Goal: Contribute content: Contribute content

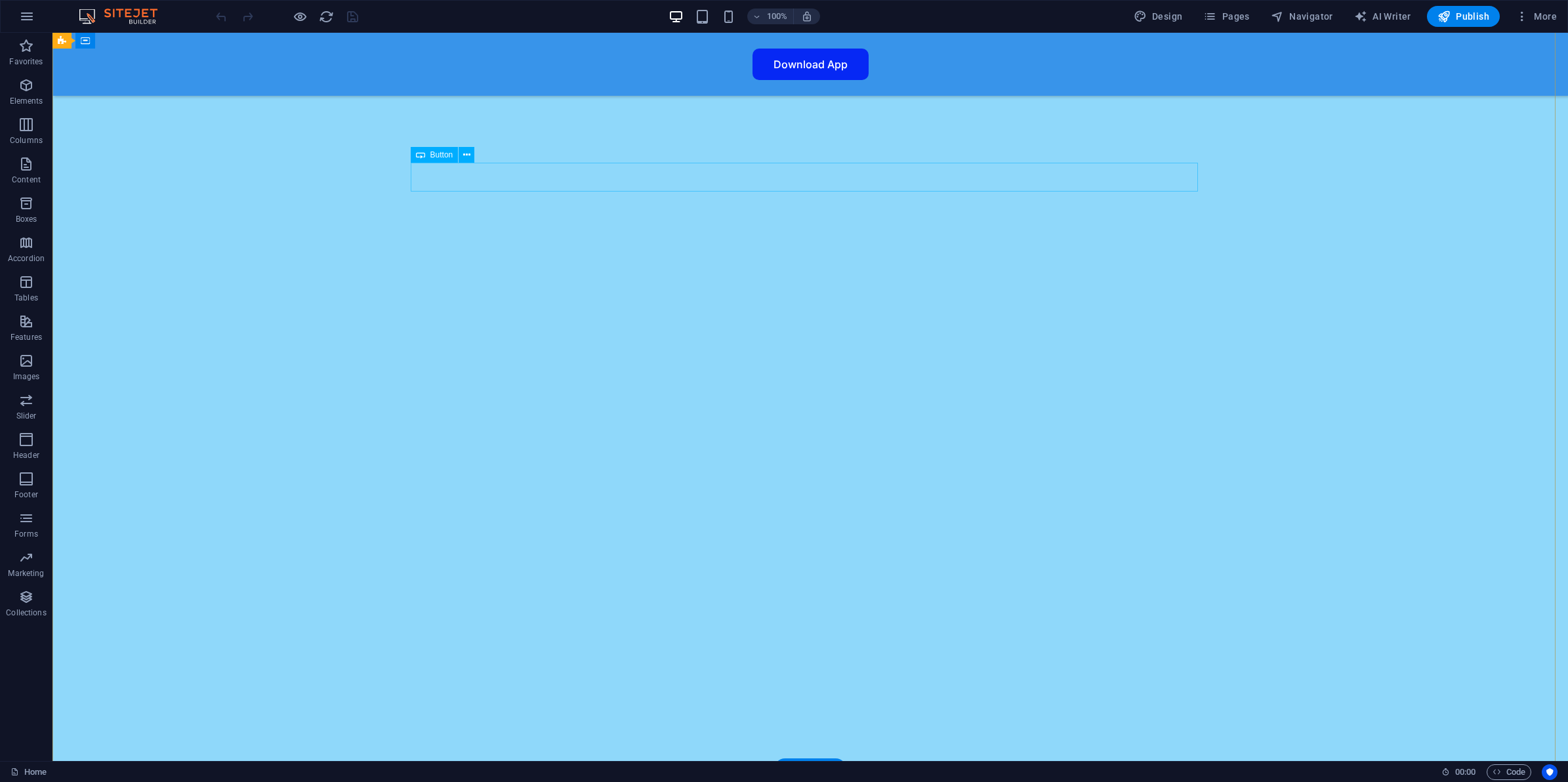
scroll to position [739, 0]
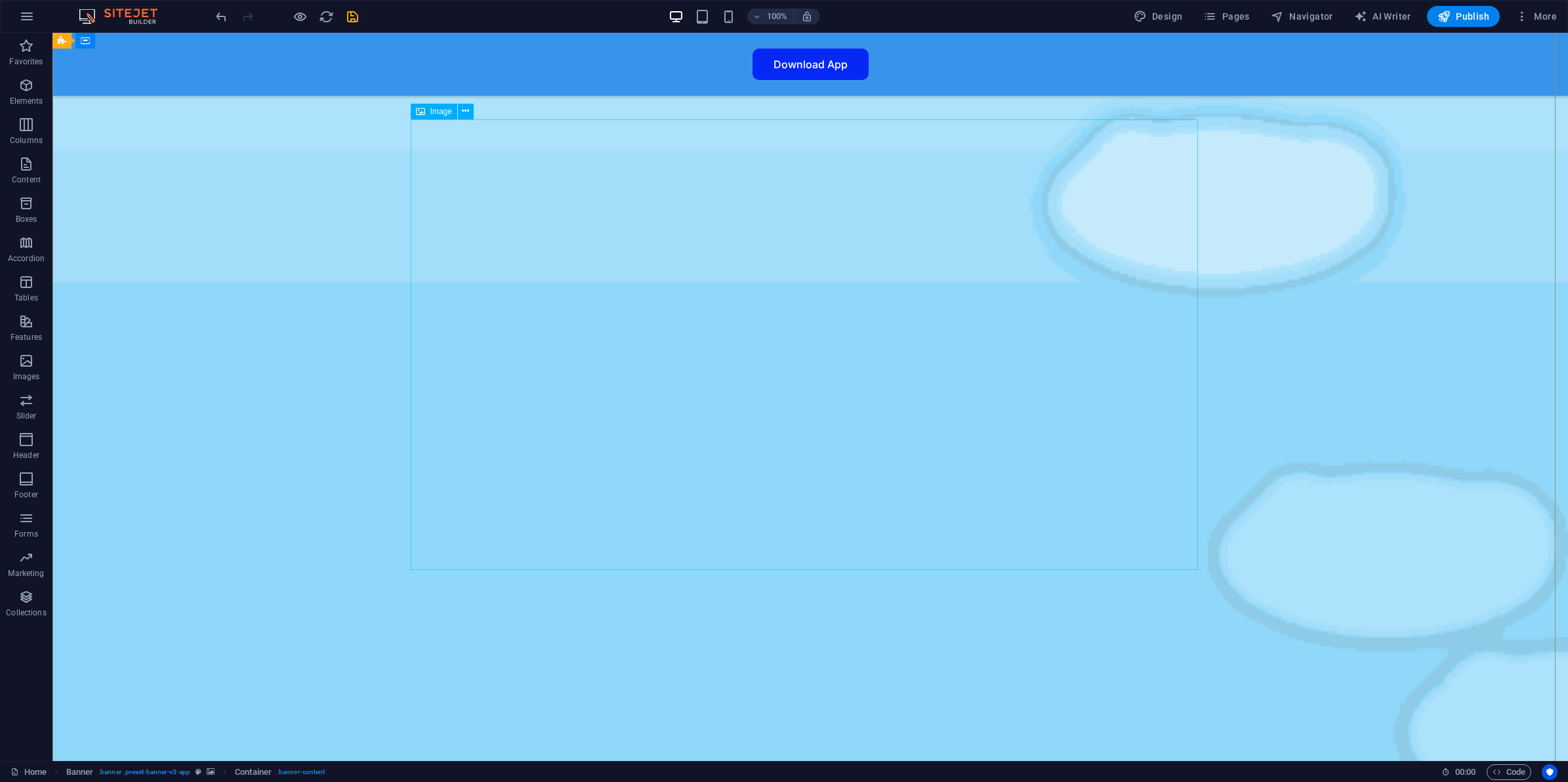
scroll to position [328, 0]
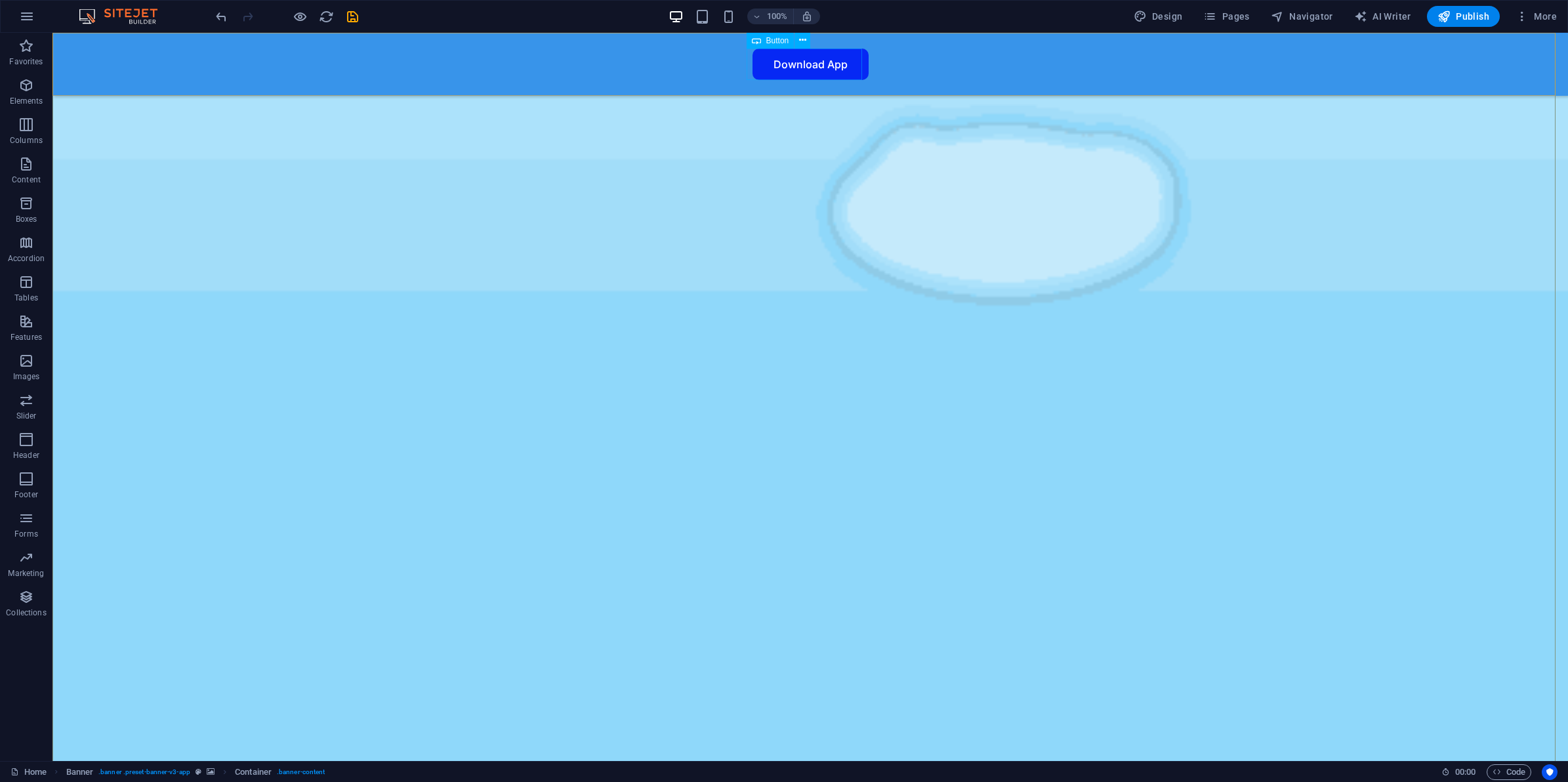
click at [802, 66] on div "Download App" at bounding box center [810, 64] width 787 height 31
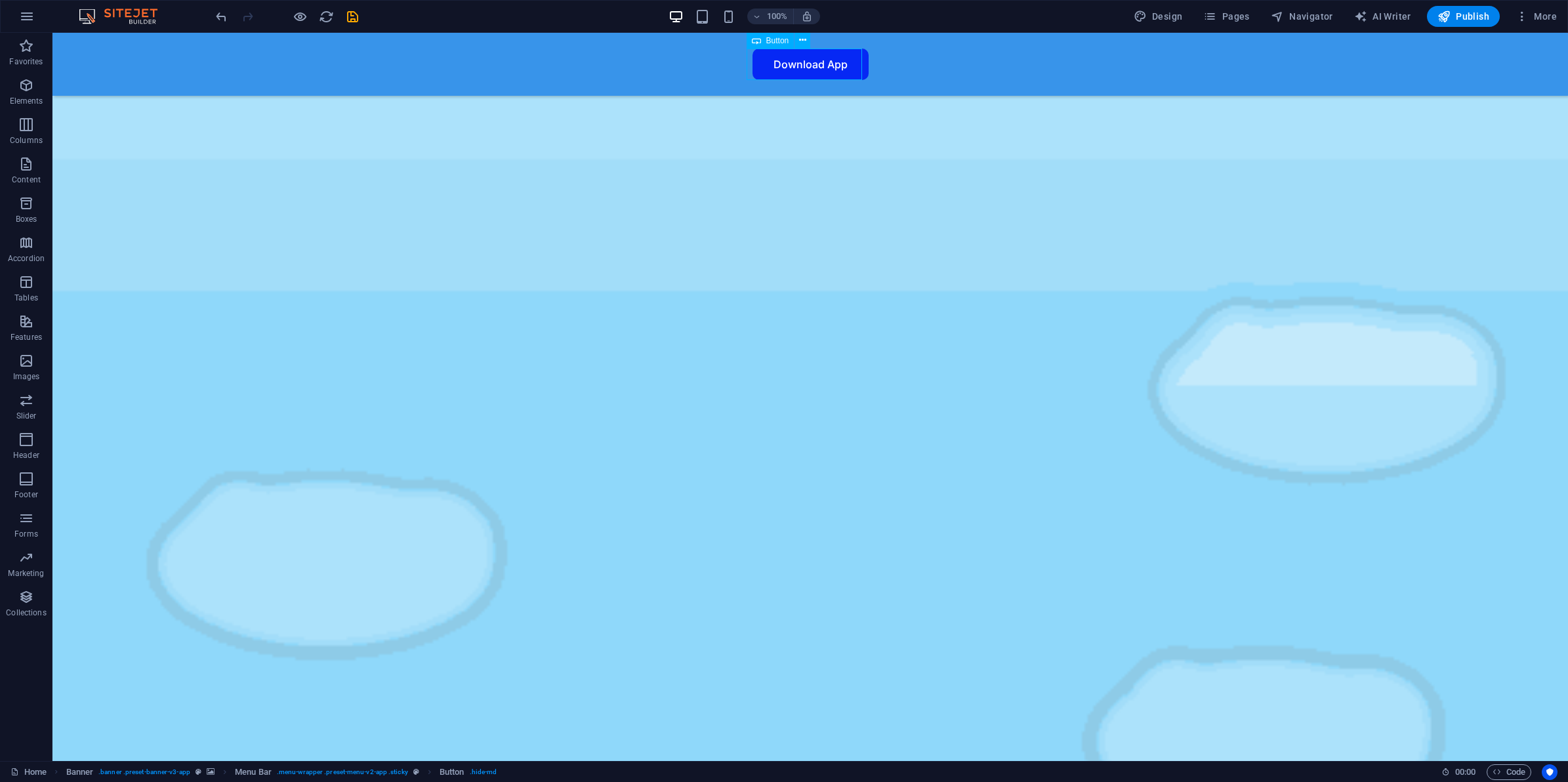
click at [802, 66] on div "Download App" at bounding box center [810, 64] width 787 height 31
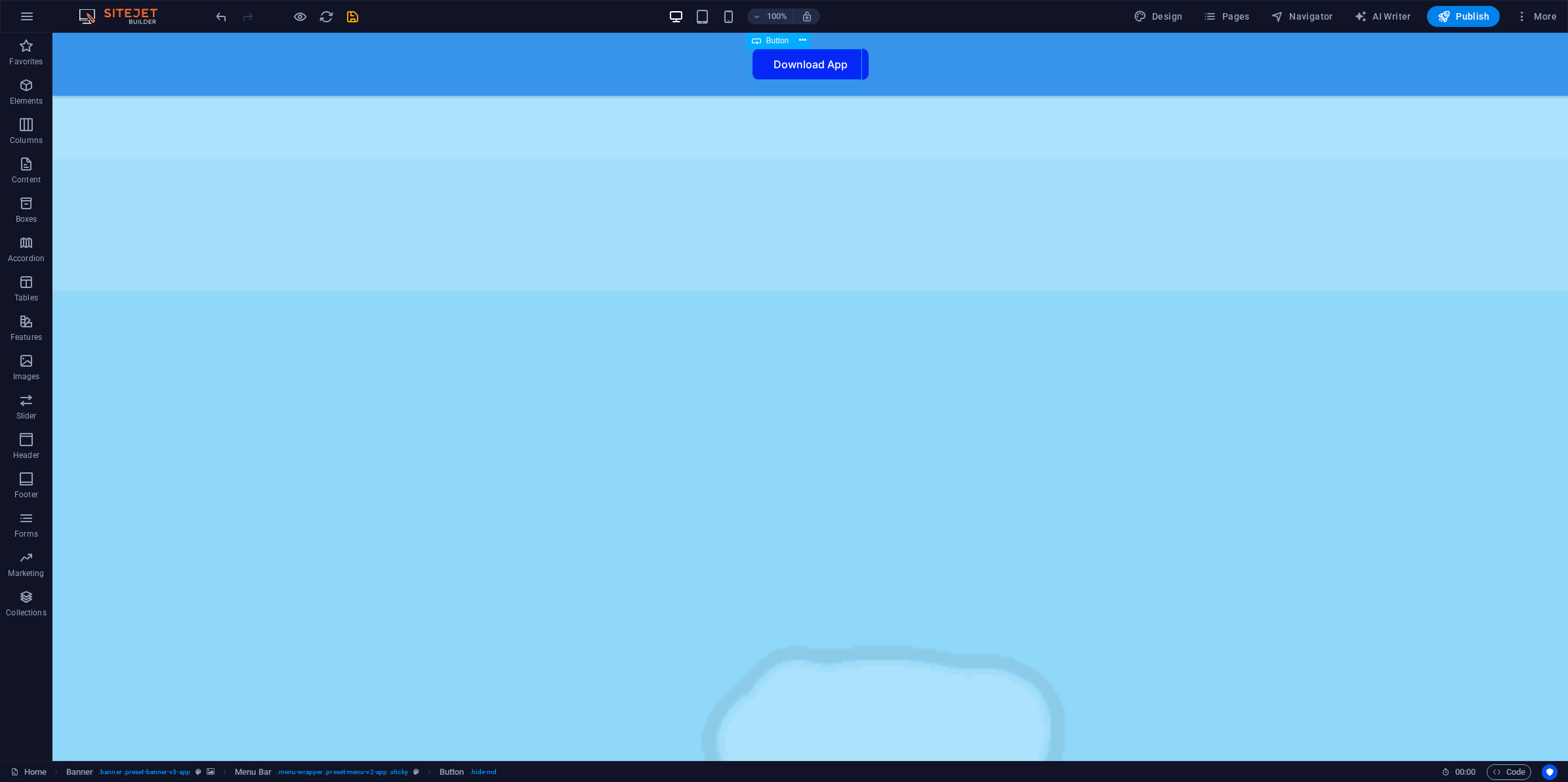
click at [805, 64] on div "Download App" at bounding box center [810, 64] width 787 height 31
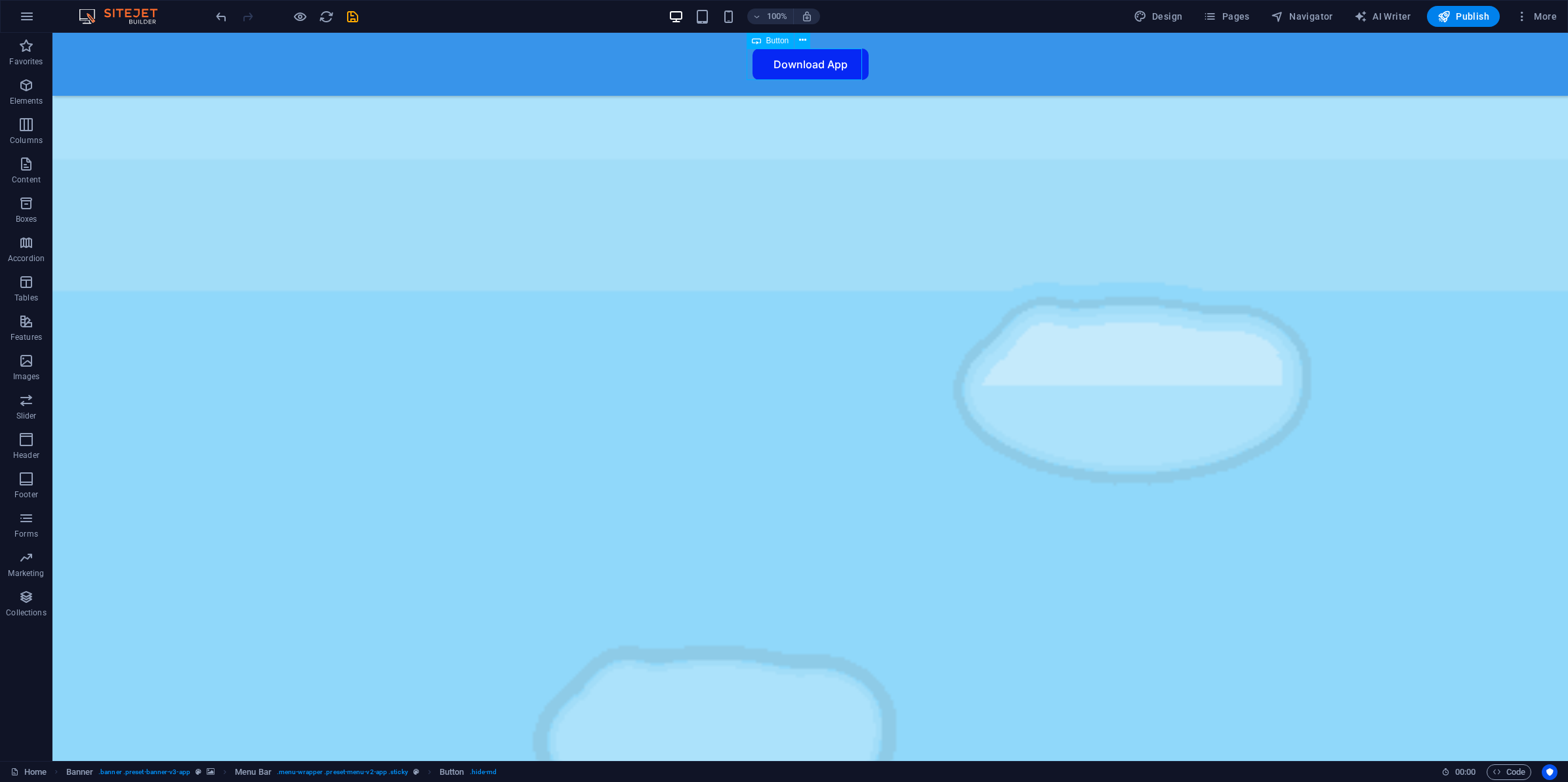
click at [805, 64] on div "Download App" at bounding box center [810, 64] width 787 height 31
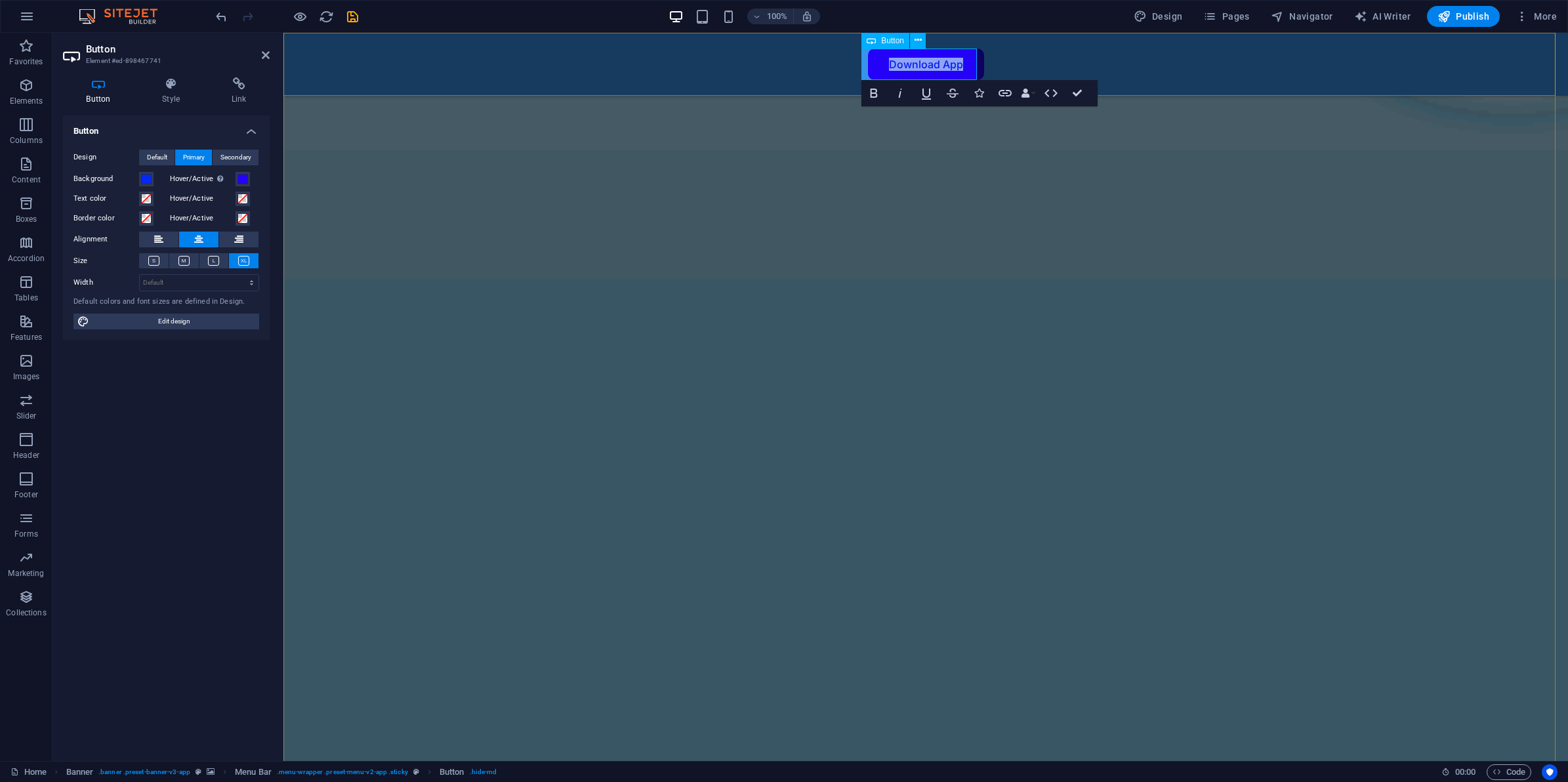
click at [920, 64] on link "Download App" at bounding box center [926, 64] width 116 height 31
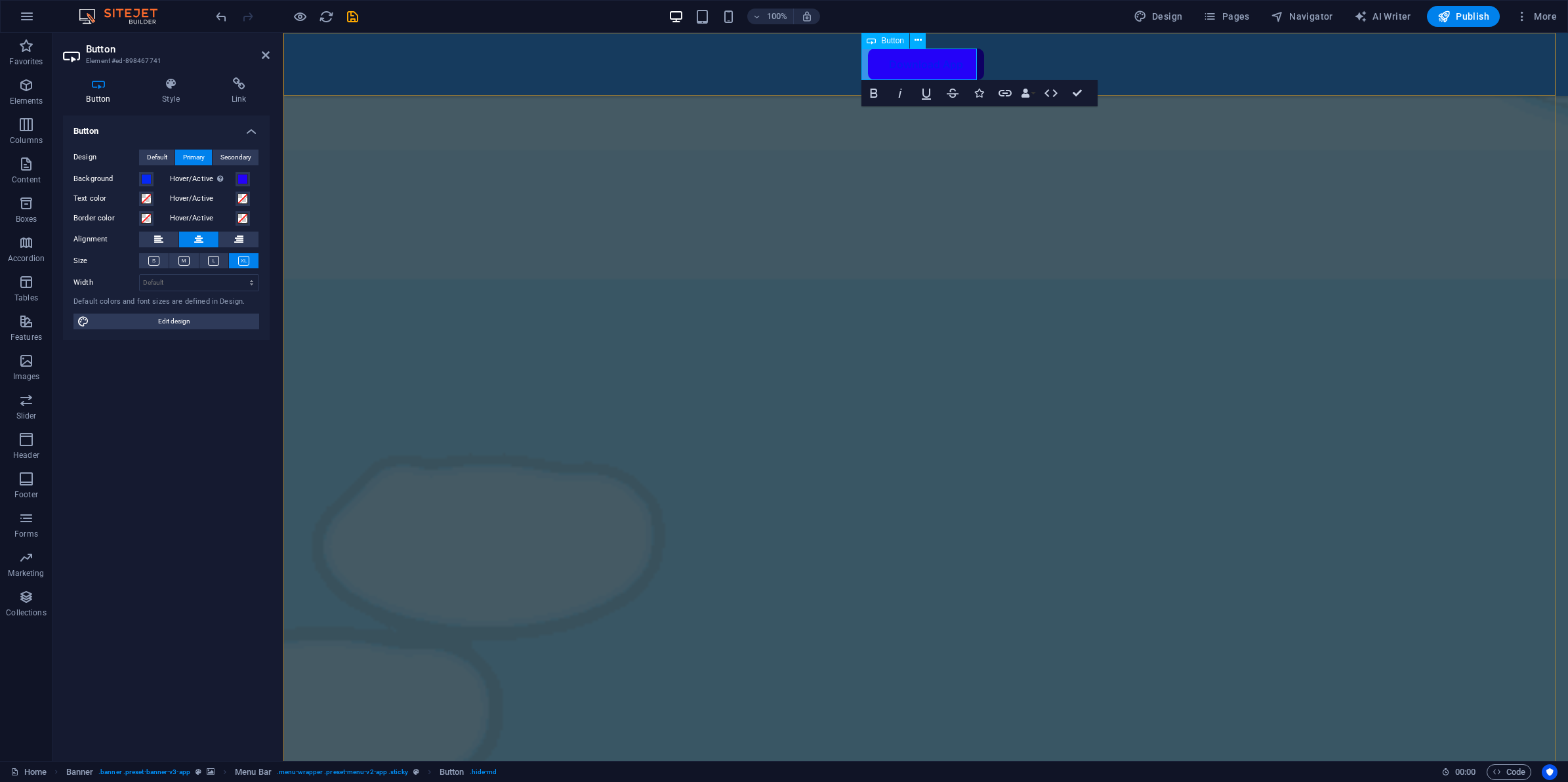
click at [921, 60] on link "Download App" at bounding box center [926, 64] width 116 height 31
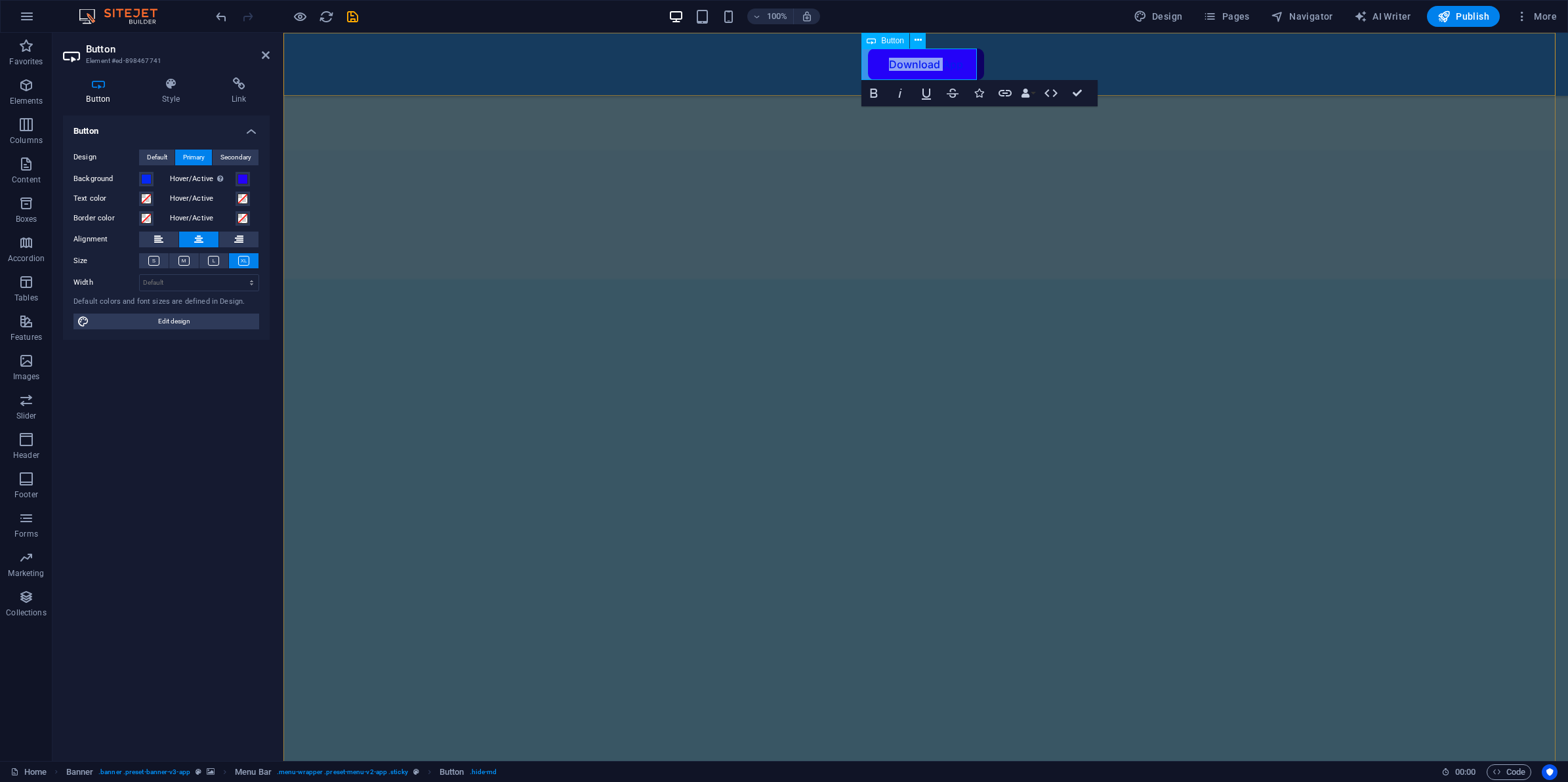
click at [921, 60] on link "Download App" at bounding box center [926, 64] width 116 height 31
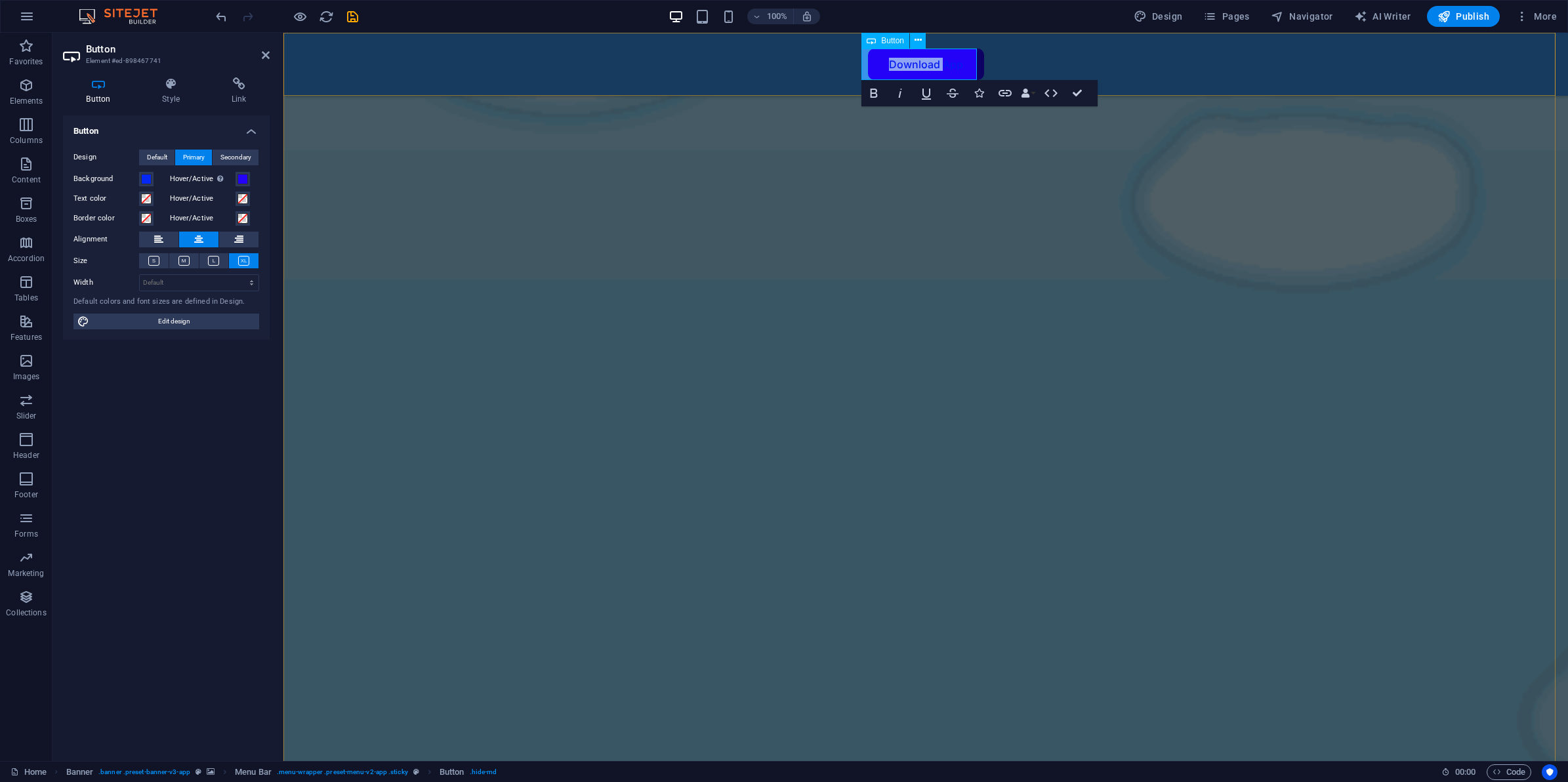
click at [931, 62] on link "Download App" at bounding box center [926, 64] width 116 height 31
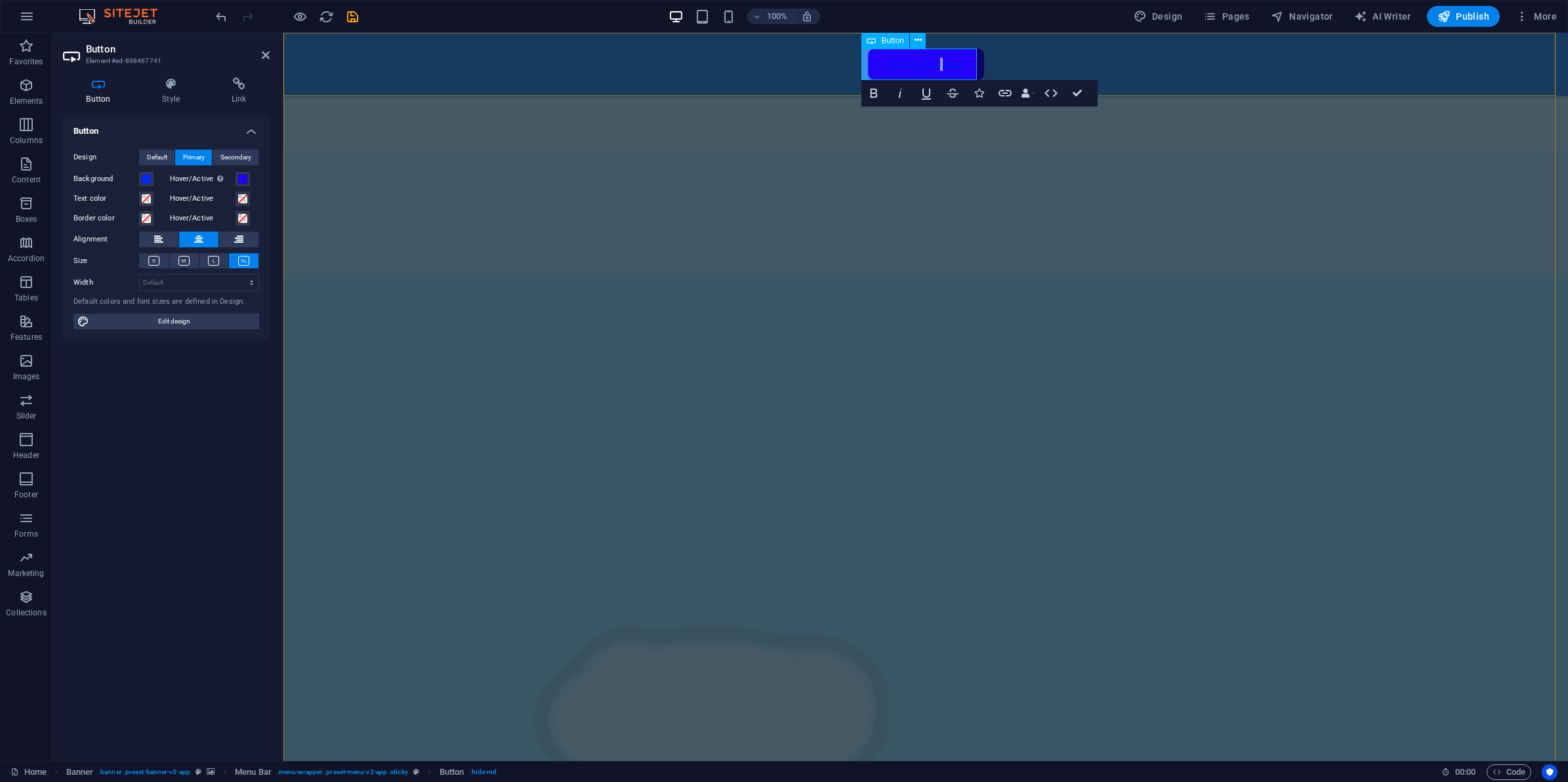
click at [931, 62] on link "Download App" at bounding box center [926, 64] width 116 height 31
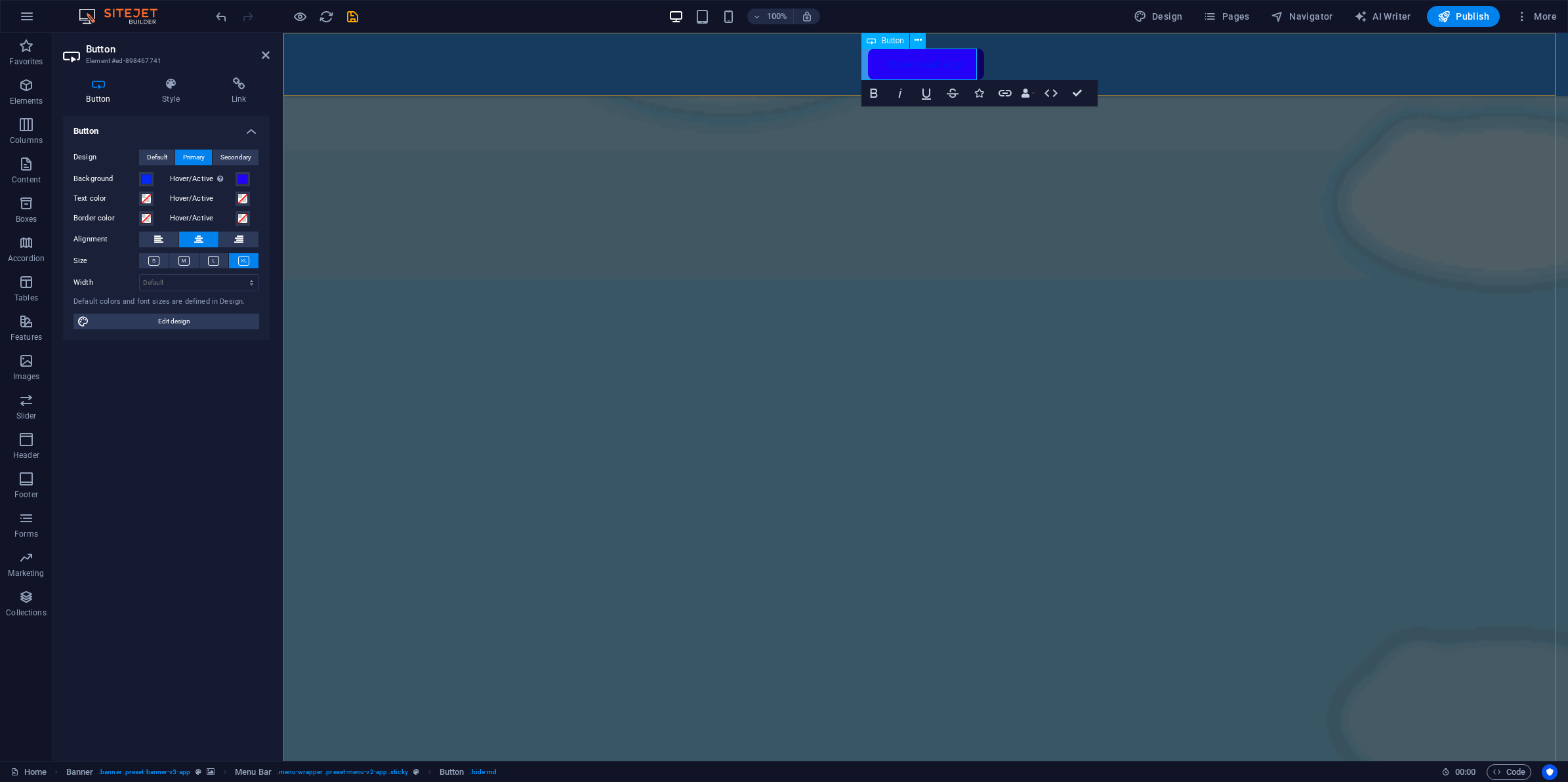
click at [927, 61] on link "Download App" at bounding box center [926, 64] width 116 height 31
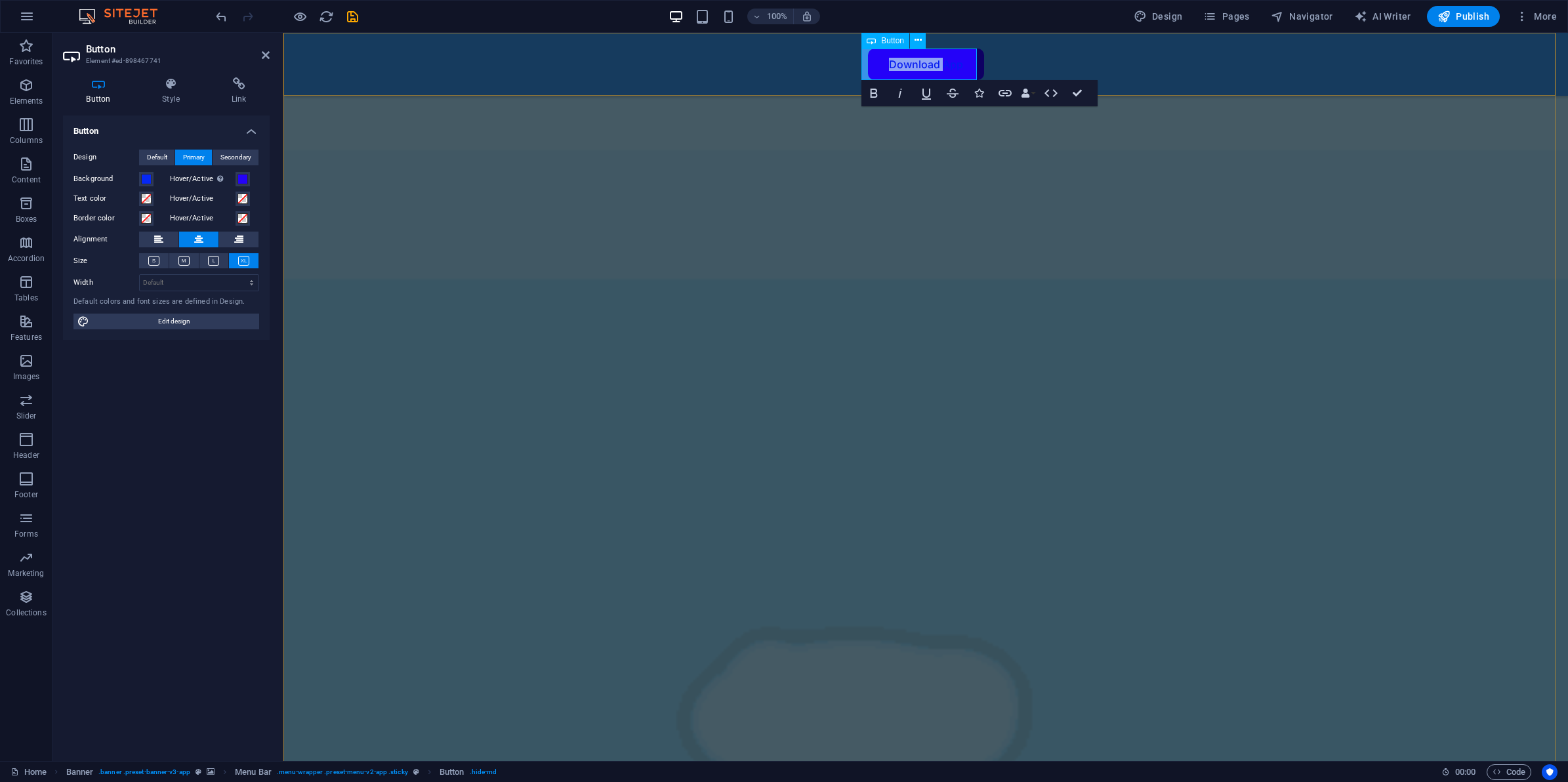
click at [927, 61] on link "Download App" at bounding box center [926, 64] width 116 height 31
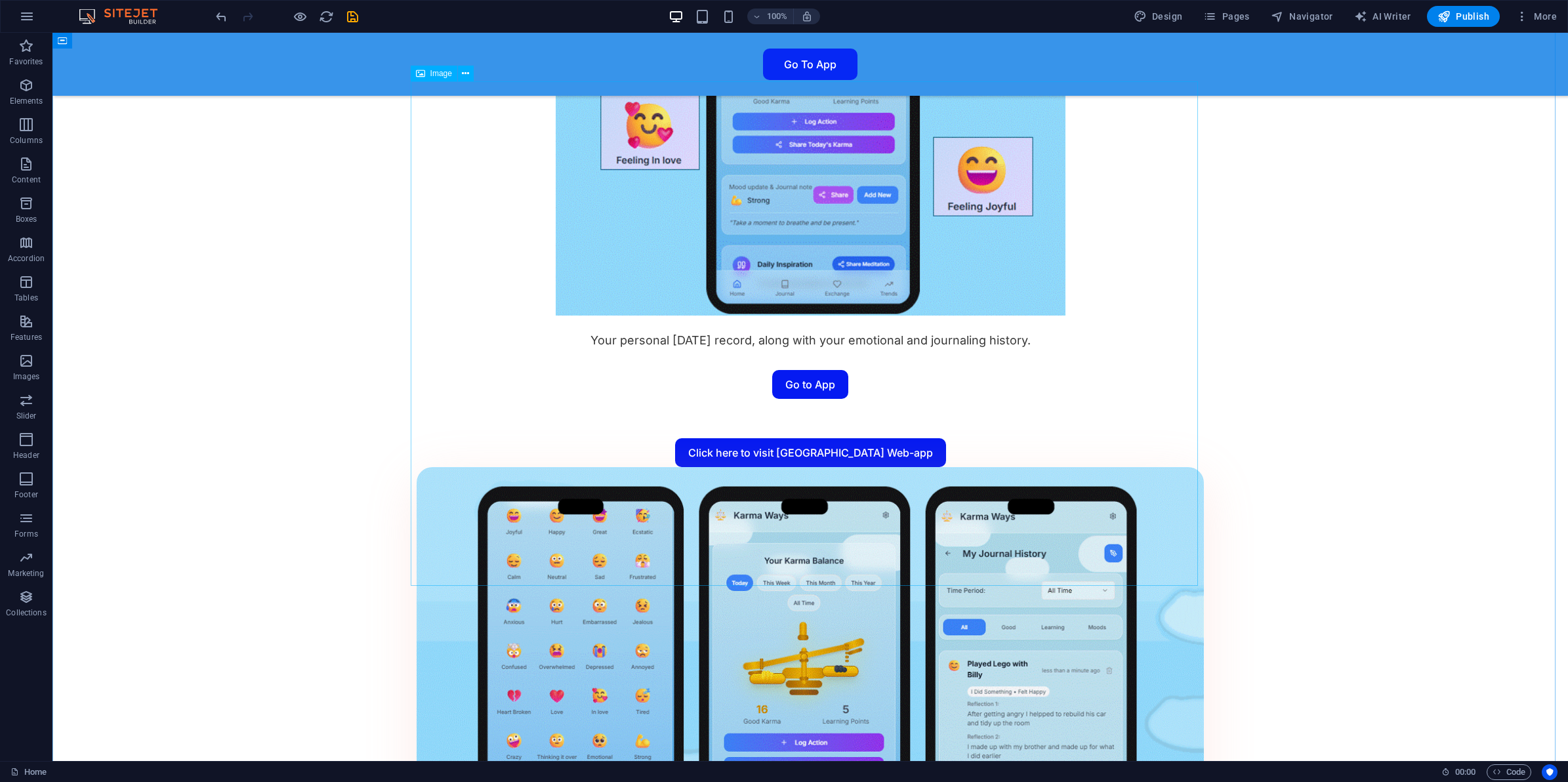
scroll to position [2215, 0]
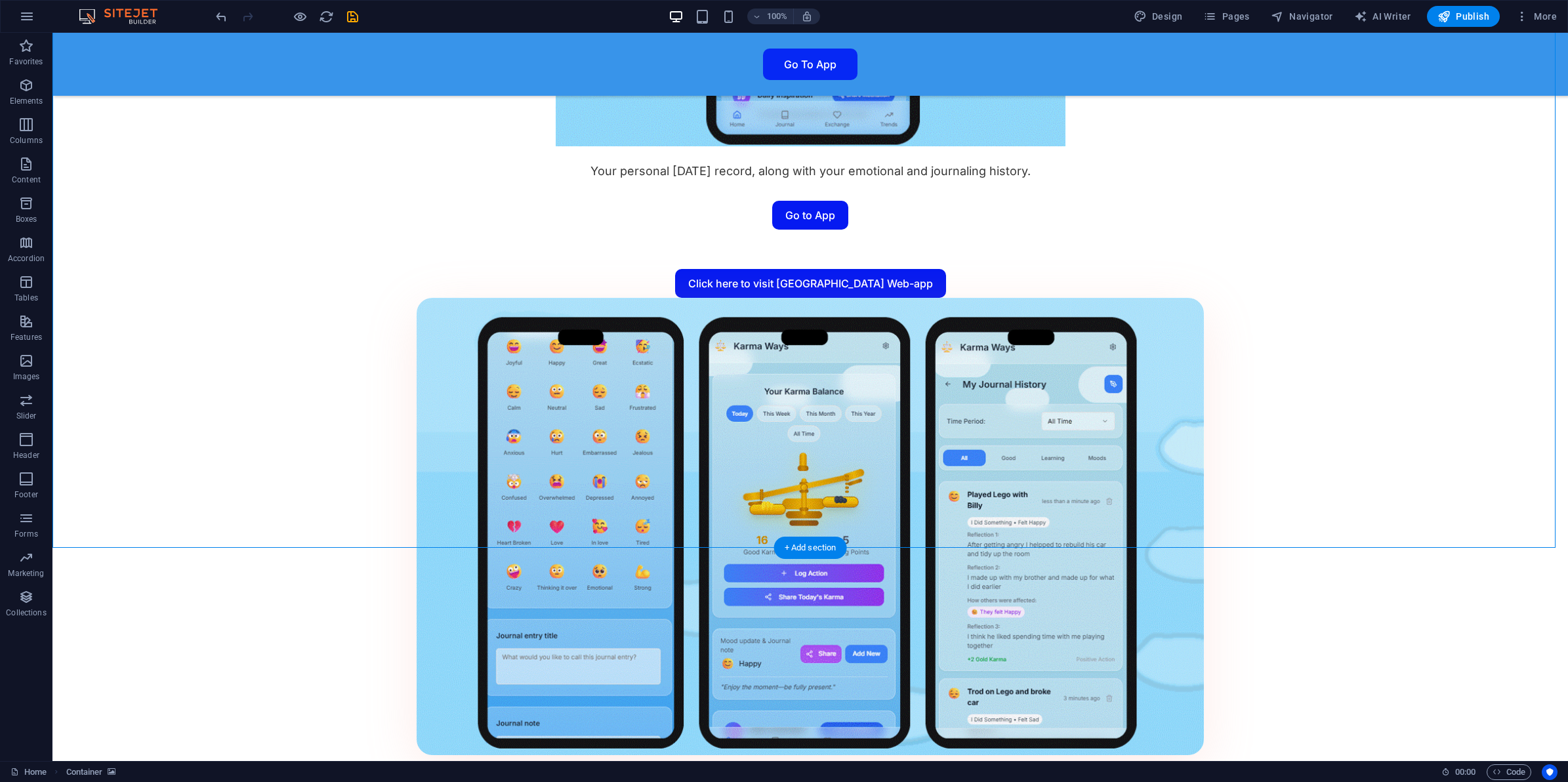
scroll to position [2625, 0]
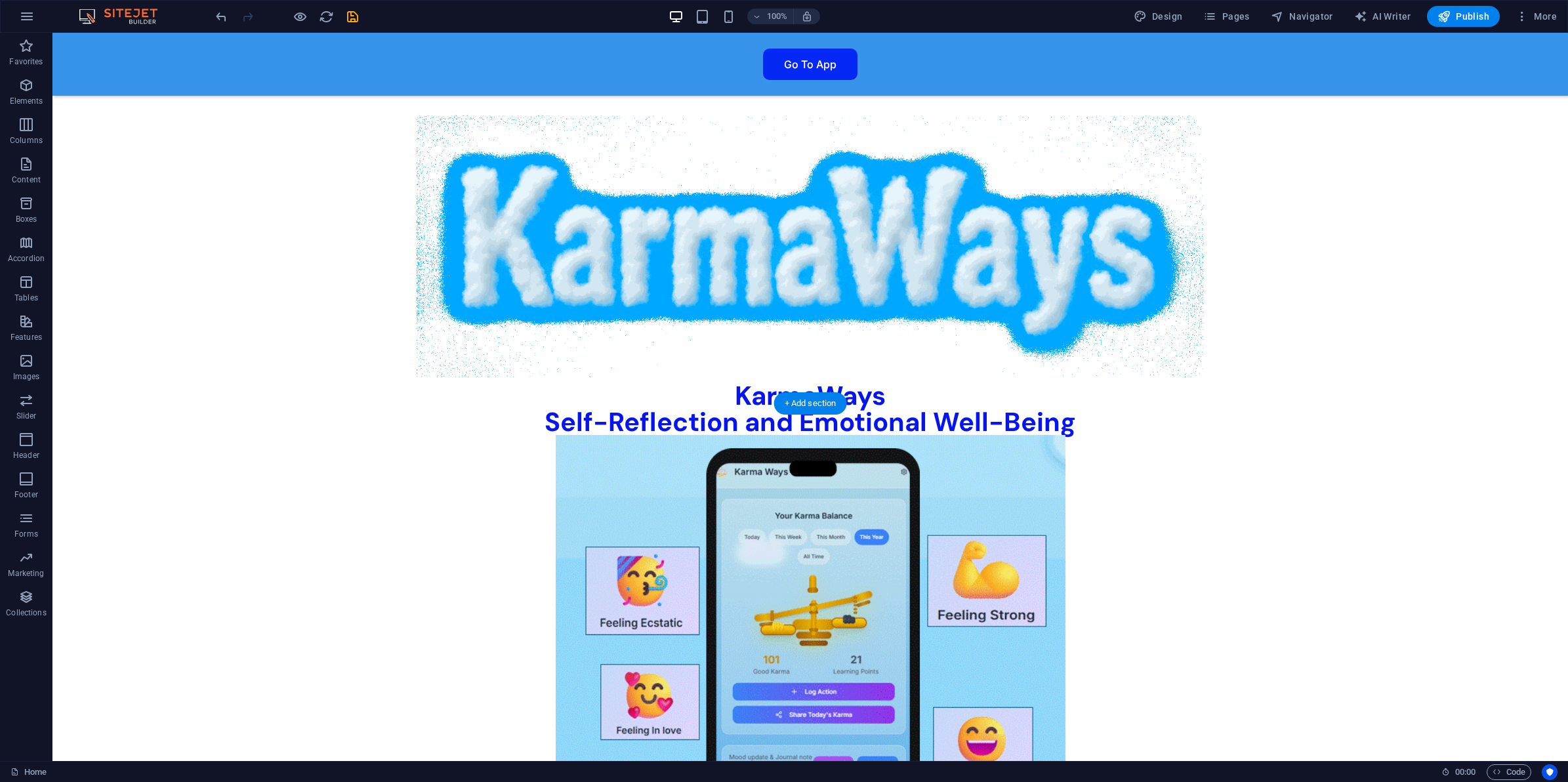
scroll to position [1558, 0]
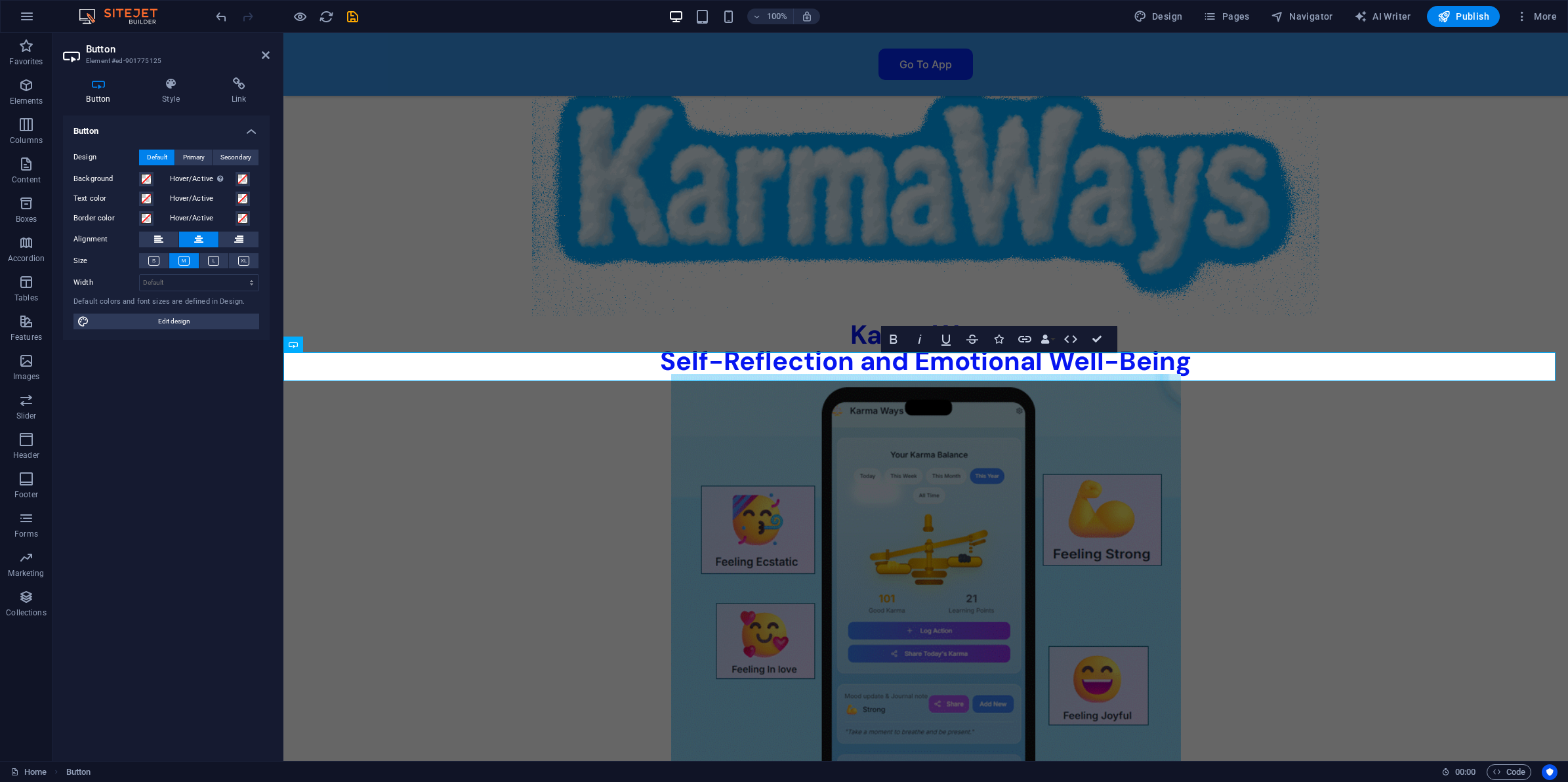
scroll to position [1641, 0]
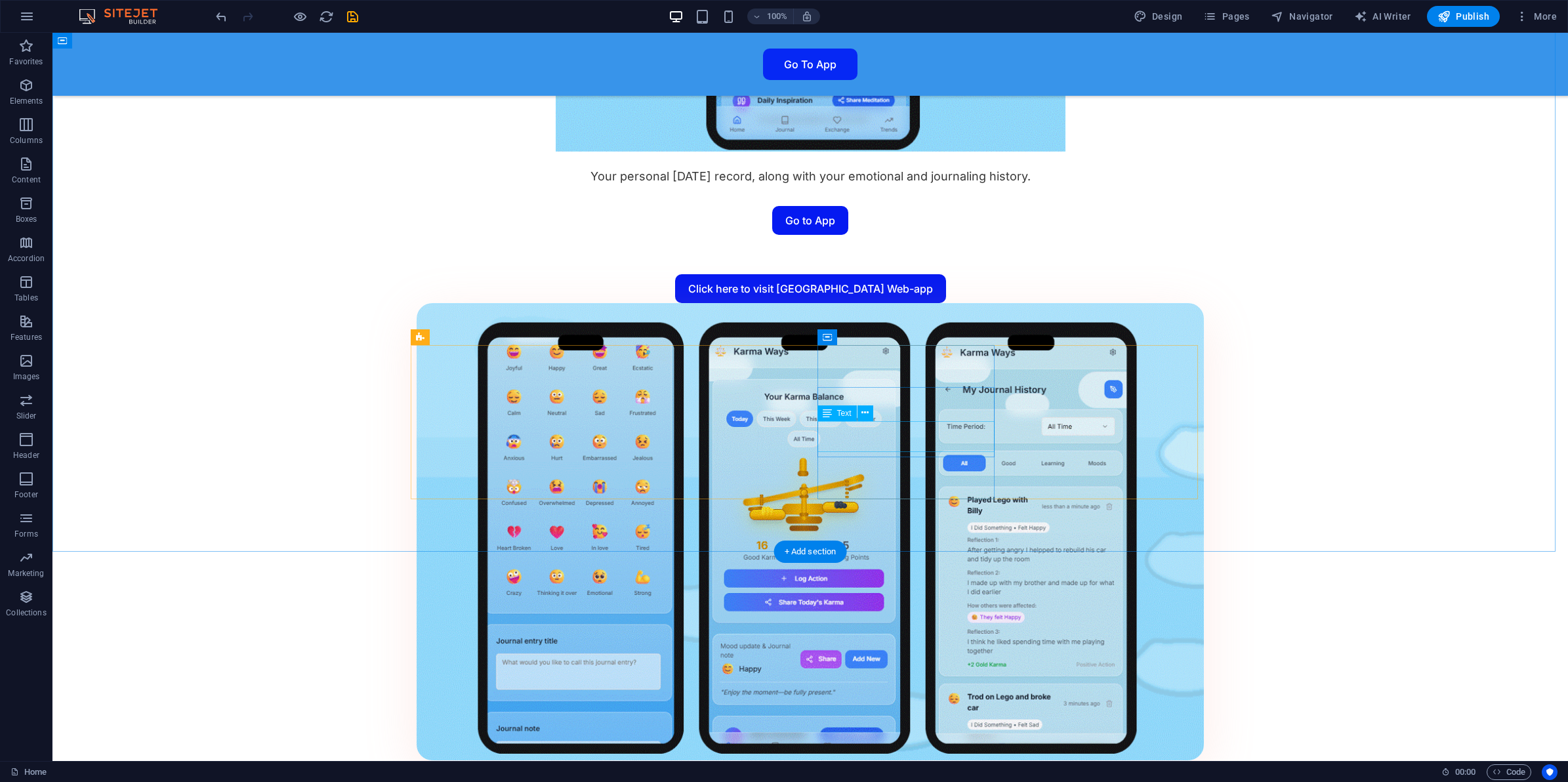
scroll to position [2461, 0]
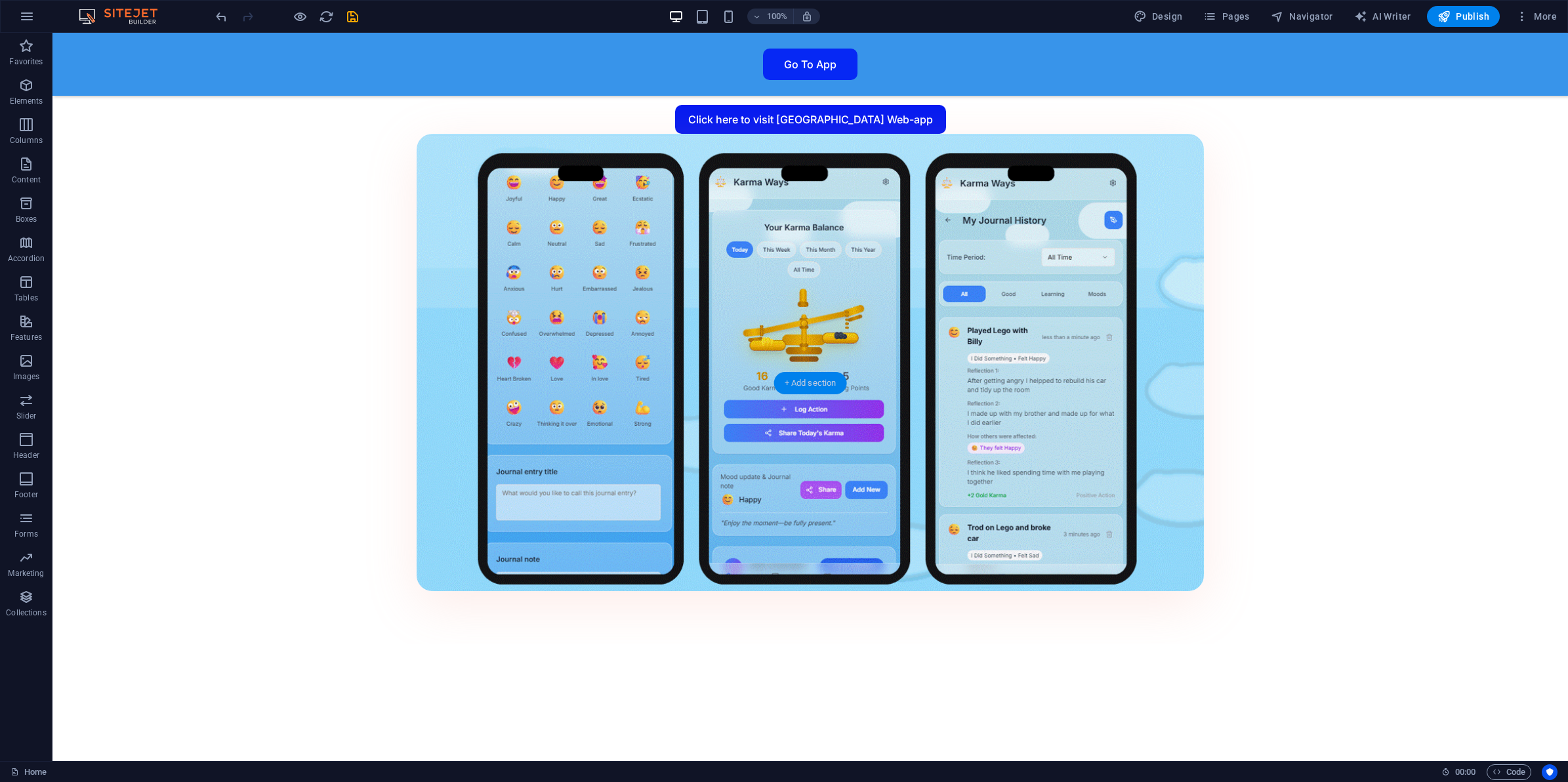
click at [821, 382] on div "+ Add section" at bounding box center [811, 383] width 73 height 22
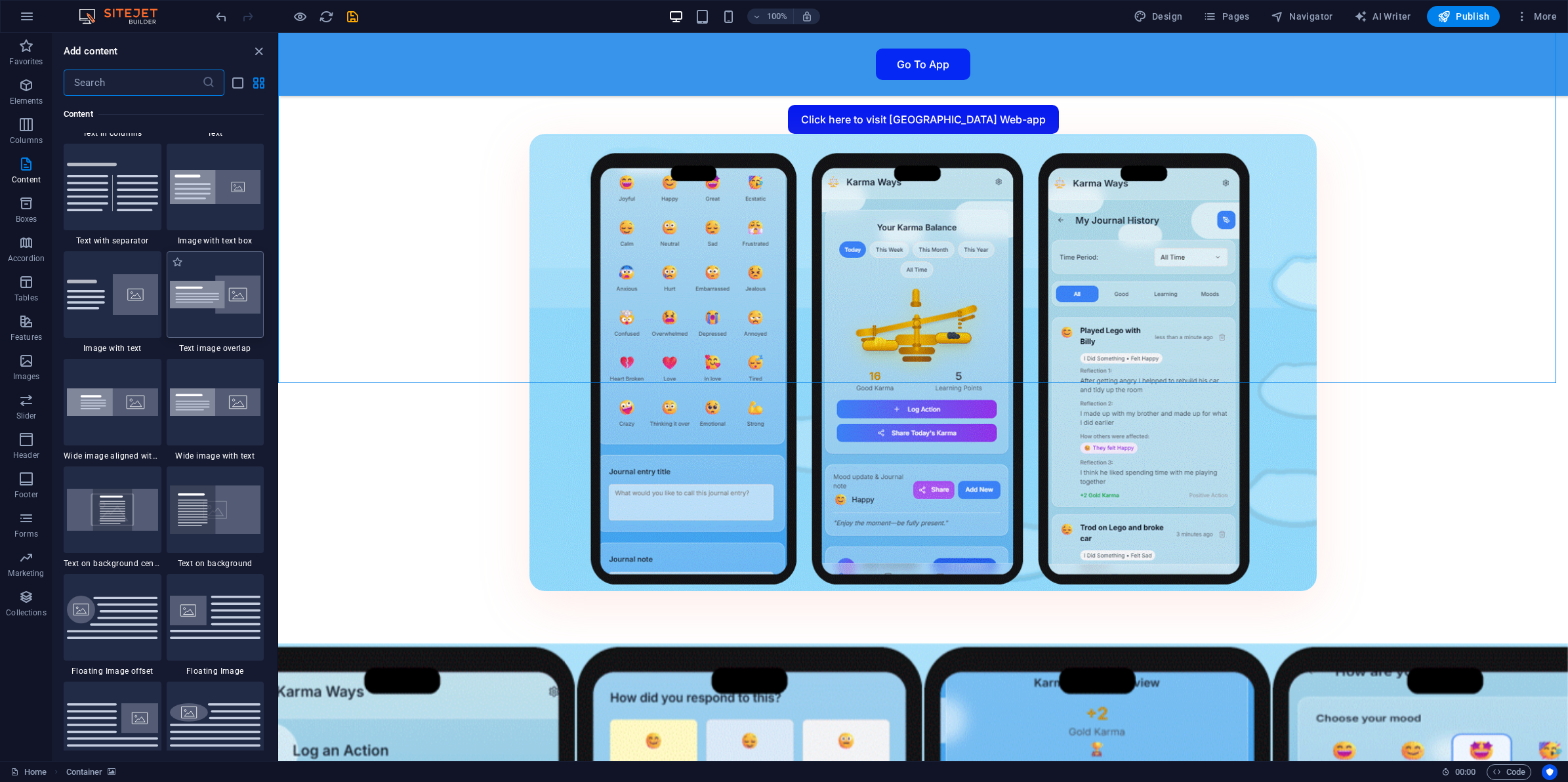
scroll to position [2377, 0]
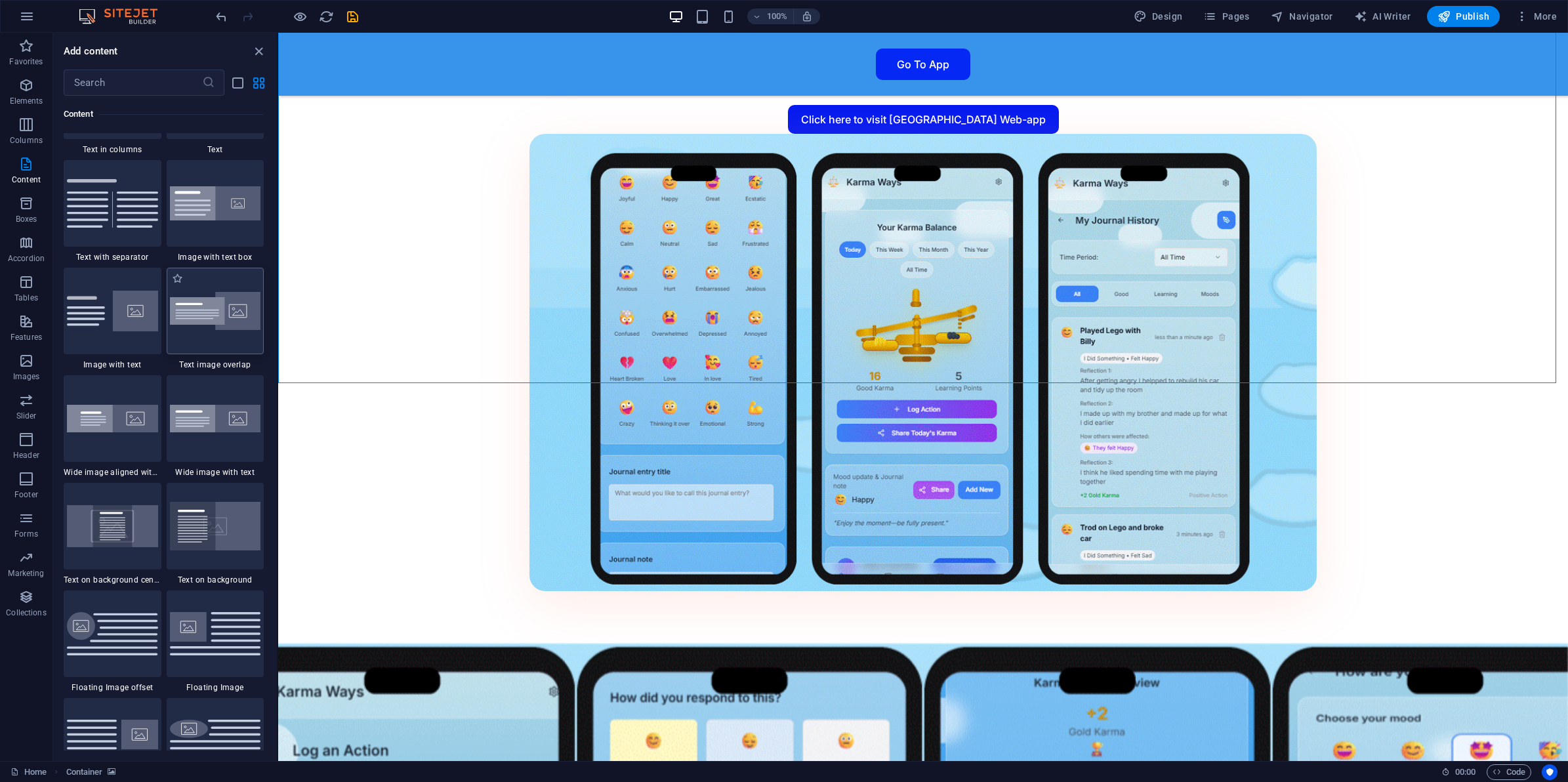
click at [225, 314] on img at bounding box center [215, 311] width 91 height 38
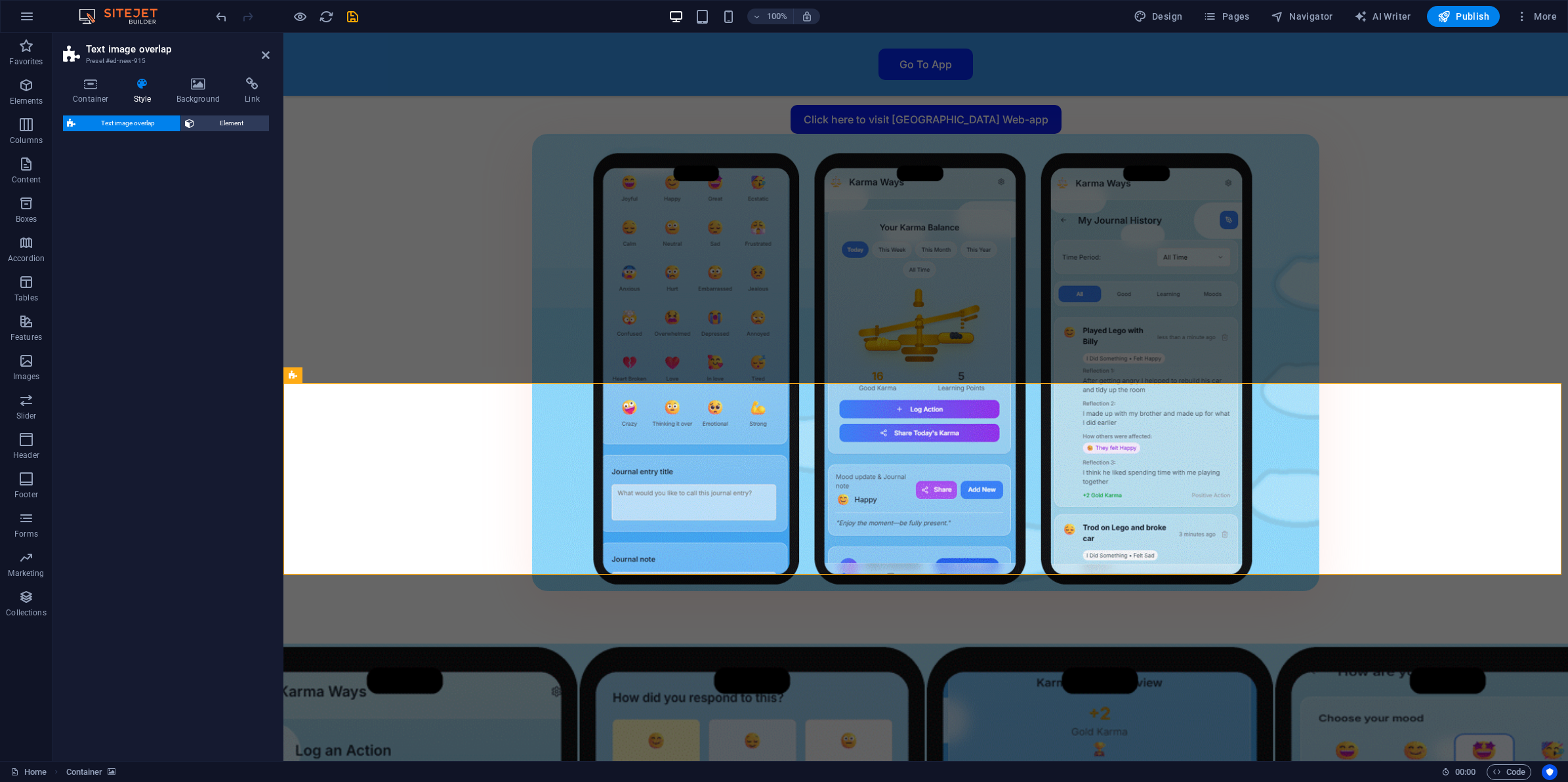
select select "rem"
select select "px"
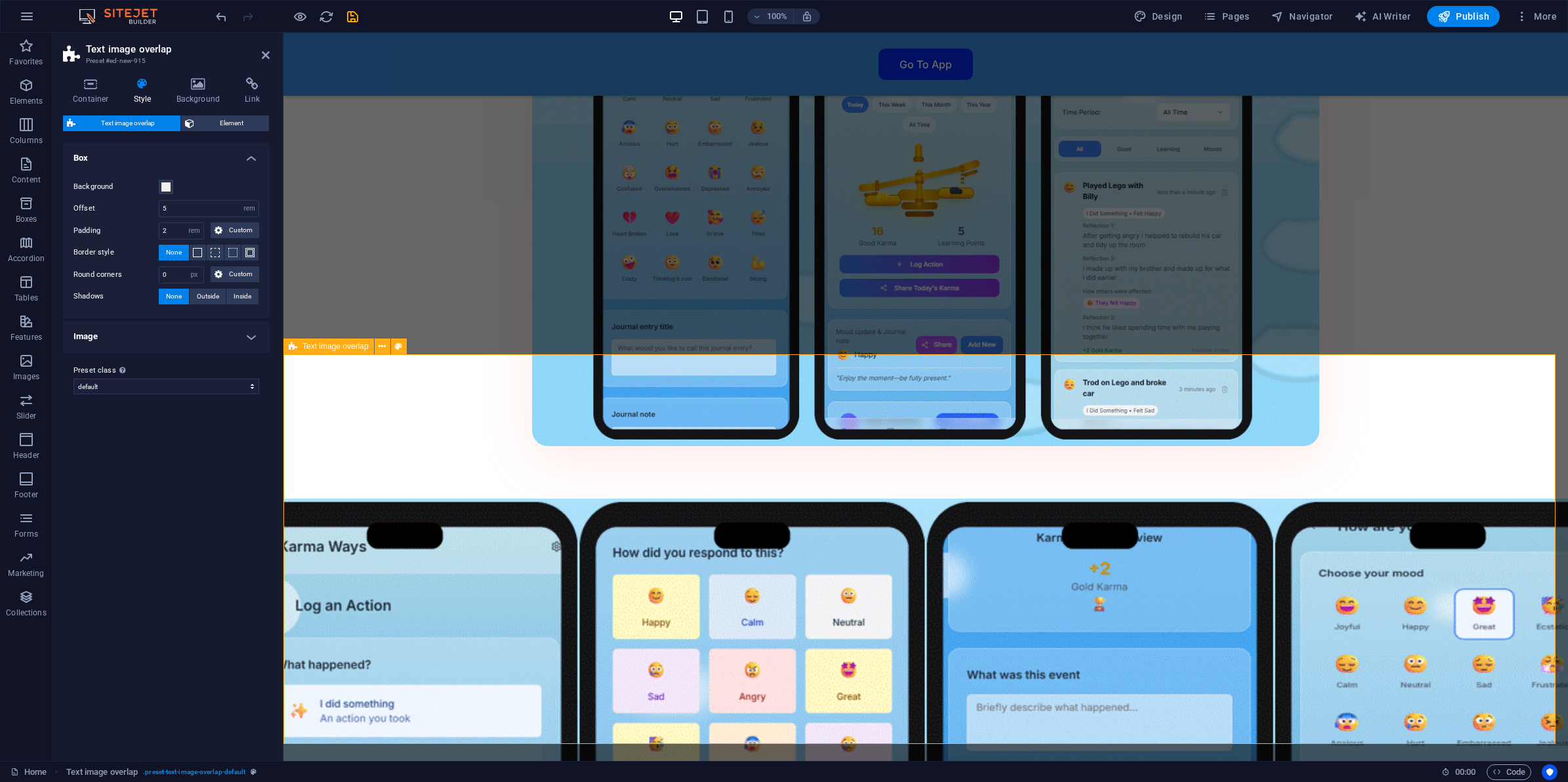
scroll to position [2788, 0]
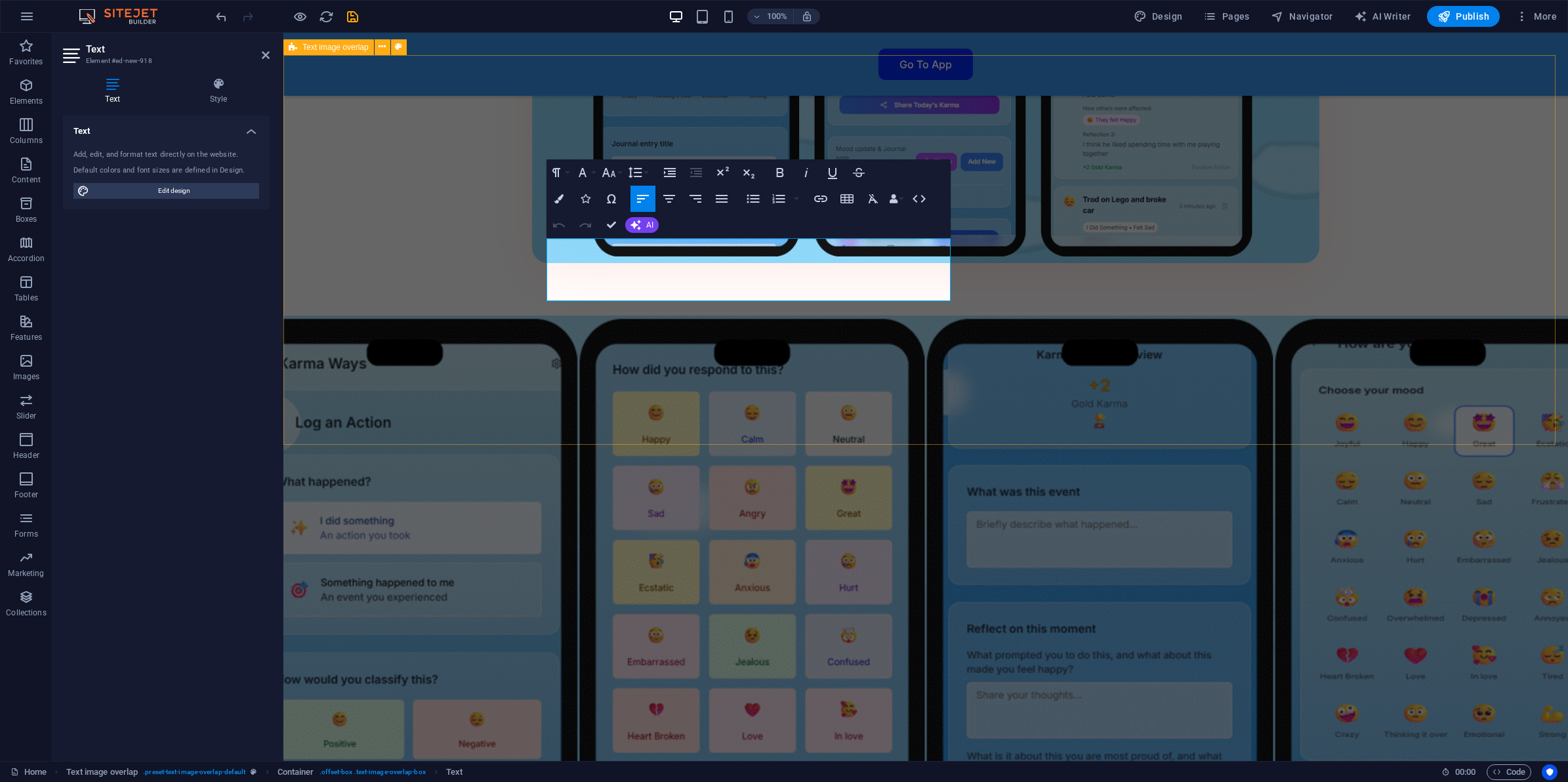
drag, startPoint x: 611, startPoint y: 292, endPoint x: 523, endPoint y: 238, distance: 103.2
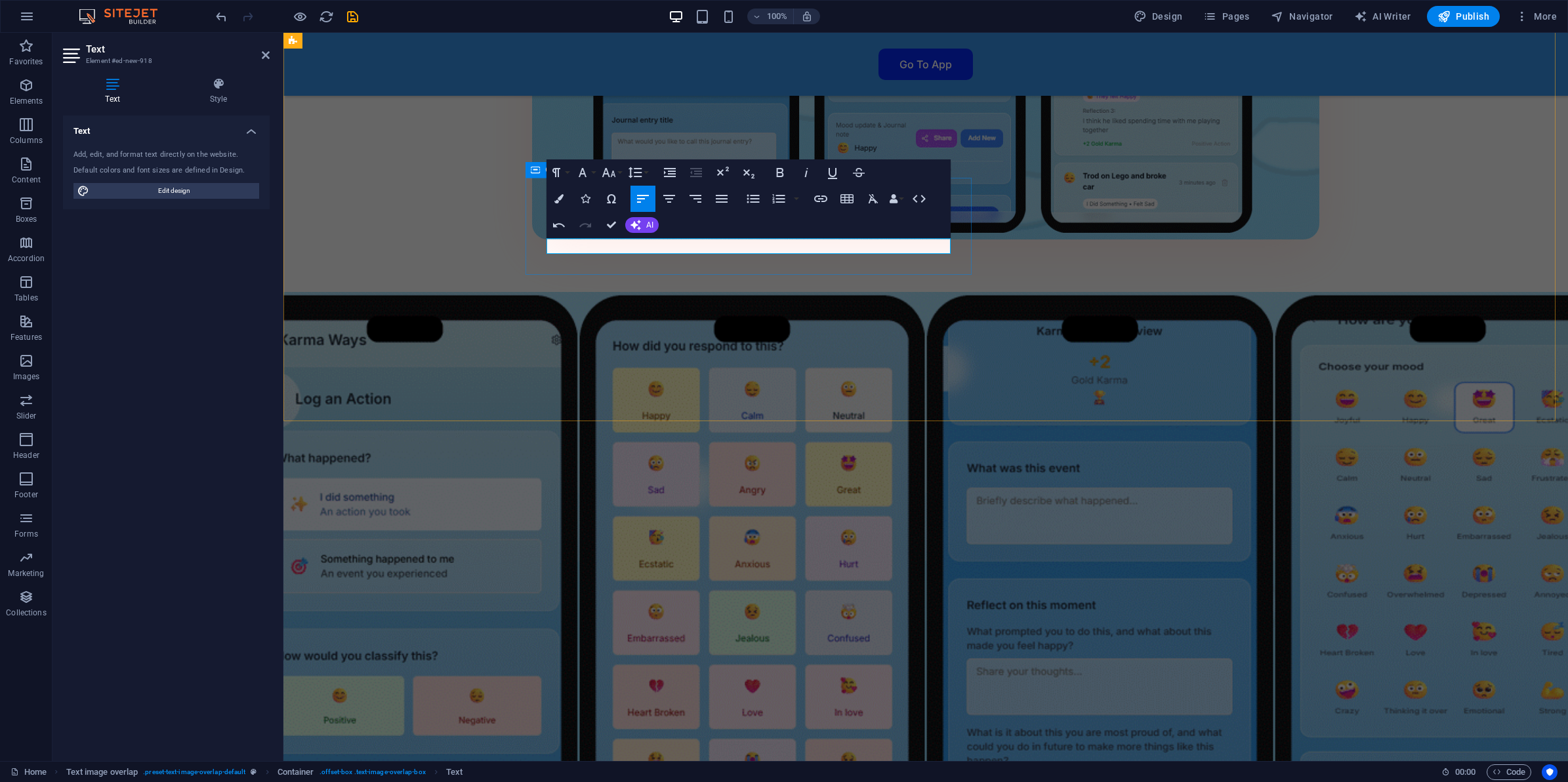
scroll to position [2719, 0]
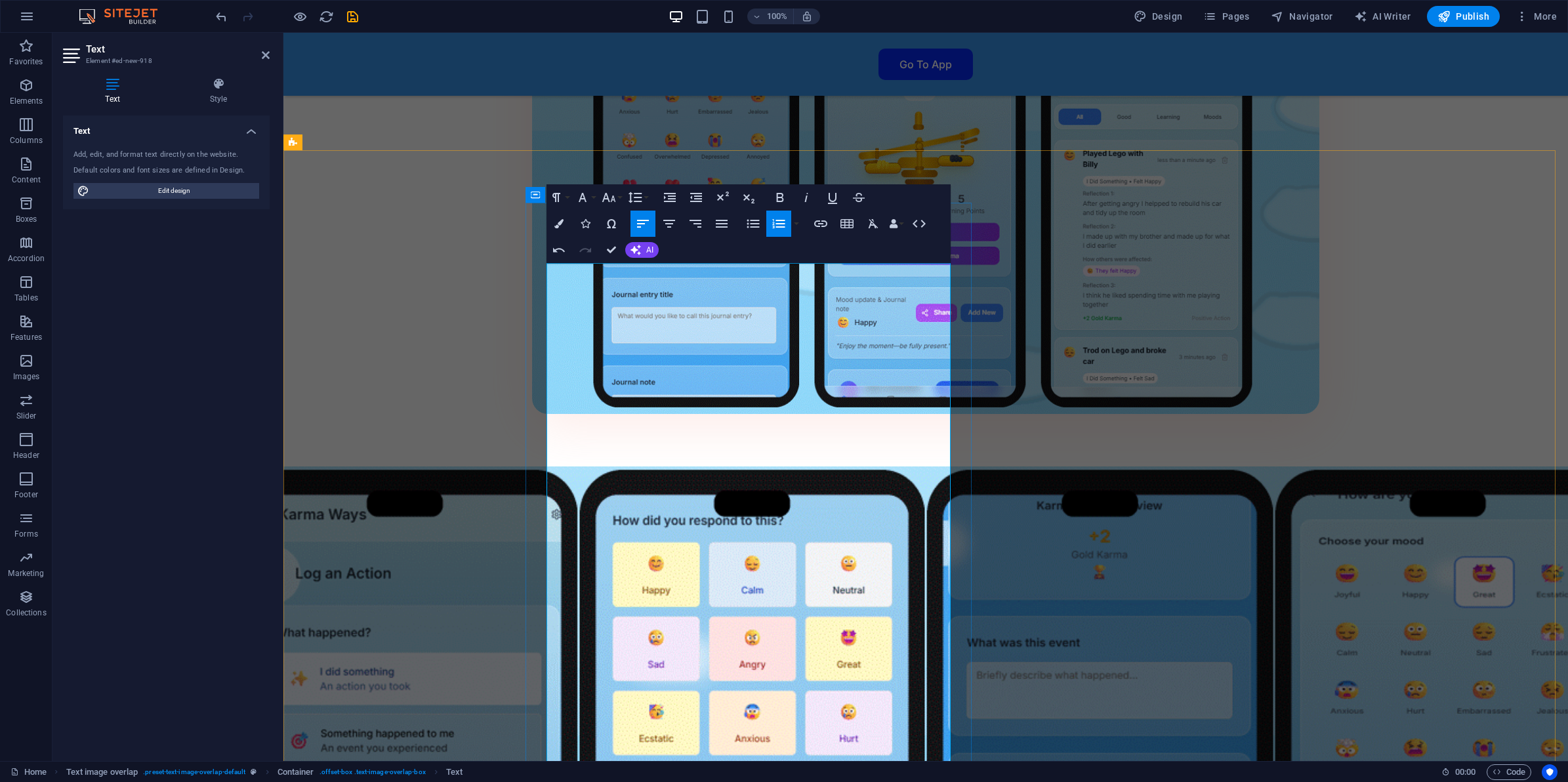
scroll to position [2637, 0]
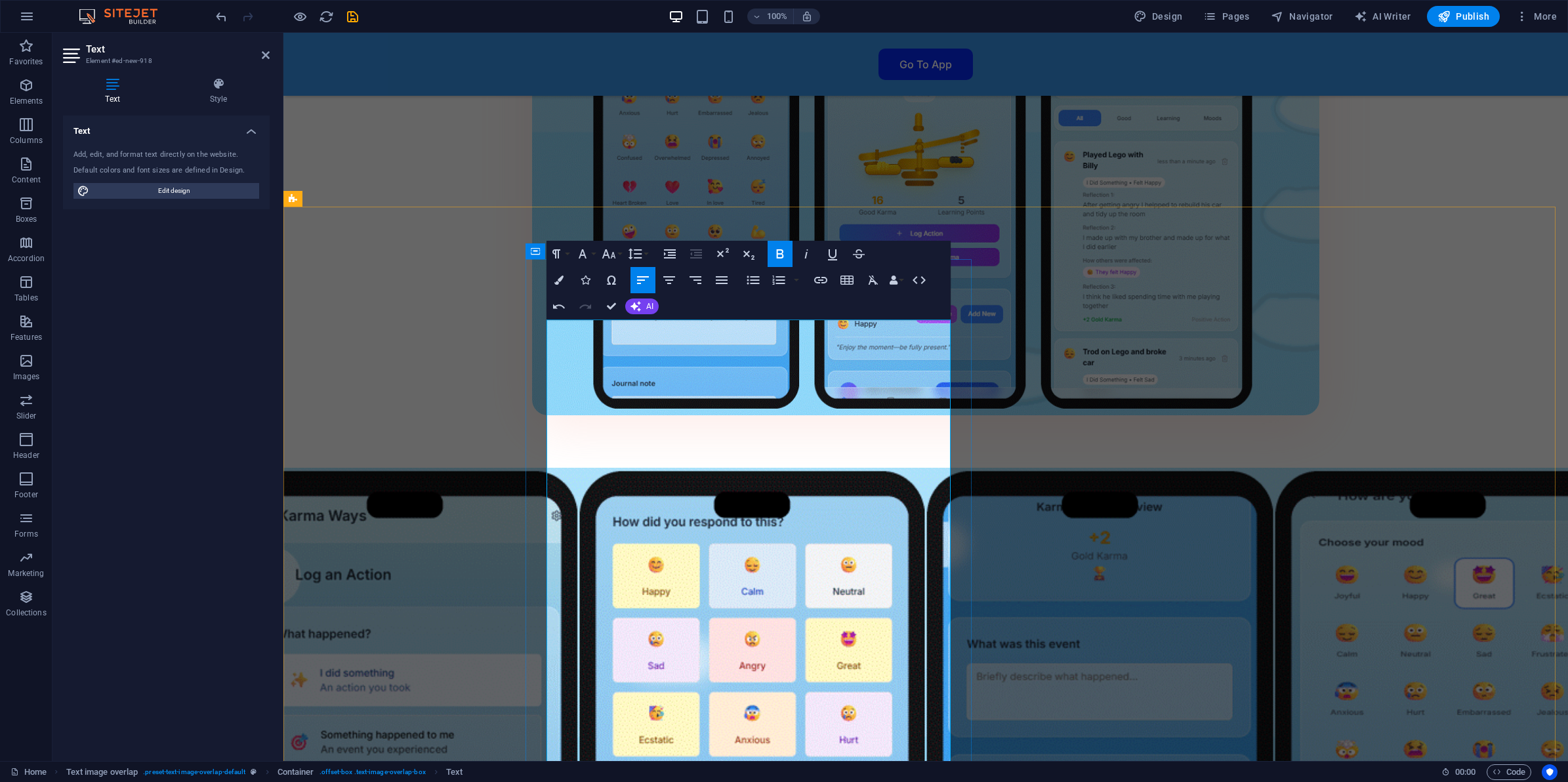
drag, startPoint x: 557, startPoint y: 383, endPoint x: 537, endPoint y: 385, distance: 20.1
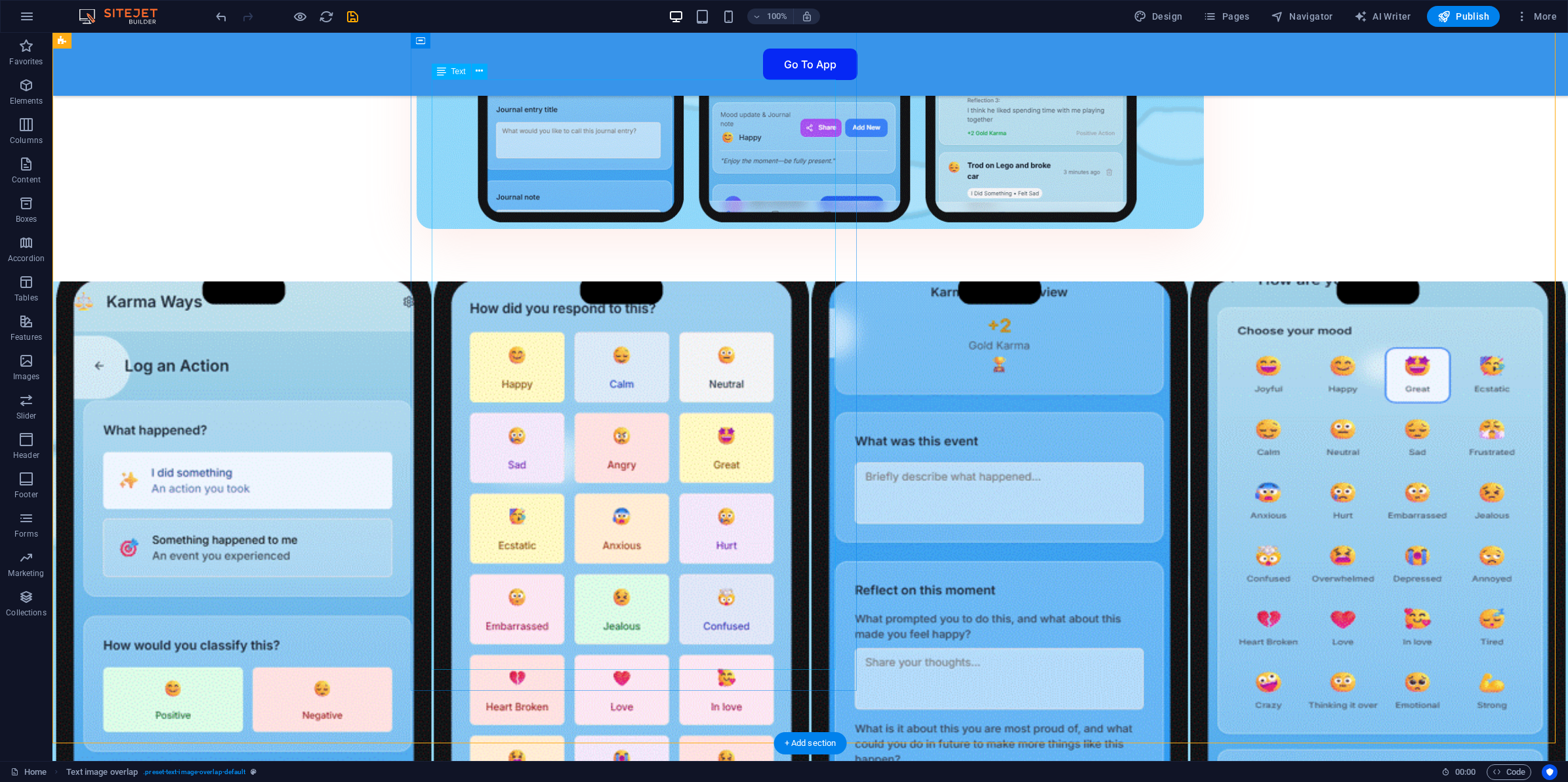
scroll to position [2800, 0]
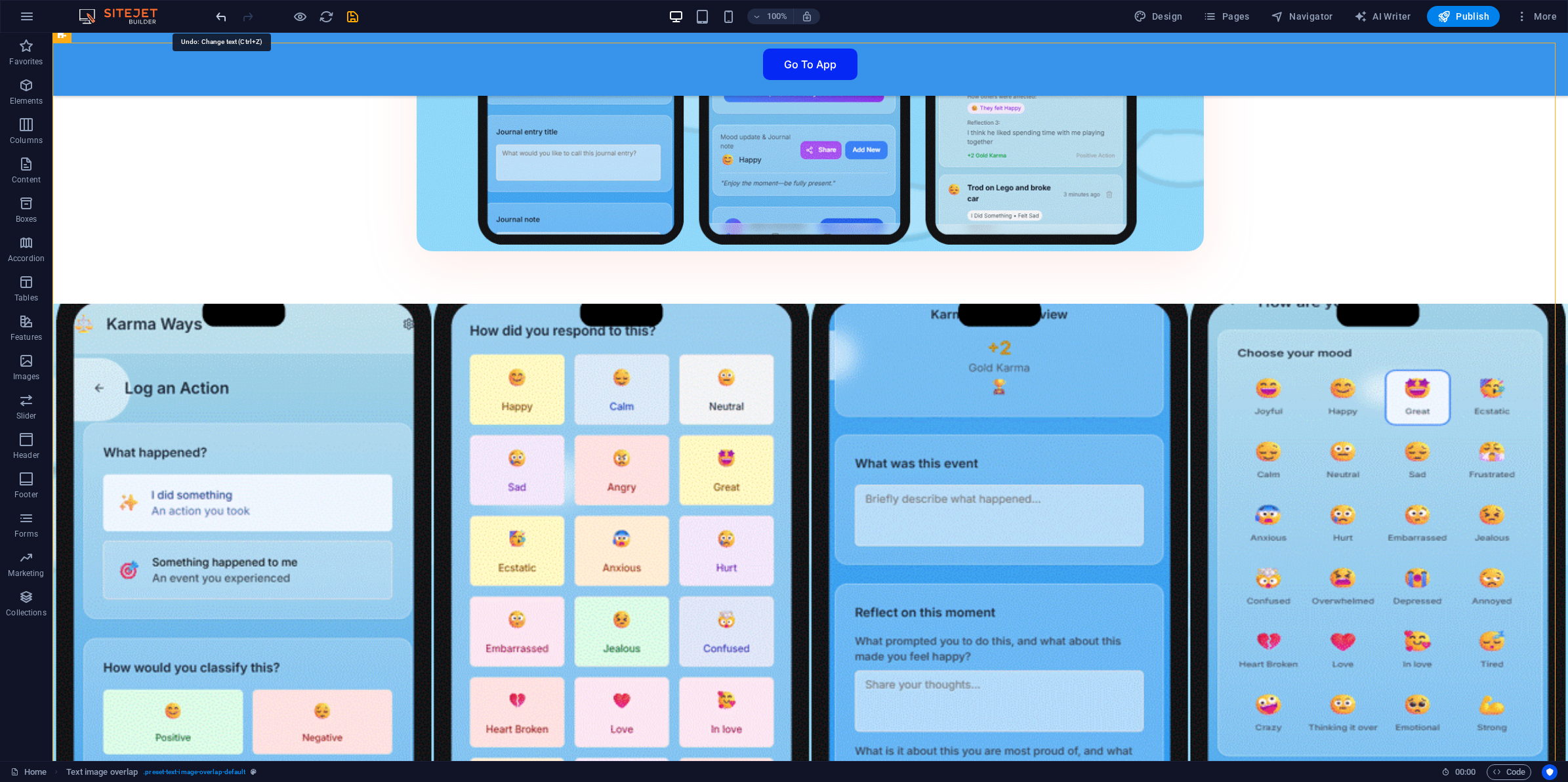
click at [214, 17] on icon "undo" at bounding box center [221, 17] width 15 height 15
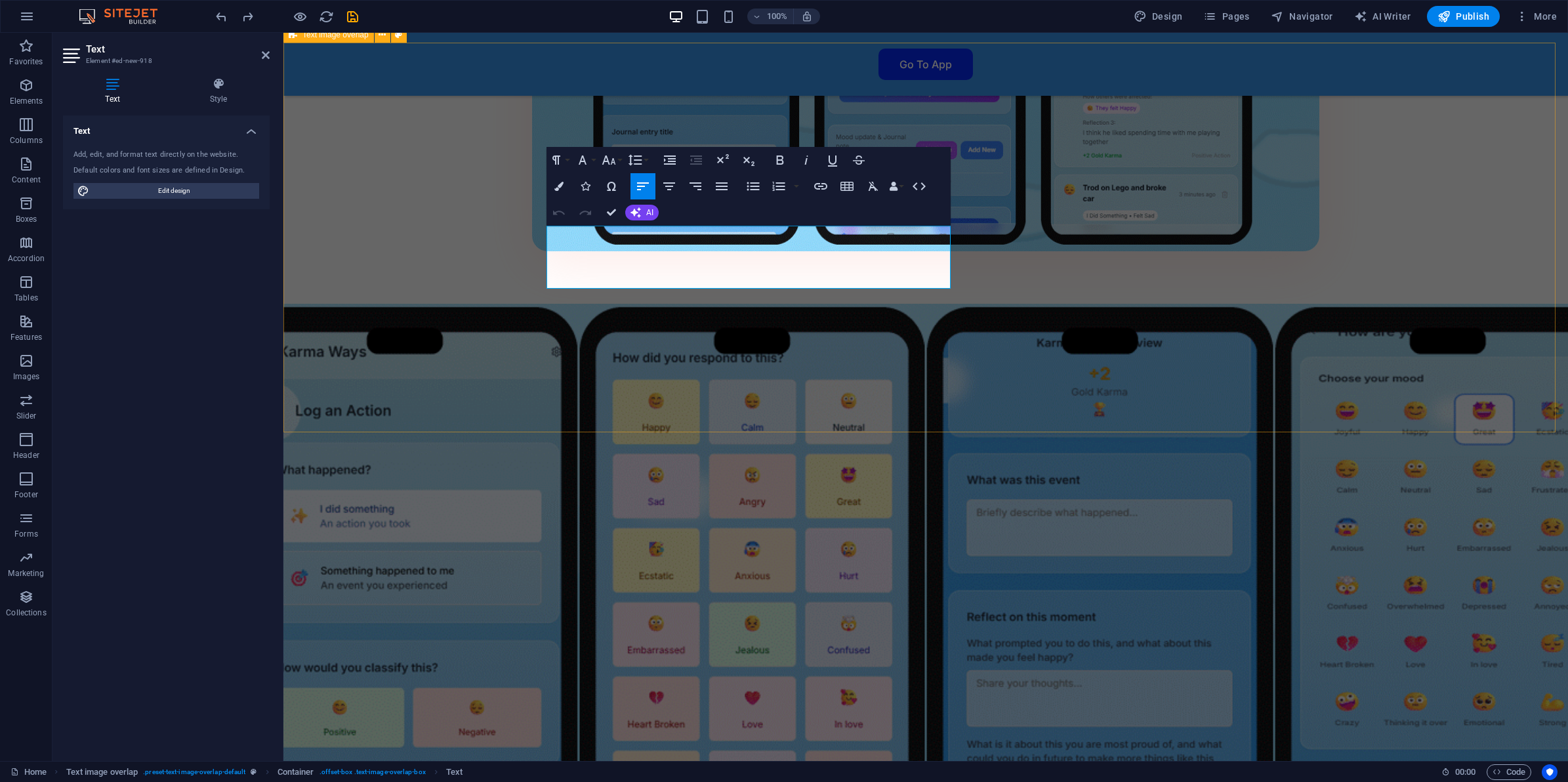
drag, startPoint x: 654, startPoint y: 288, endPoint x: 488, endPoint y: 235, distance: 174.3
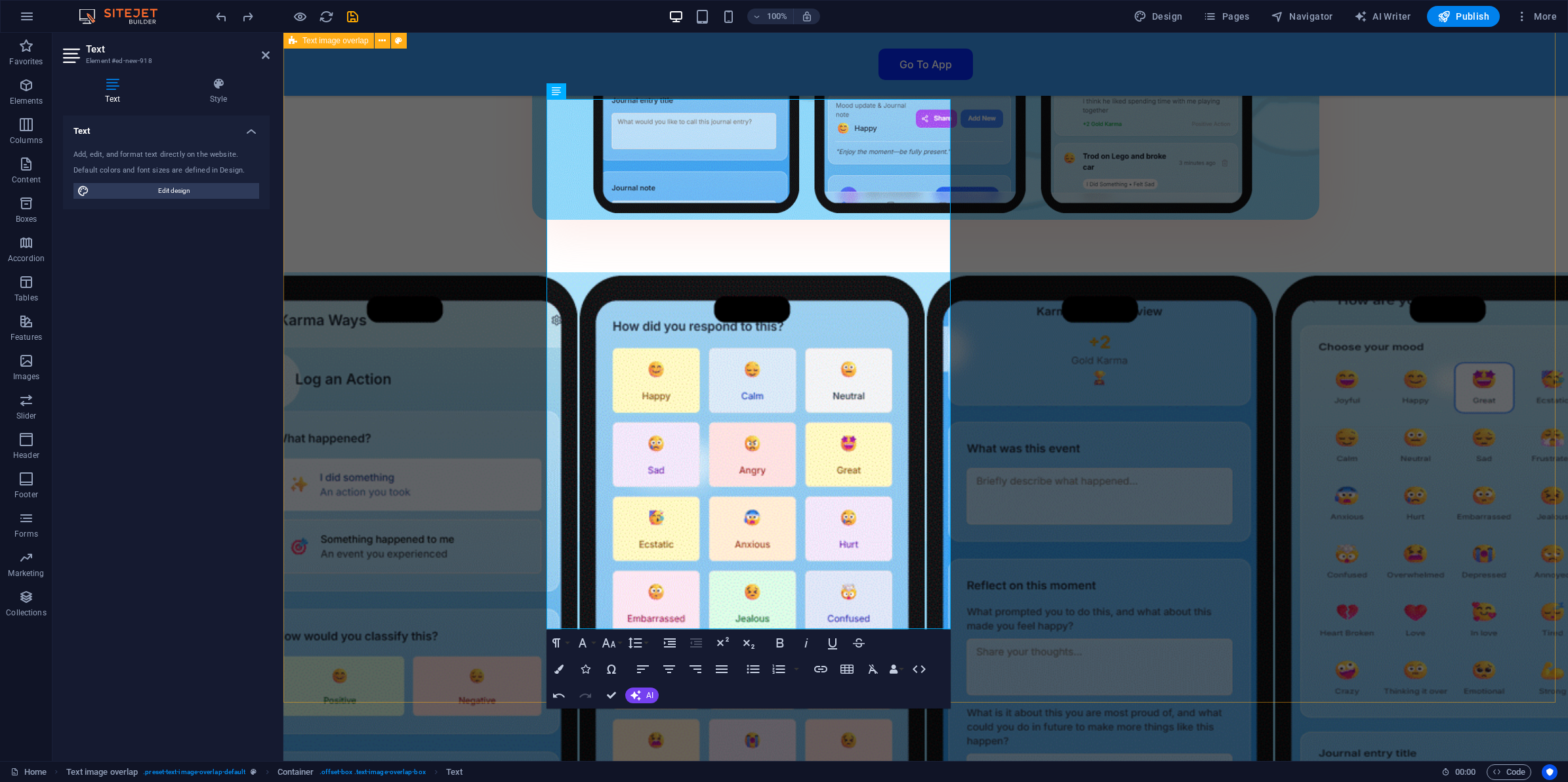
scroll to position [2813, 0]
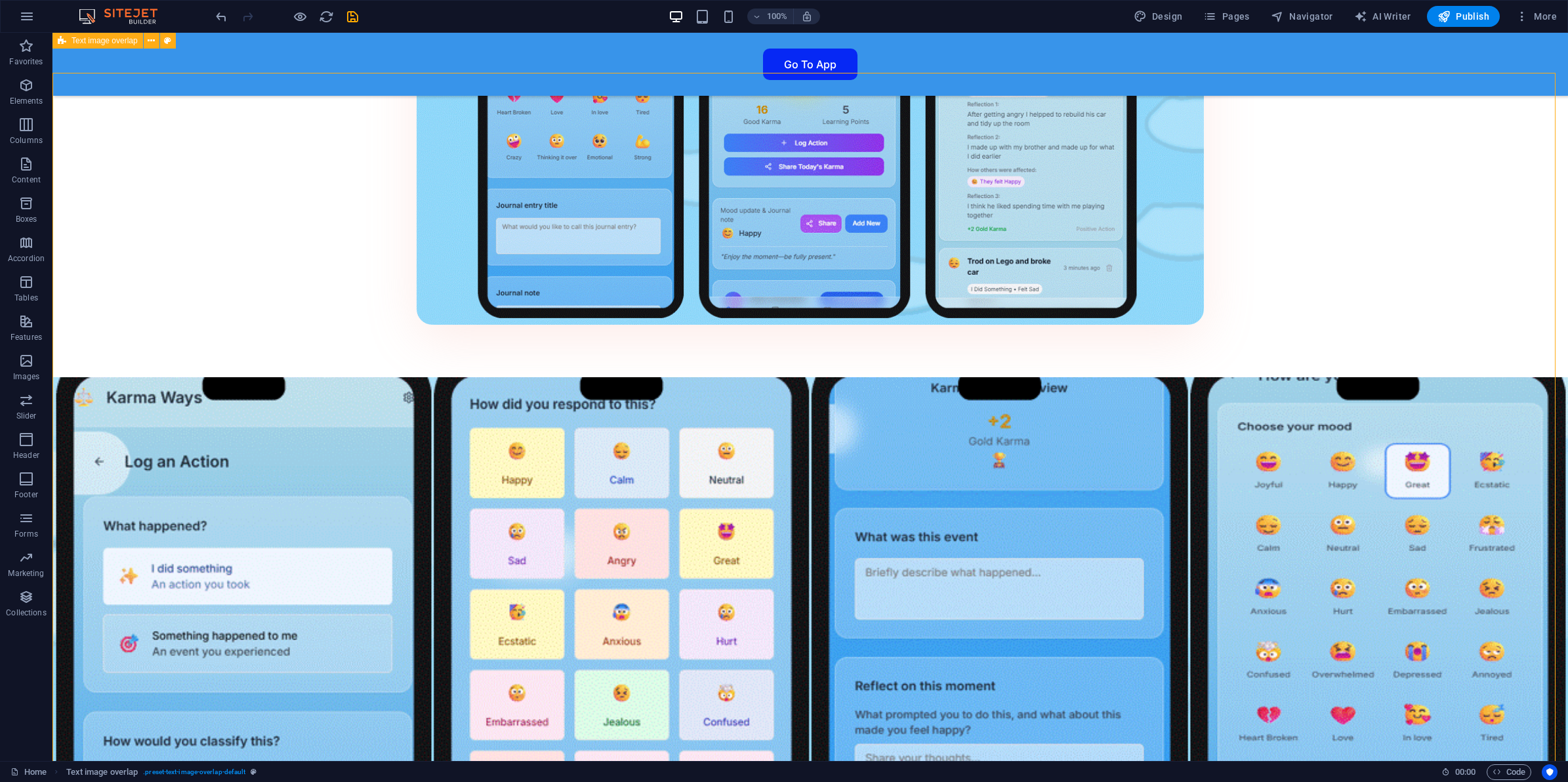
scroll to position [2649, 0]
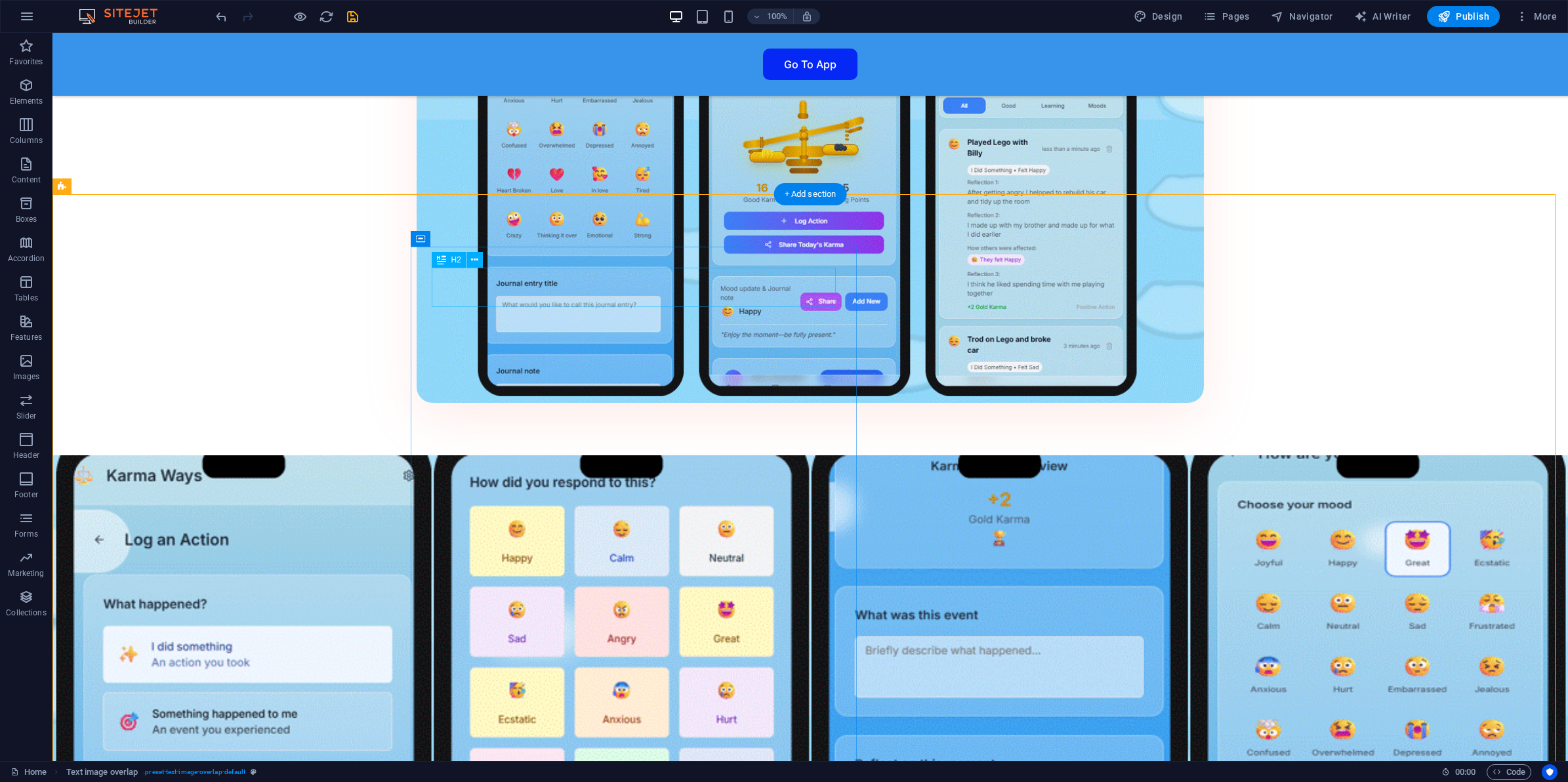
click at [348, 16] on icon "save" at bounding box center [353, 17] width 15 height 15
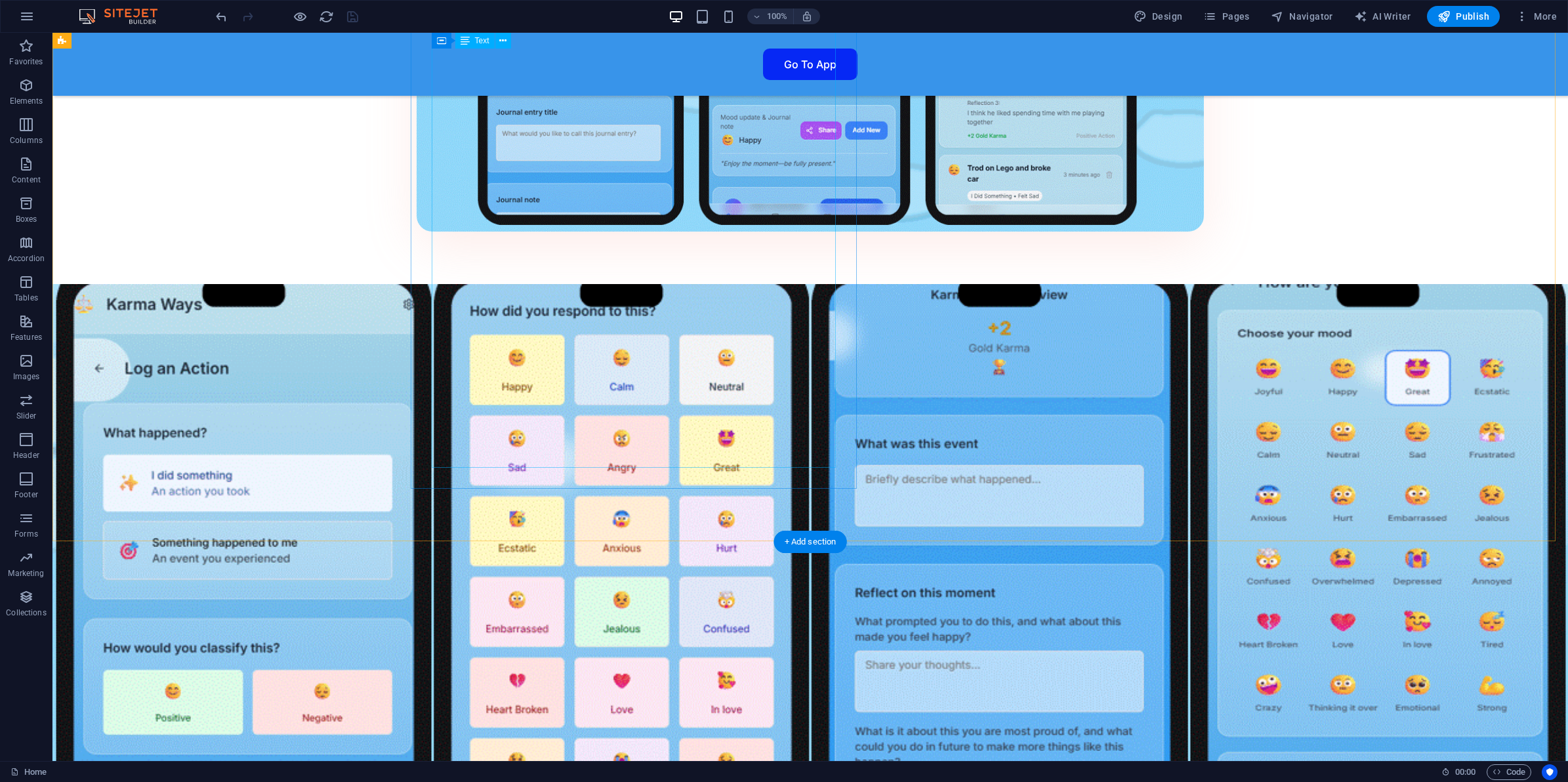
scroll to position [2813, 0]
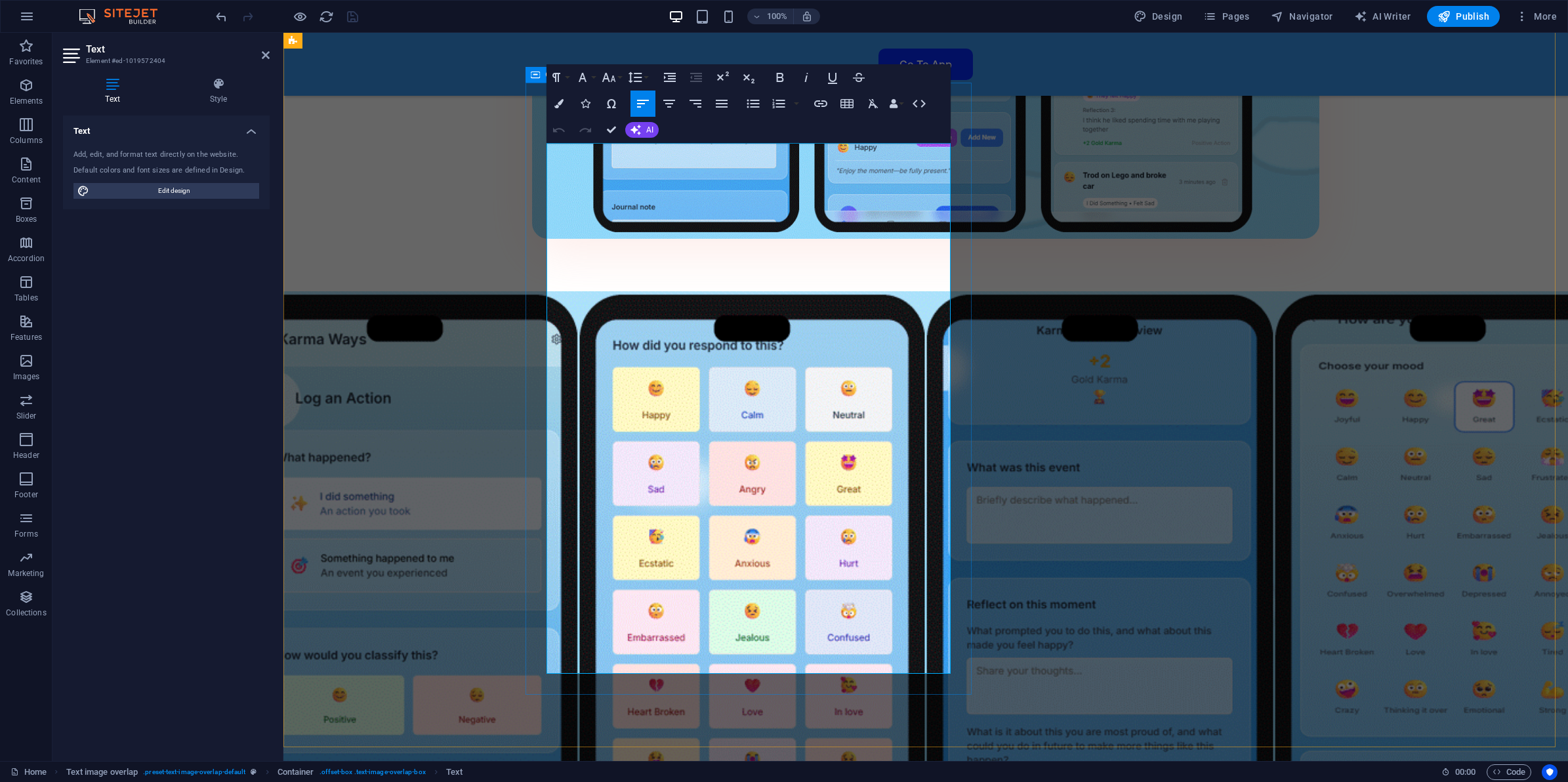
drag, startPoint x: 726, startPoint y: 381, endPoint x: 556, endPoint y: 193, distance: 253.5
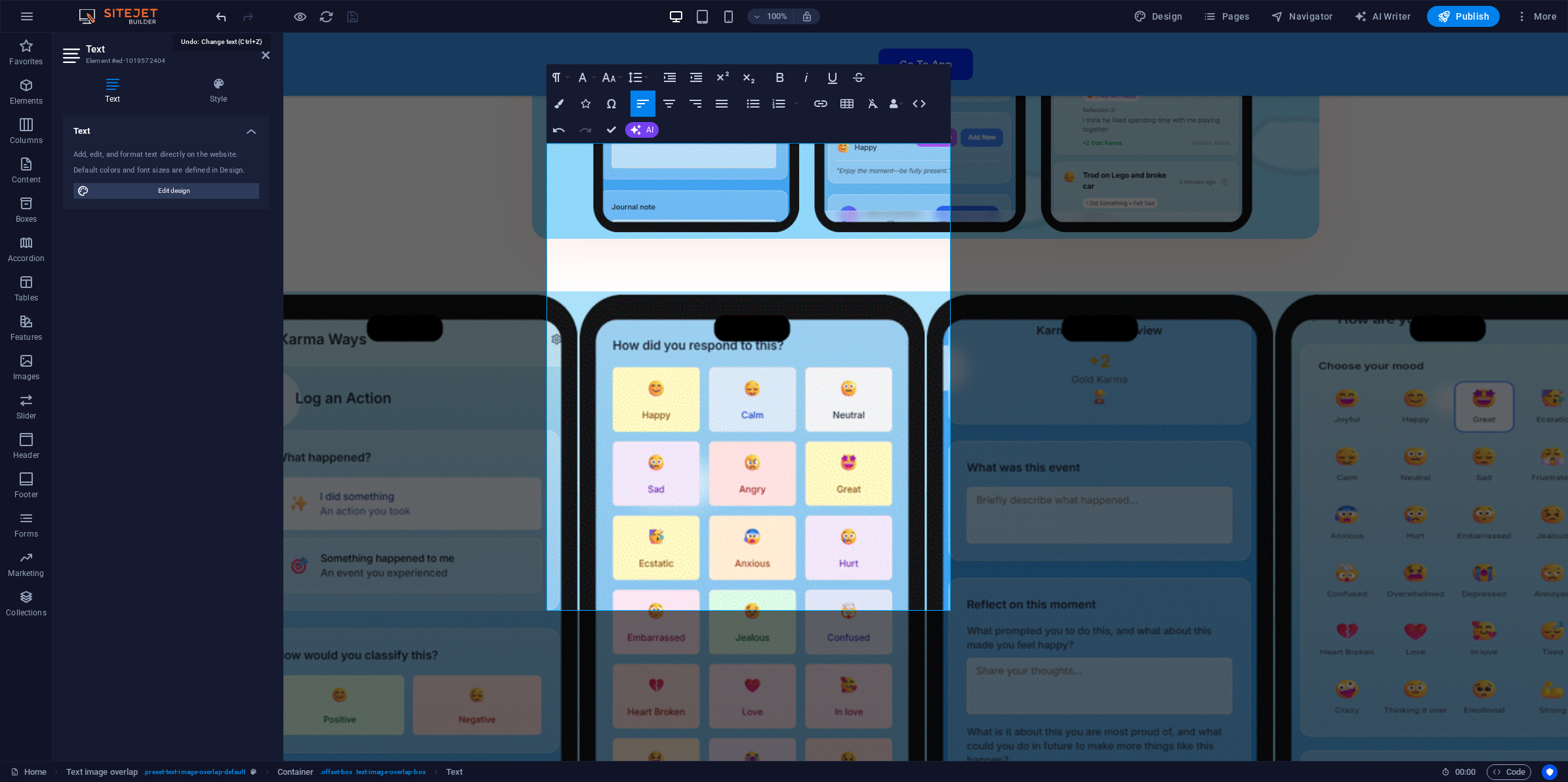
click at [225, 10] on icon "undo" at bounding box center [221, 17] width 15 height 15
drag, startPoint x: 766, startPoint y: 307, endPoint x: 543, endPoint y: 194, distance: 250.0
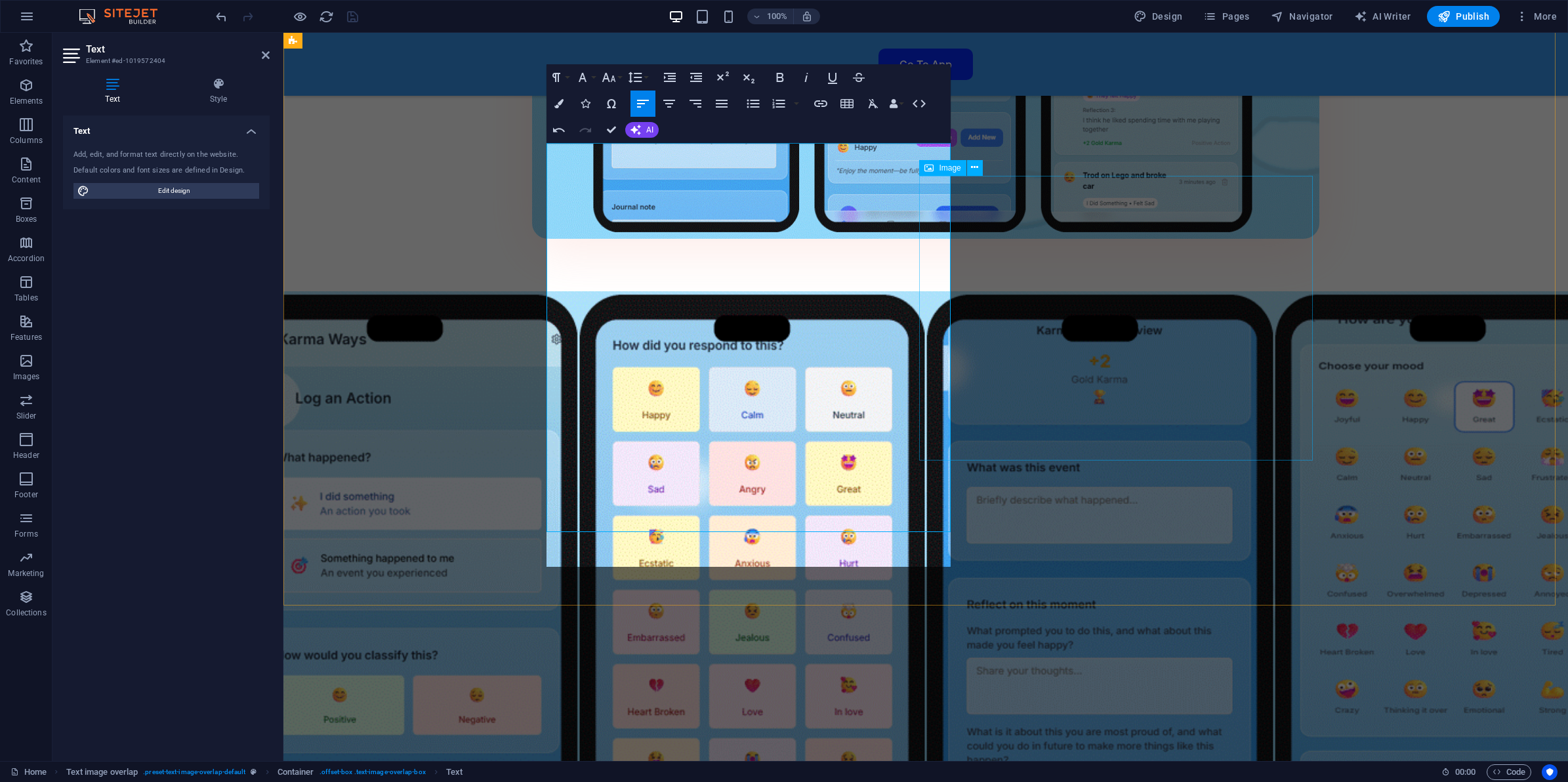
scroll to position [0, 36]
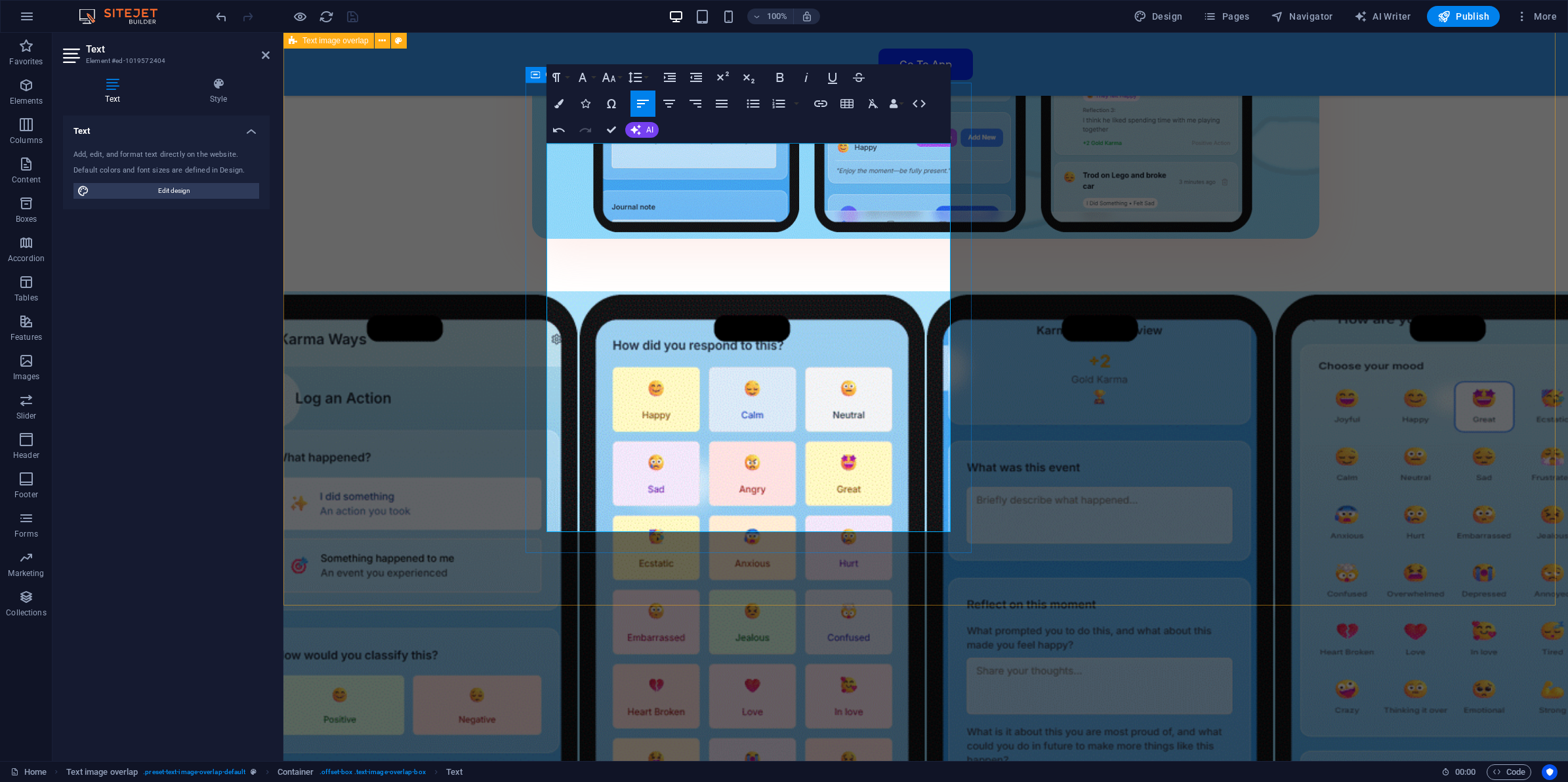
scroll to position [0, 15]
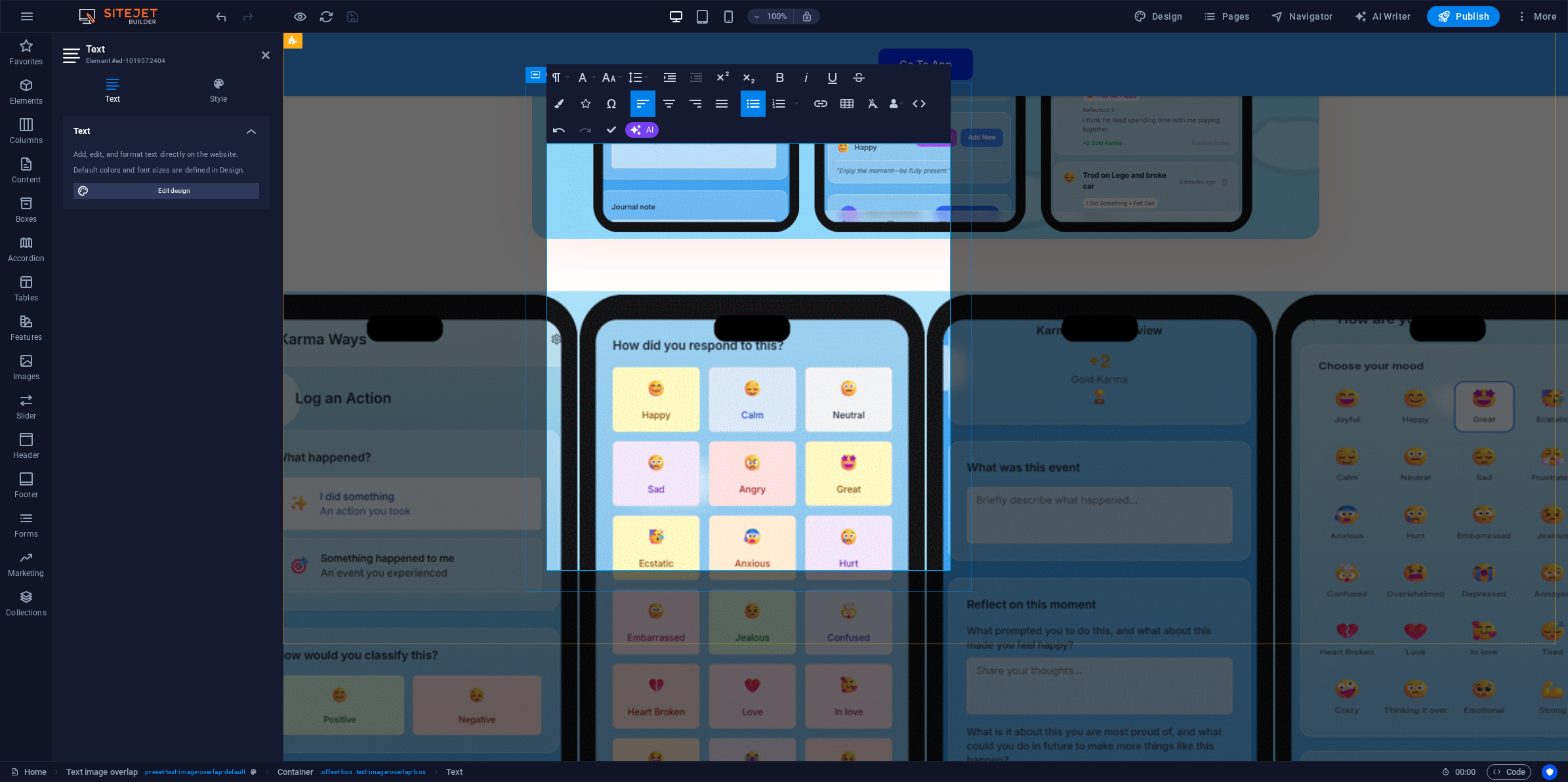
drag, startPoint x: 618, startPoint y: 437, endPoint x: 540, endPoint y: 348, distance: 118.3
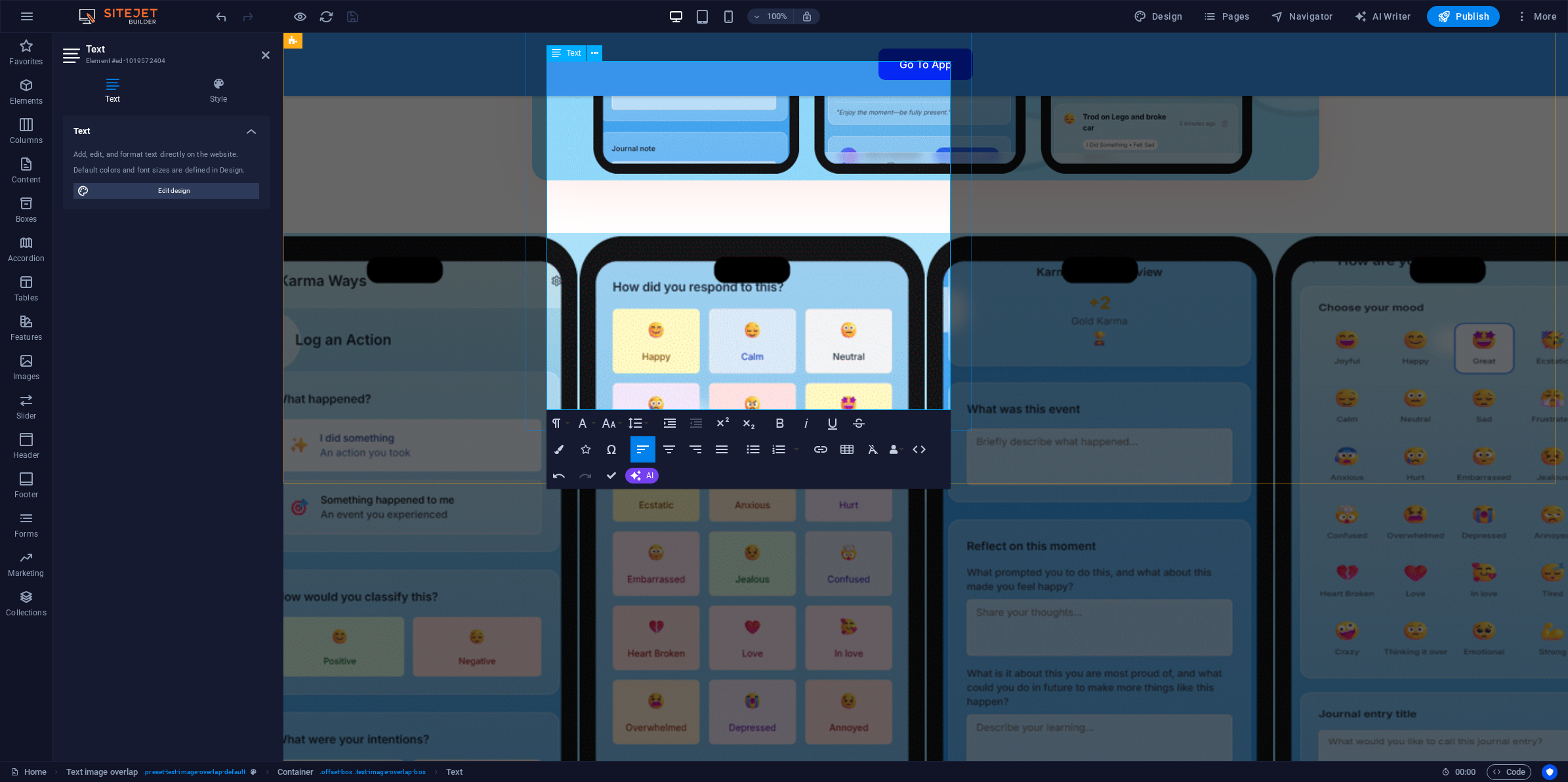
scroll to position [2895, 0]
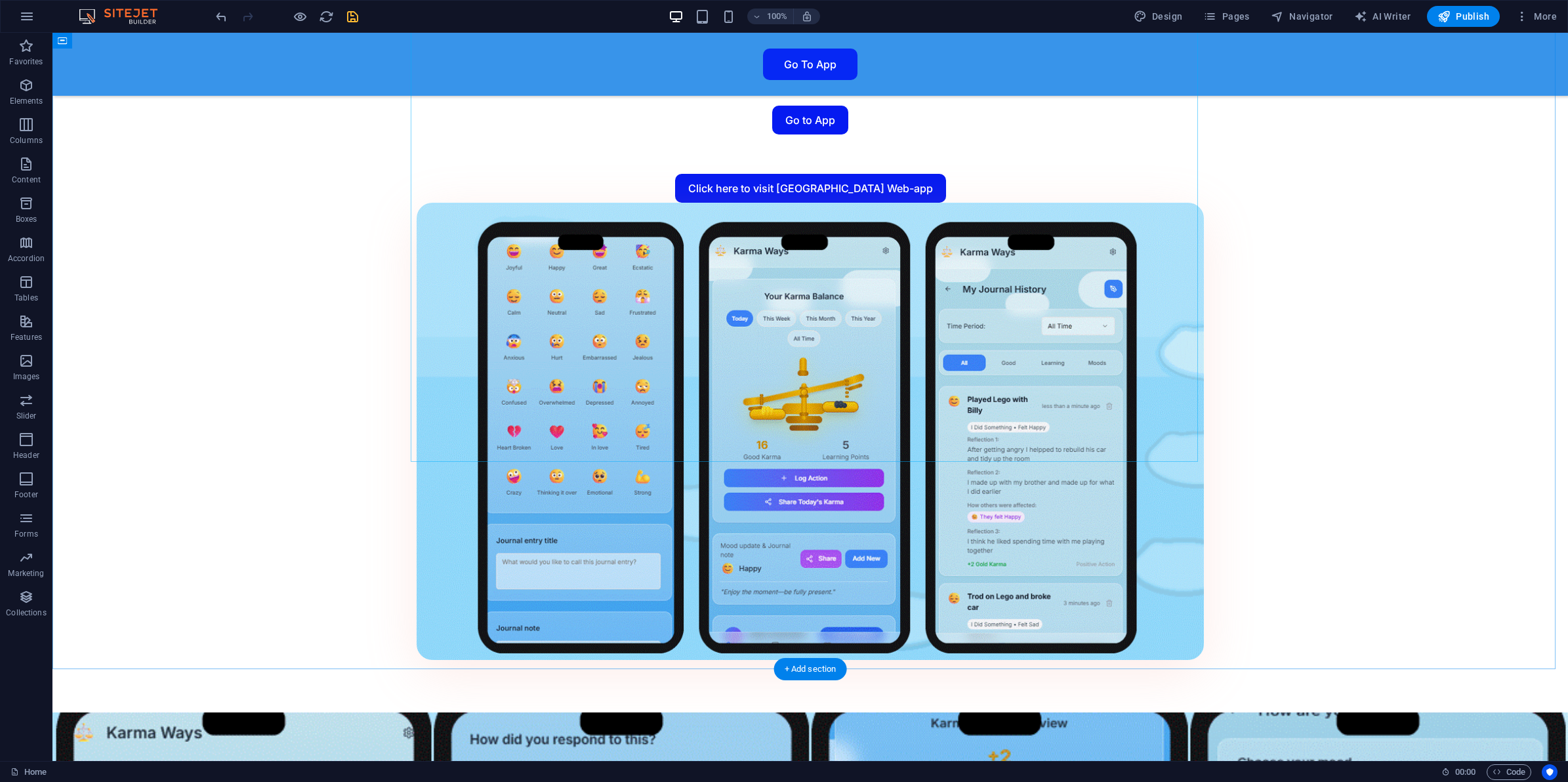
scroll to position [2479, 0]
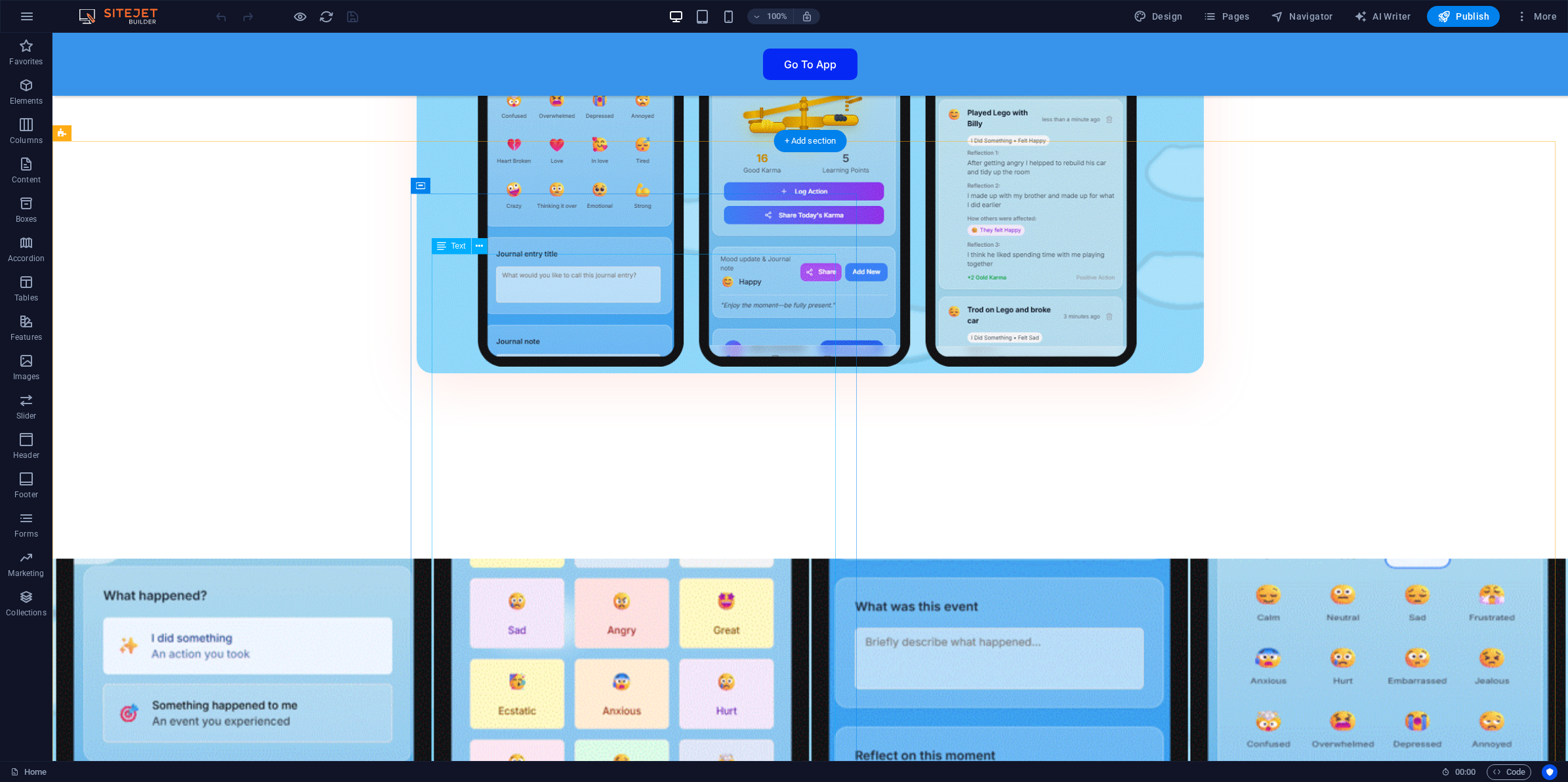
scroll to position [2707, 0]
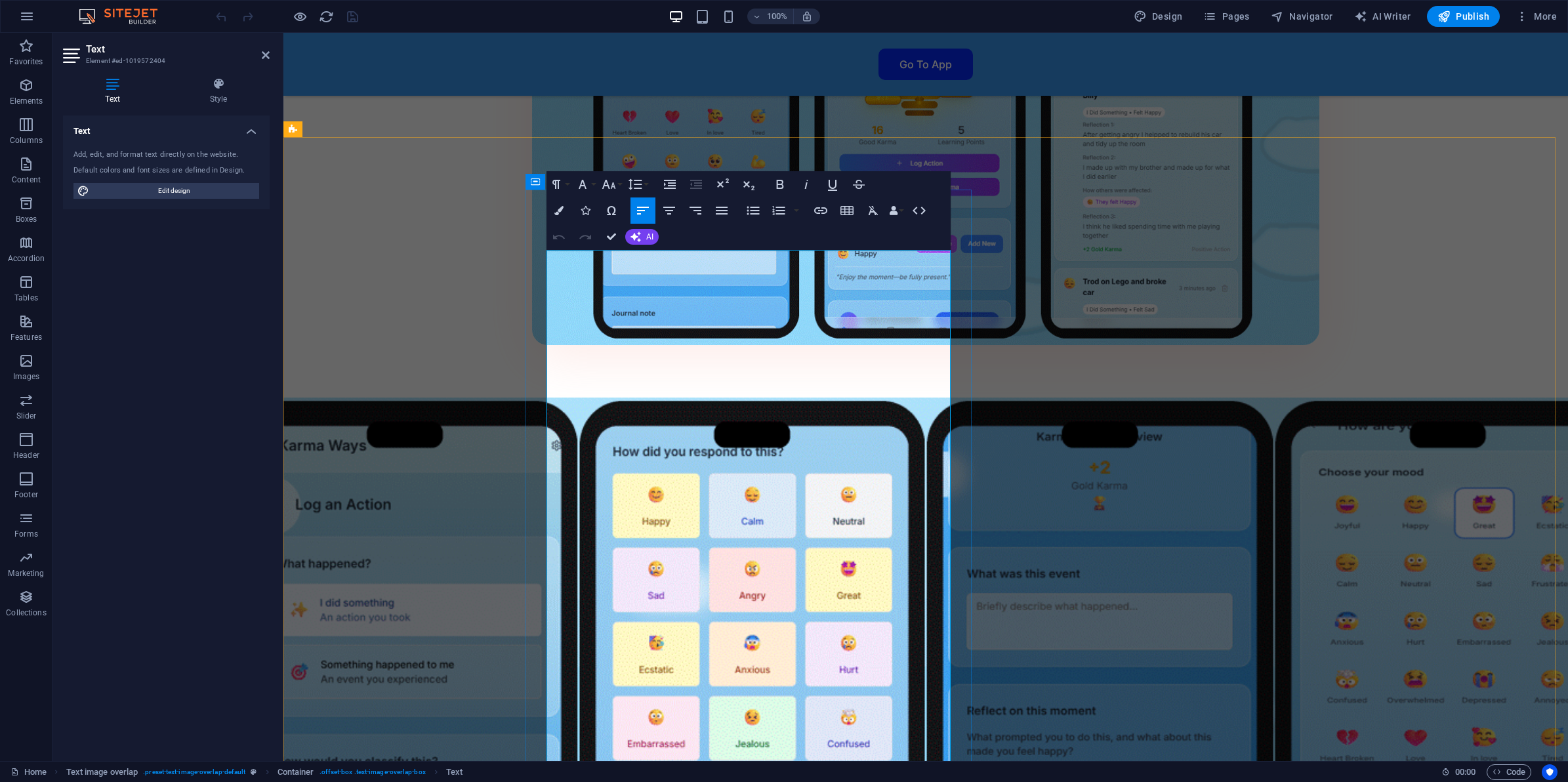
drag, startPoint x: 562, startPoint y: 294, endPoint x: 750, endPoint y: 476, distance: 261.7
drag, startPoint x: 681, startPoint y: 477, endPoint x: 561, endPoint y: 294, distance: 218.8
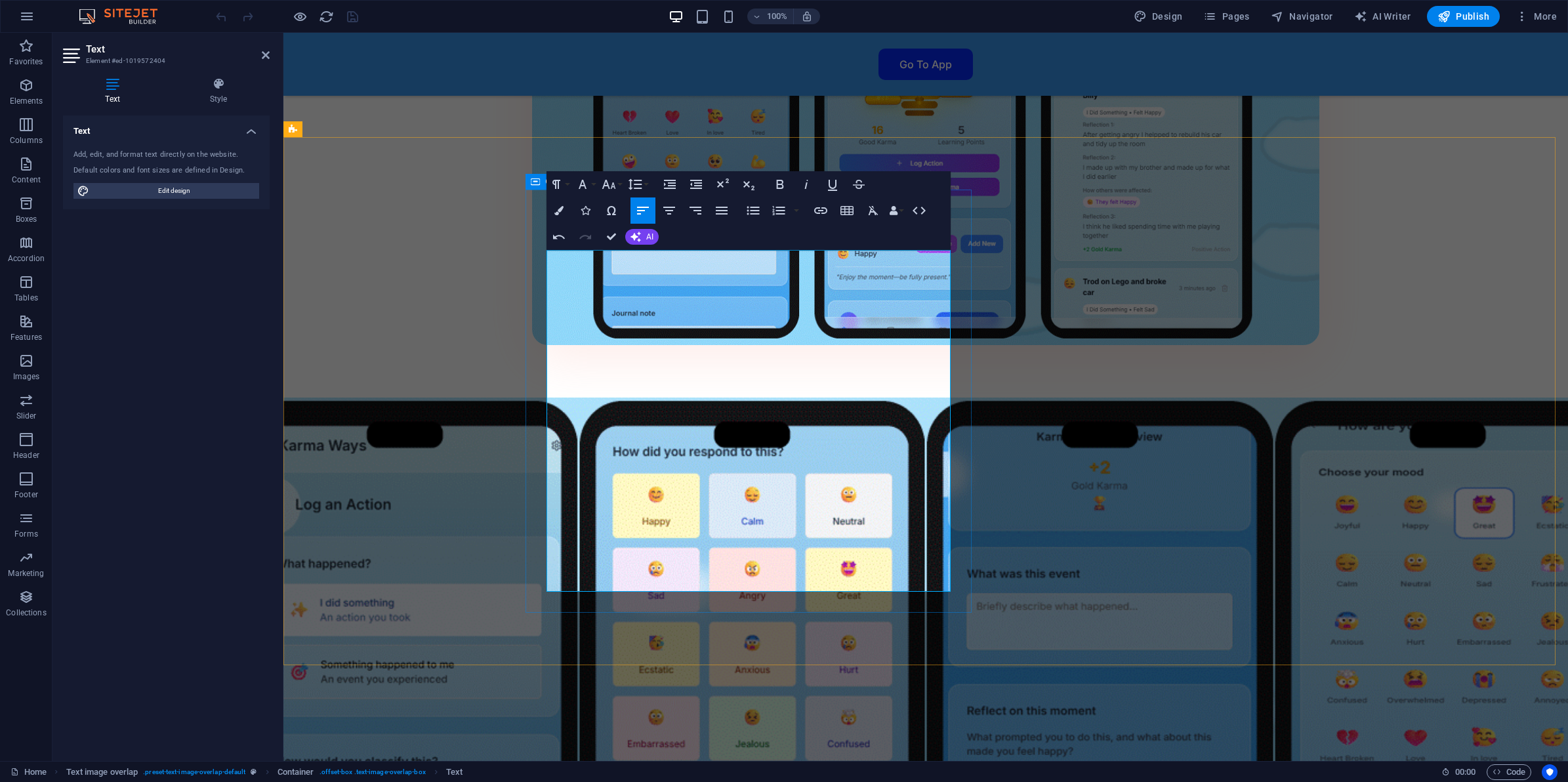
drag, startPoint x: 633, startPoint y: 469, endPoint x: 532, endPoint y: 362, distance: 147.1
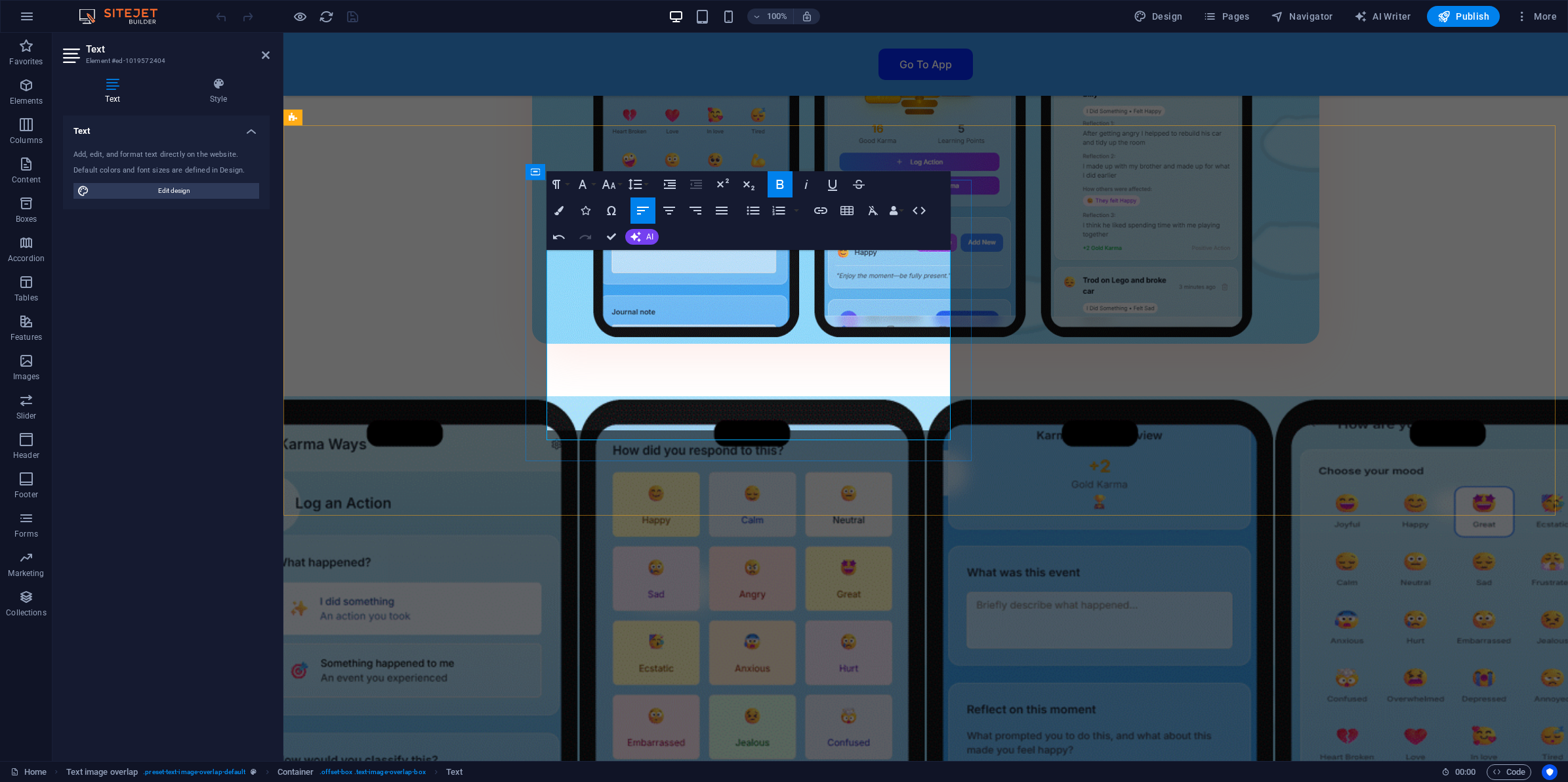
scroll to position [2718, 0]
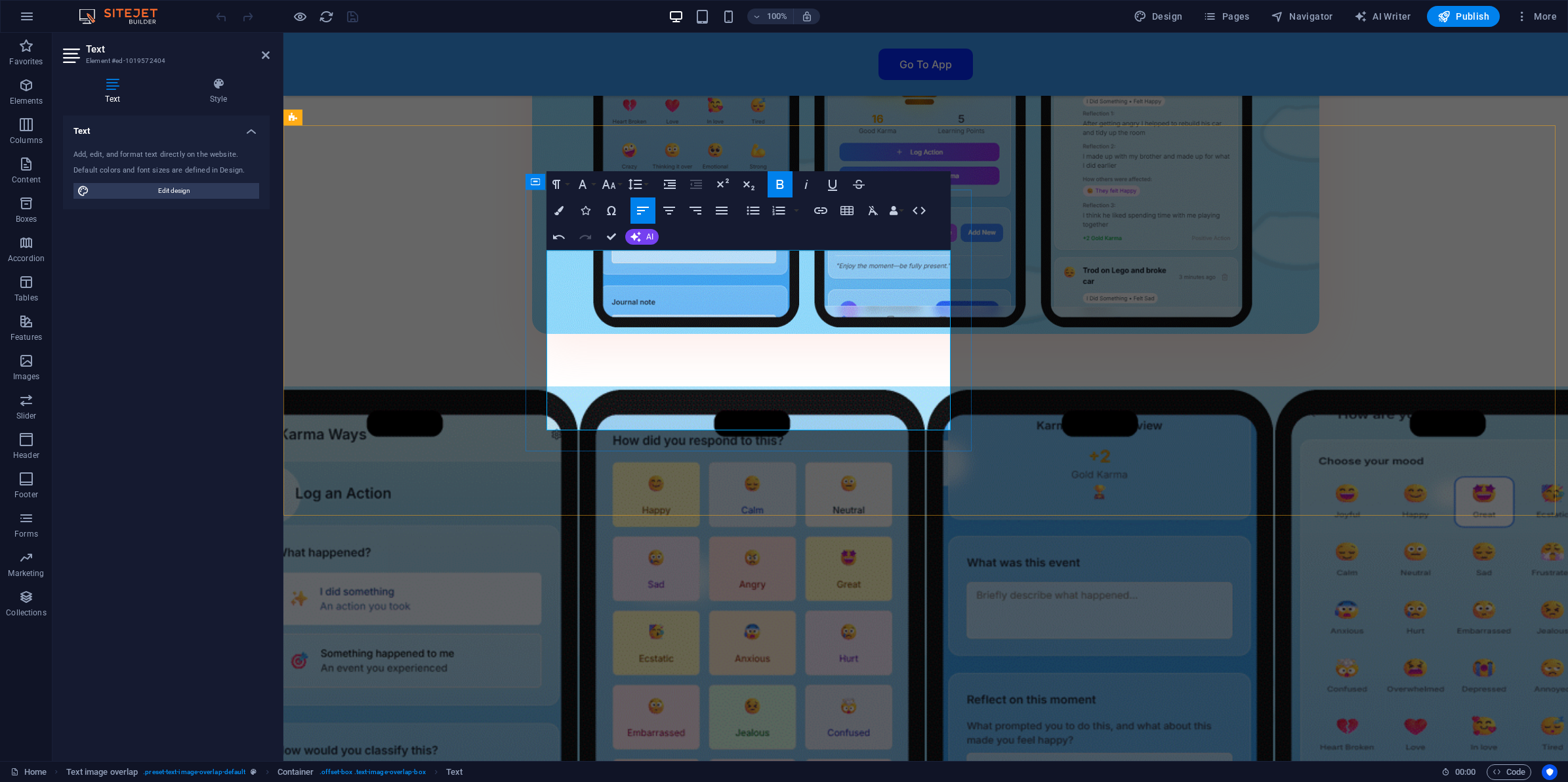
drag, startPoint x: 584, startPoint y: 294, endPoint x: 590, endPoint y: 288, distance: 8.5
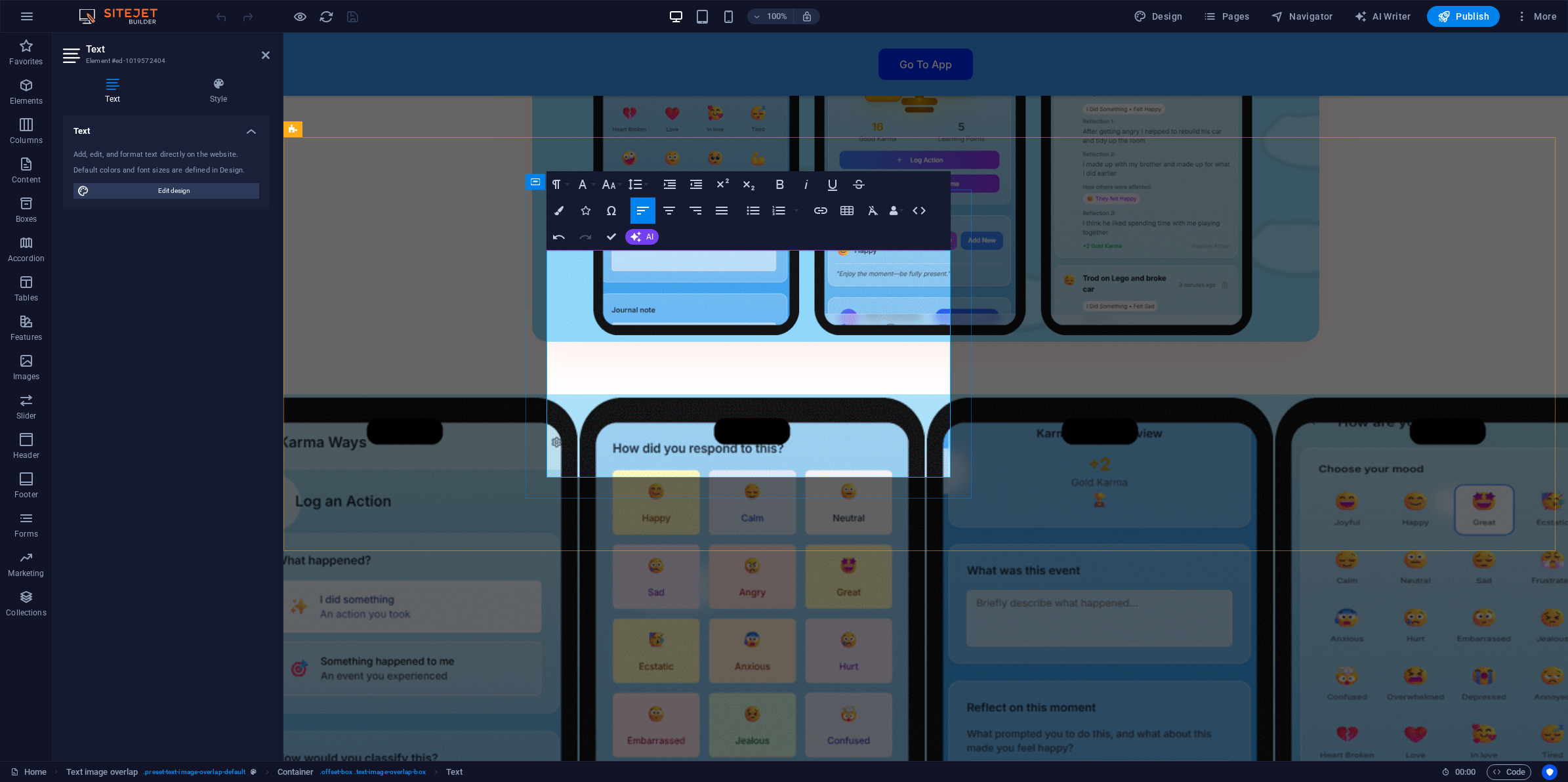
scroll to position [2707, 0]
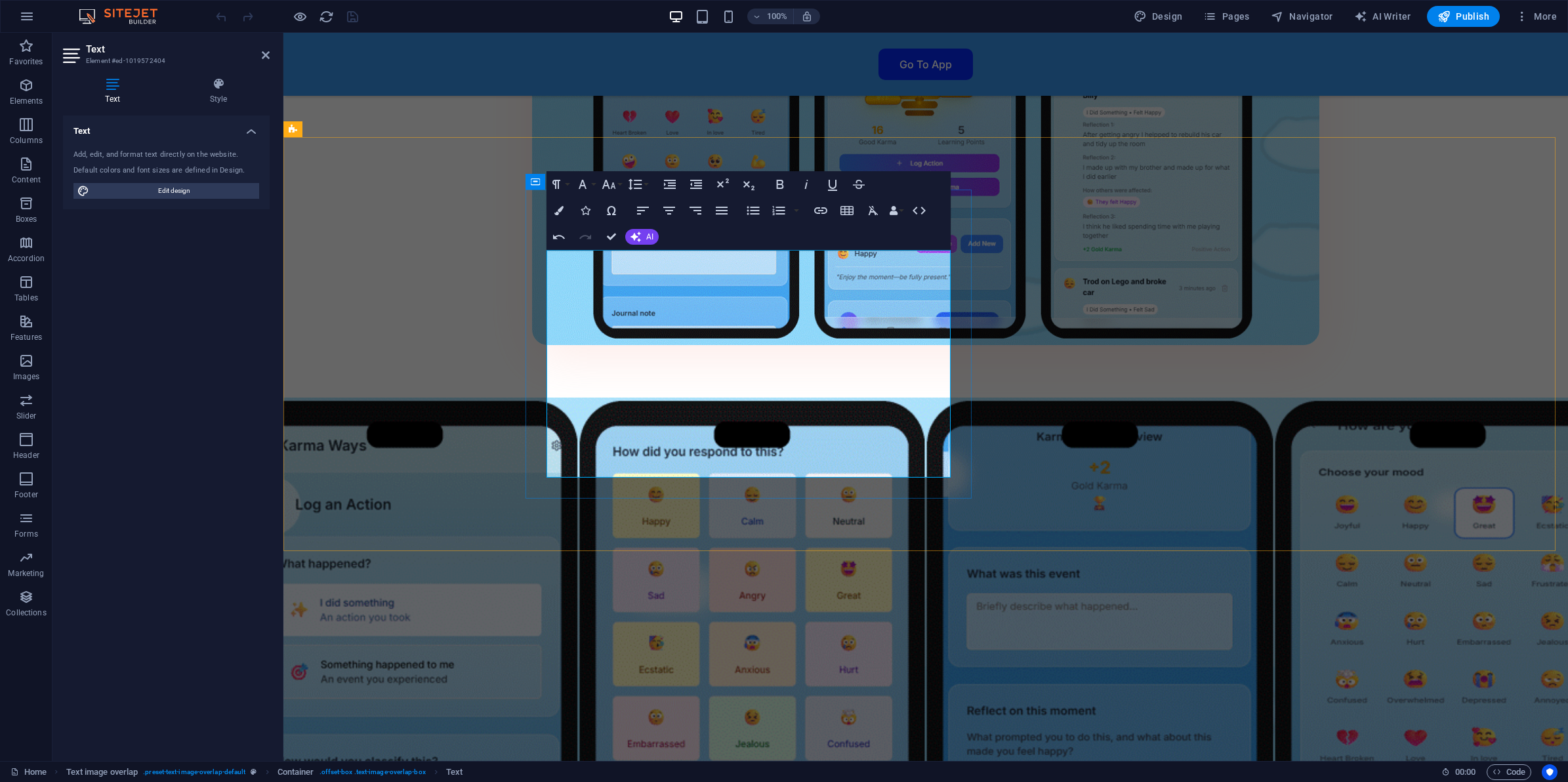
drag, startPoint x: 580, startPoint y: 315, endPoint x: 607, endPoint y: 313, distance: 27.1
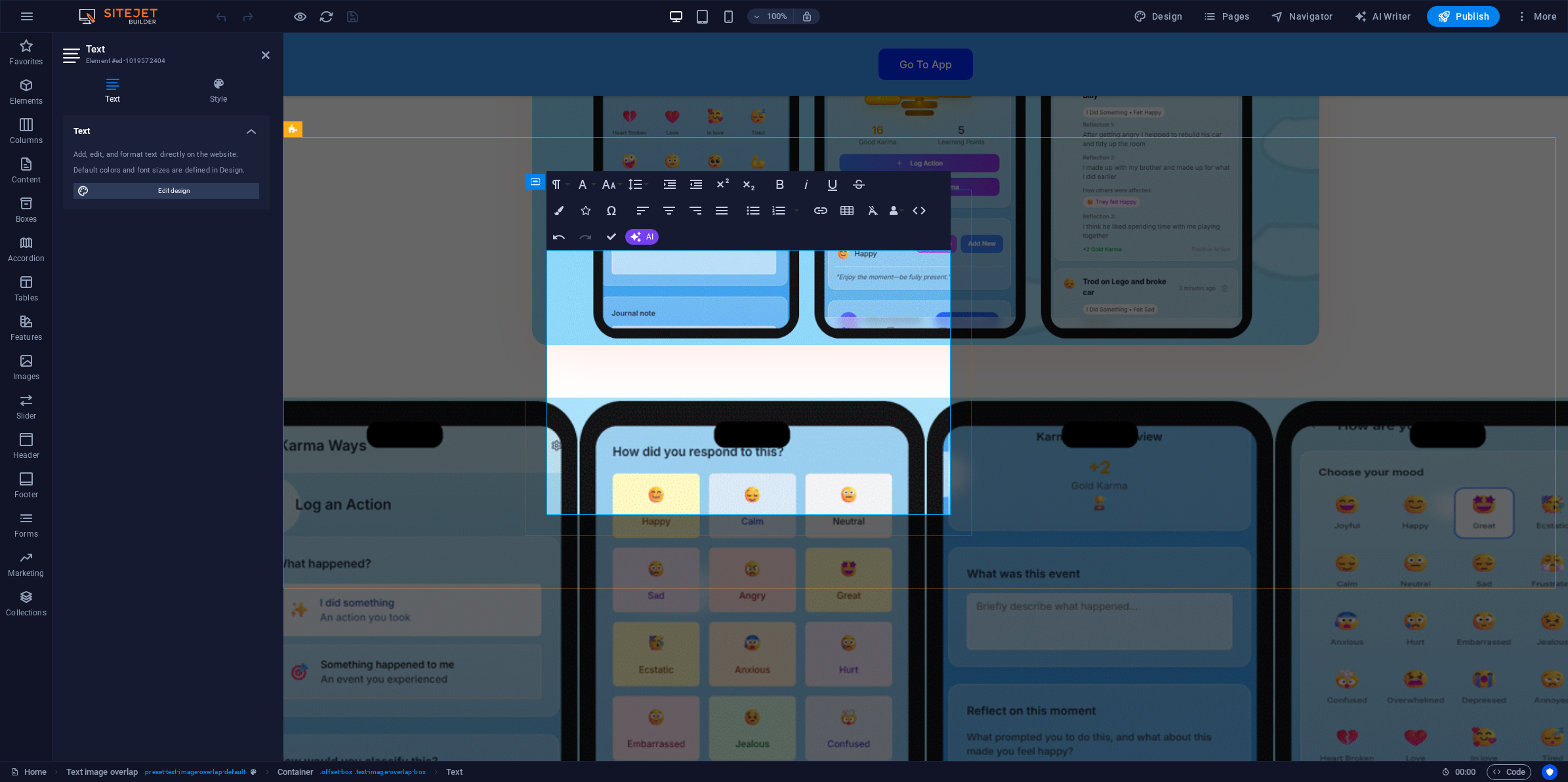
drag, startPoint x: 576, startPoint y: 366, endPoint x: 589, endPoint y: 365, distance: 13.0
drag, startPoint x: 589, startPoint y: 365, endPoint x: 572, endPoint y: 364, distance: 17.0
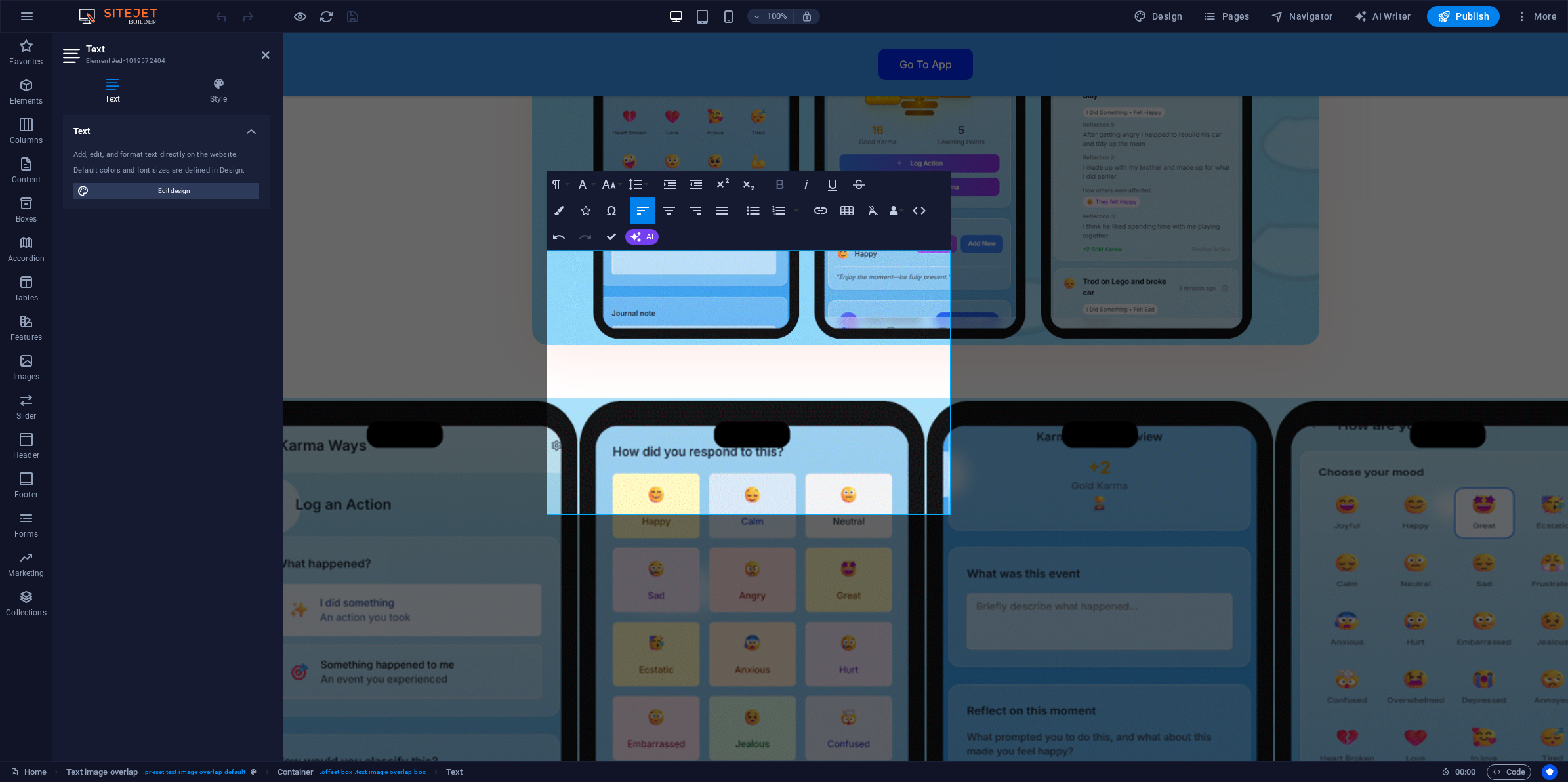
click at [781, 186] on icon "button" at bounding box center [780, 184] width 16 height 16
drag, startPoint x: 575, startPoint y: 364, endPoint x: 709, endPoint y: 362, distance: 134.0
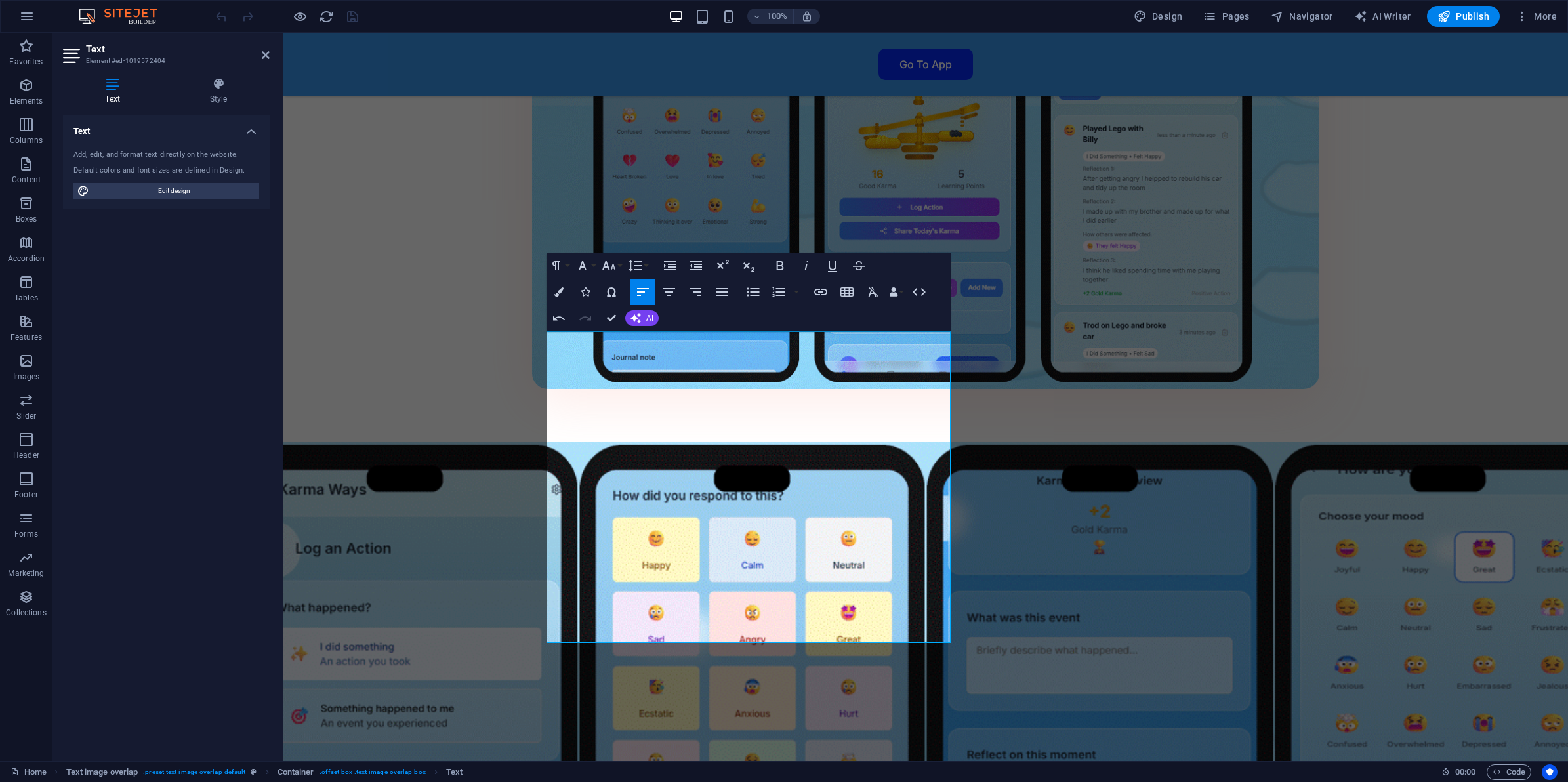
scroll to position [2625, 0]
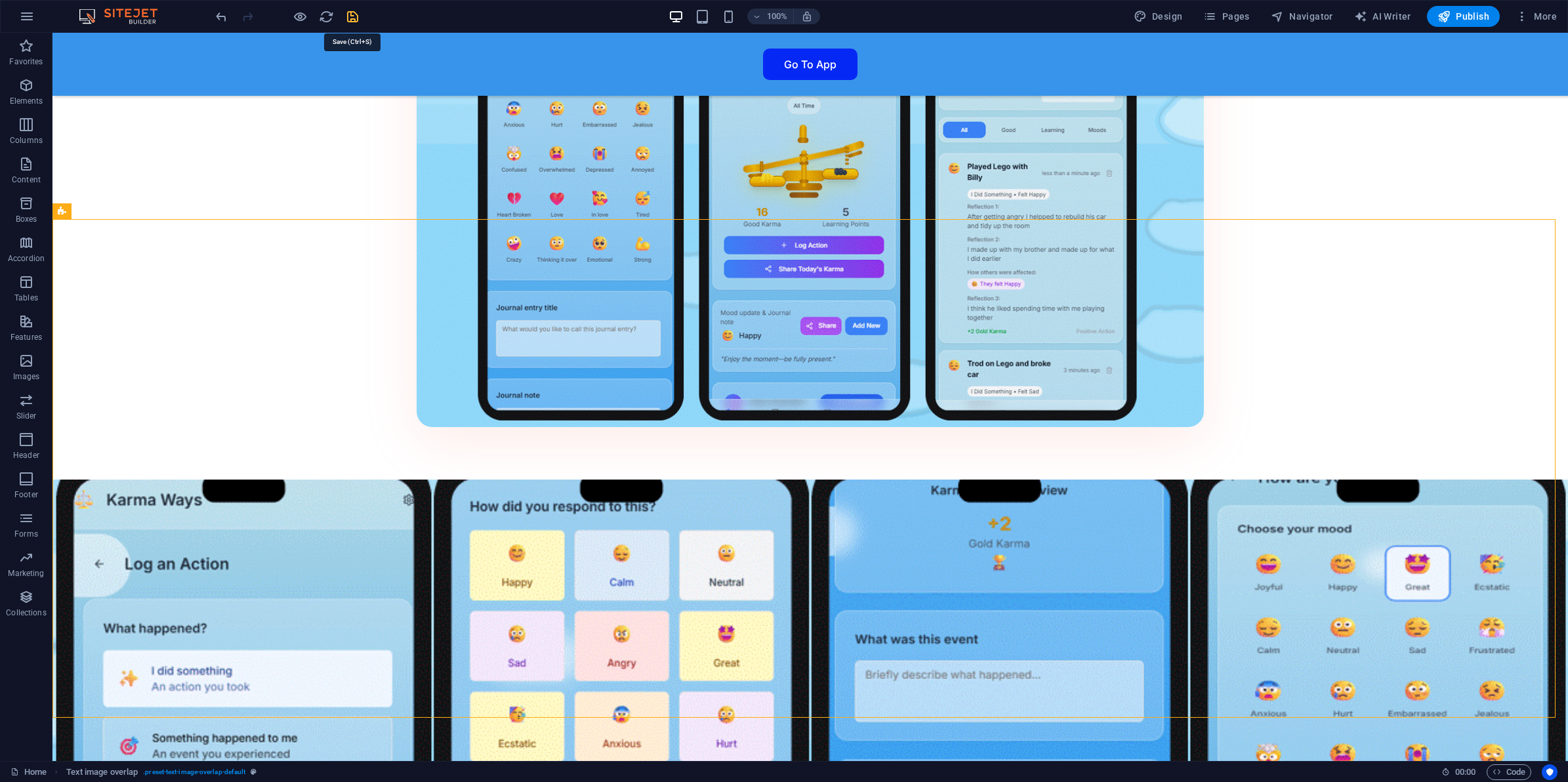
click at [354, 18] on icon "save" at bounding box center [353, 17] width 15 height 15
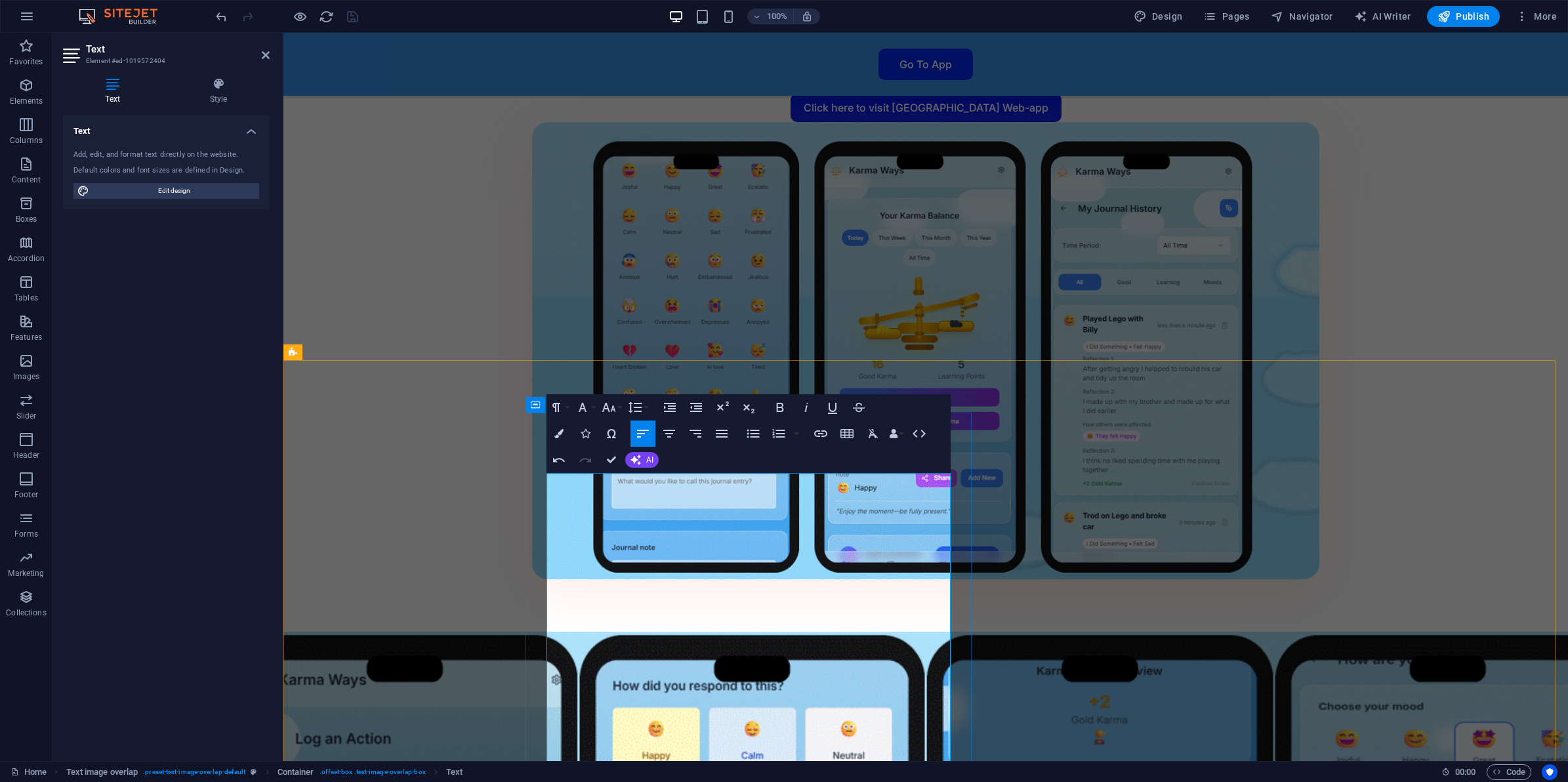
scroll to position [2461, 0]
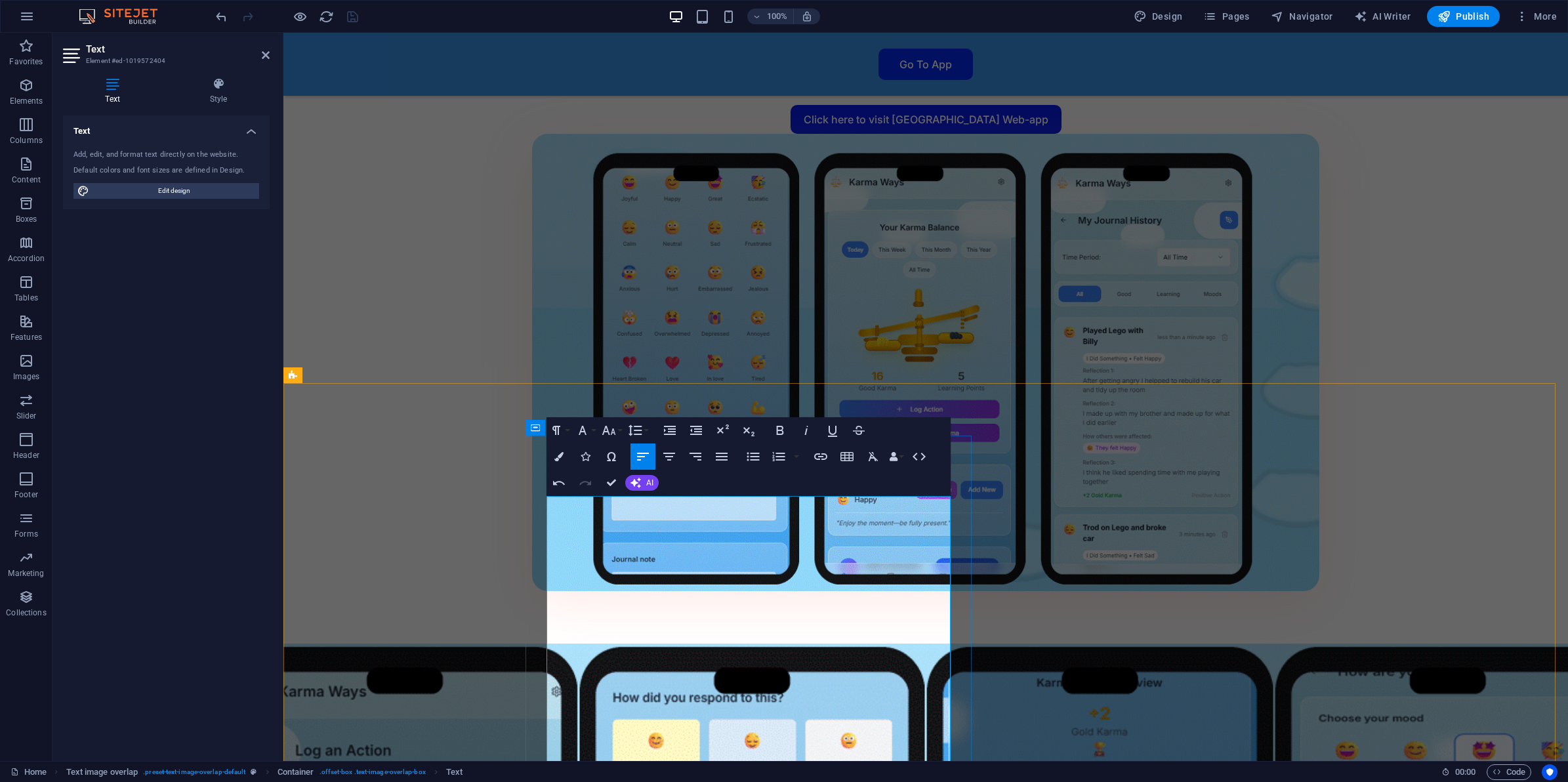
drag, startPoint x: 801, startPoint y: 661, endPoint x: 555, endPoint y: 664, distance: 246.0
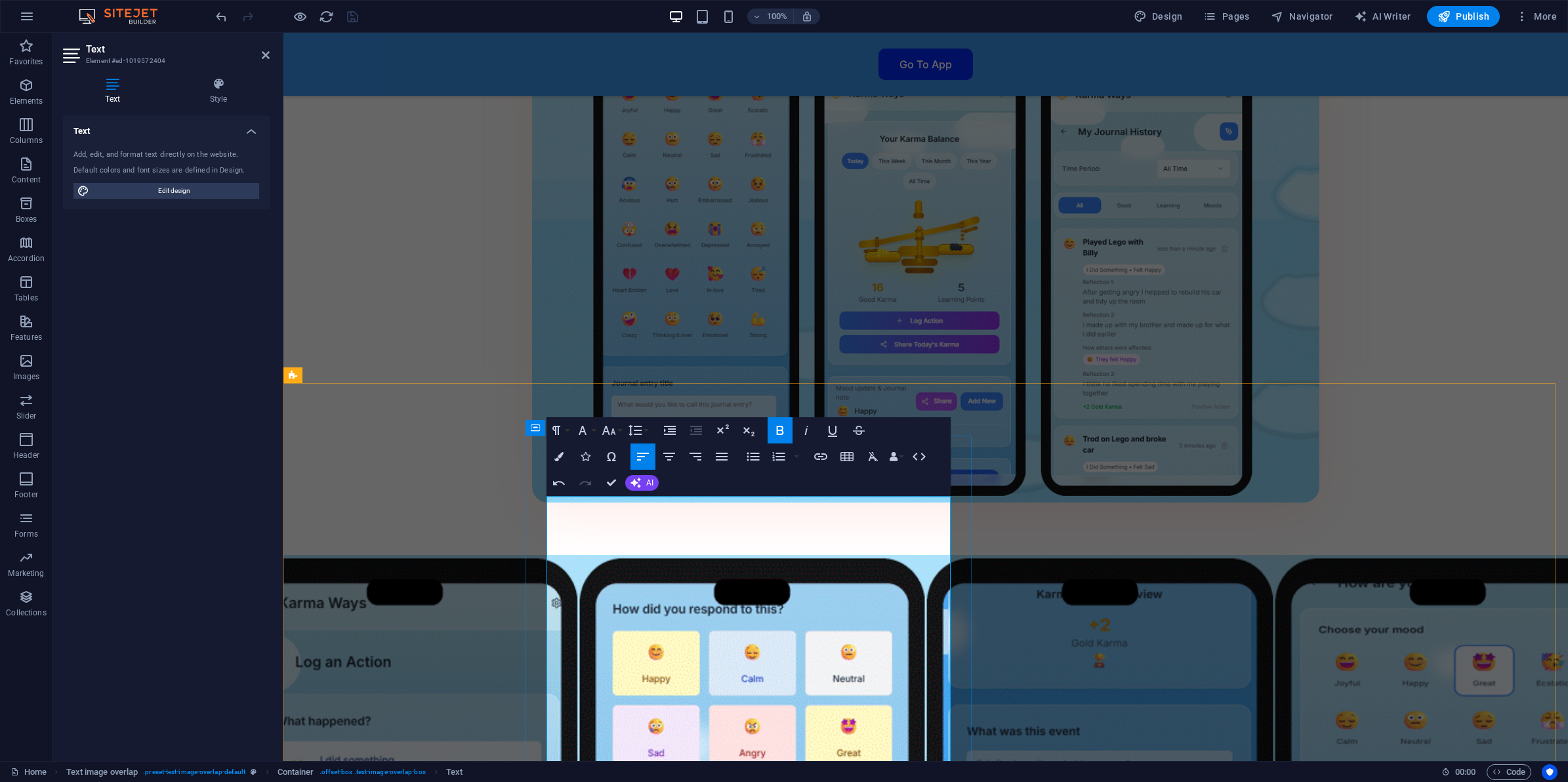
scroll to position [2707, 0]
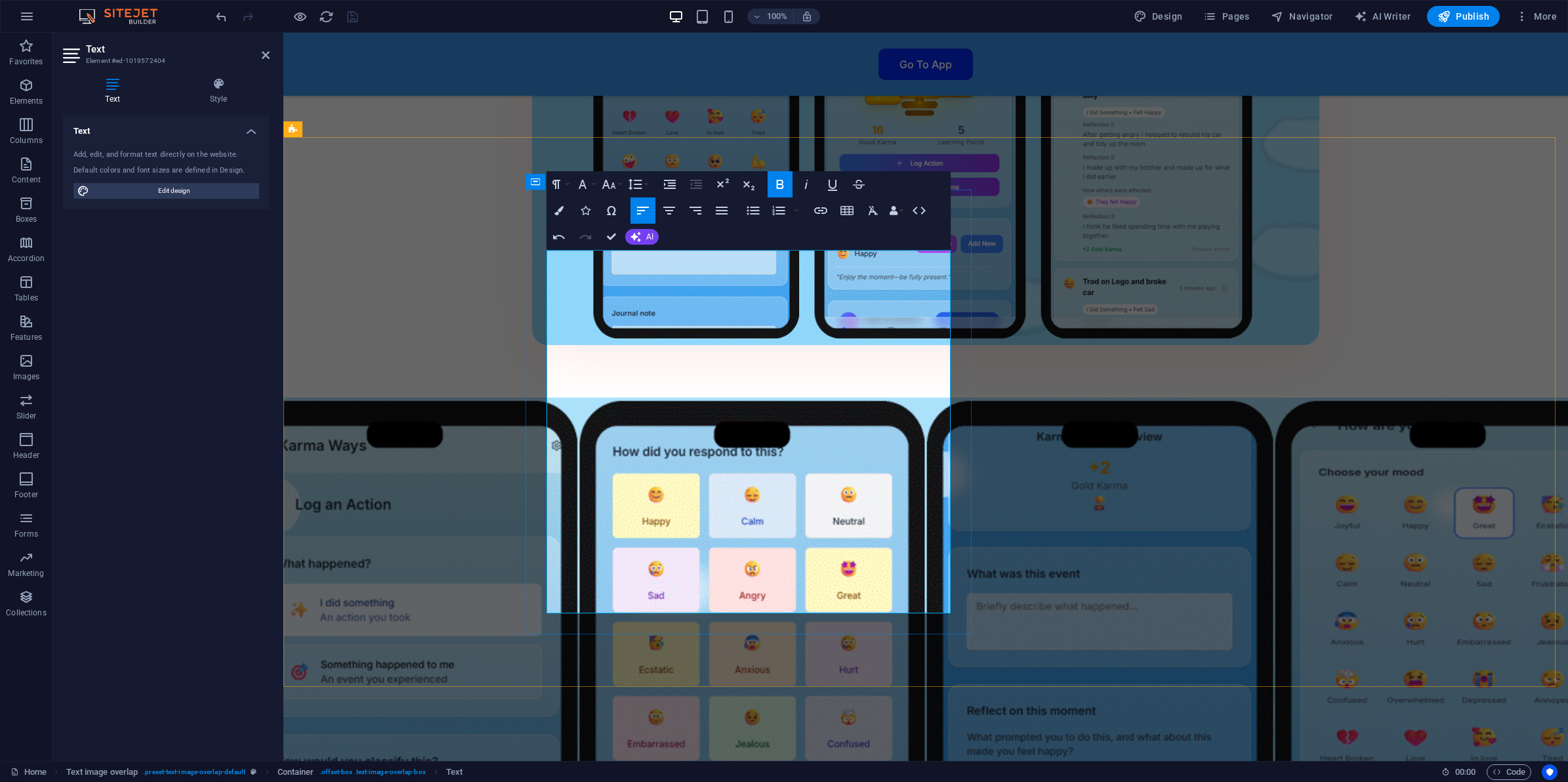
drag, startPoint x: 573, startPoint y: 294, endPoint x: 755, endPoint y: 290, distance: 182.0
copy p "Open Safari on your iPhone or iPad."
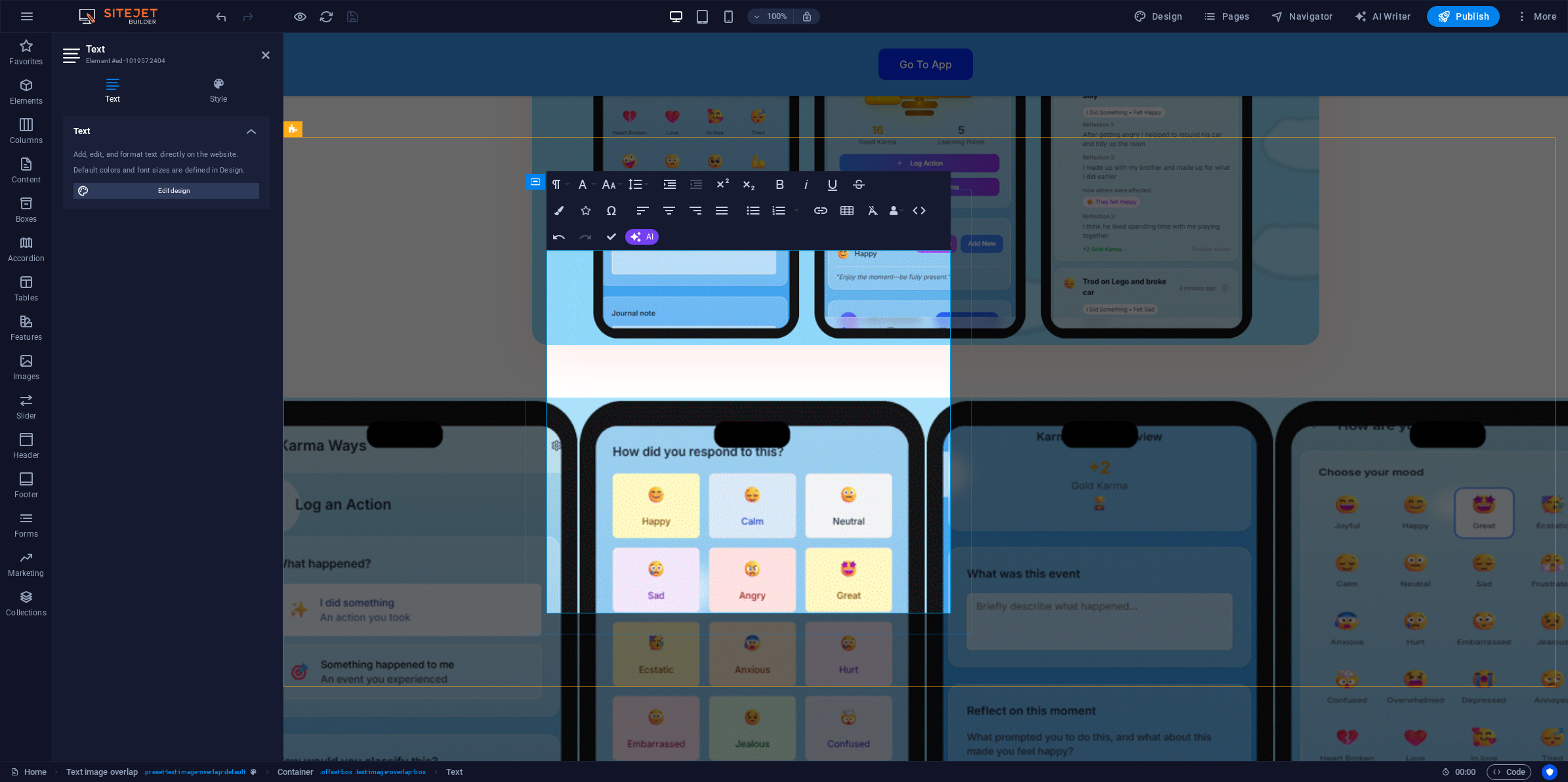
drag, startPoint x: 608, startPoint y: 476, endPoint x: 680, endPoint y: 457, distance: 74.5
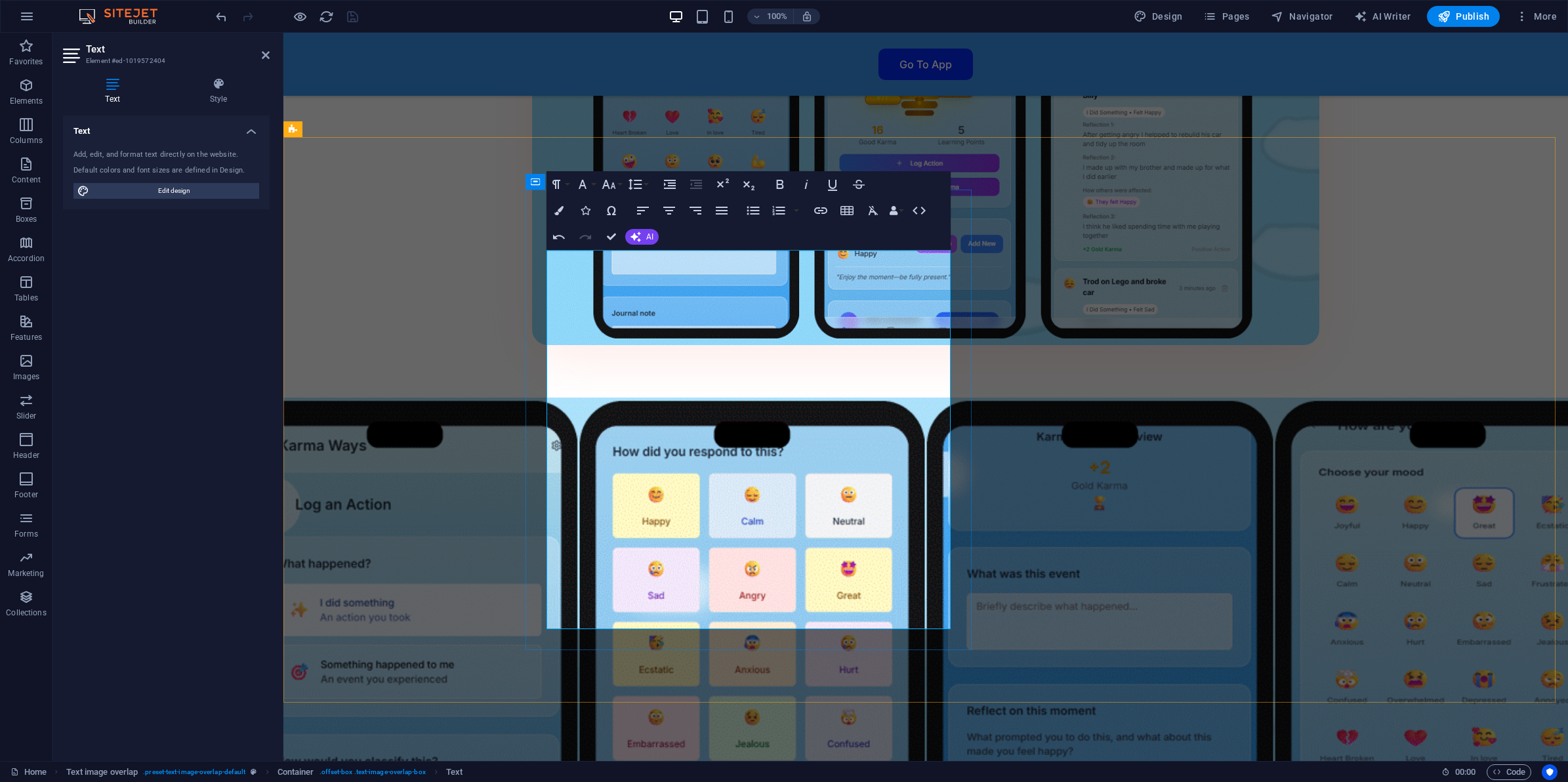
drag, startPoint x: 563, startPoint y: 450, endPoint x: 581, endPoint y: 448, distance: 18.1
drag, startPoint x: 563, startPoint y: 429, endPoint x: 778, endPoint y: 433, distance: 215.0
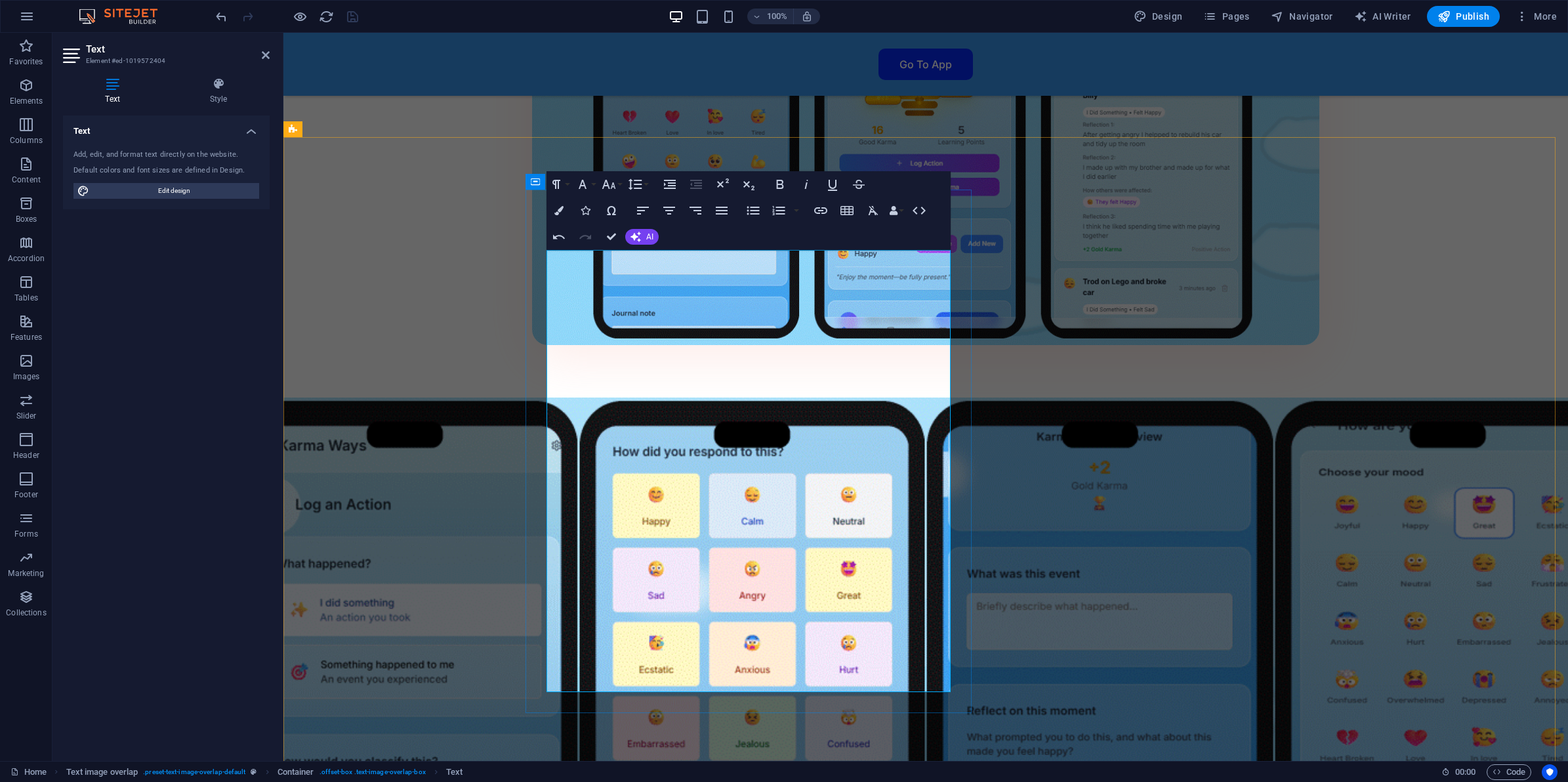
click at [778, 181] on icon "button" at bounding box center [780, 184] width 16 height 16
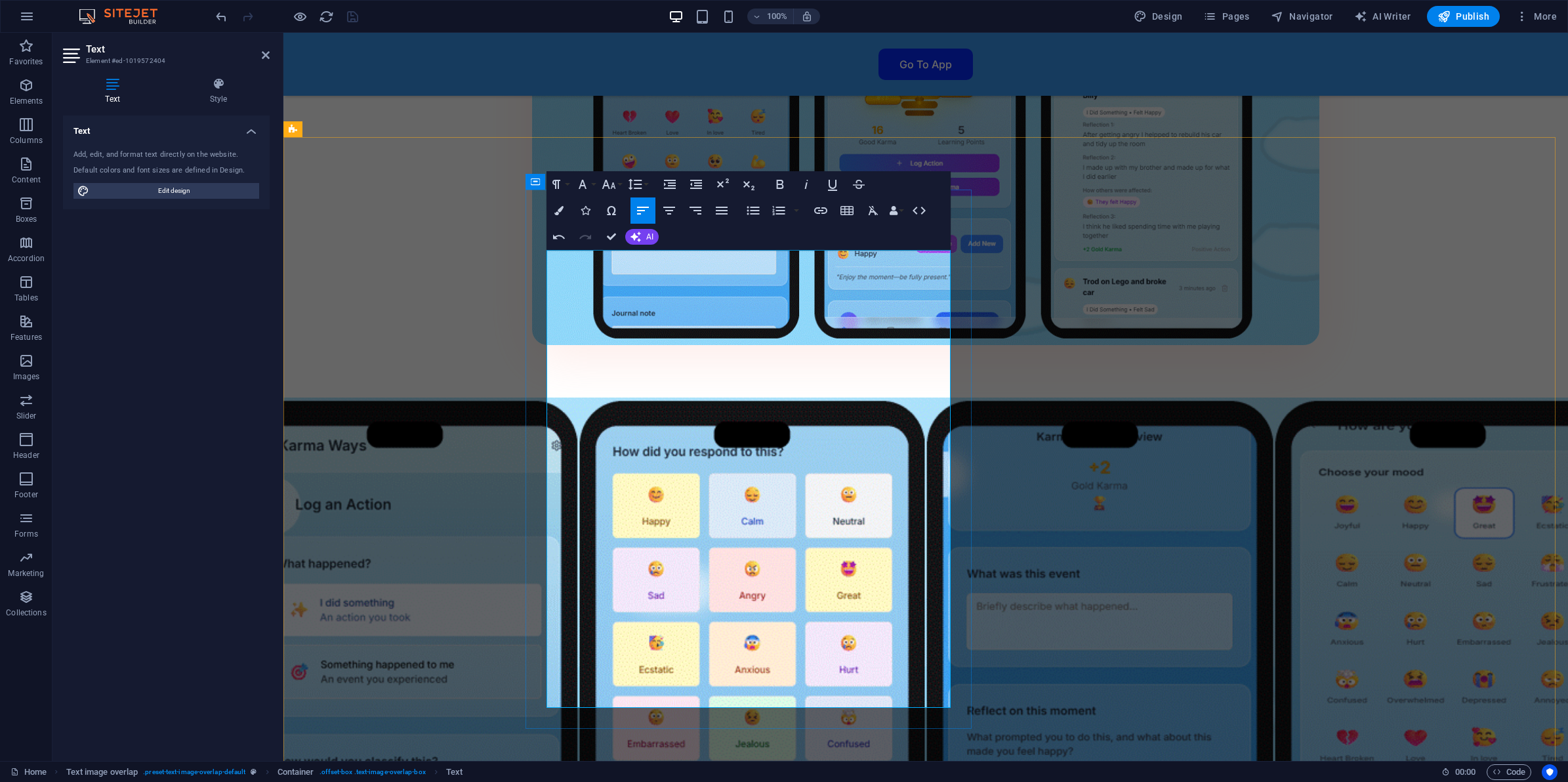
drag, startPoint x: 726, startPoint y: 529, endPoint x: 556, endPoint y: 527, distance: 170.0
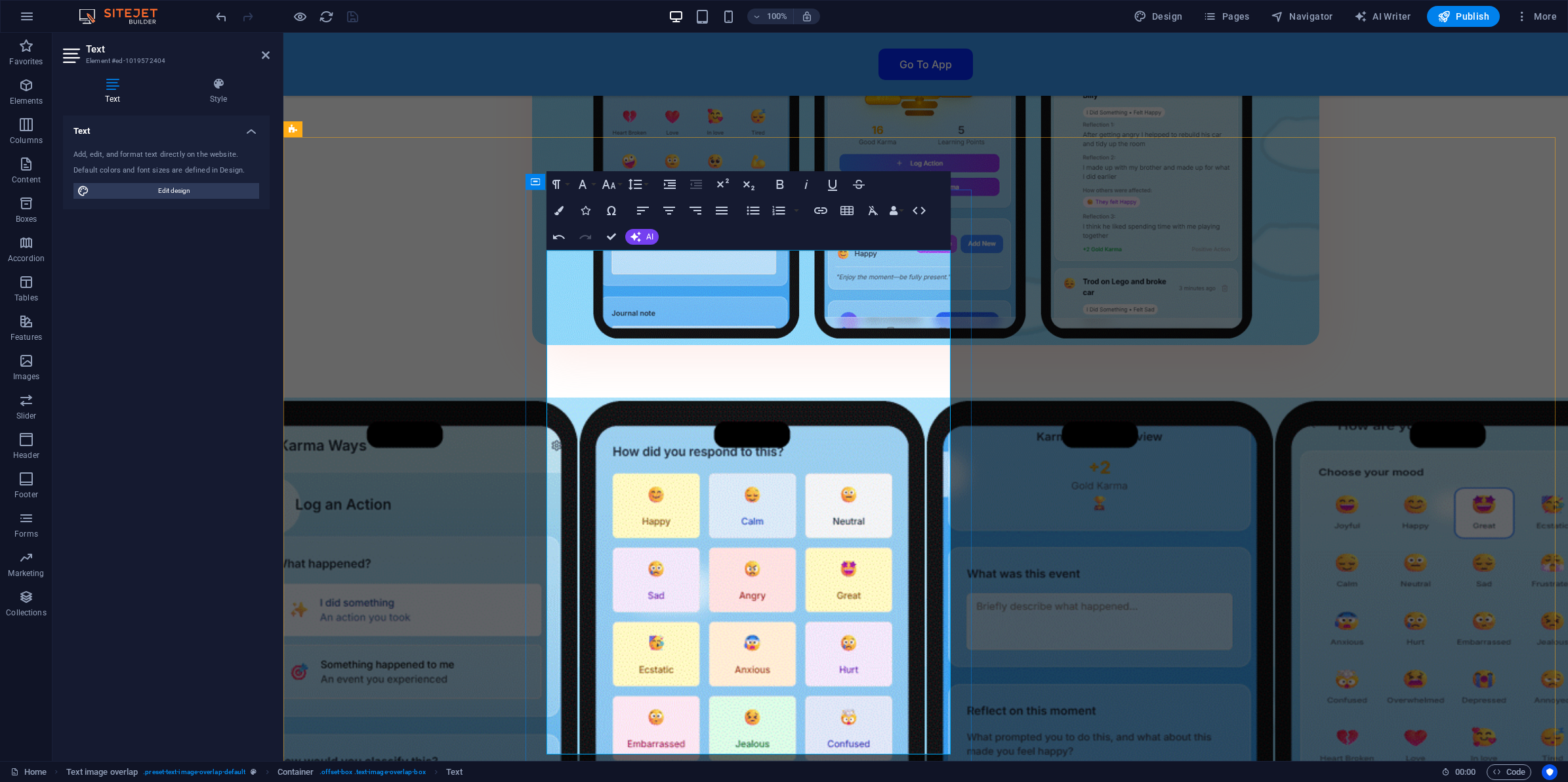
drag, startPoint x: 557, startPoint y: 566, endPoint x: 611, endPoint y: 566, distance: 54.0
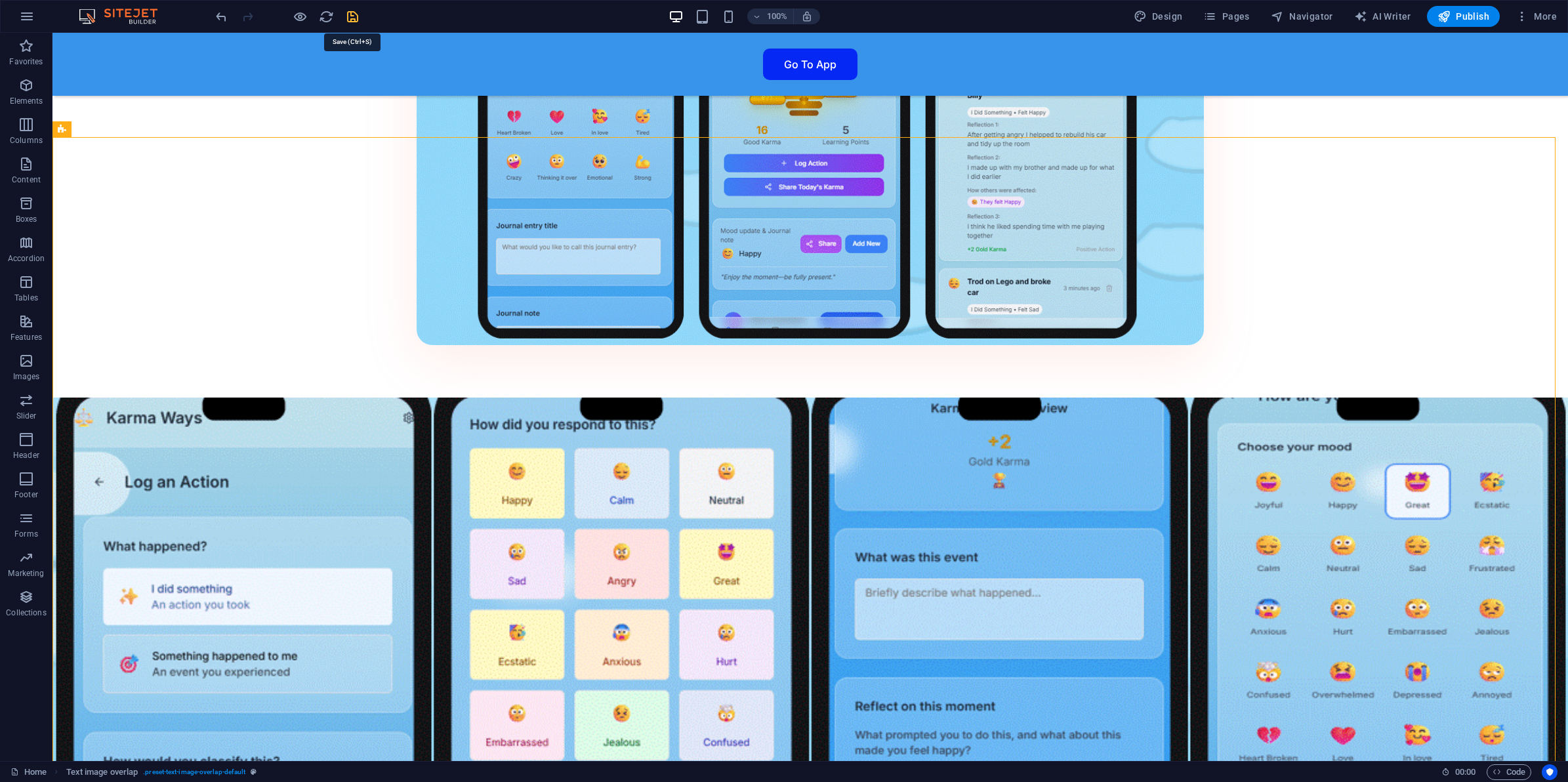
click at [352, 19] on icon "save" at bounding box center [353, 17] width 15 height 15
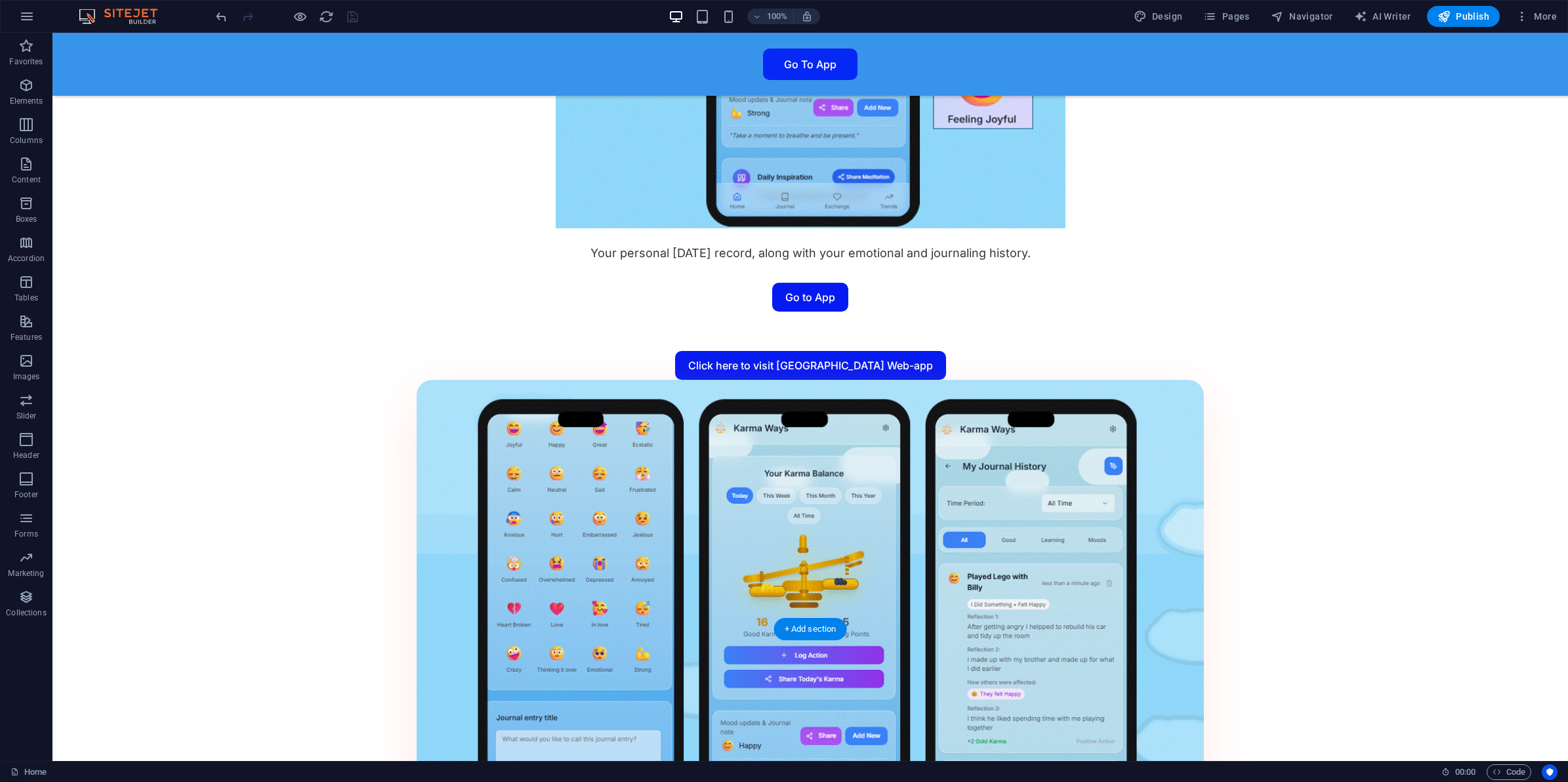
scroll to position [2543, 0]
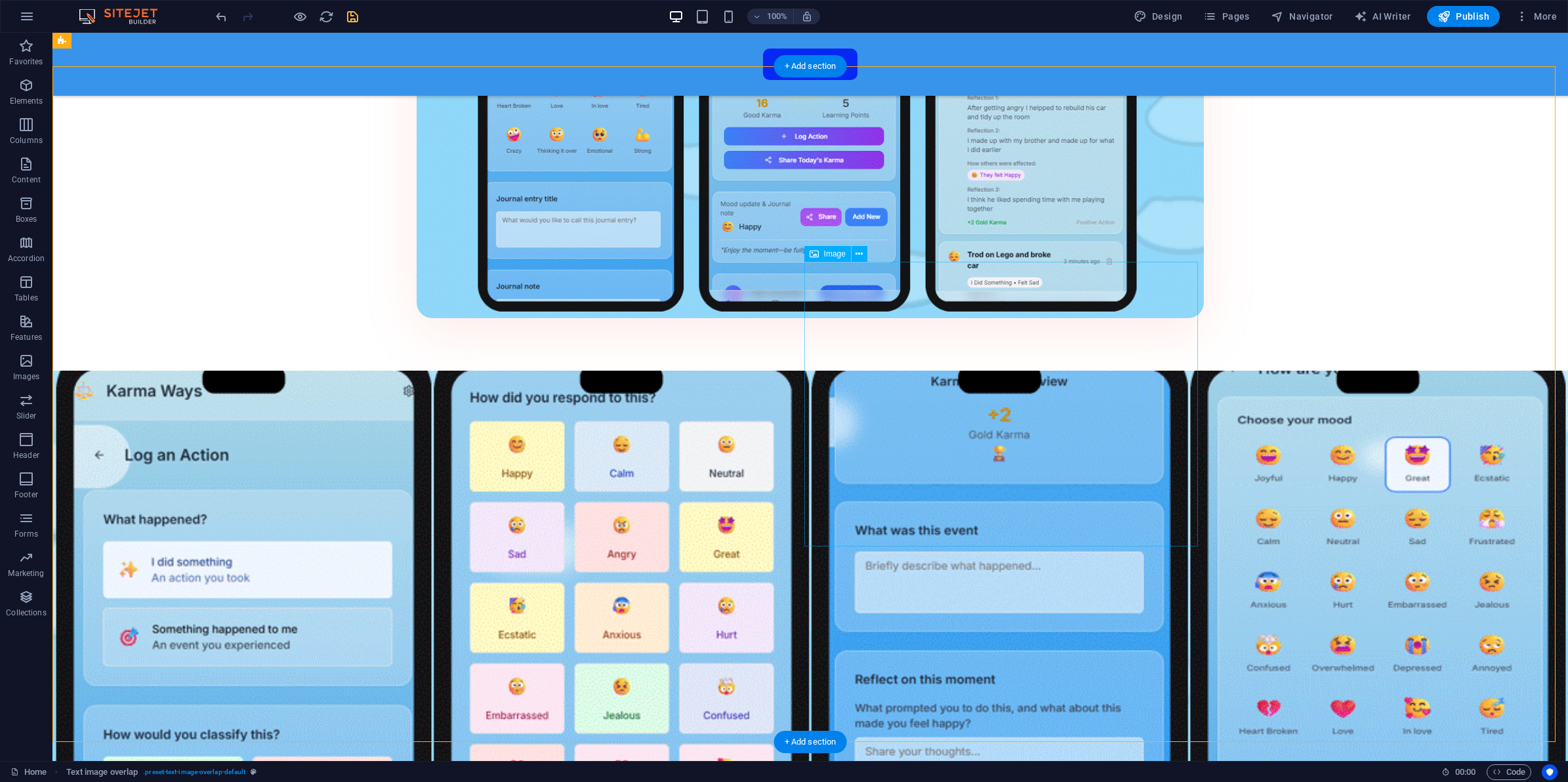
scroll to position [2656, 0]
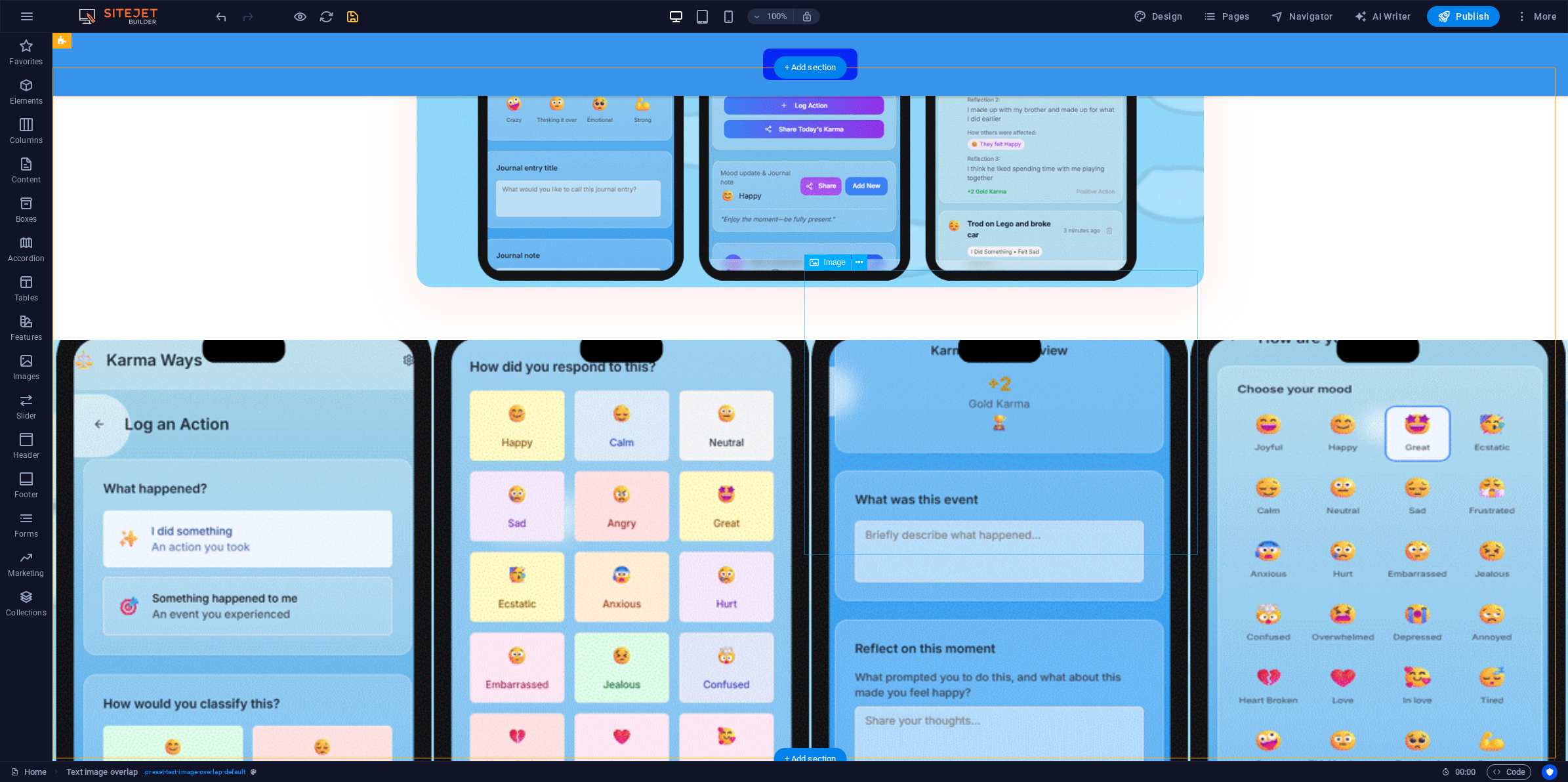
scroll to position [2737, 0]
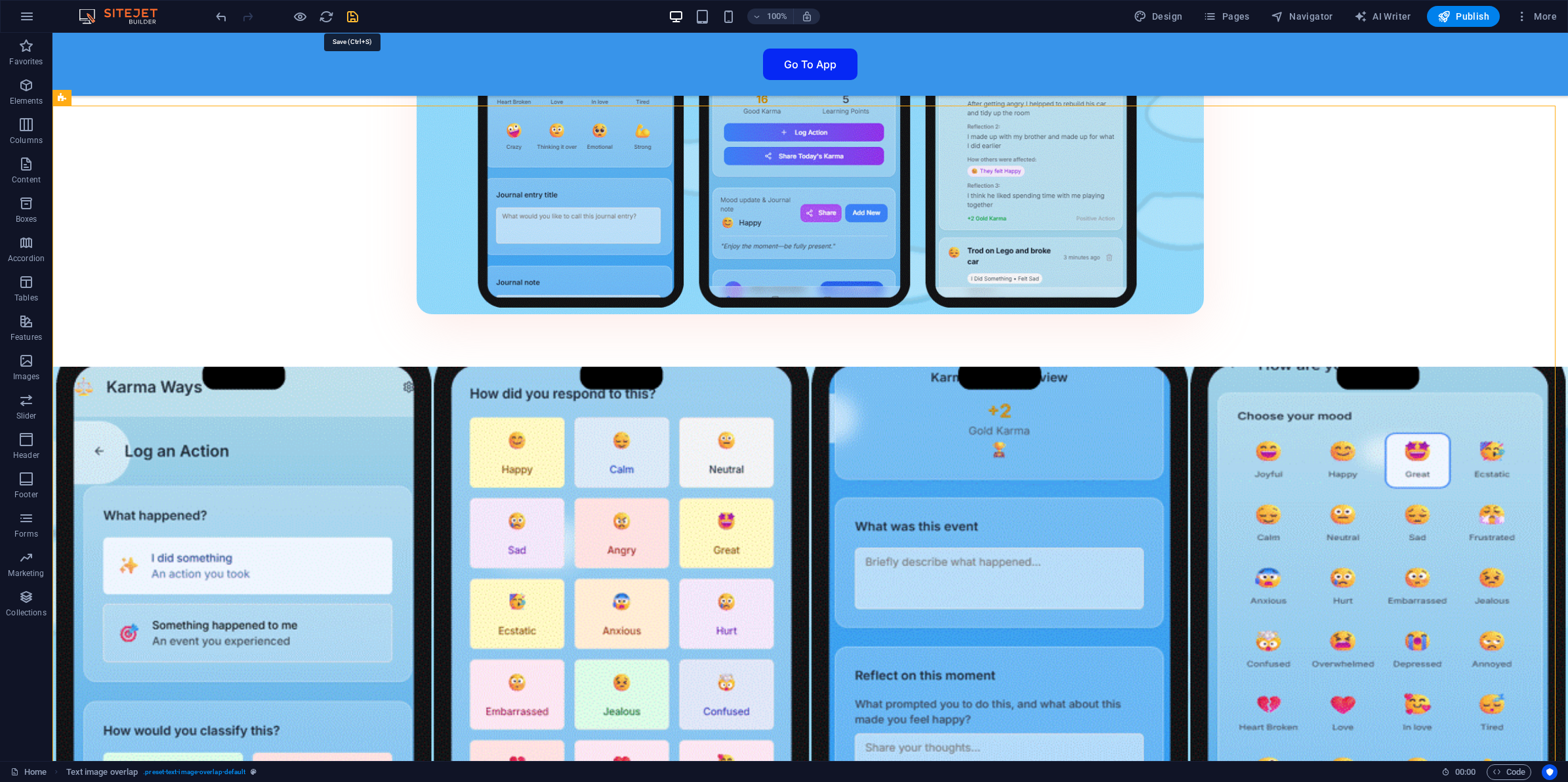
click at [353, 10] on icon "save" at bounding box center [353, 17] width 15 height 15
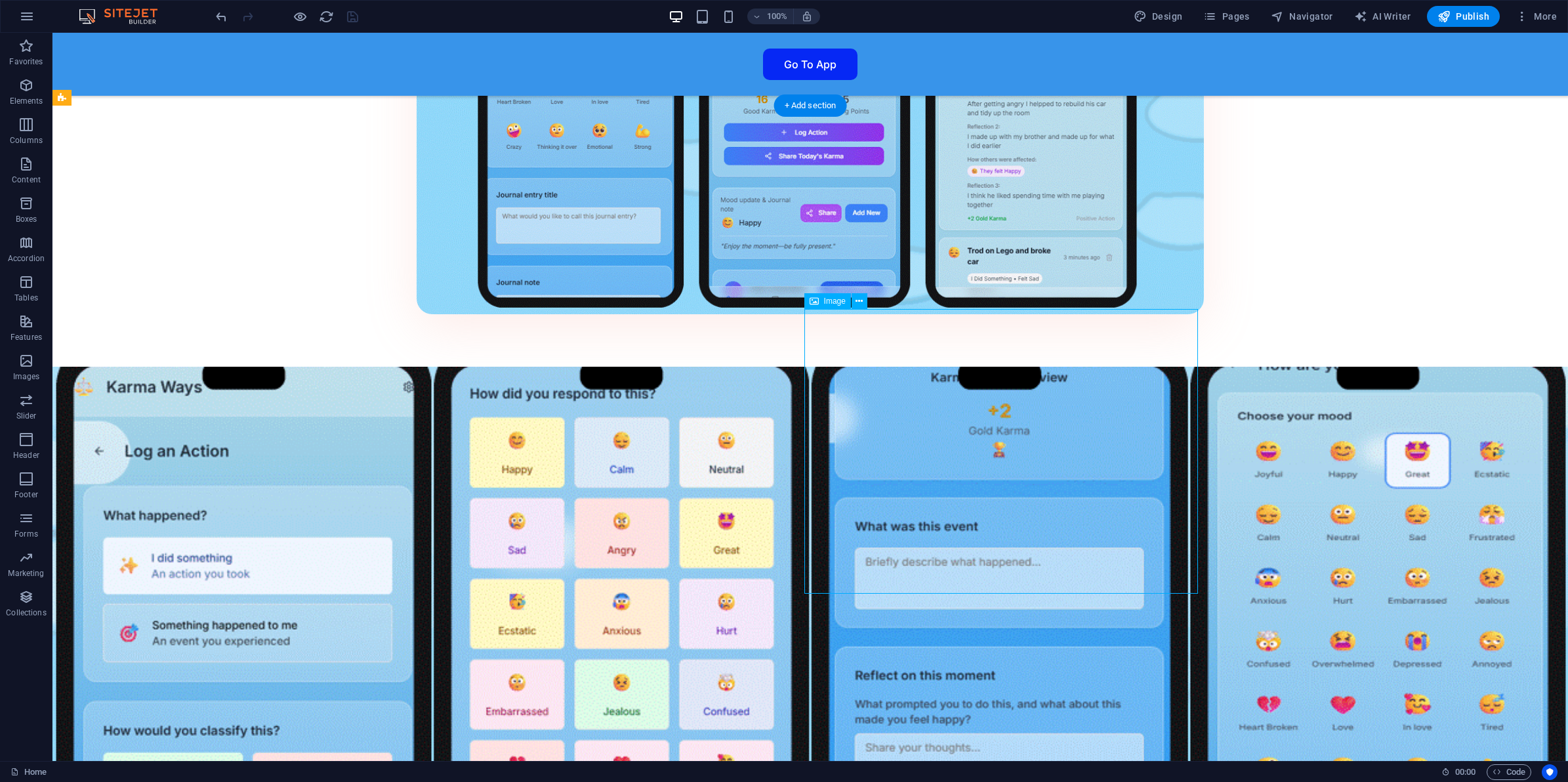
select select "%"
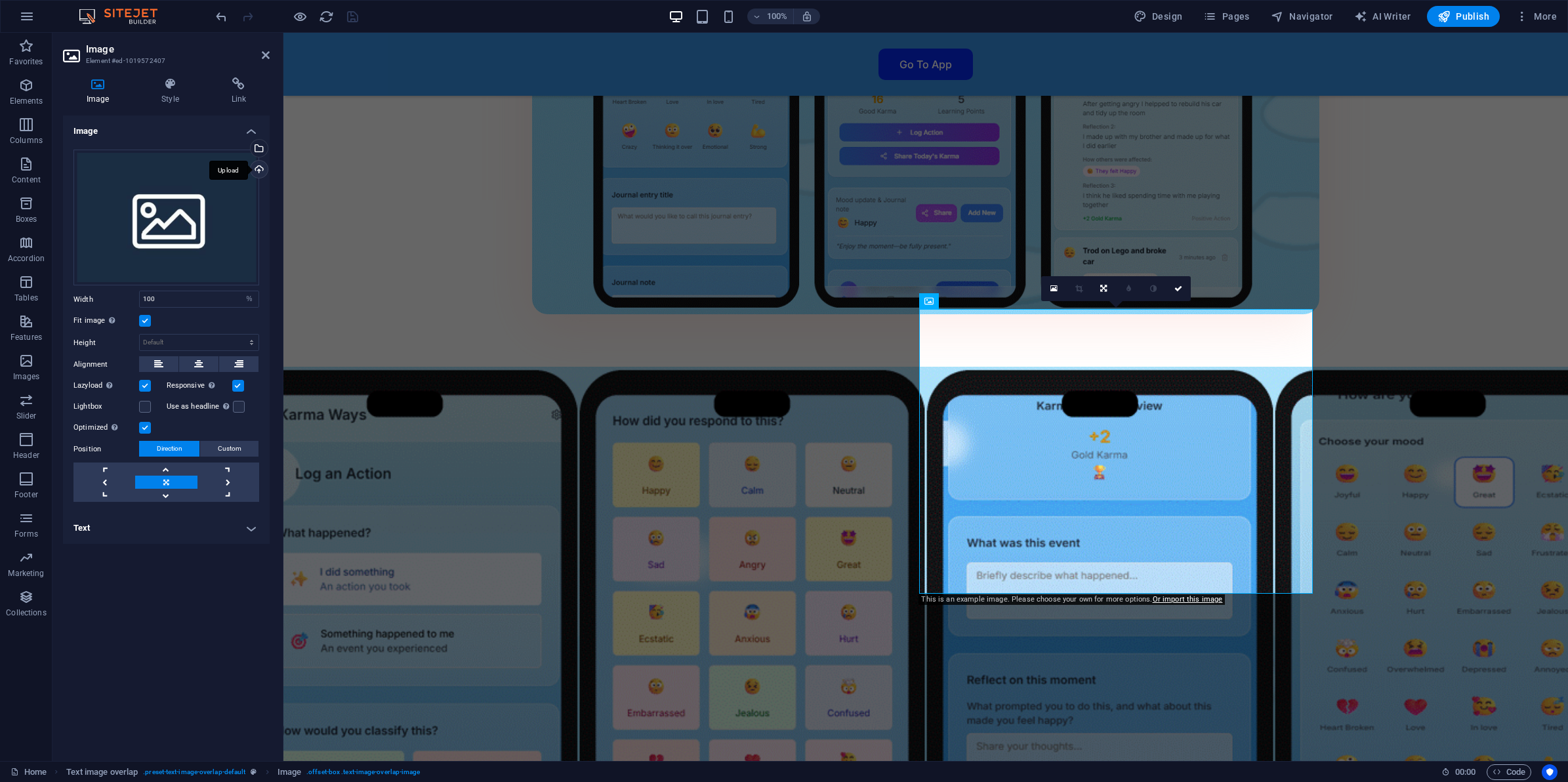
click at [259, 166] on div "Upload" at bounding box center [257, 170] width 20 height 20
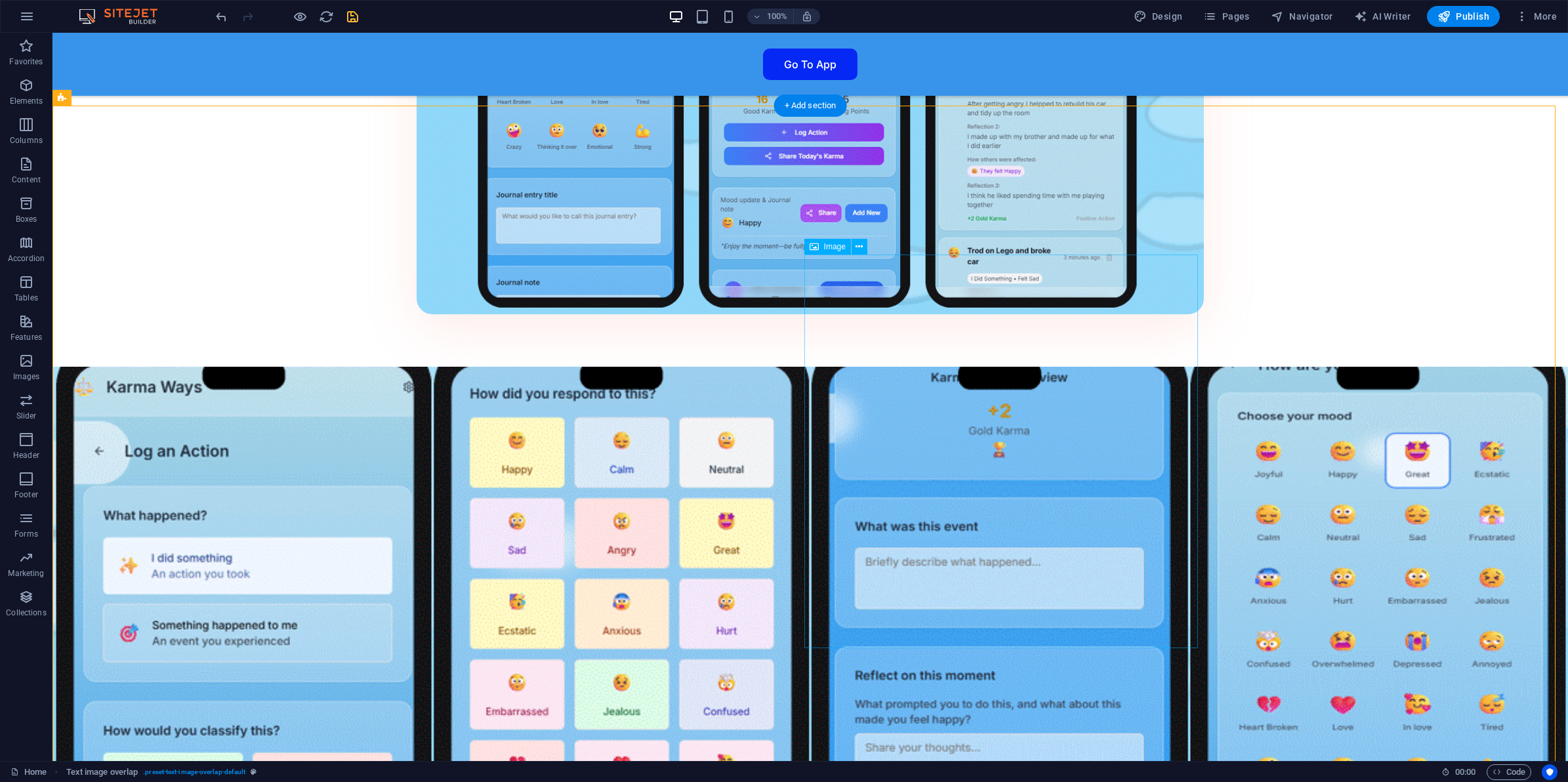
select select "%"
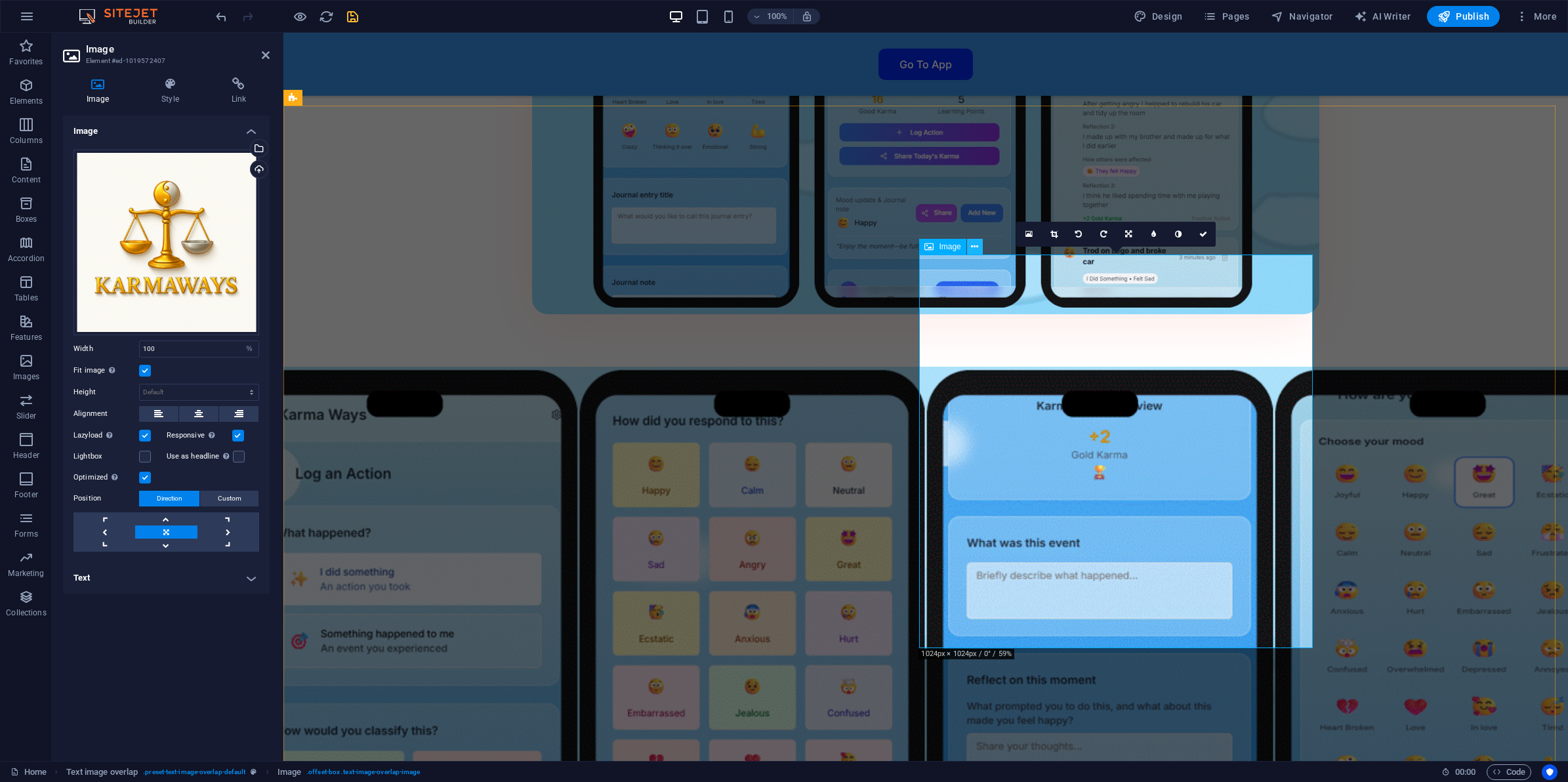
click at [979, 253] on button at bounding box center [975, 247] width 16 height 16
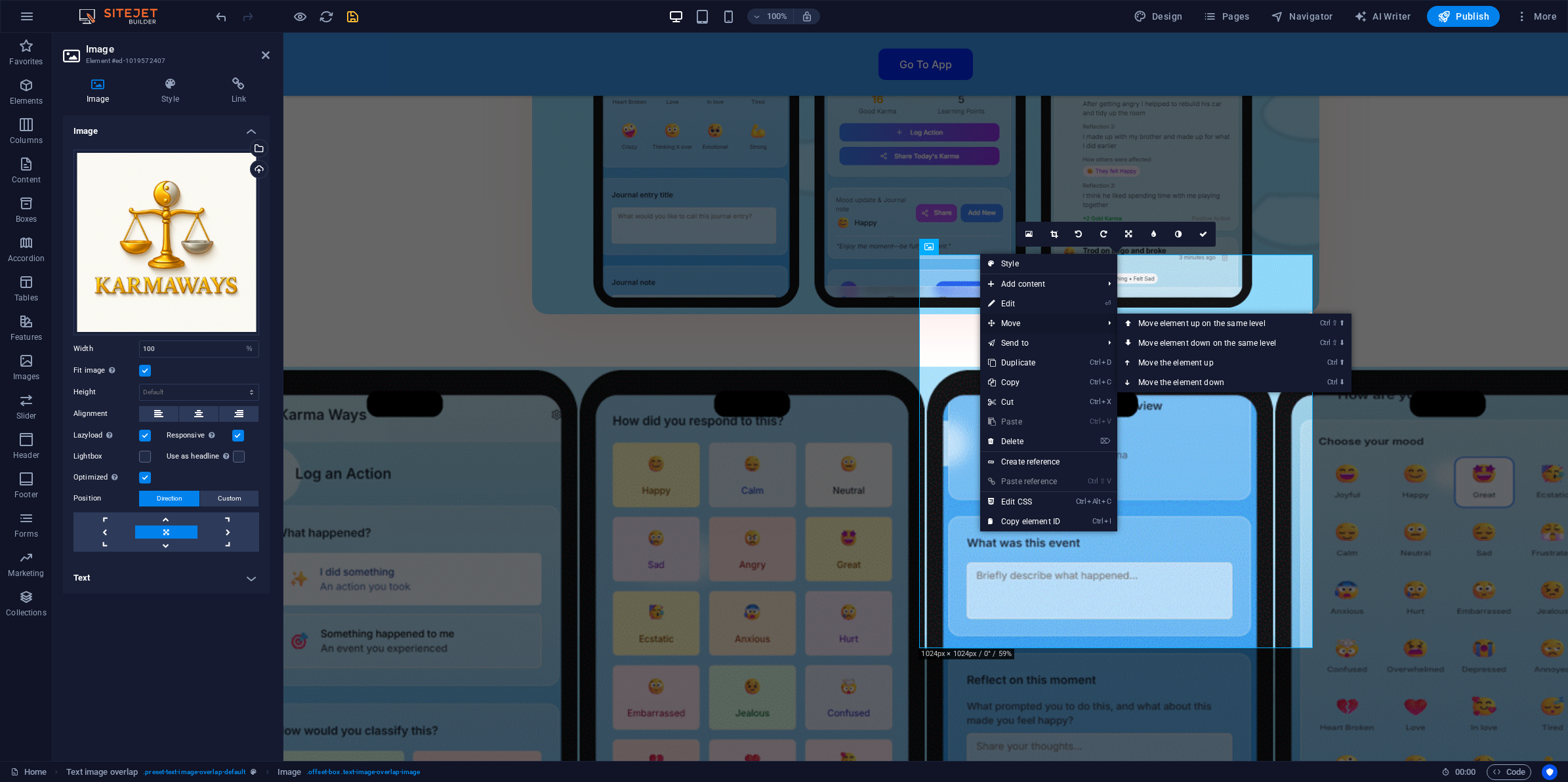
click at [1028, 322] on span "Move" at bounding box center [1039, 323] width 117 height 20
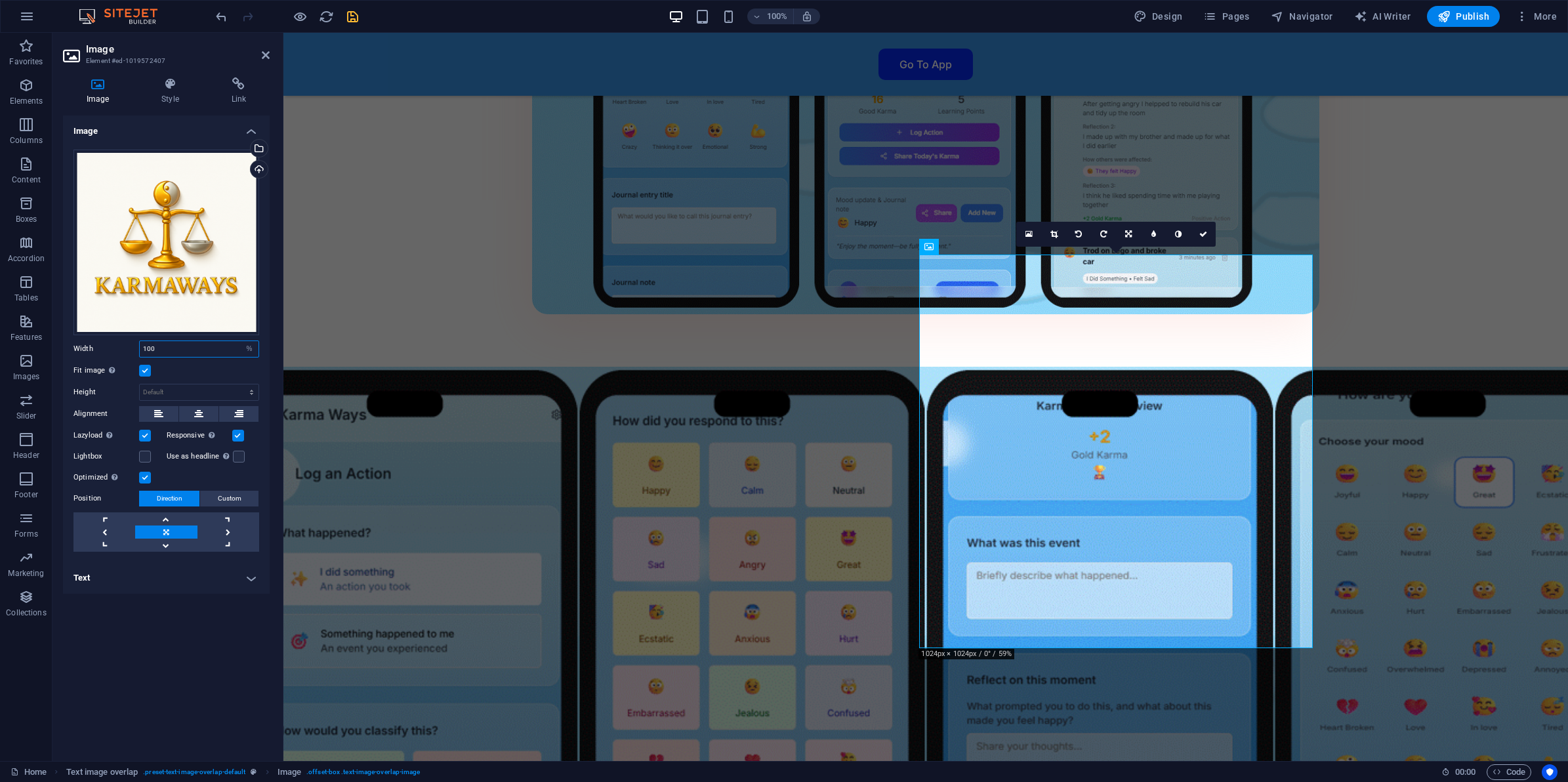
click at [237, 348] on input "100" at bounding box center [199, 349] width 119 height 16
type input "1"
type input "90"
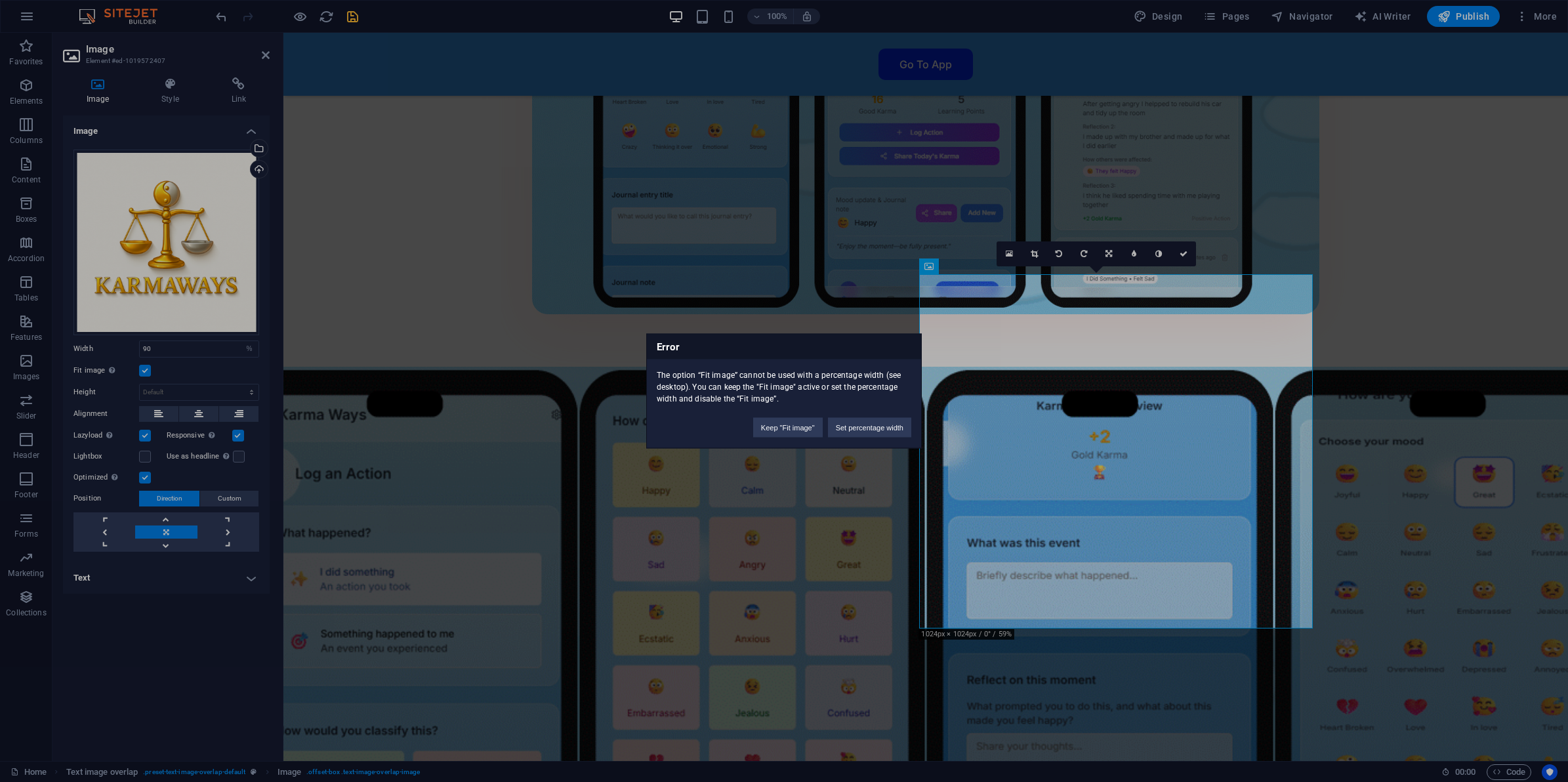
click at [174, 345] on div "Error The option “Fit image” cannot be used with a percentage width (see deskto…" at bounding box center [784, 391] width 1568 height 782
click at [848, 425] on button "Set percentage width" at bounding box center [870, 427] width 83 height 20
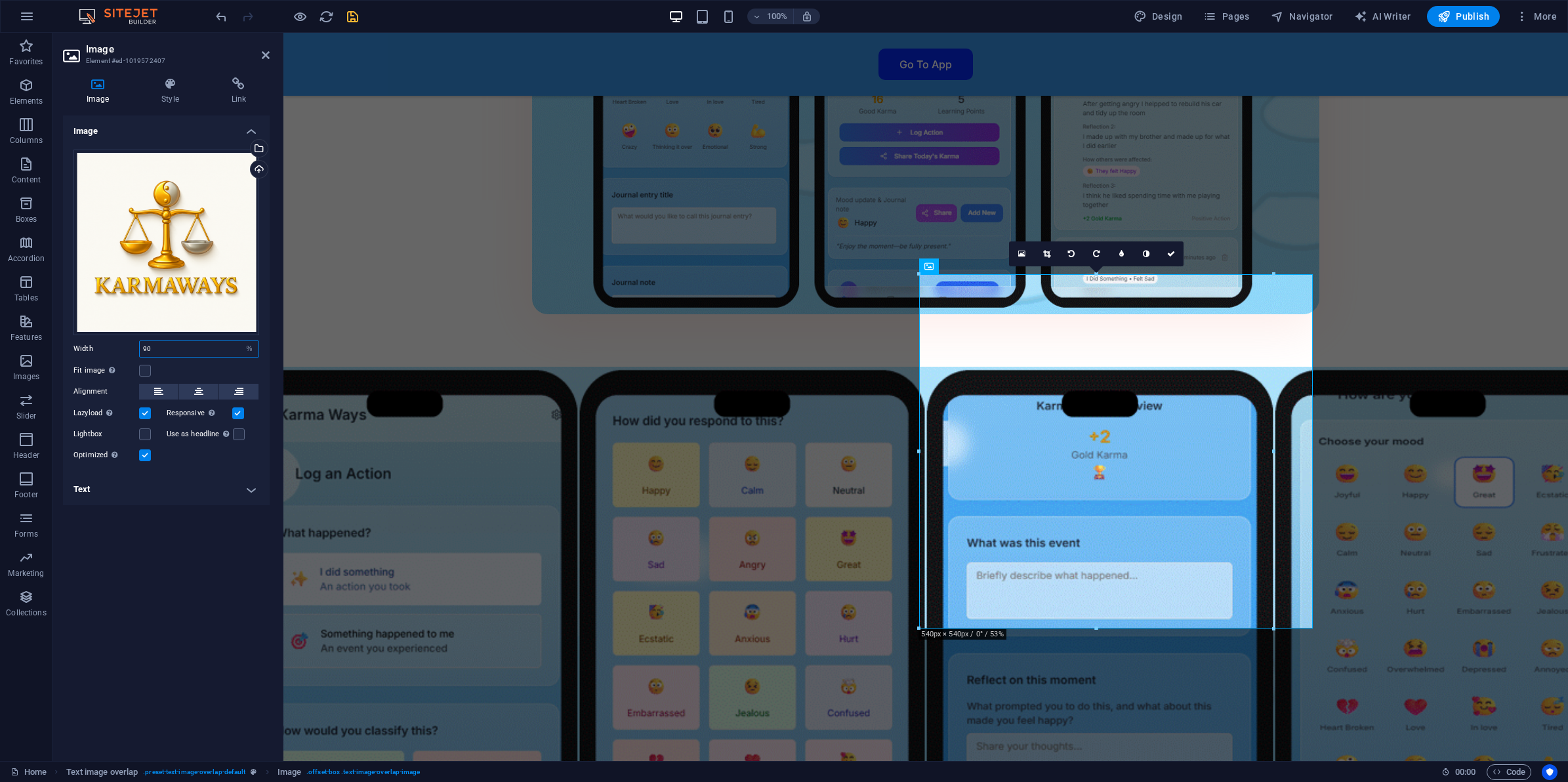
click at [180, 342] on input "90" at bounding box center [199, 349] width 119 height 16
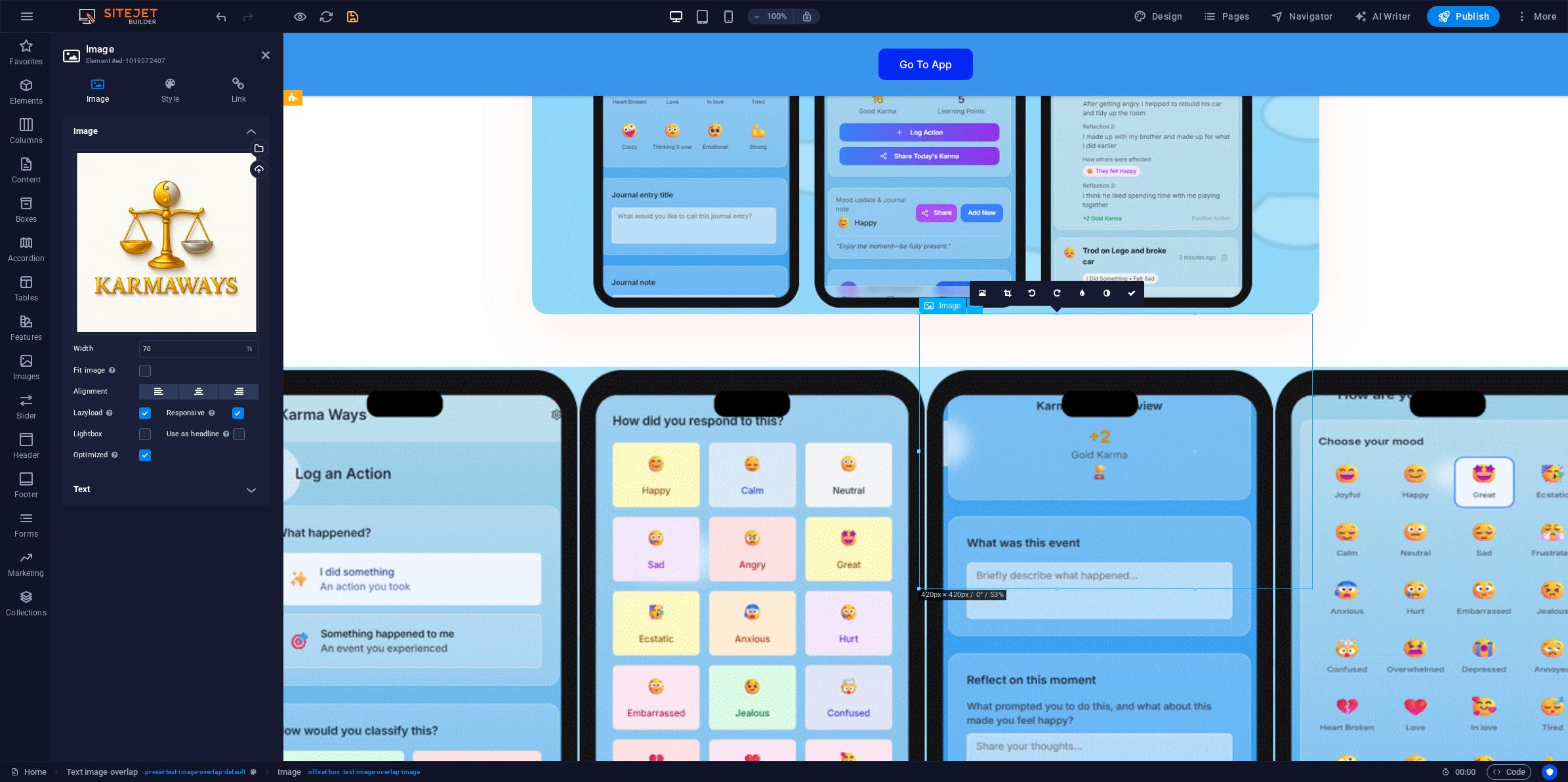
drag, startPoint x: 1173, startPoint y: 408, endPoint x: 1260, endPoint y: 412, distance: 87.1
drag, startPoint x: 1165, startPoint y: 423, endPoint x: 1278, endPoint y: 431, distance: 113.3
click at [189, 355] on input "70" at bounding box center [199, 349] width 119 height 16
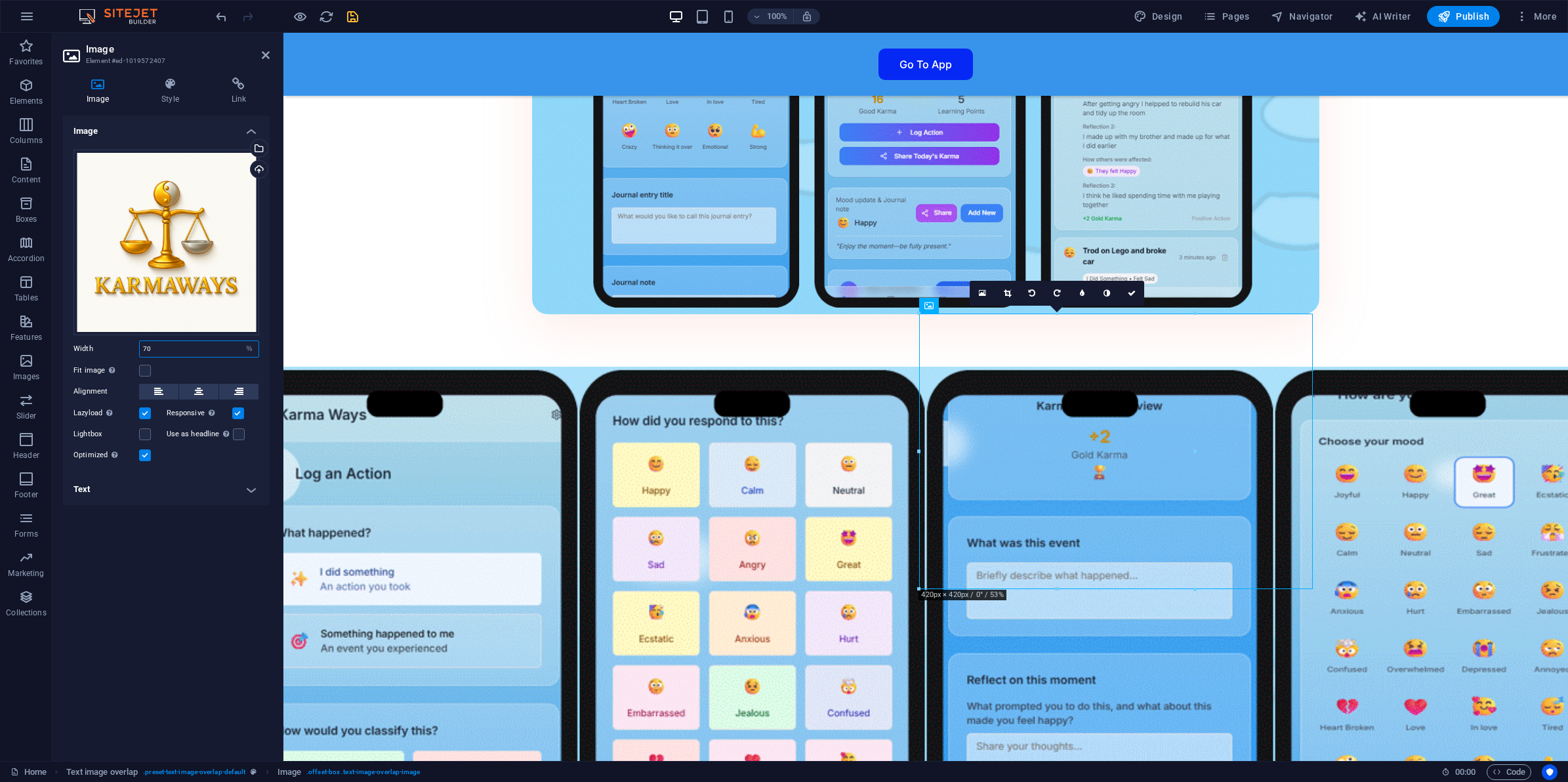
click at [189, 355] on input "70" at bounding box center [199, 349] width 119 height 16
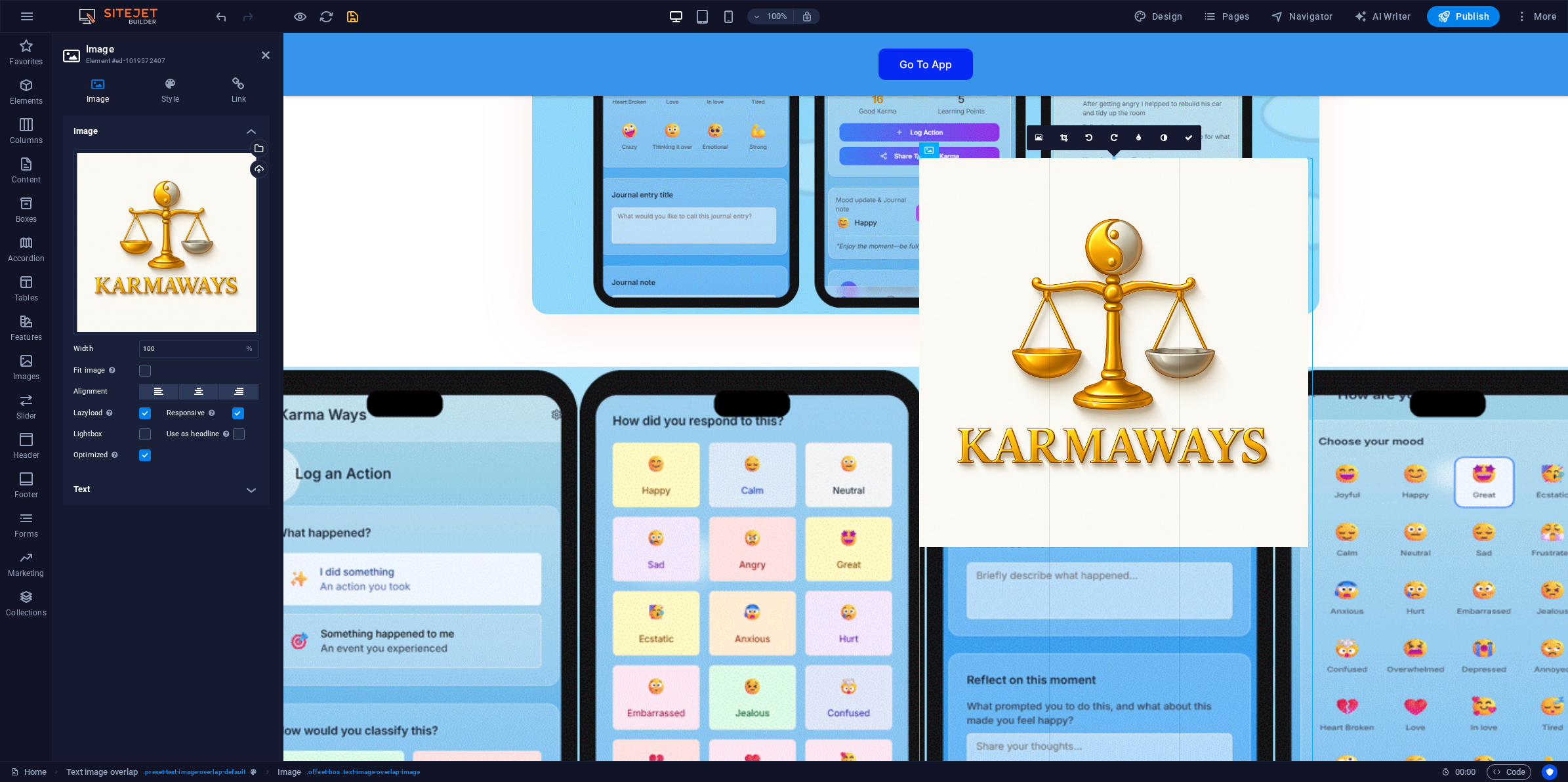
drag, startPoint x: 1311, startPoint y: 454, endPoint x: 1304, endPoint y: 457, distance: 7.6
type input "593"
select select "px"
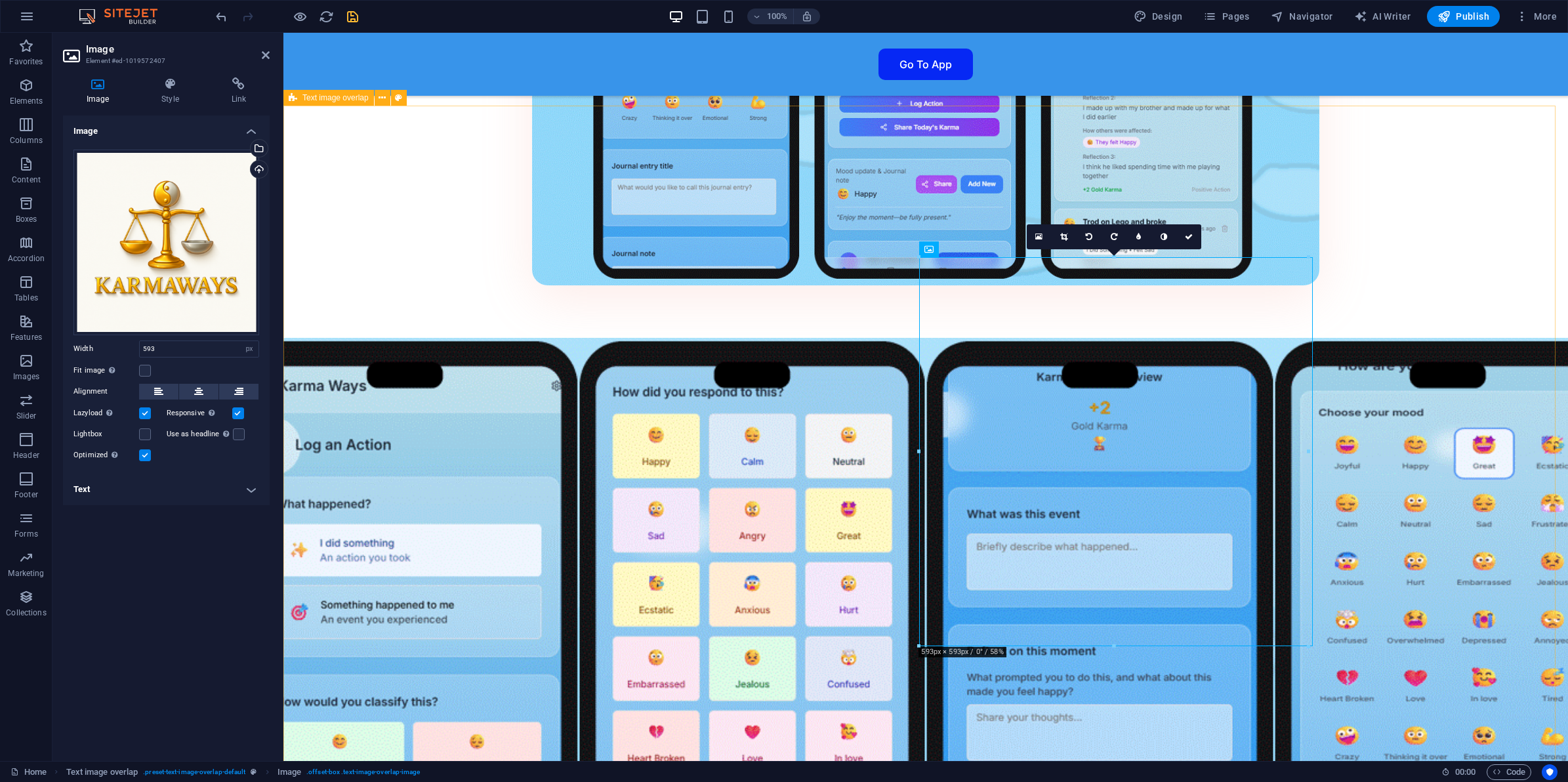
scroll to position [2737, 0]
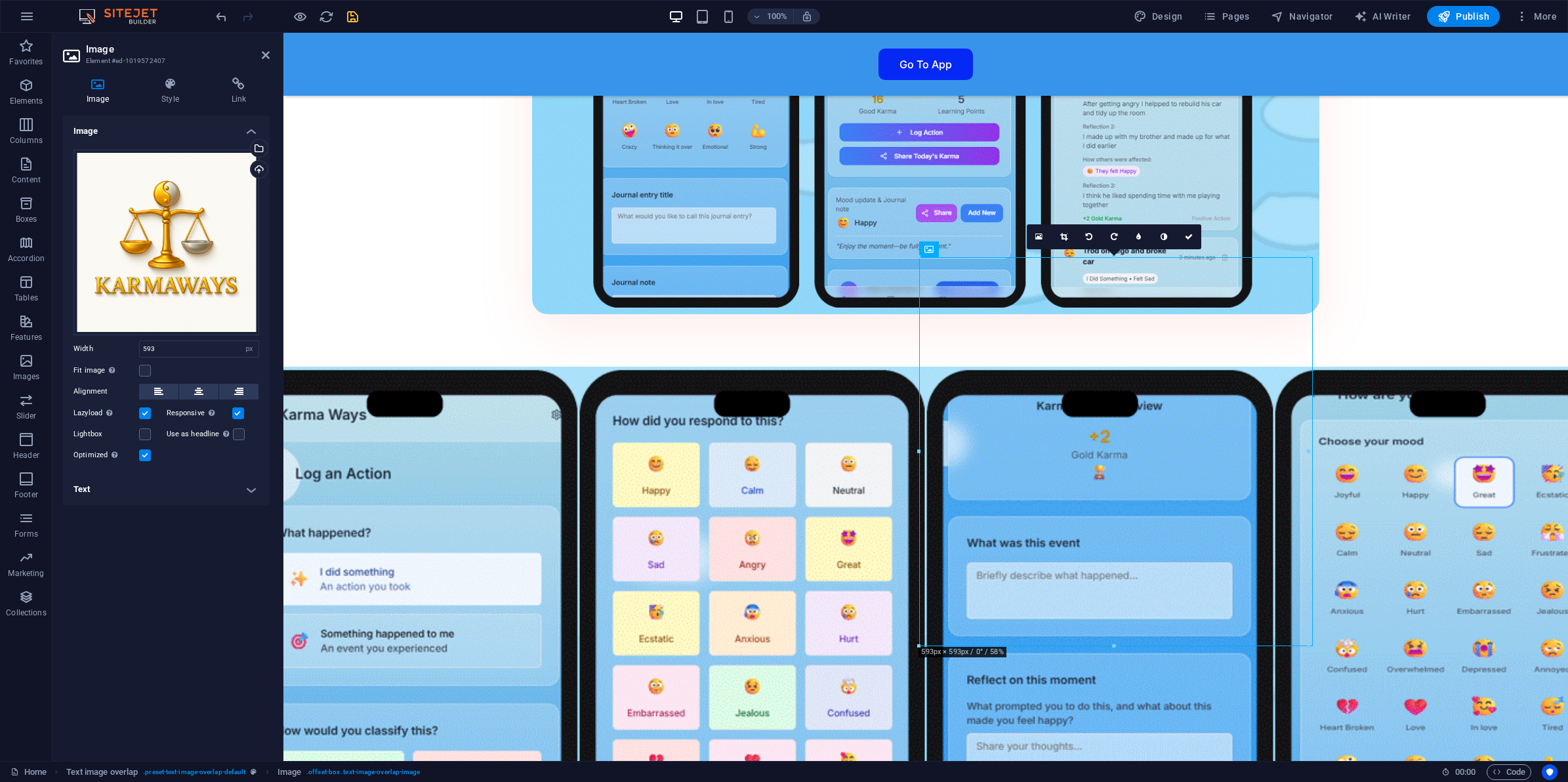
drag, startPoint x: 1320, startPoint y: 454, endPoint x: 1336, endPoint y: 454, distance: 16.0
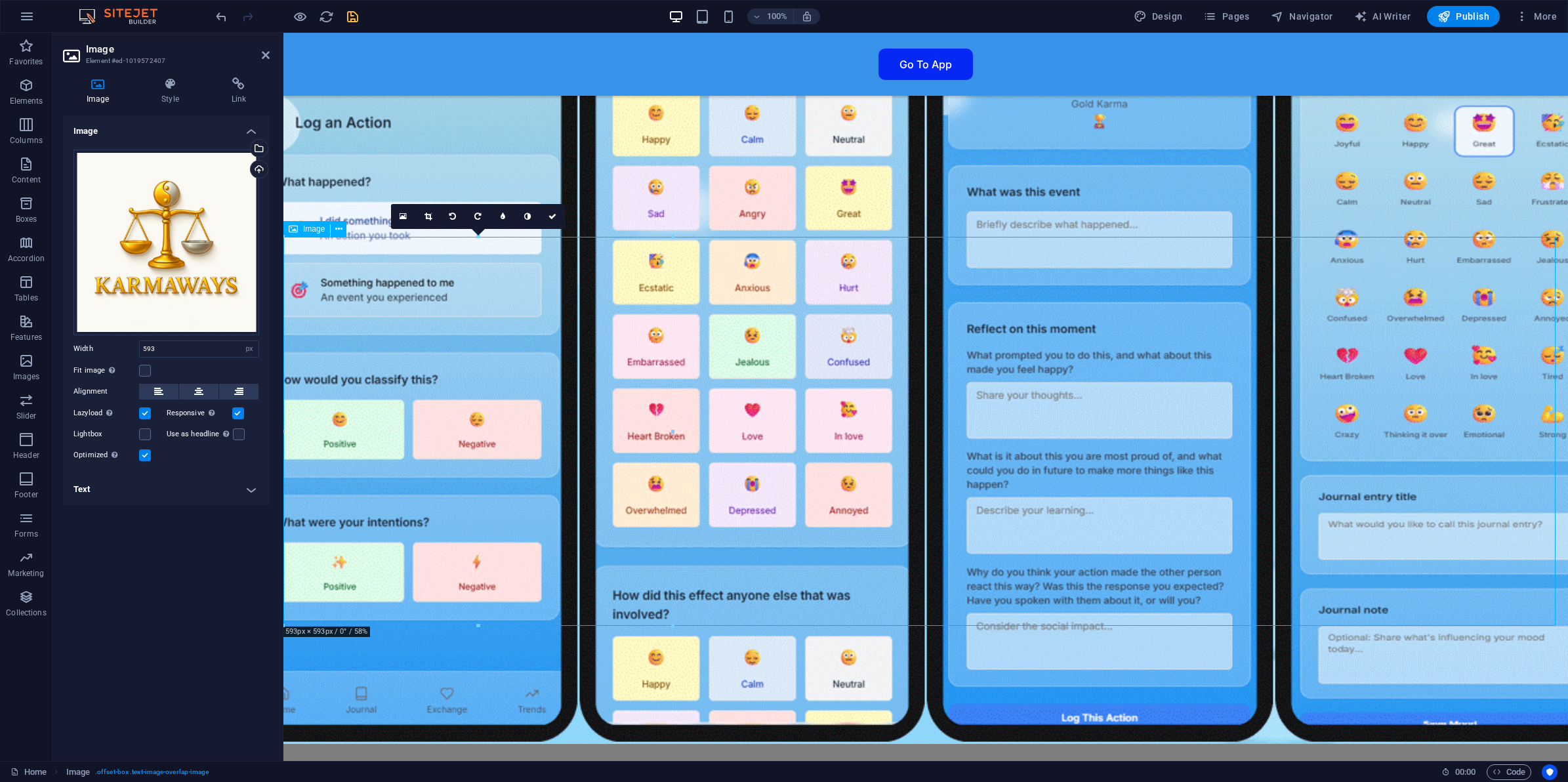
scroll to position [2989, 0]
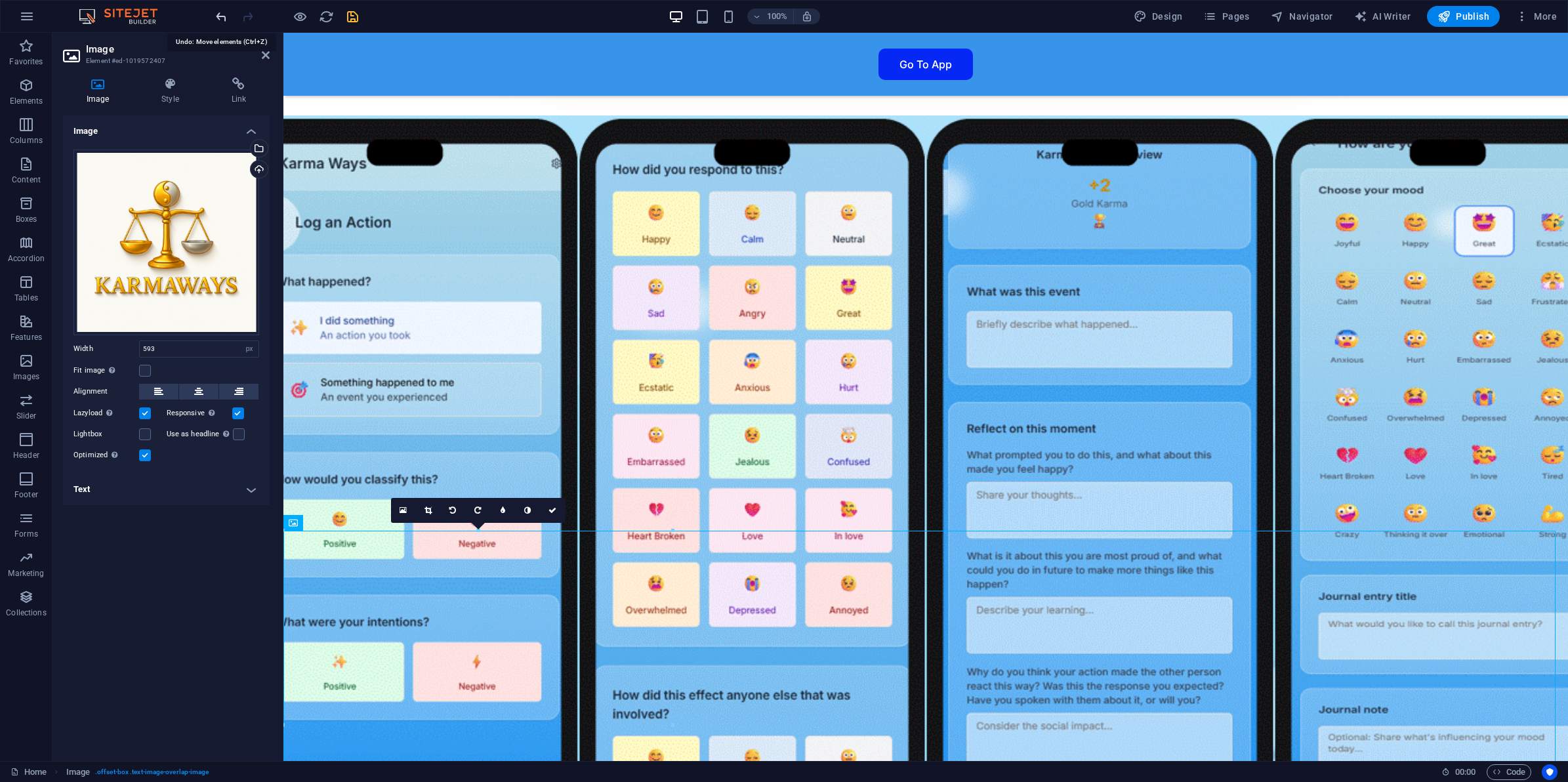
click at [220, 16] on icon "undo" at bounding box center [221, 17] width 15 height 15
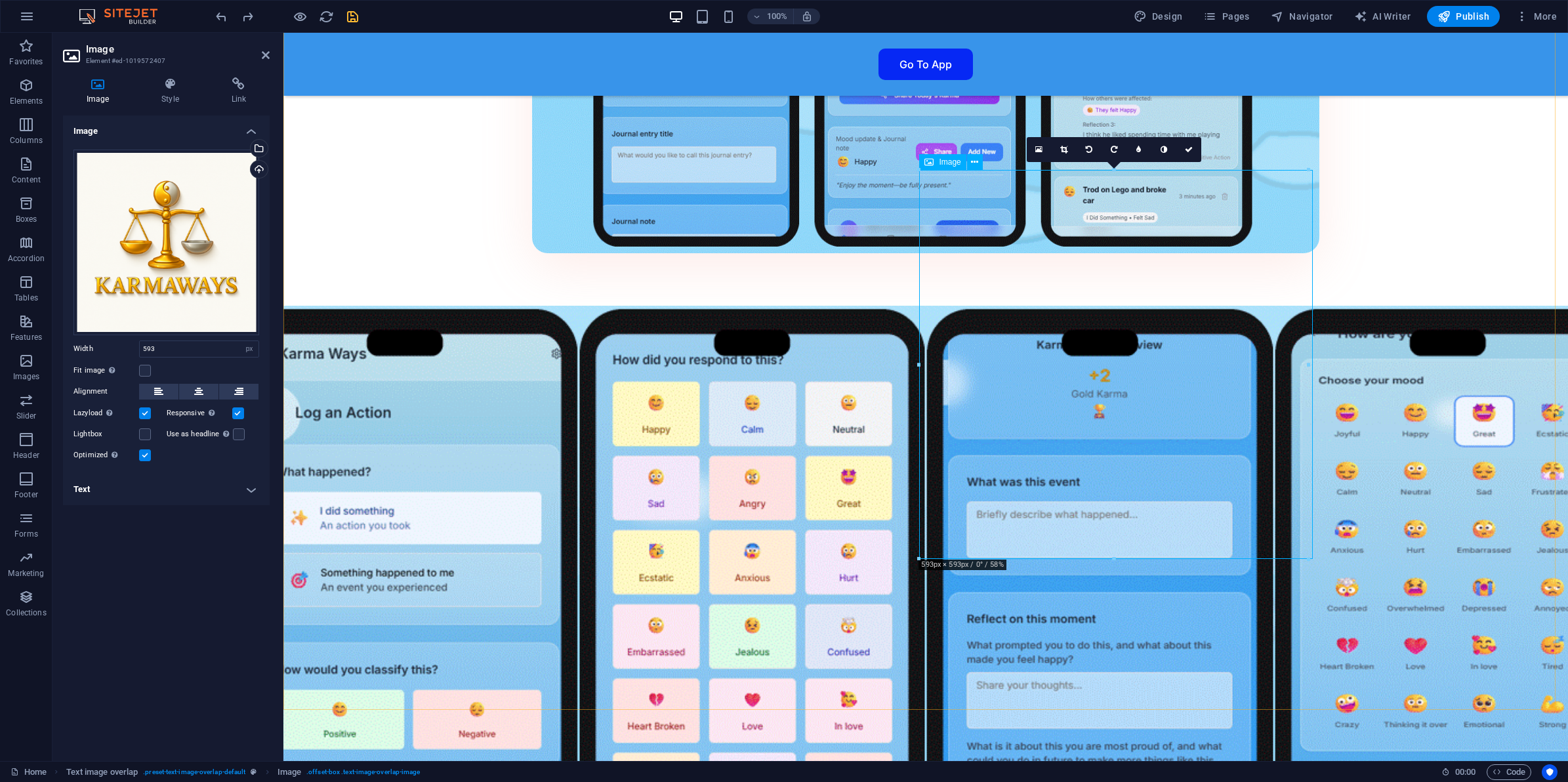
scroll to position [2825, 0]
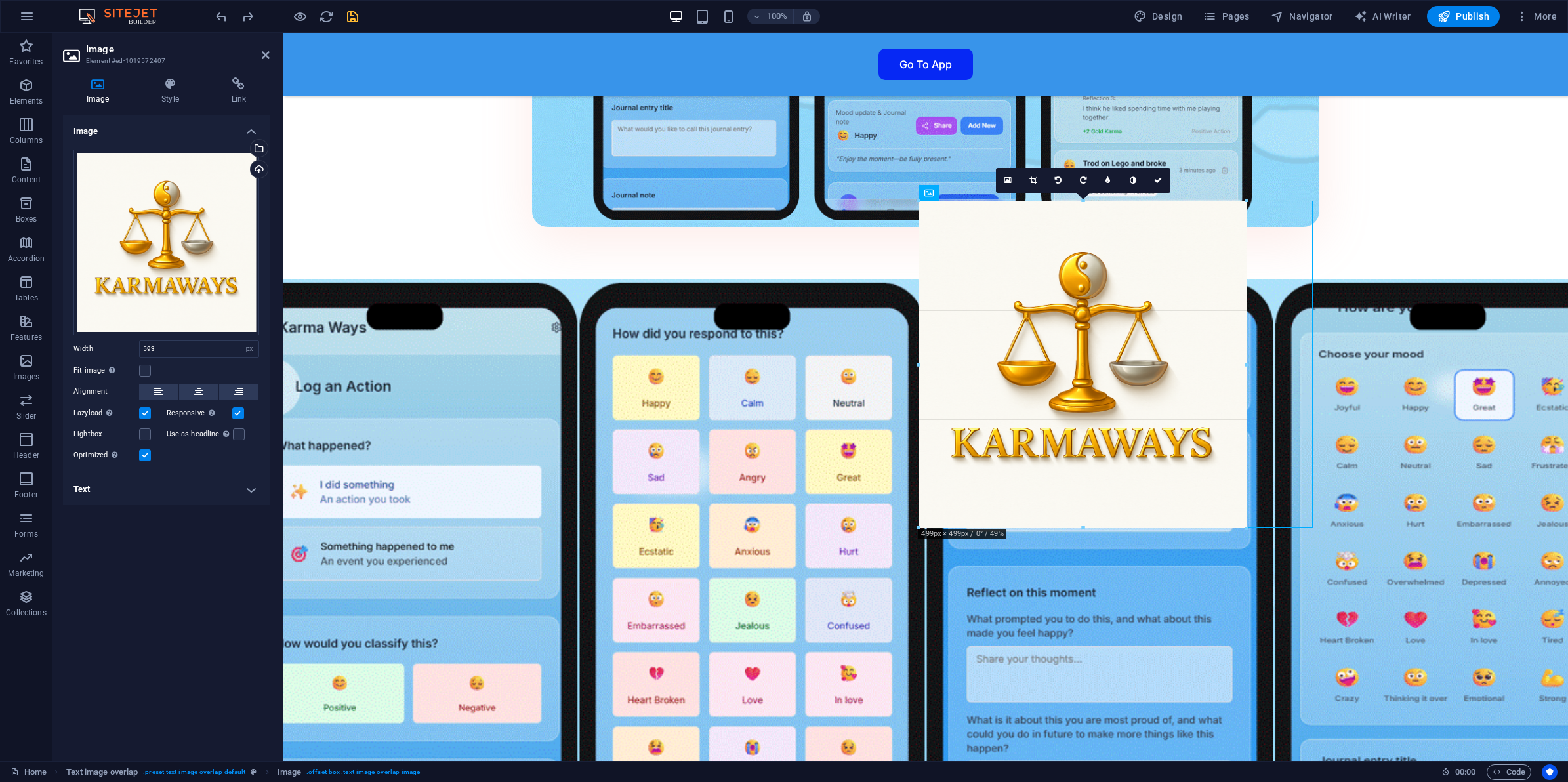
drag, startPoint x: 919, startPoint y: 362, endPoint x: 698, endPoint y: 332, distance: 223.0
type input "499"
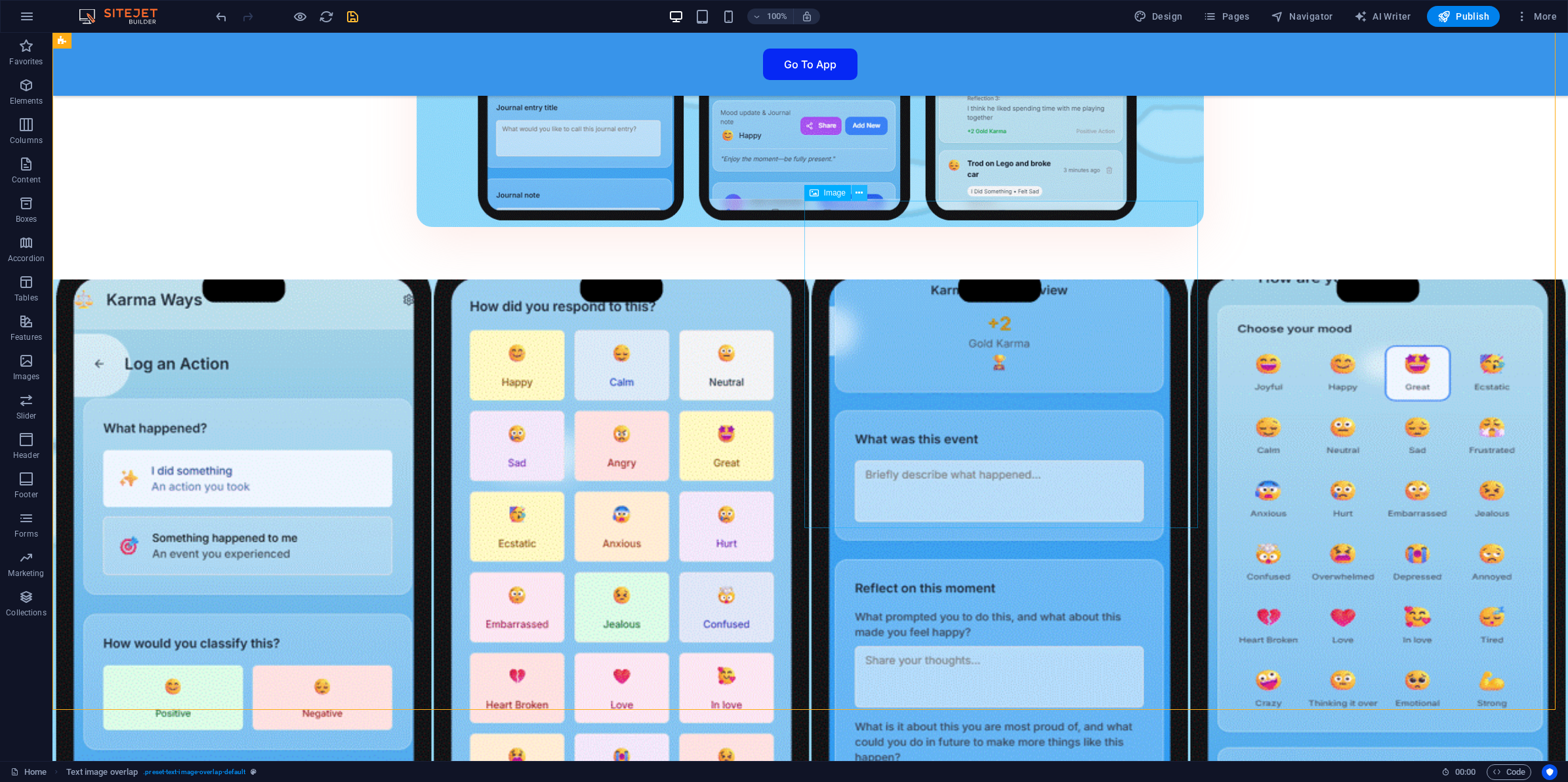
click at [859, 196] on icon at bounding box center [859, 193] width 7 height 14
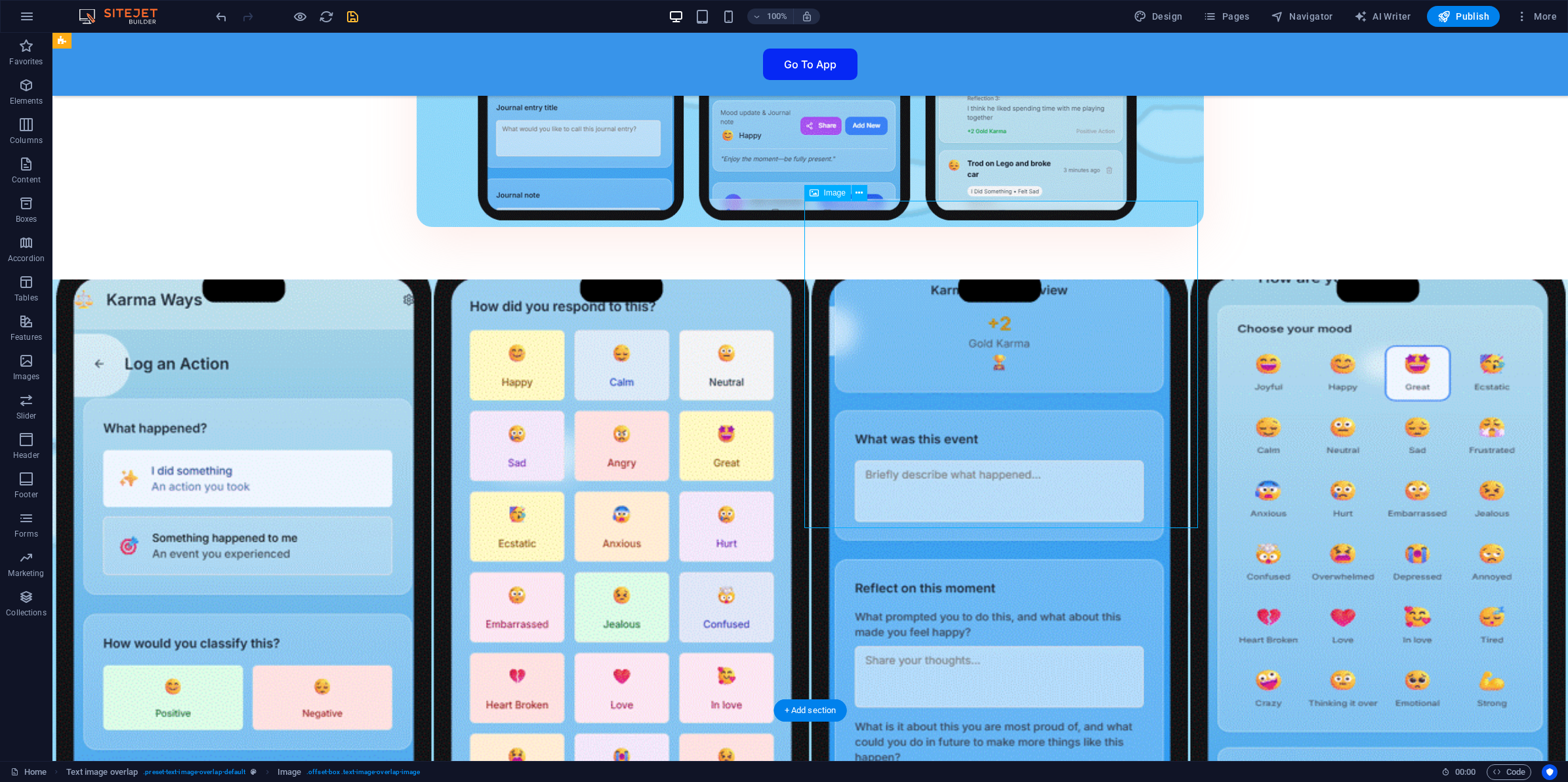
drag, startPoint x: 1074, startPoint y: 448, endPoint x: 1169, endPoint y: 451, distance: 95.0
drag, startPoint x: 1126, startPoint y: 433, endPoint x: 1177, endPoint y: 430, distance: 51.1
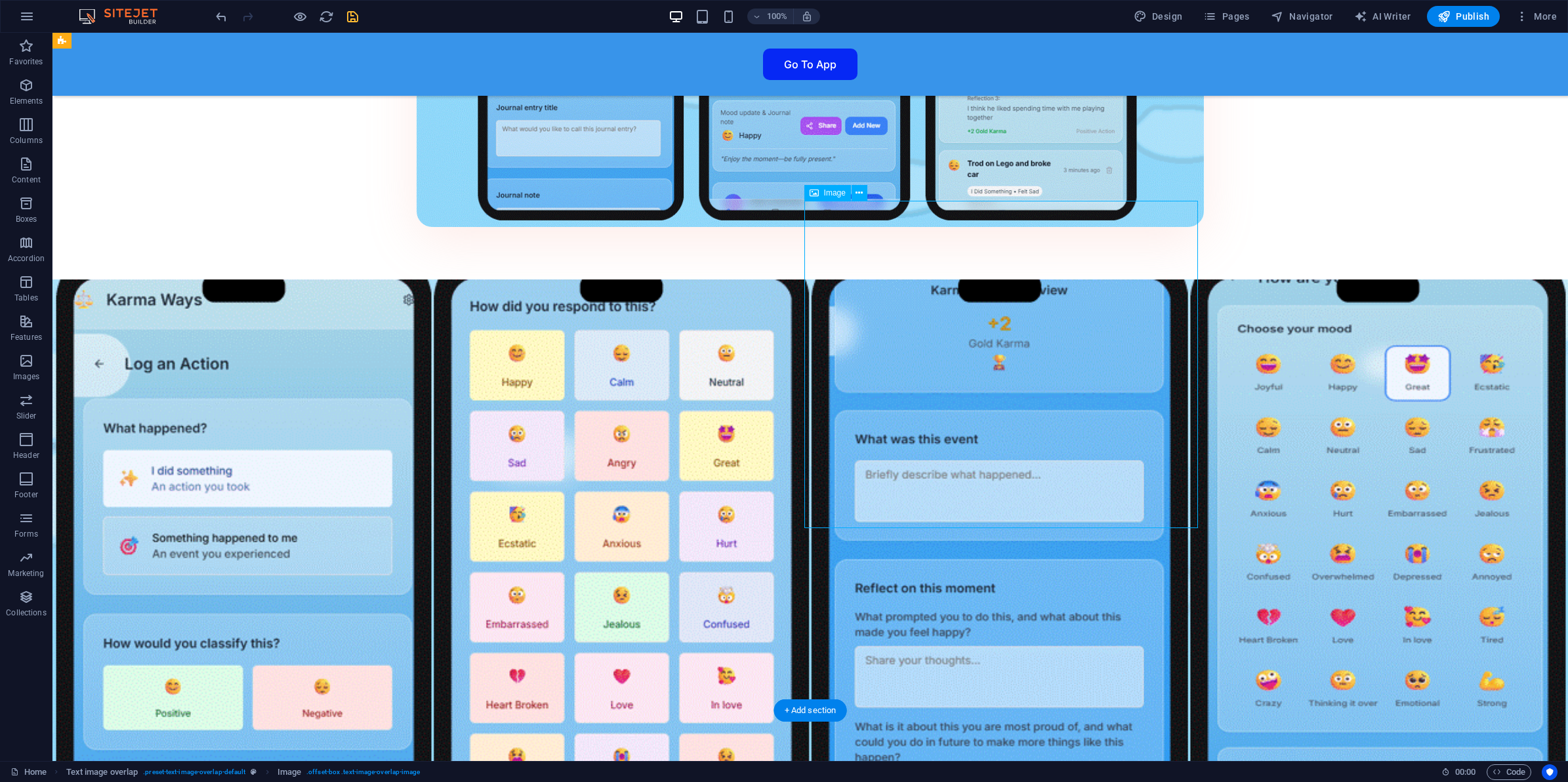
select select "px"
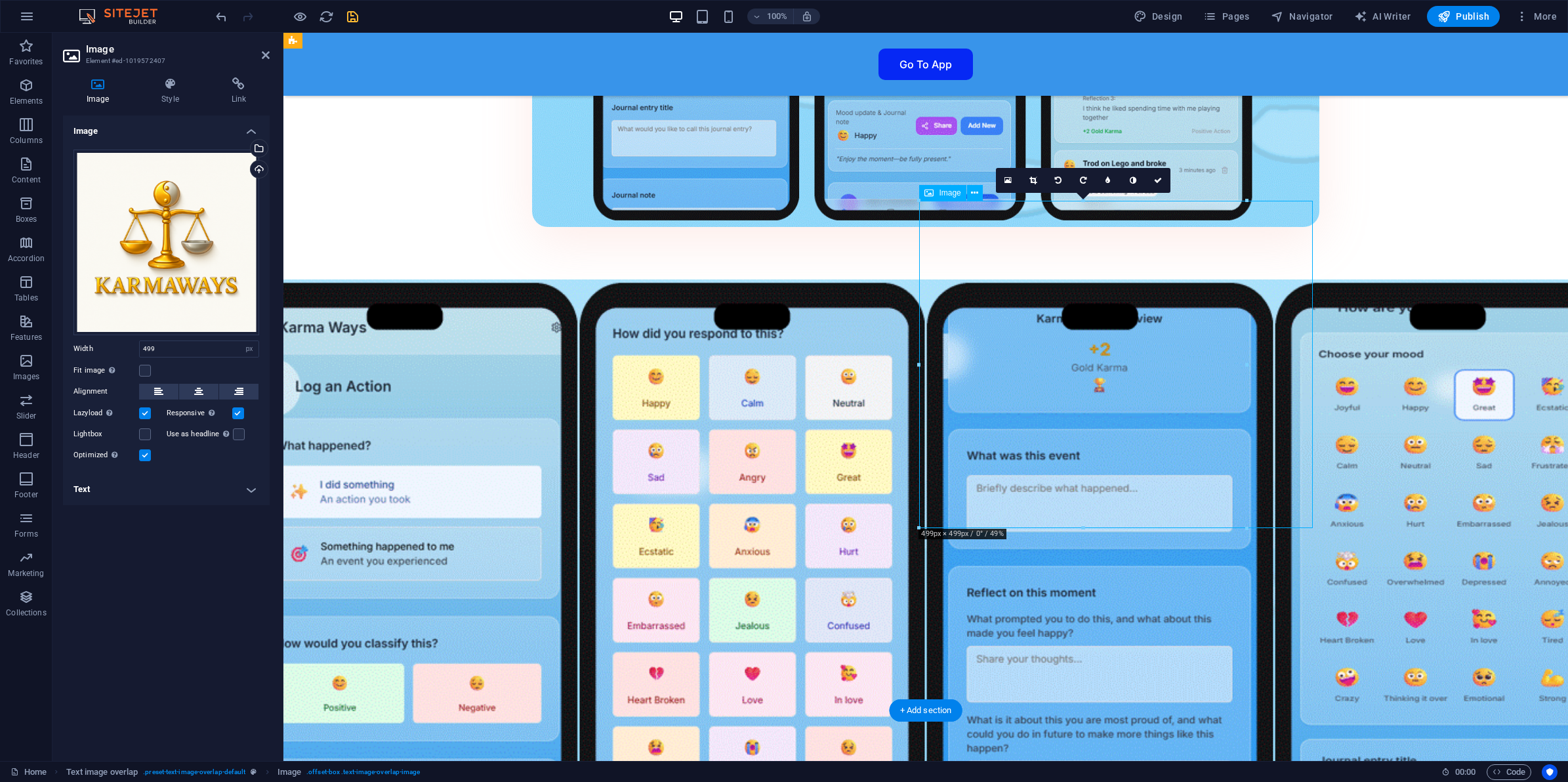
drag, startPoint x: 1166, startPoint y: 401, endPoint x: 1287, endPoint y: 402, distance: 121.0
click at [943, 193] on span "Image" at bounding box center [949, 192] width 21 height 8
click at [248, 391] on button at bounding box center [239, 391] width 39 height 16
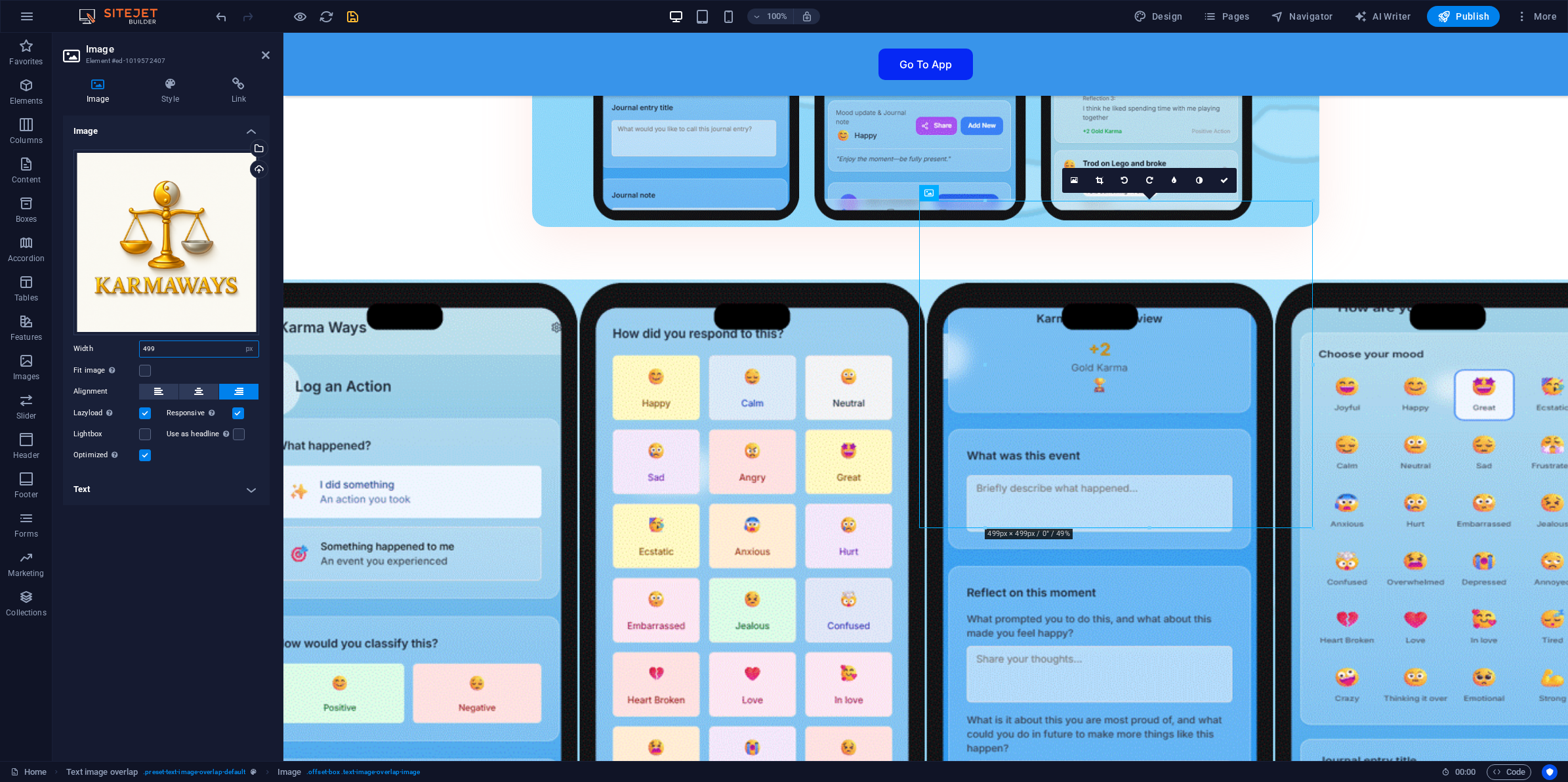
click at [166, 345] on input "499" at bounding box center [199, 349] width 119 height 16
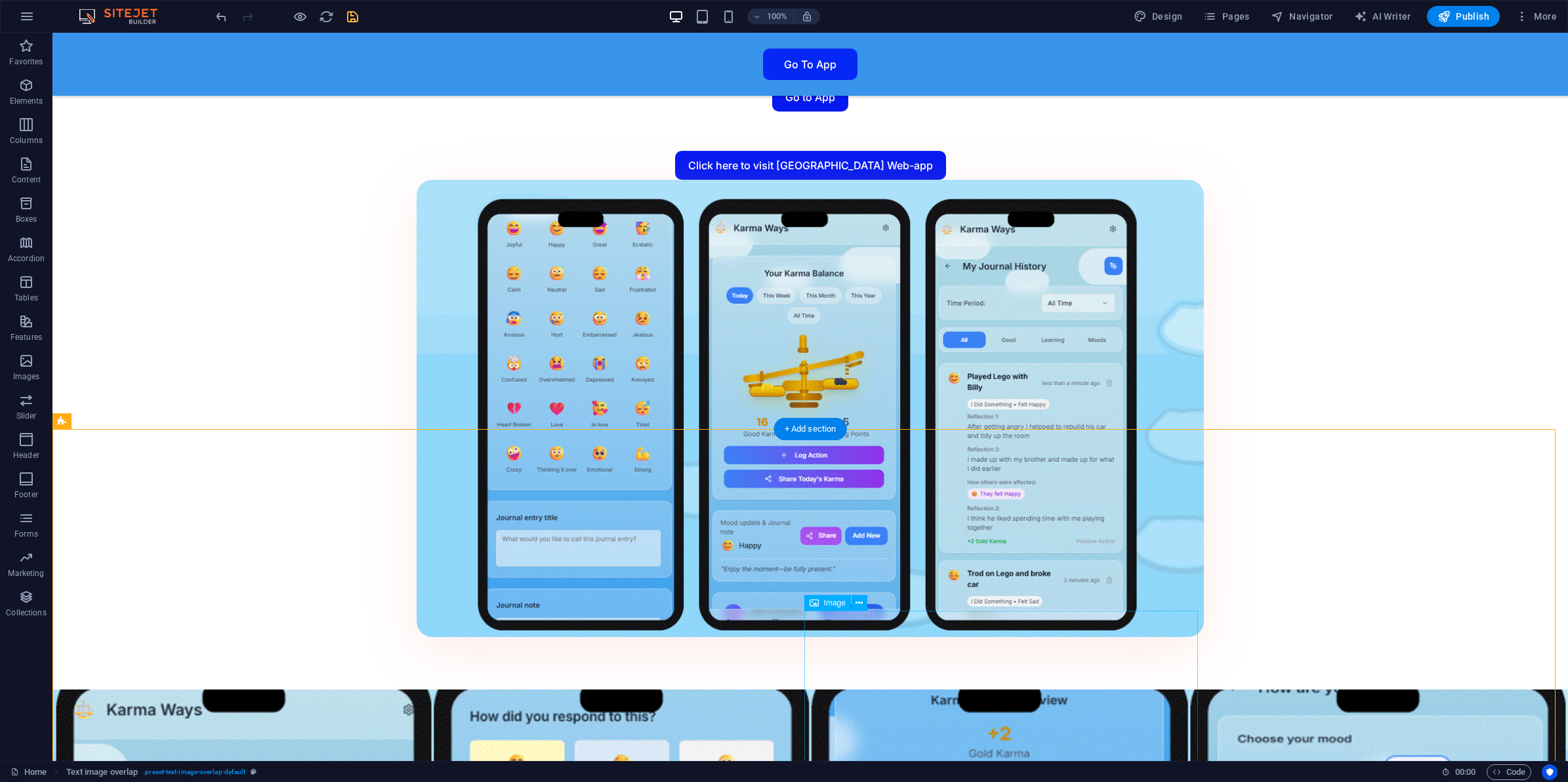
scroll to position [2661, 0]
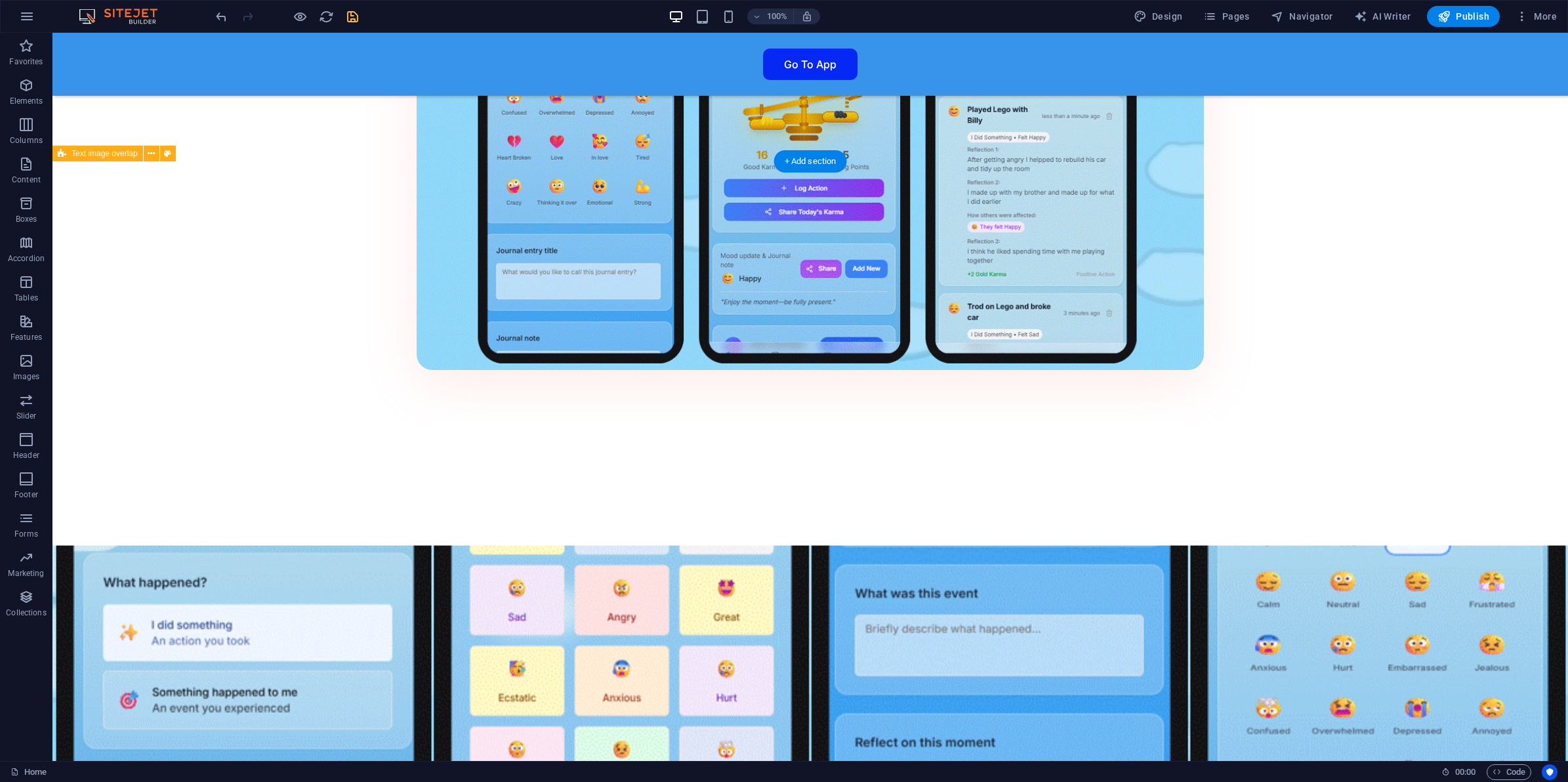
scroll to position [2707, 0]
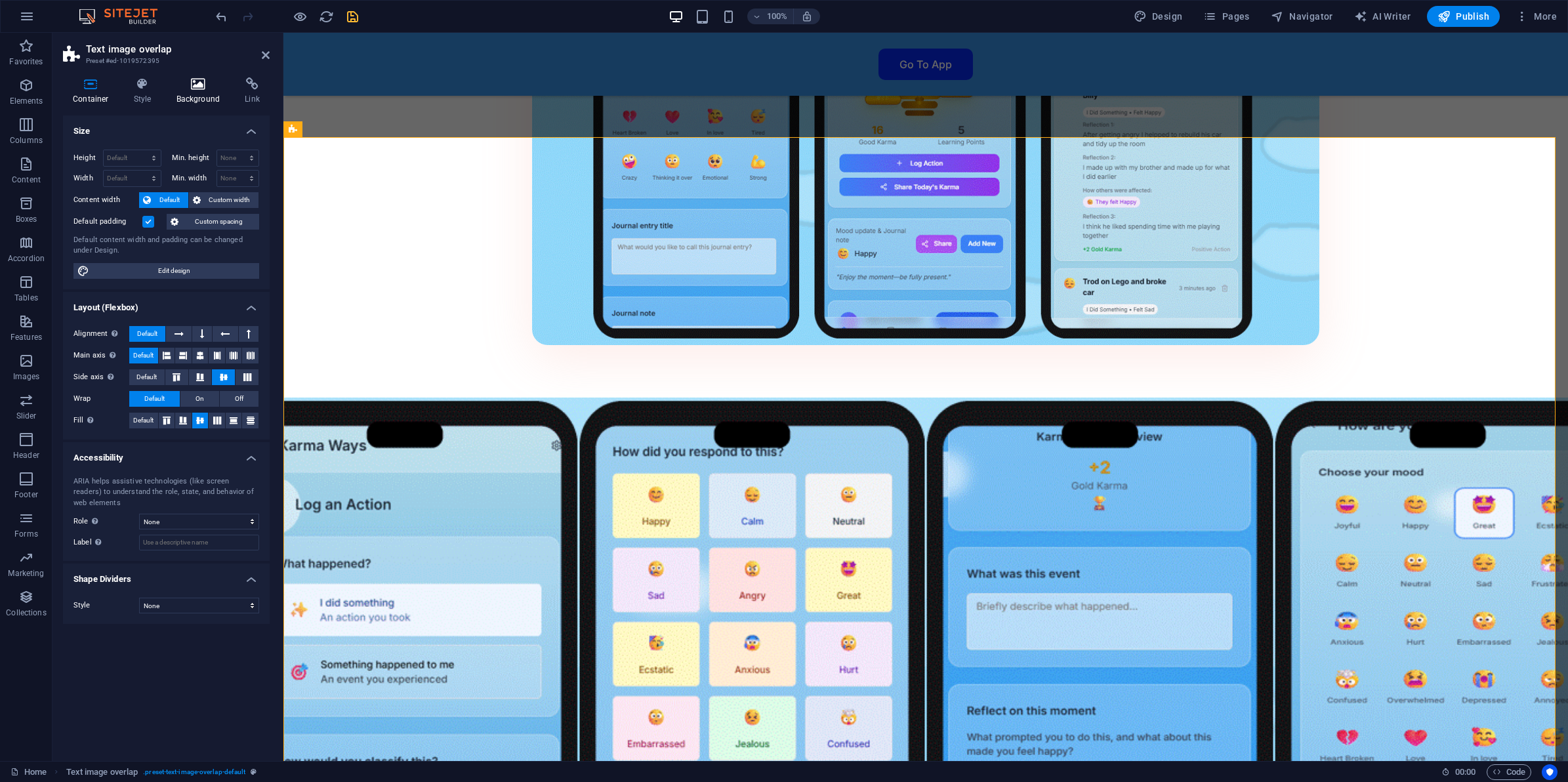
click at [197, 87] on icon at bounding box center [198, 83] width 64 height 13
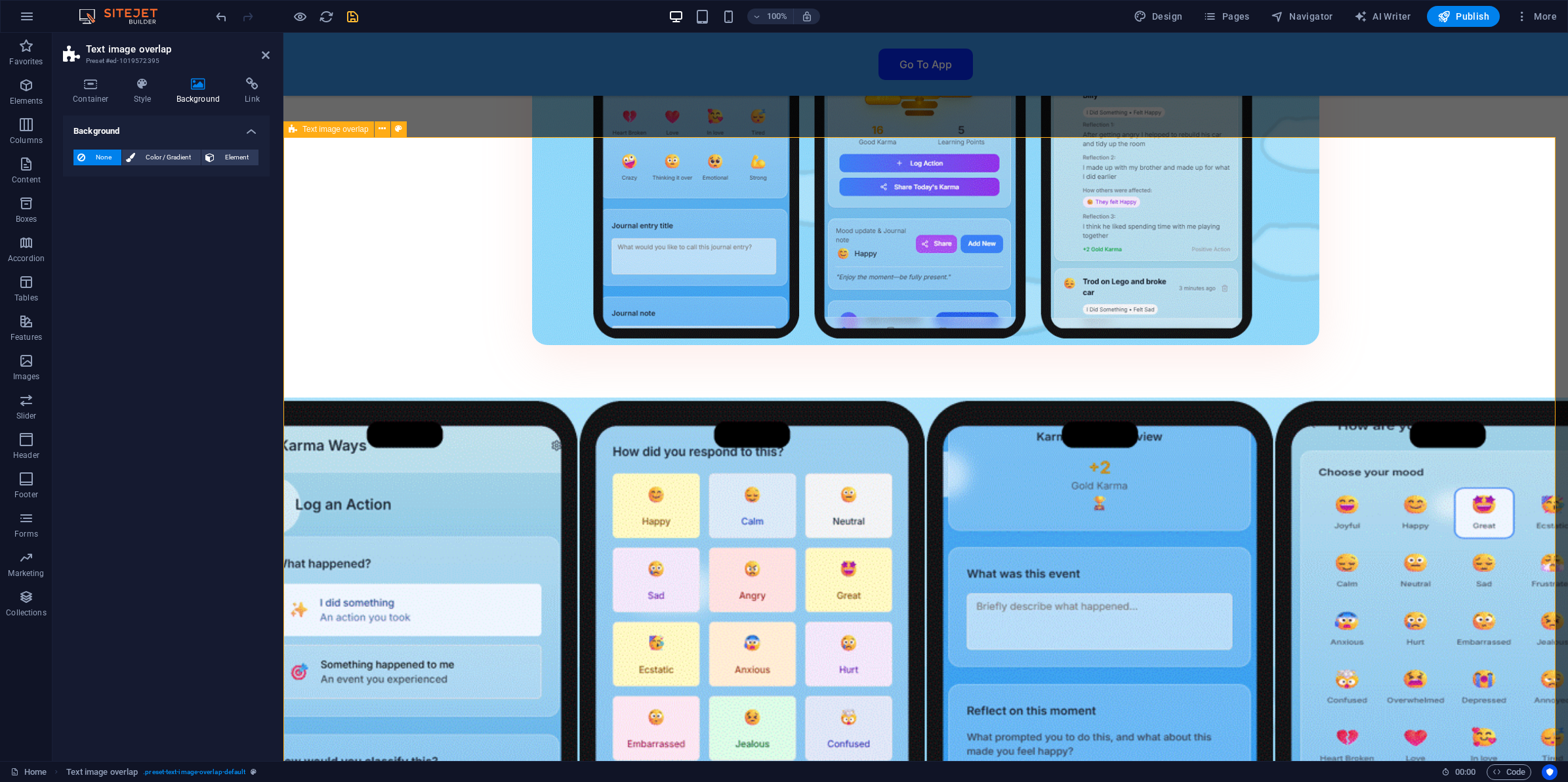
click at [379, 130] on icon at bounding box center [382, 128] width 7 height 14
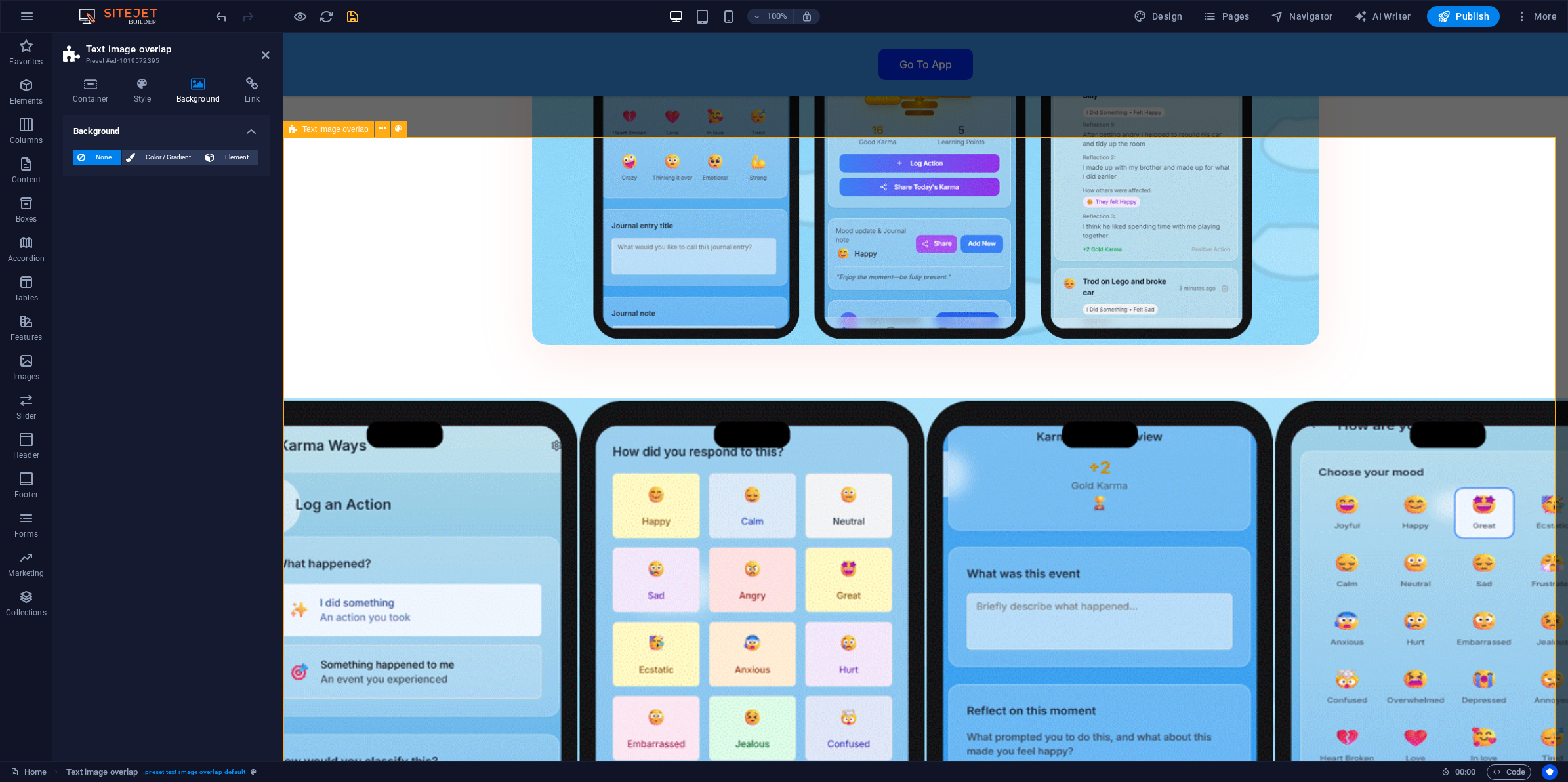
click at [201, 85] on icon at bounding box center [198, 83] width 64 height 13
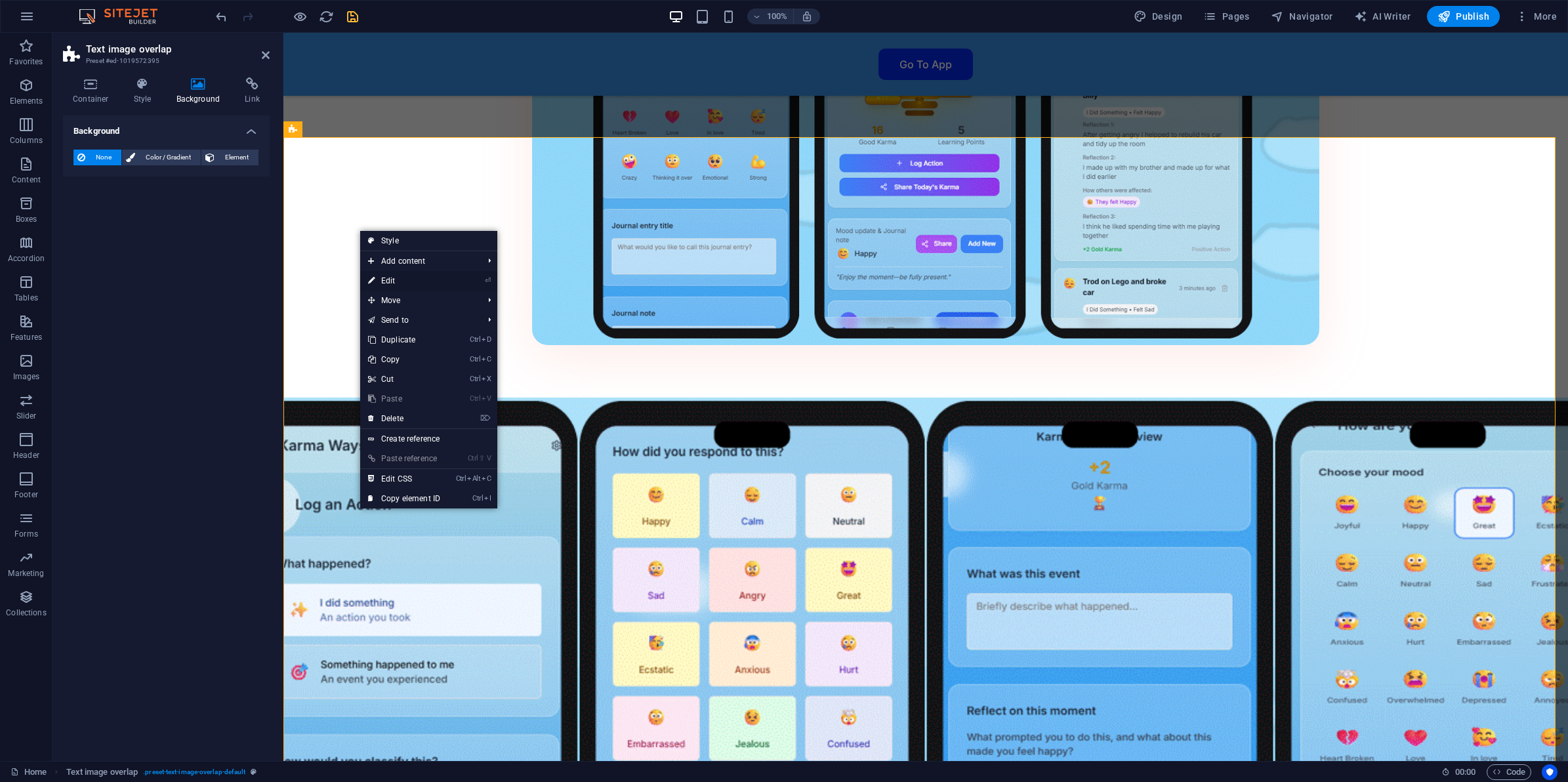
click at [395, 280] on link "⏎ Edit" at bounding box center [403, 280] width 88 height 20
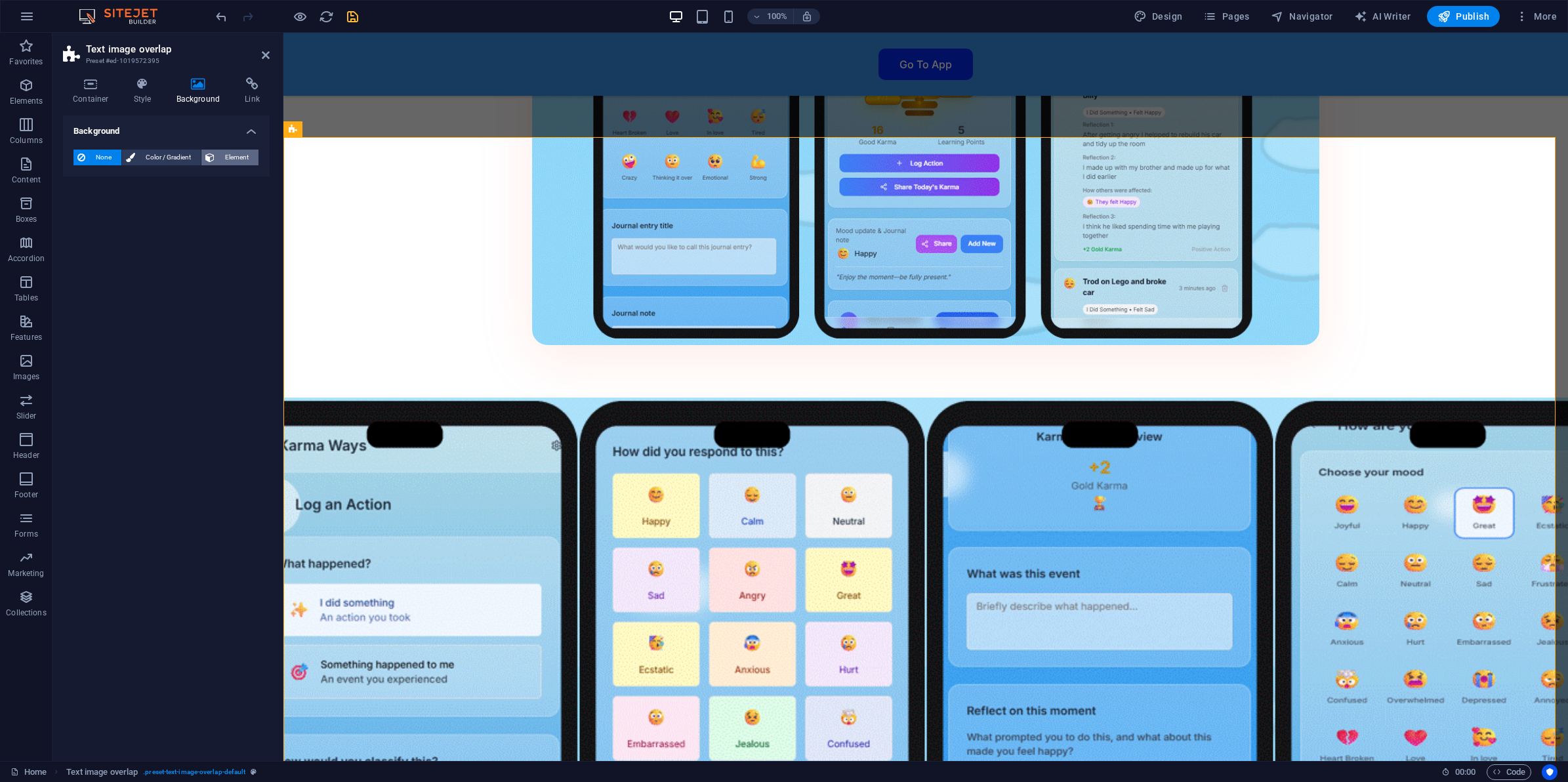
click at [219, 158] on span "Element" at bounding box center [237, 157] width 36 height 16
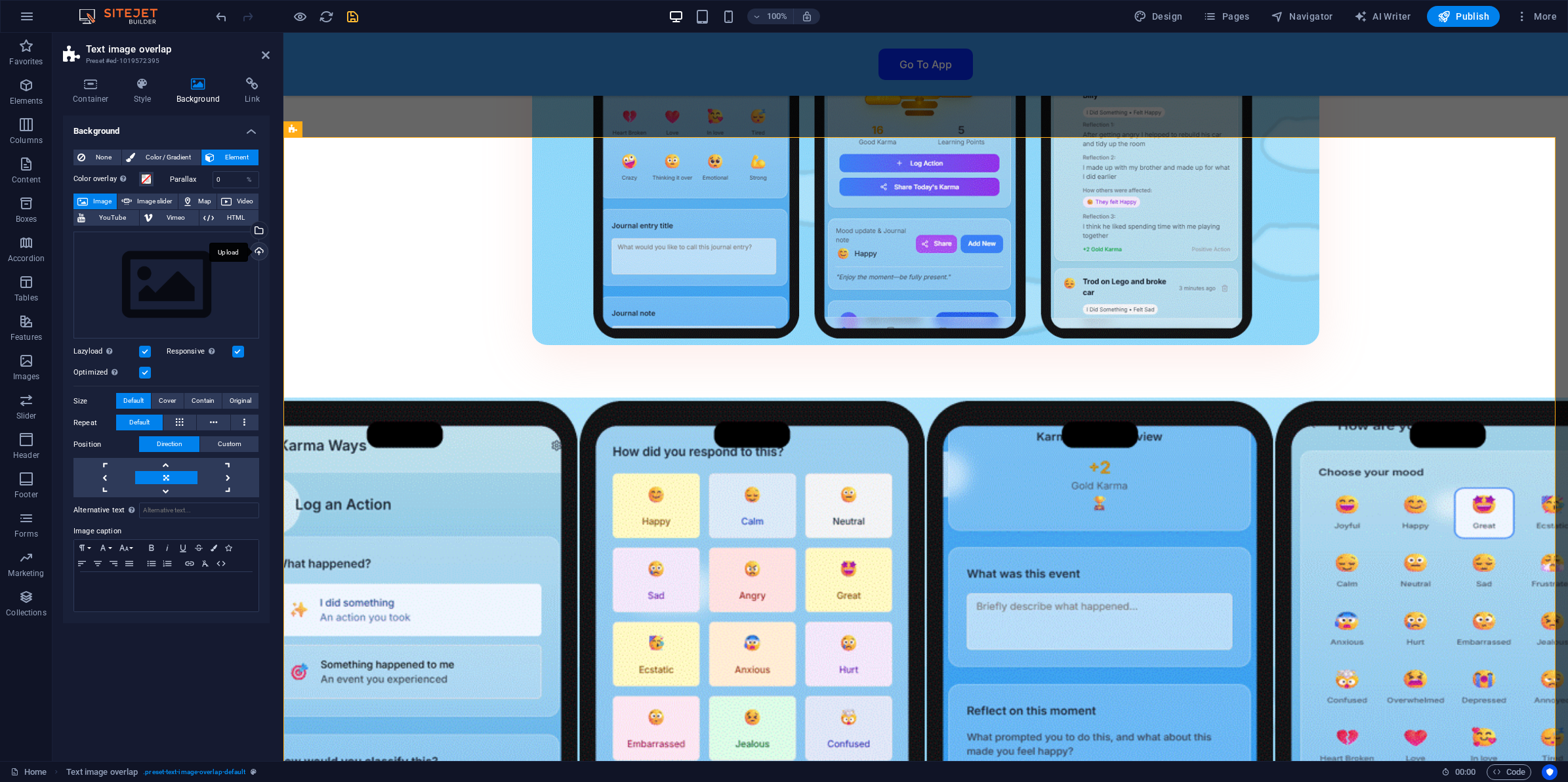
click at [262, 250] on div "Upload" at bounding box center [257, 252] width 20 height 20
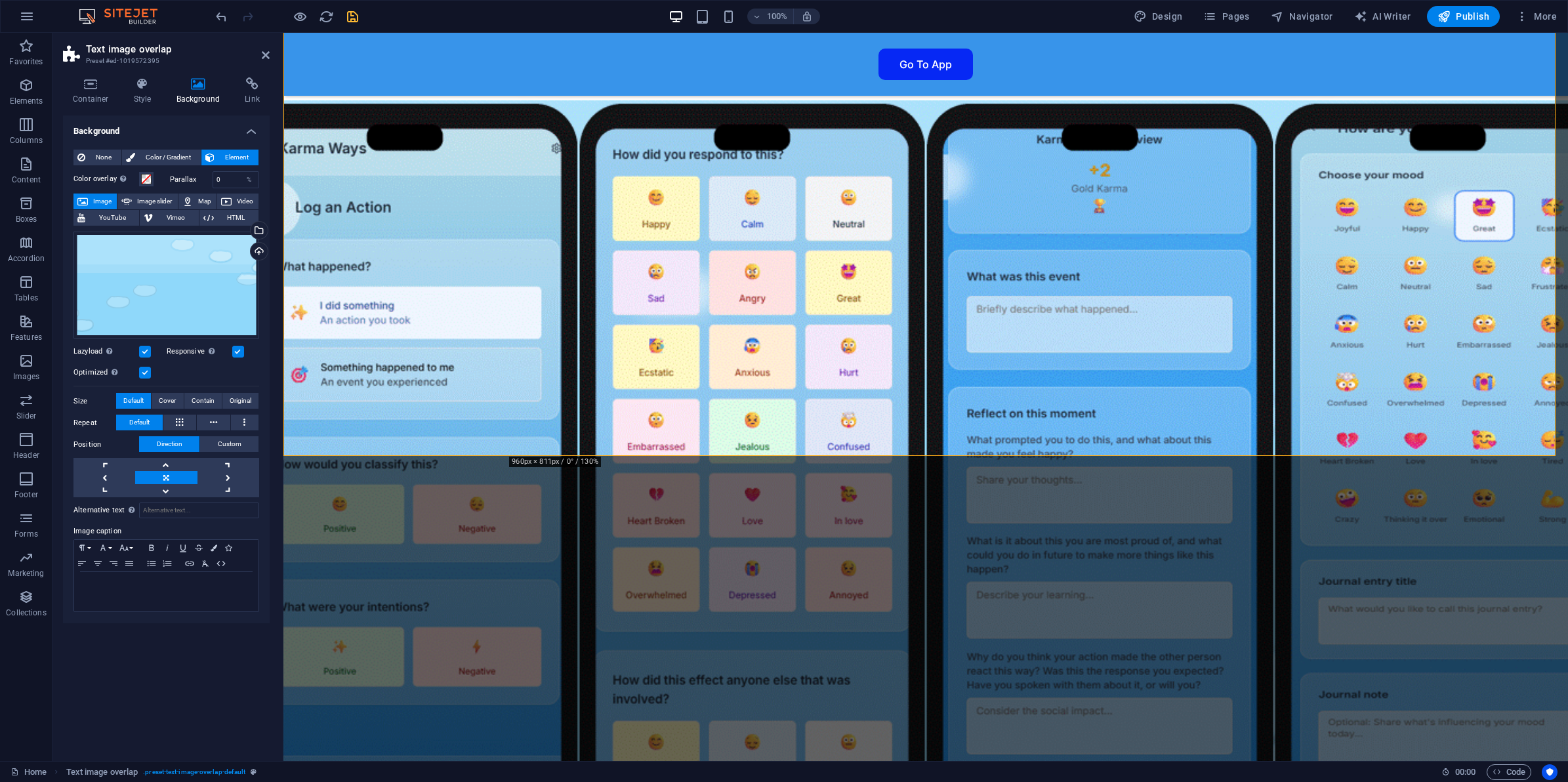
scroll to position [3281, 0]
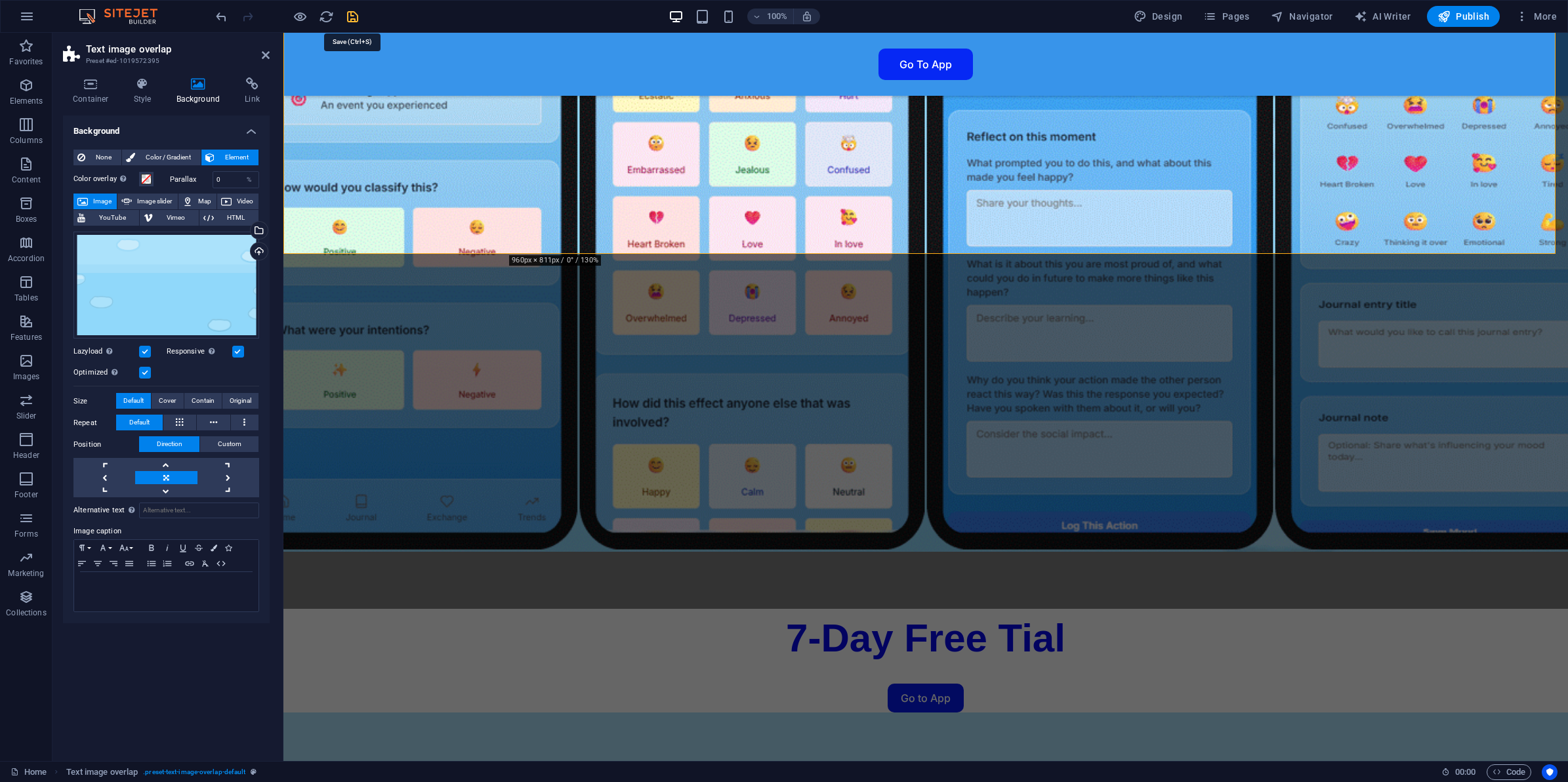
click at [351, 18] on icon "save" at bounding box center [353, 17] width 15 height 15
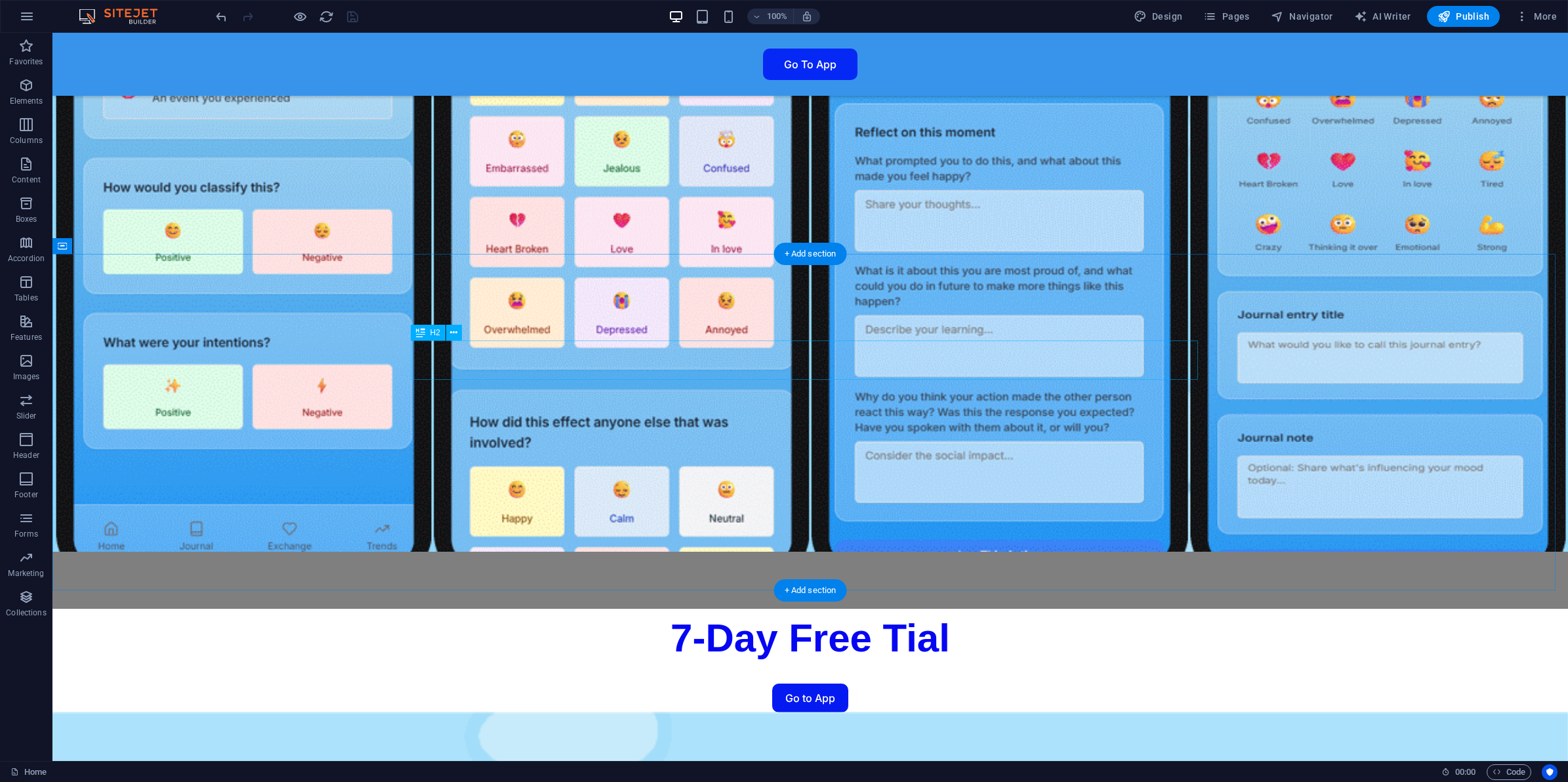
scroll to position [3355, 0]
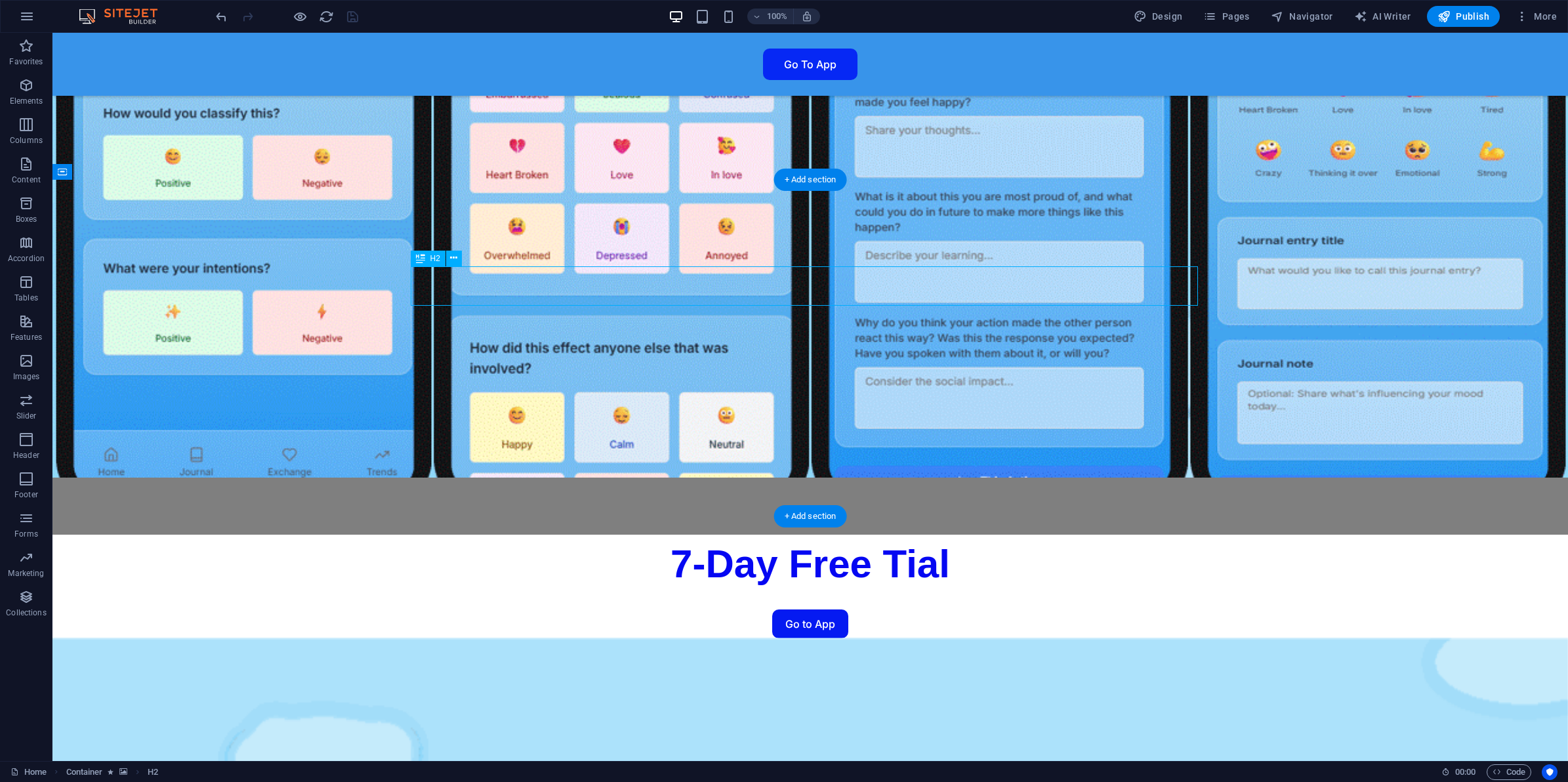
scroll to position [3316, 0]
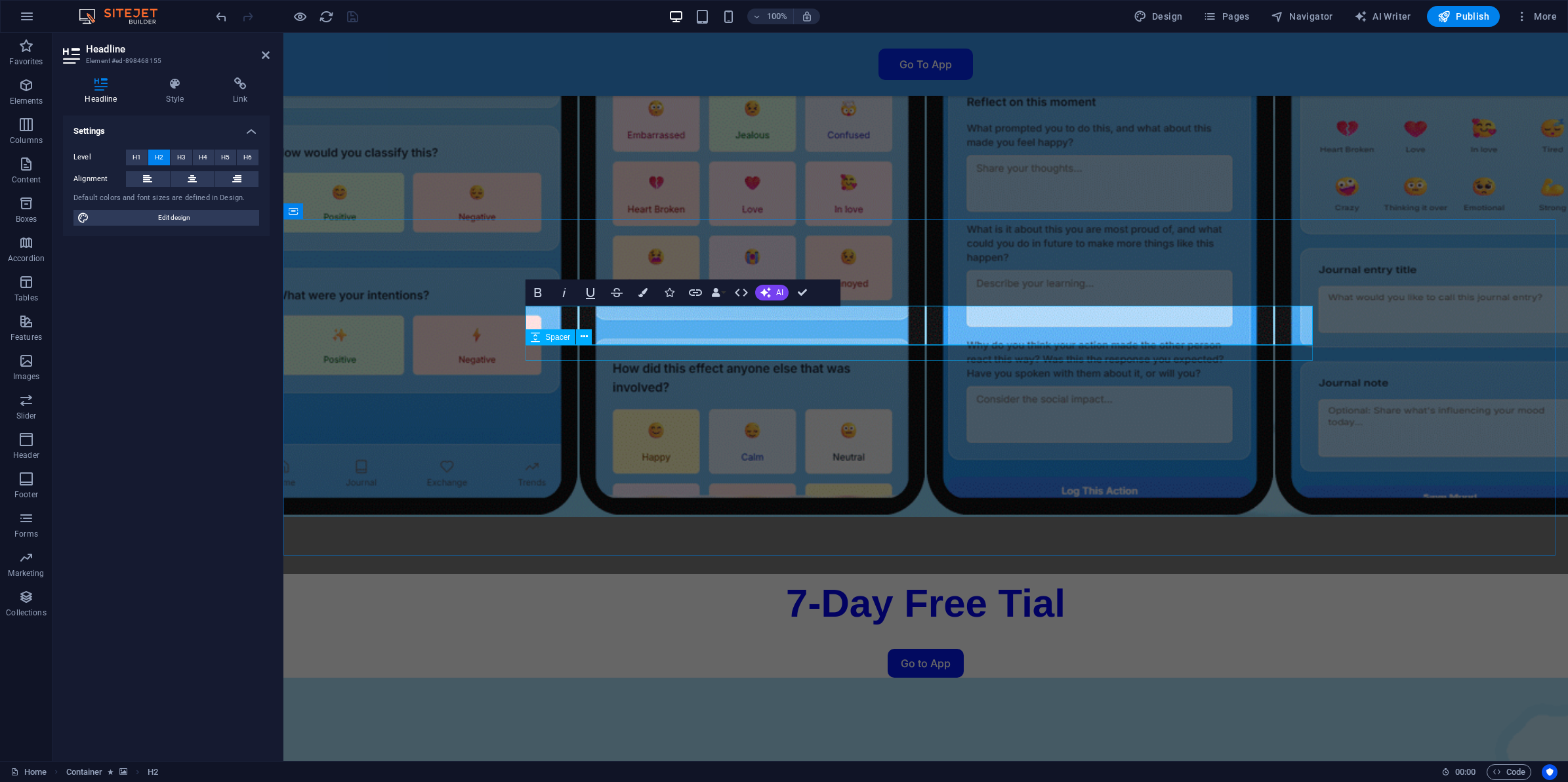
drag, startPoint x: 1229, startPoint y: 332, endPoint x: 881, endPoint y: 327, distance: 348.0
drag, startPoint x: 856, startPoint y: 330, endPoint x: 827, endPoint y: 338, distance: 30.1
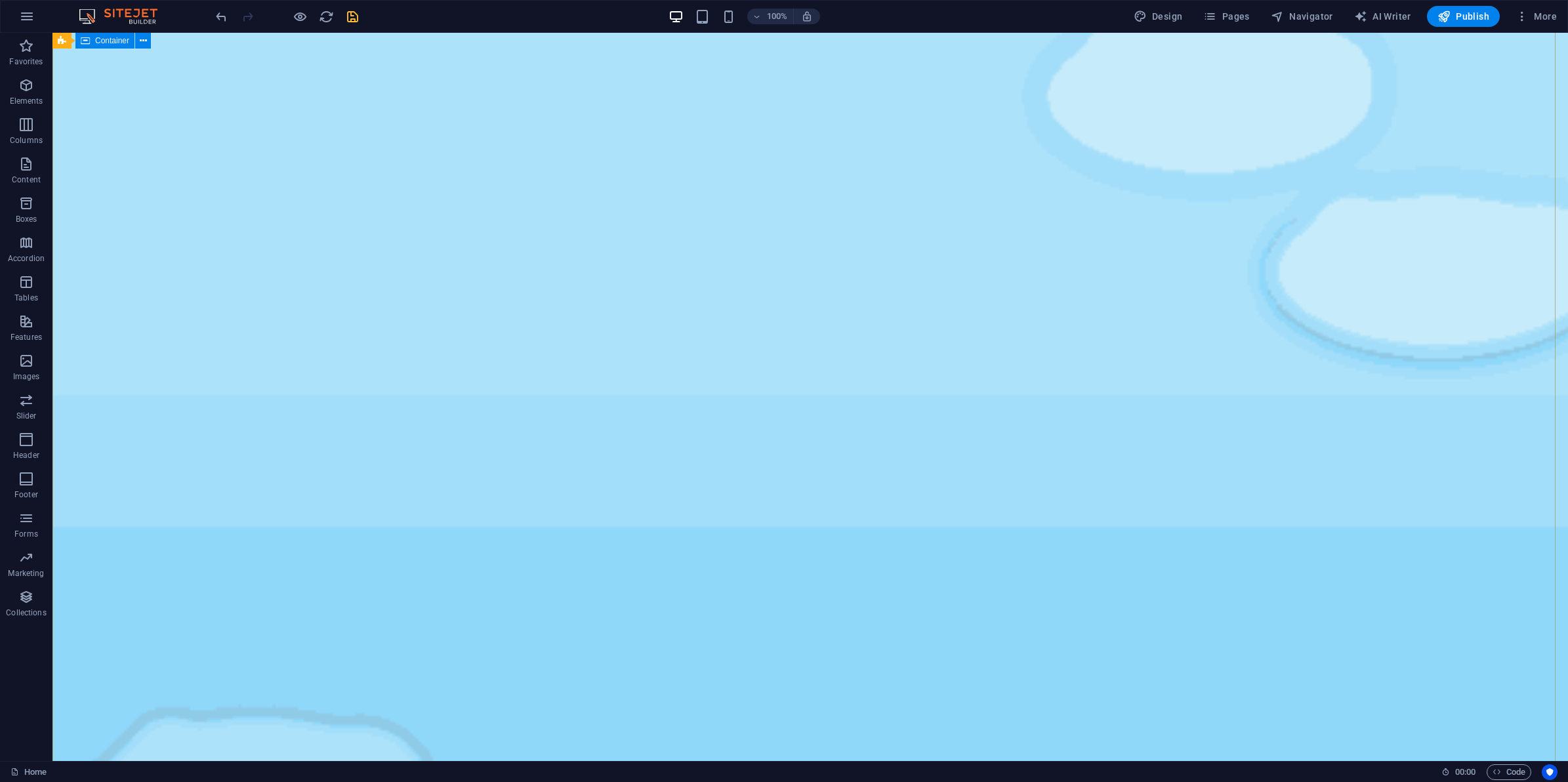
scroll to position [0, 0]
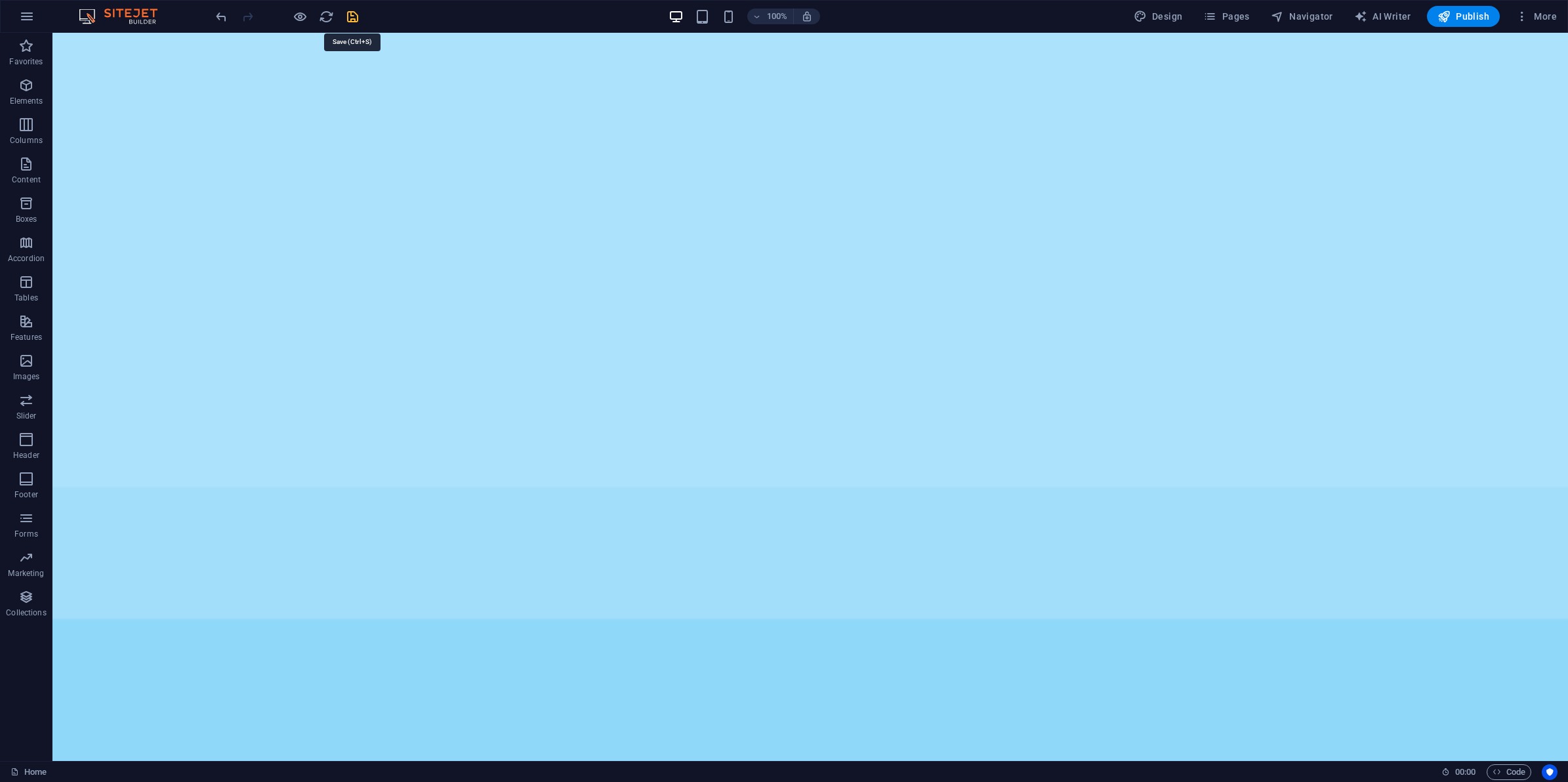
click at [351, 15] on icon "save" at bounding box center [353, 17] width 15 height 15
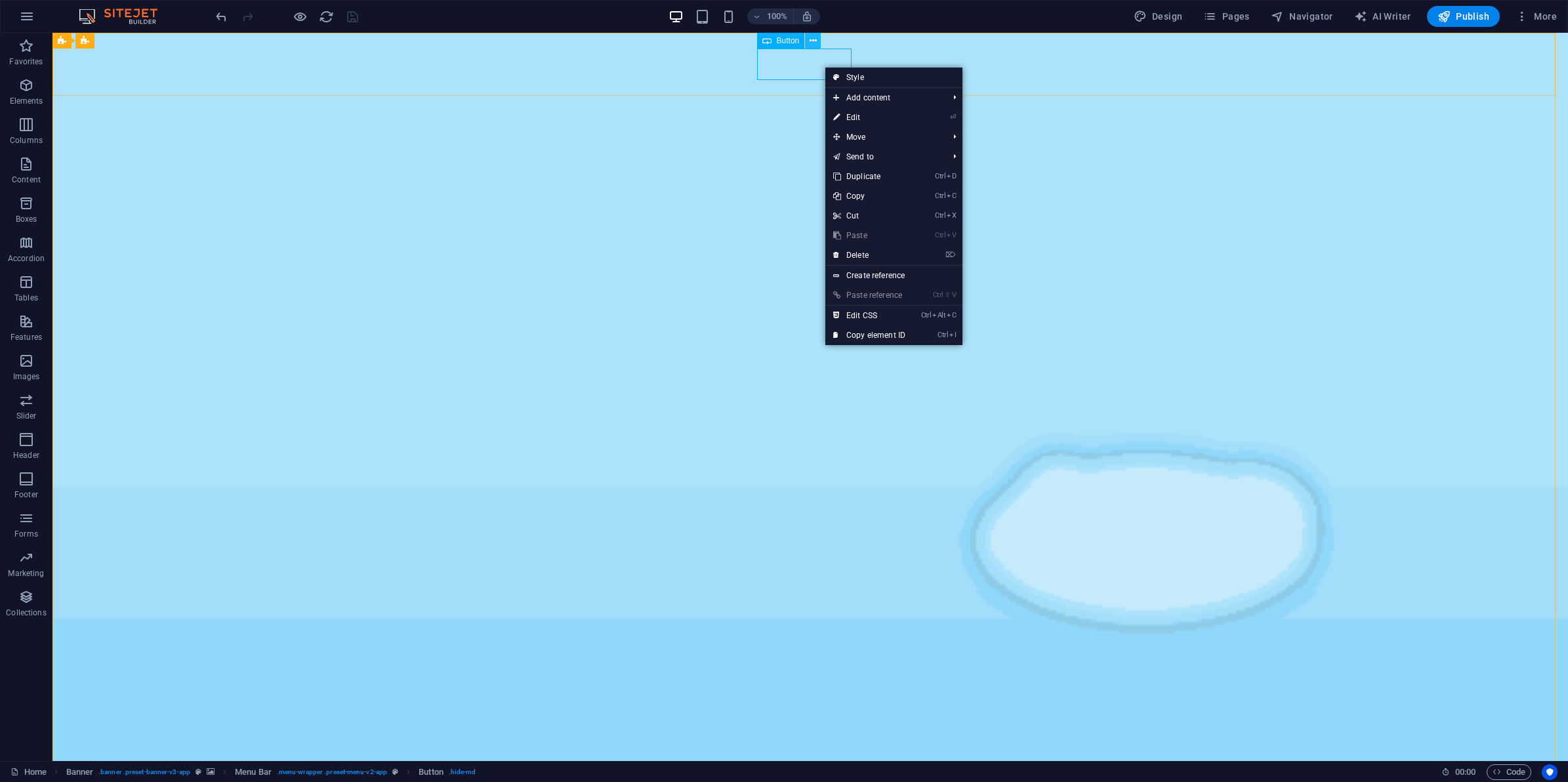
click at [813, 39] on icon at bounding box center [813, 41] width 7 height 14
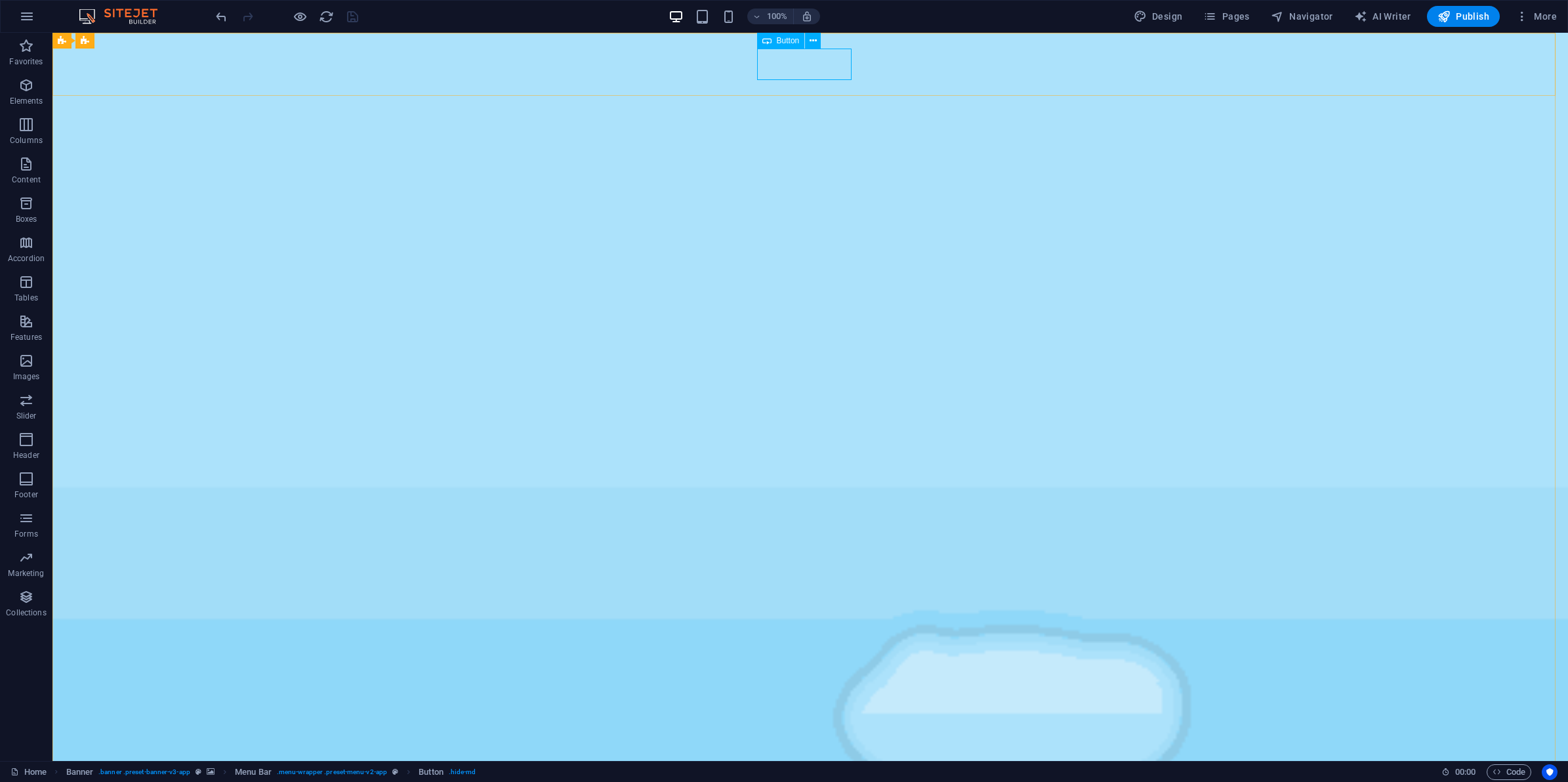
click at [781, 37] on span "Button" at bounding box center [788, 40] width 23 height 8
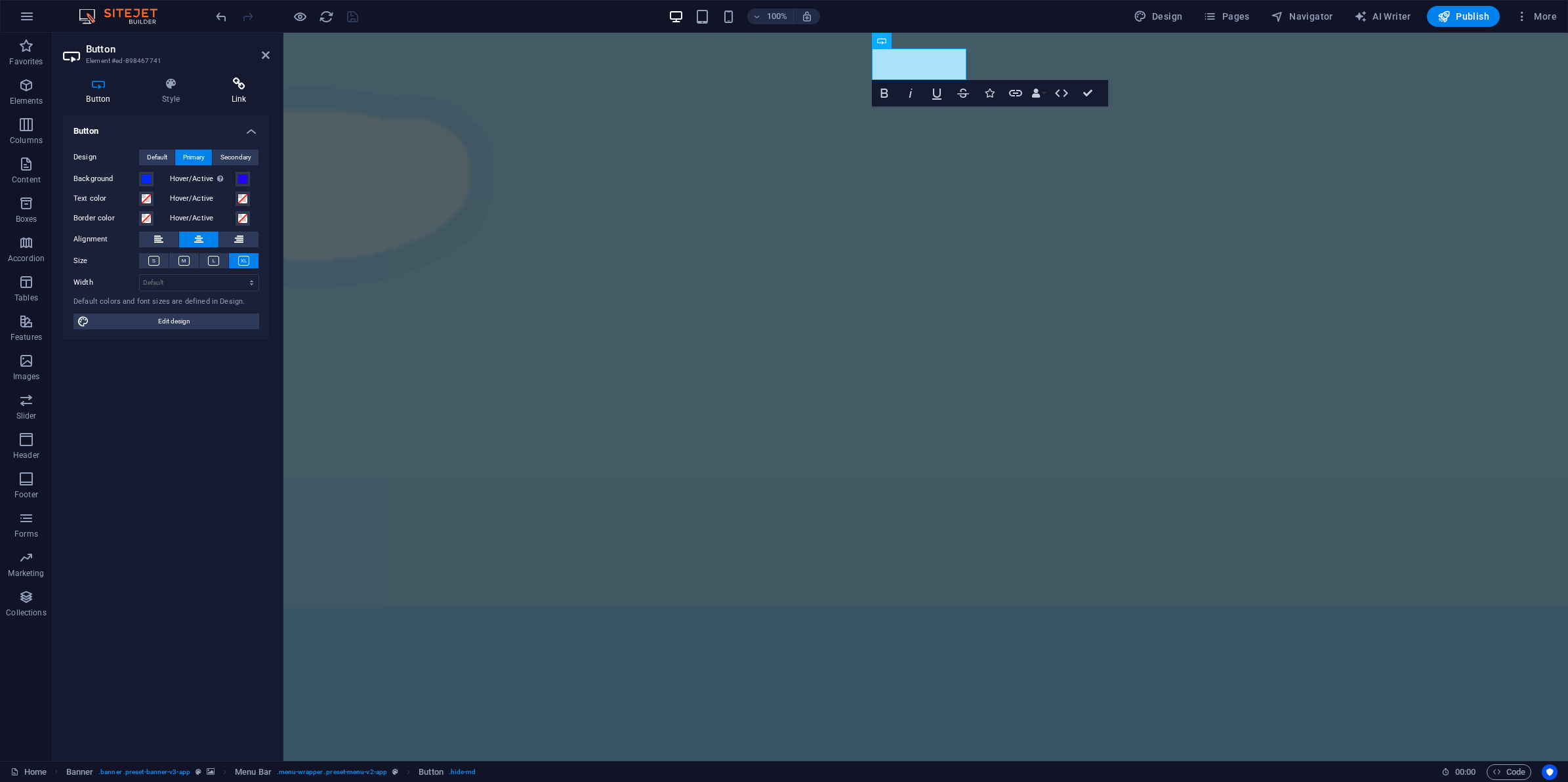
click at [250, 83] on icon at bounding box center [238, 83] width 61 height 13
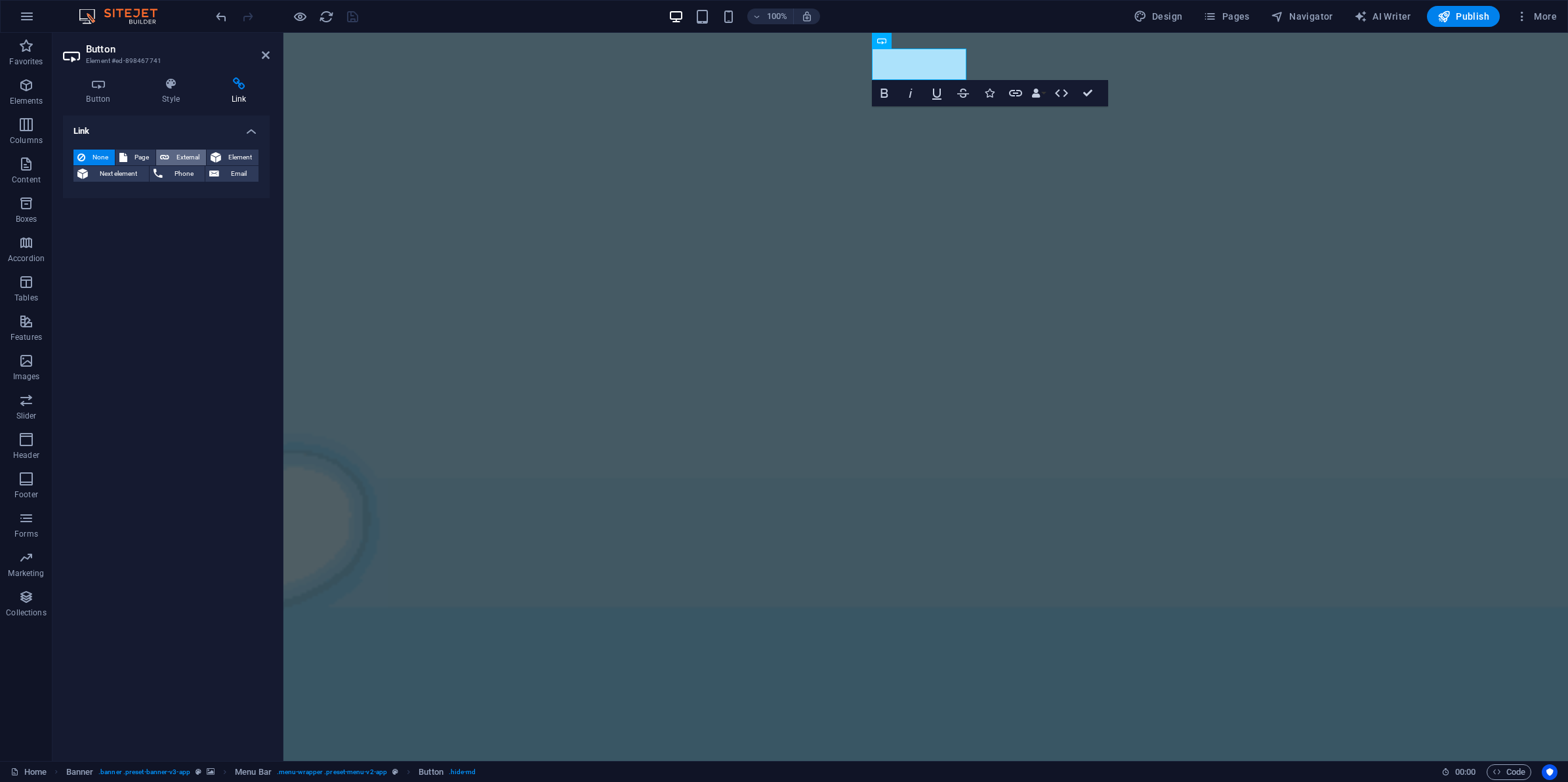
click at [175, 157] on span "External" at bounding box center [188, 157] width 29 height 16
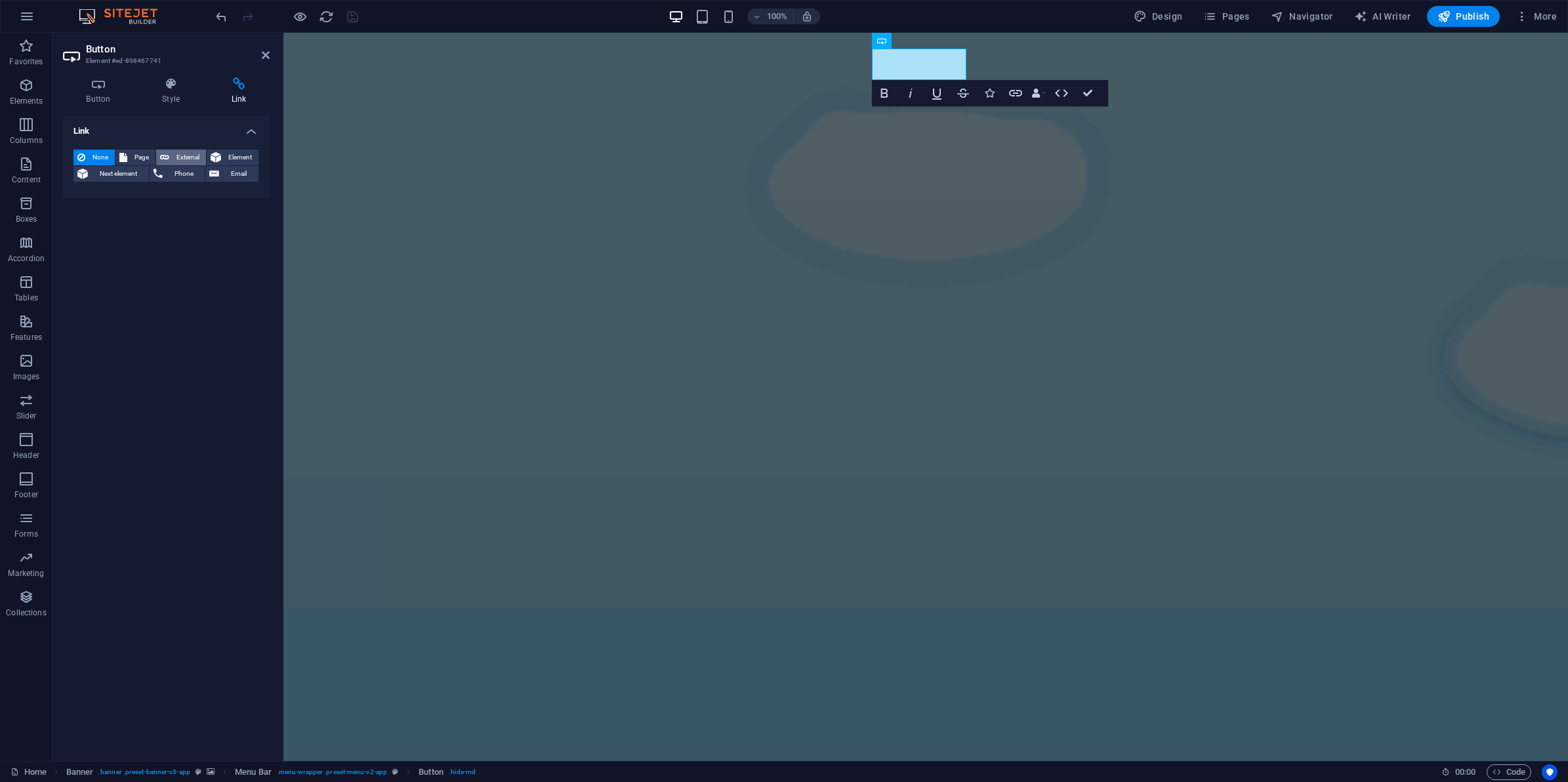
select select "blank"
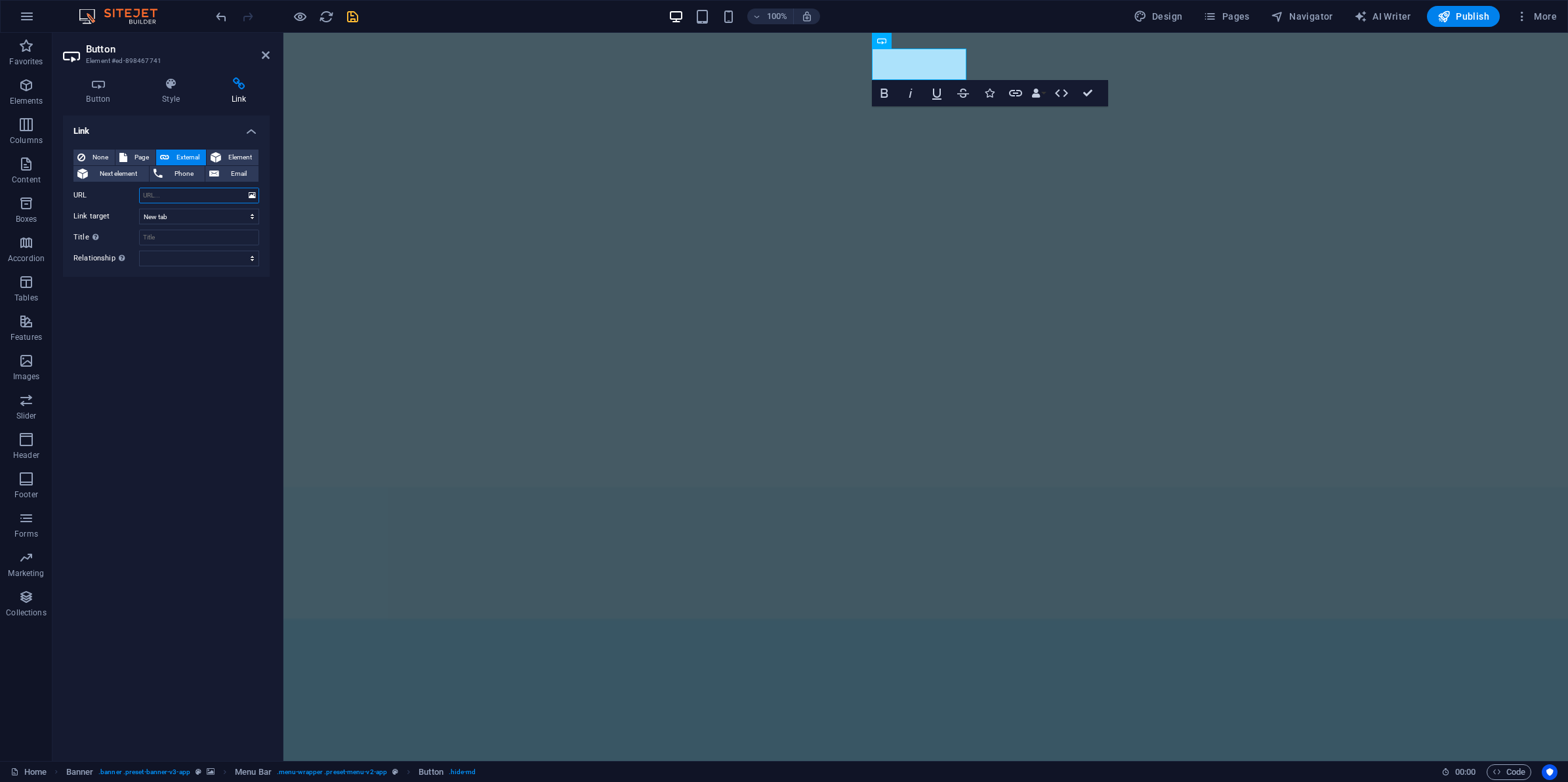
click at [197, 192] on input "URL" at bounding box center [198, 196] width 120 height 16
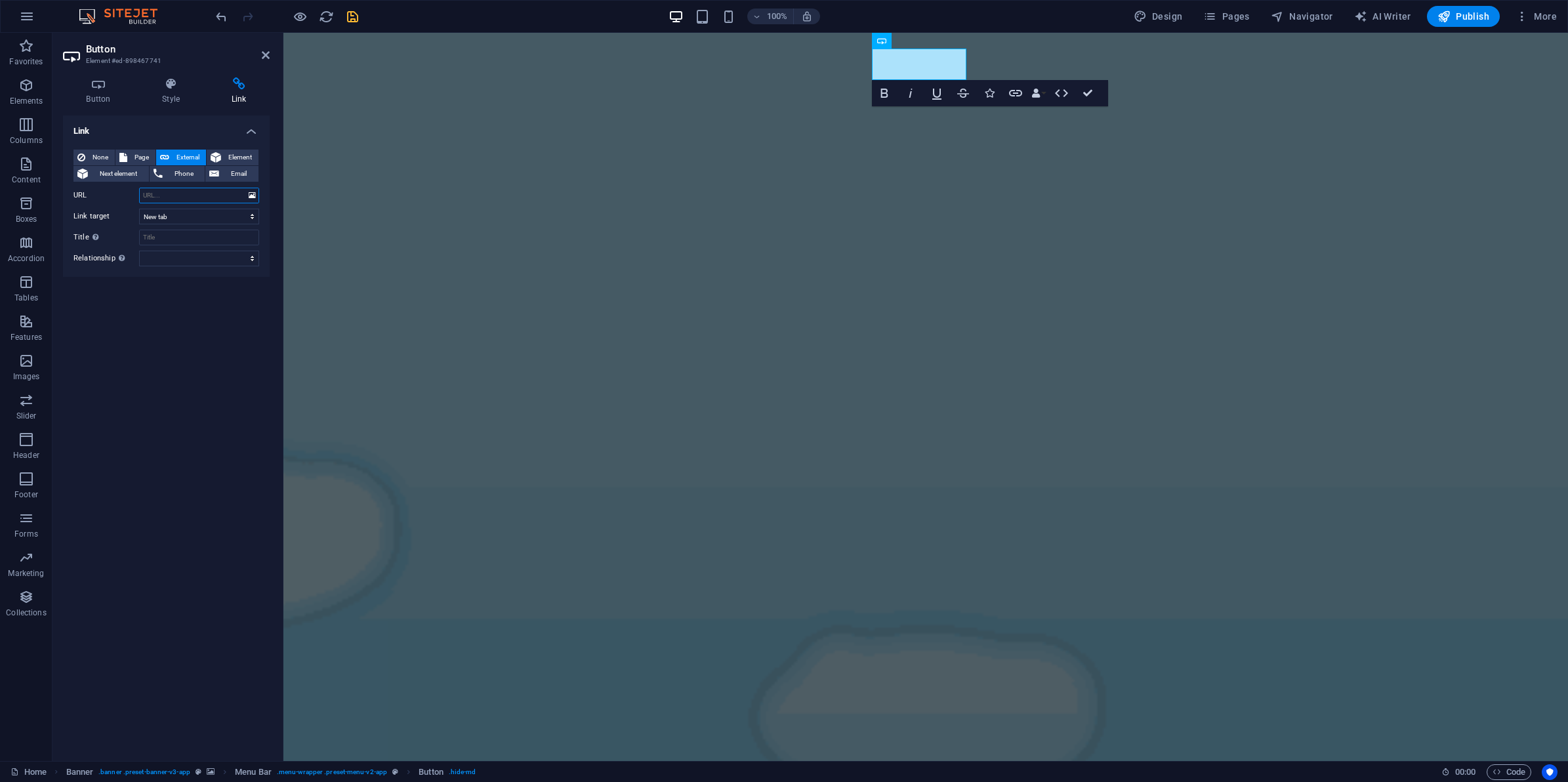
paste input "https://karmaways.replit.app/"
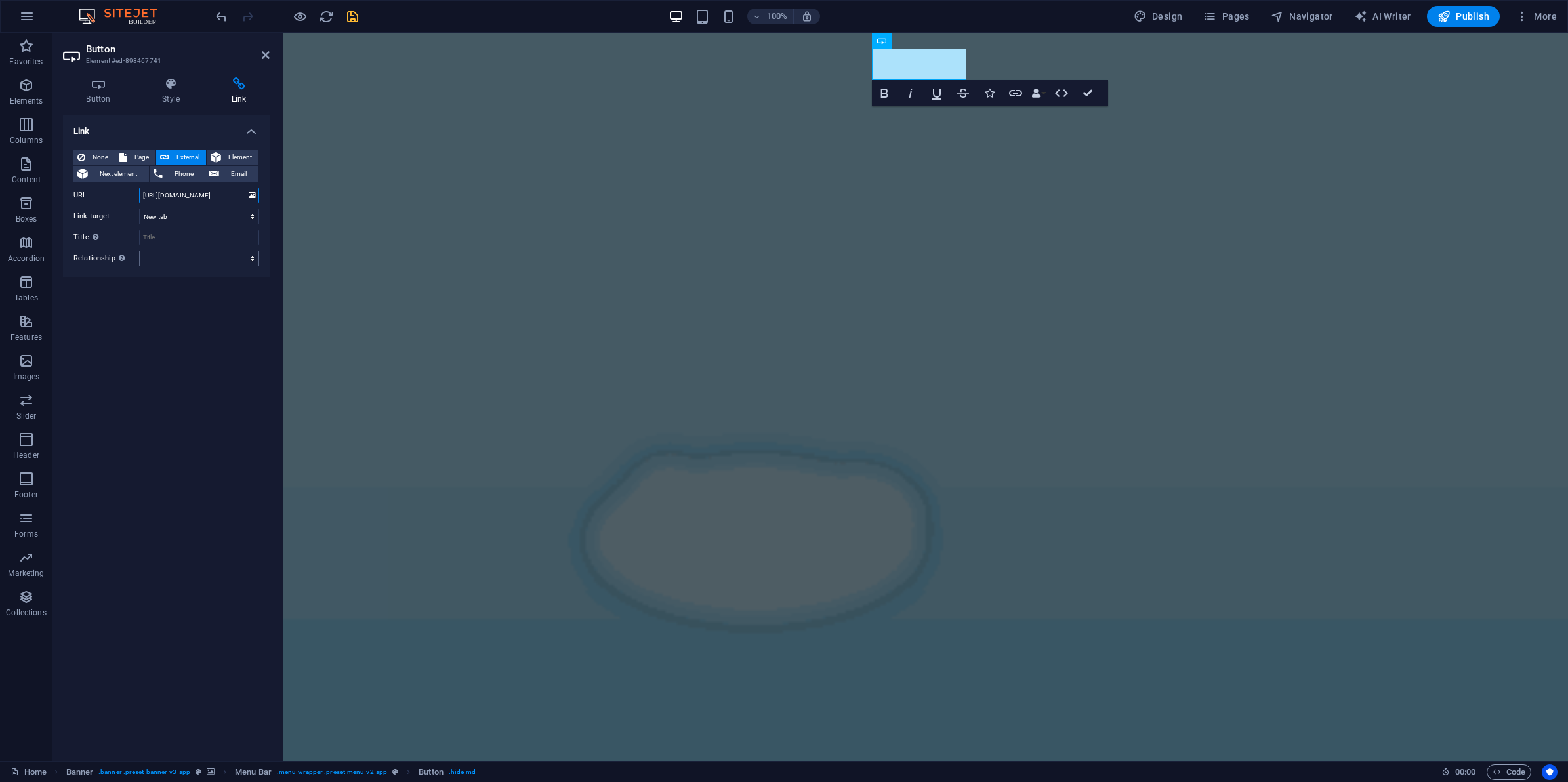
type input "https://karmaways.replit.app/"
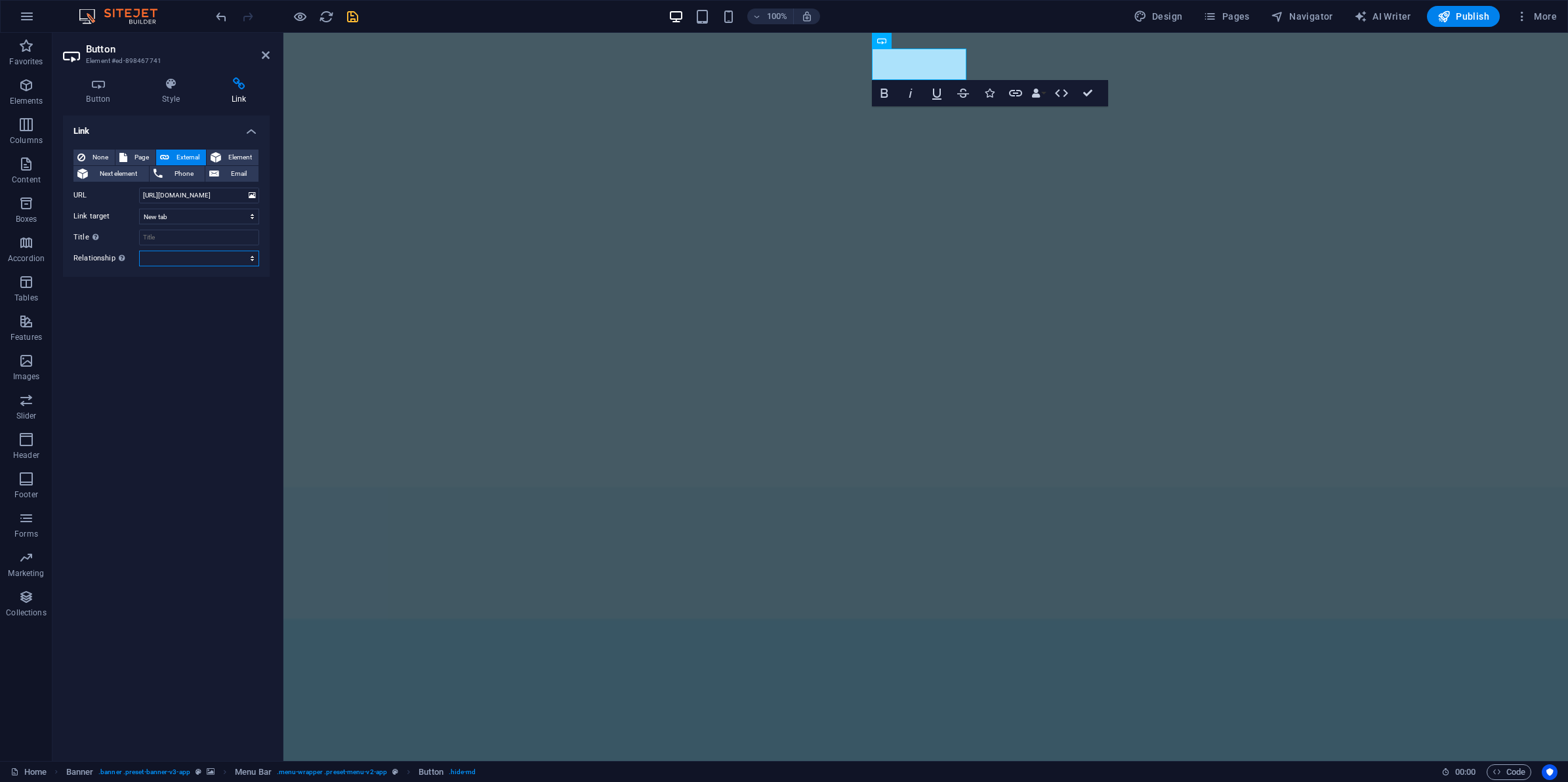
click at [254, 257] on select "alternate author bookmark external help license next nofollow noreferrer noopen…" at bounding box center [198, 259] width 120 height 16
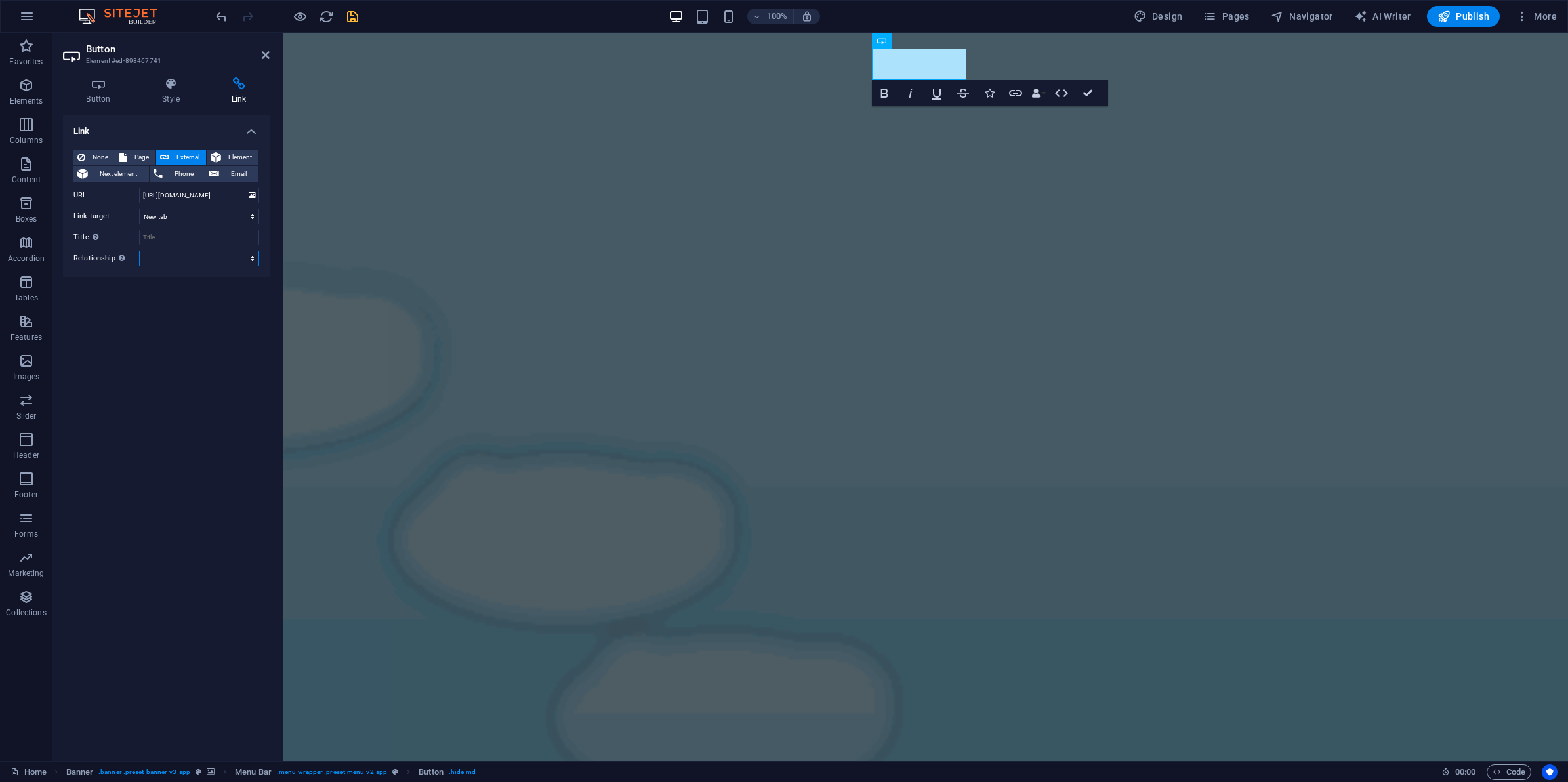
select select "bookmark"
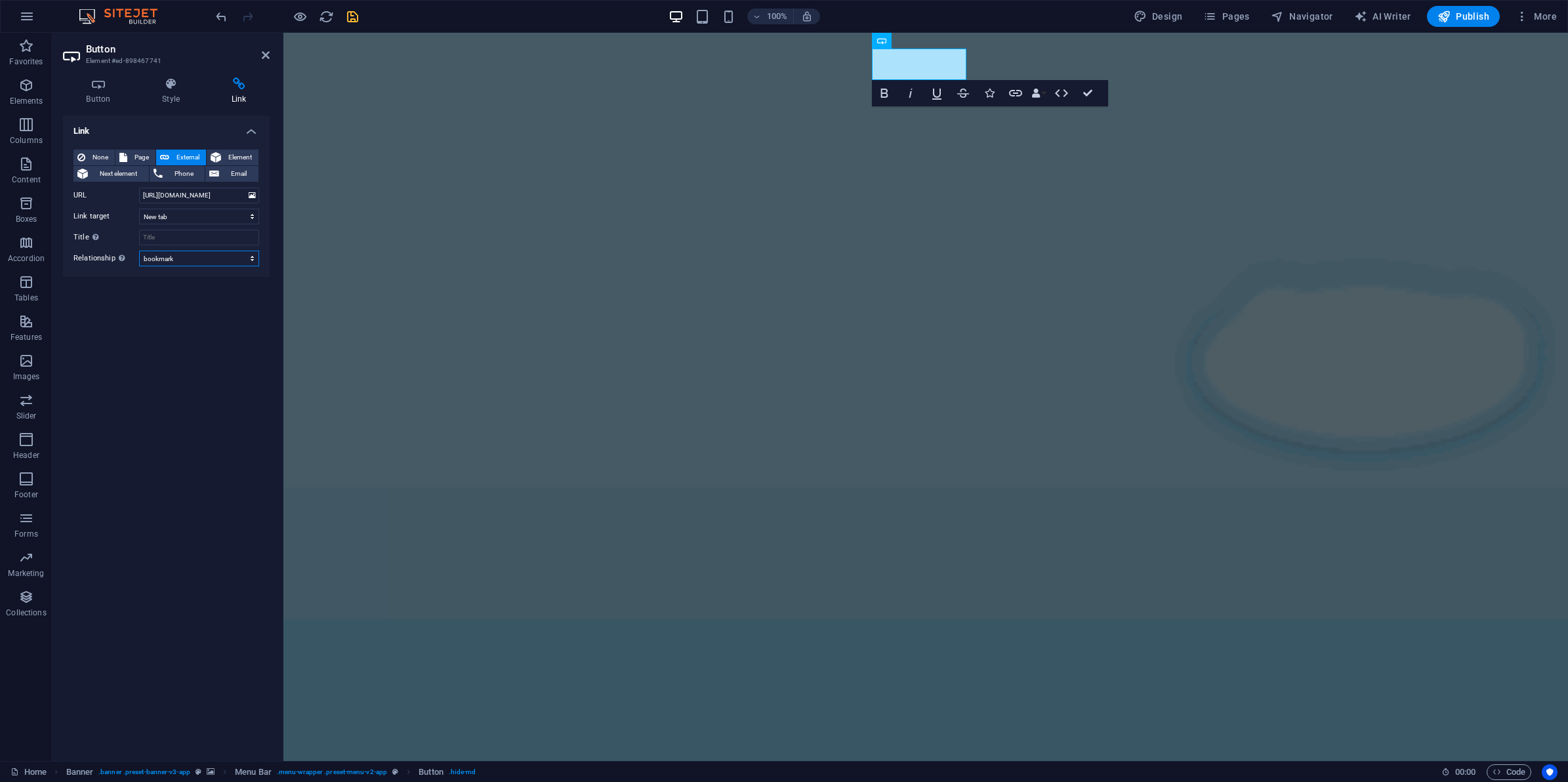
click at [139, 251] on select "alternate author bookmark external help license next nofollow noreferrer noopen…" at bounding box center [198, 259] width 120 height 16
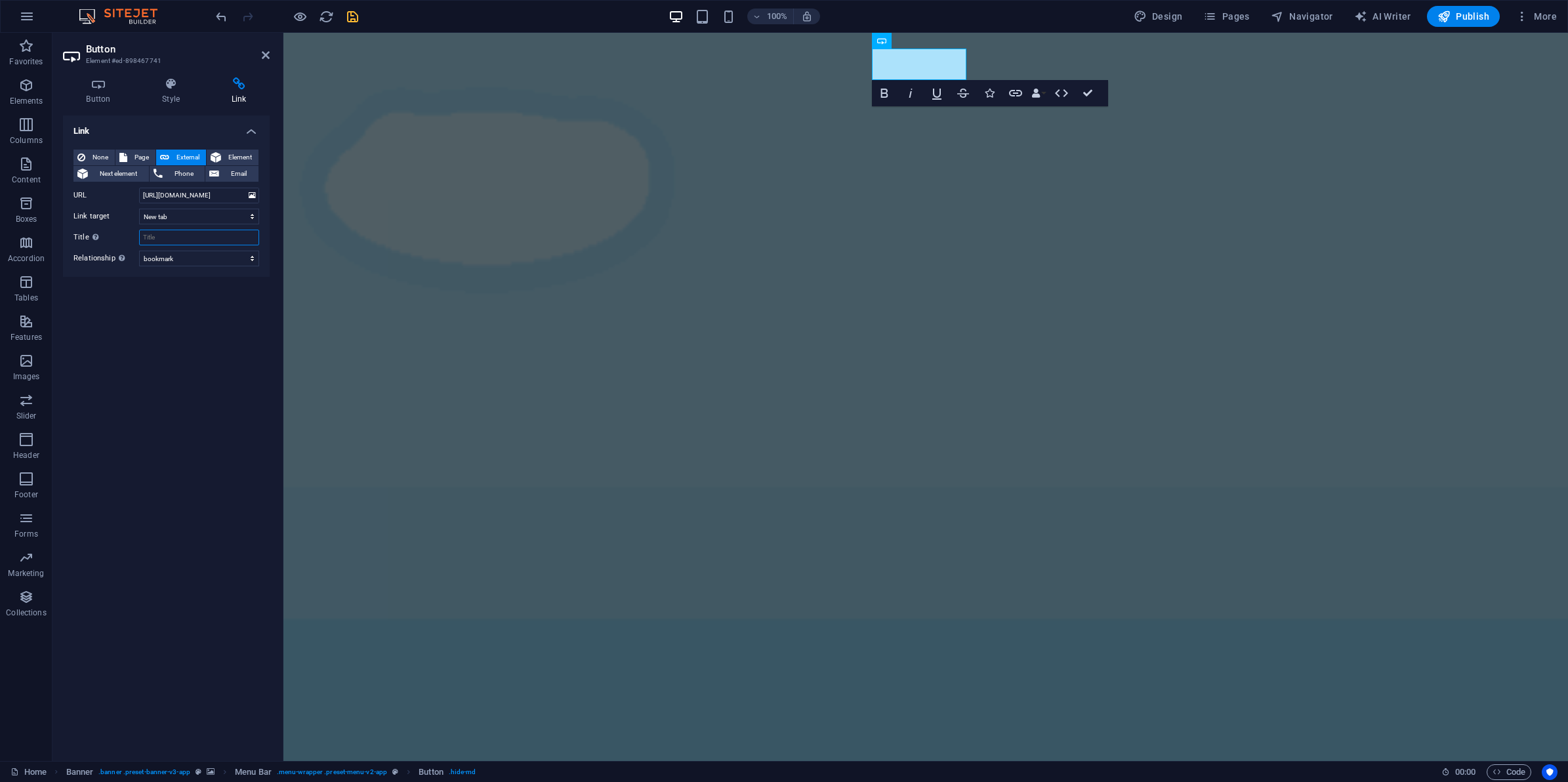
click at [171, 234] on input "Title Additional link description, should not be the same as the link text. The…" at bounding box center [198, 237] width 120 height 16
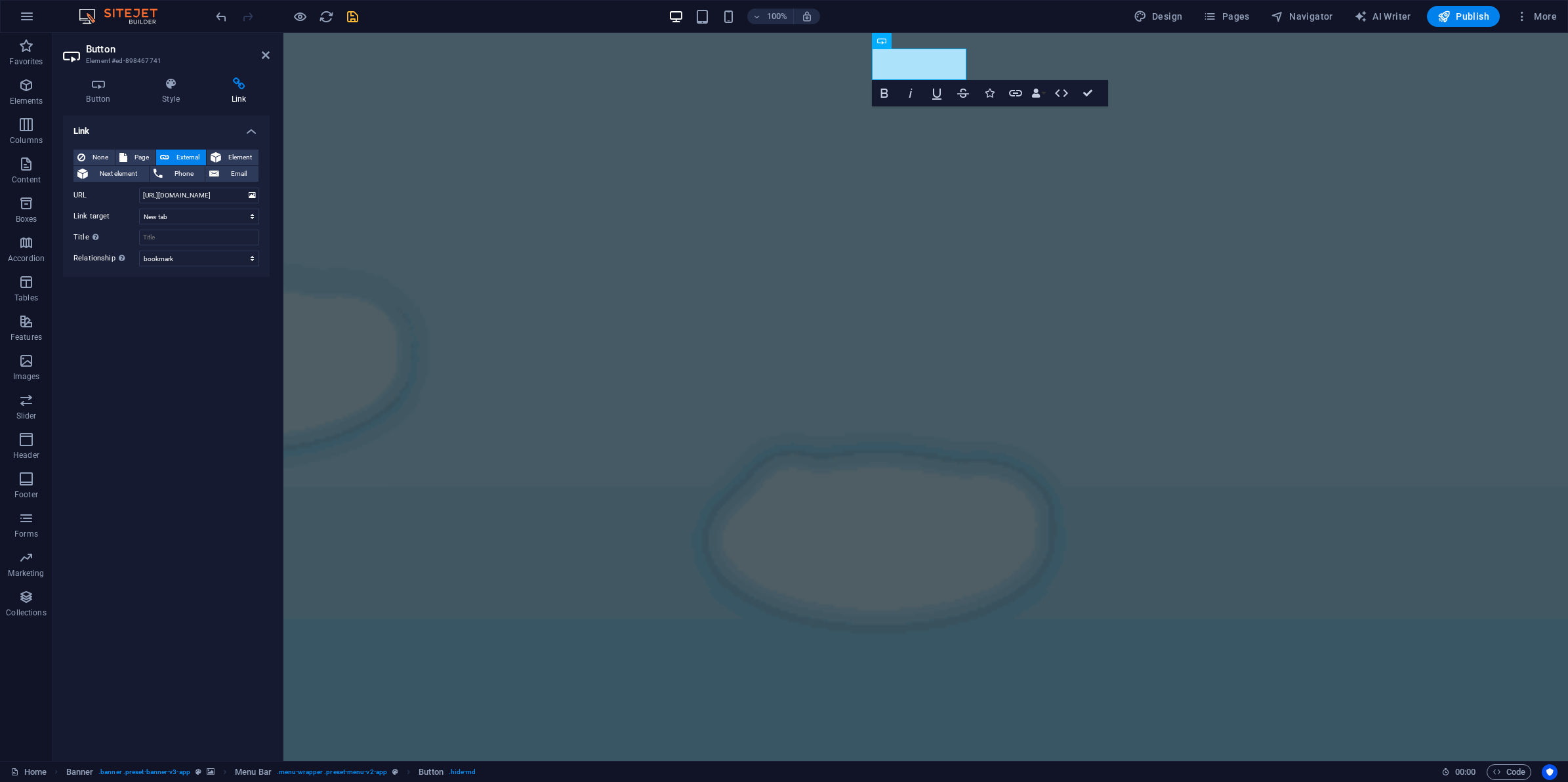
click at [179, 208] on div "None Page External Element Next element Phone Email Page Home Features Pricing …" at bounding box center [166, 208] width 185 height 117
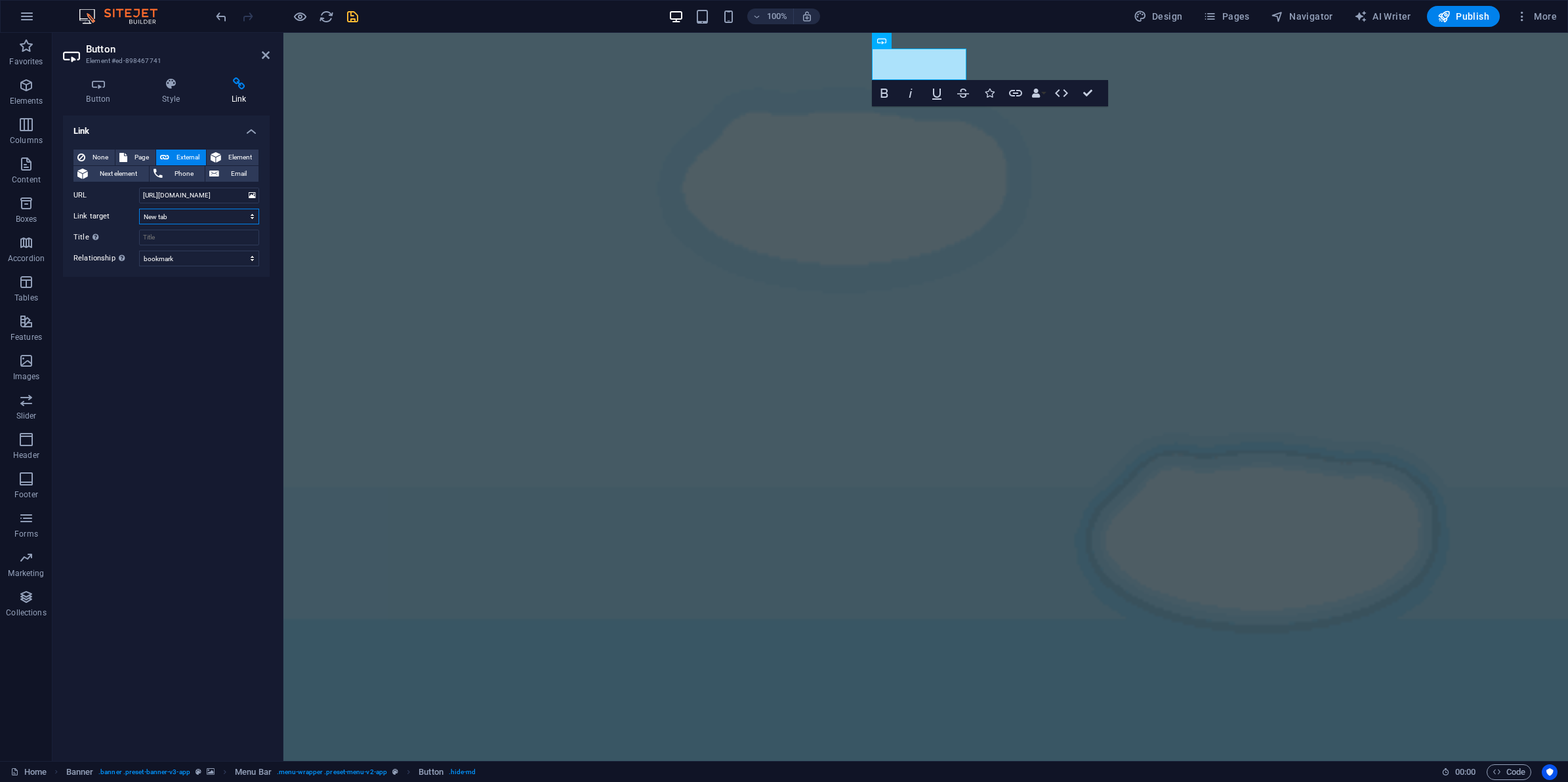
click at [180, 214] on select "New tab Same tab Overlay" at bounding box center [198, 216] width 120 height 16
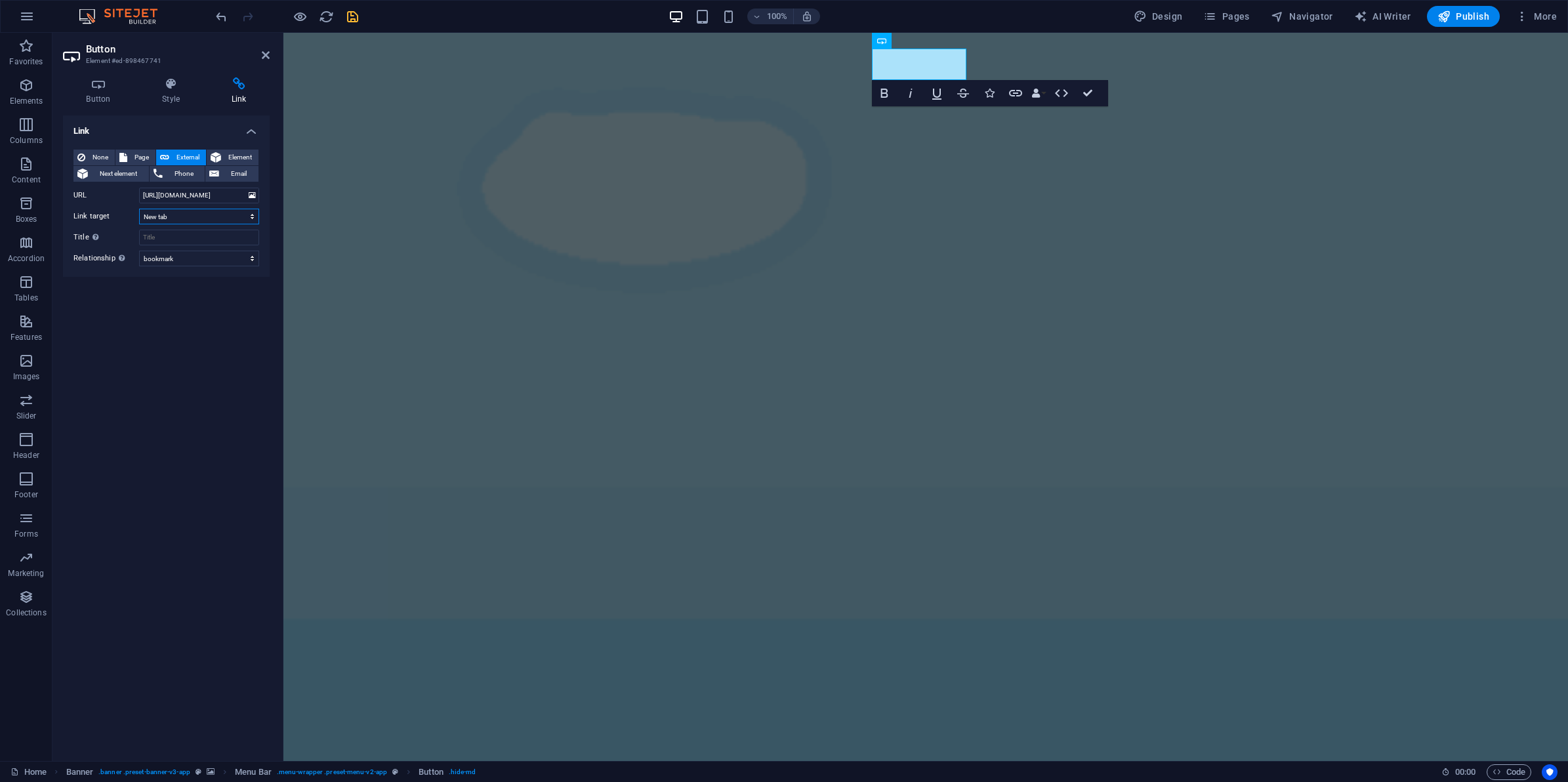
click at [180, 214] on select "New tab Same tab Overlay" at bounding box center [198, 216] width 120 height 16
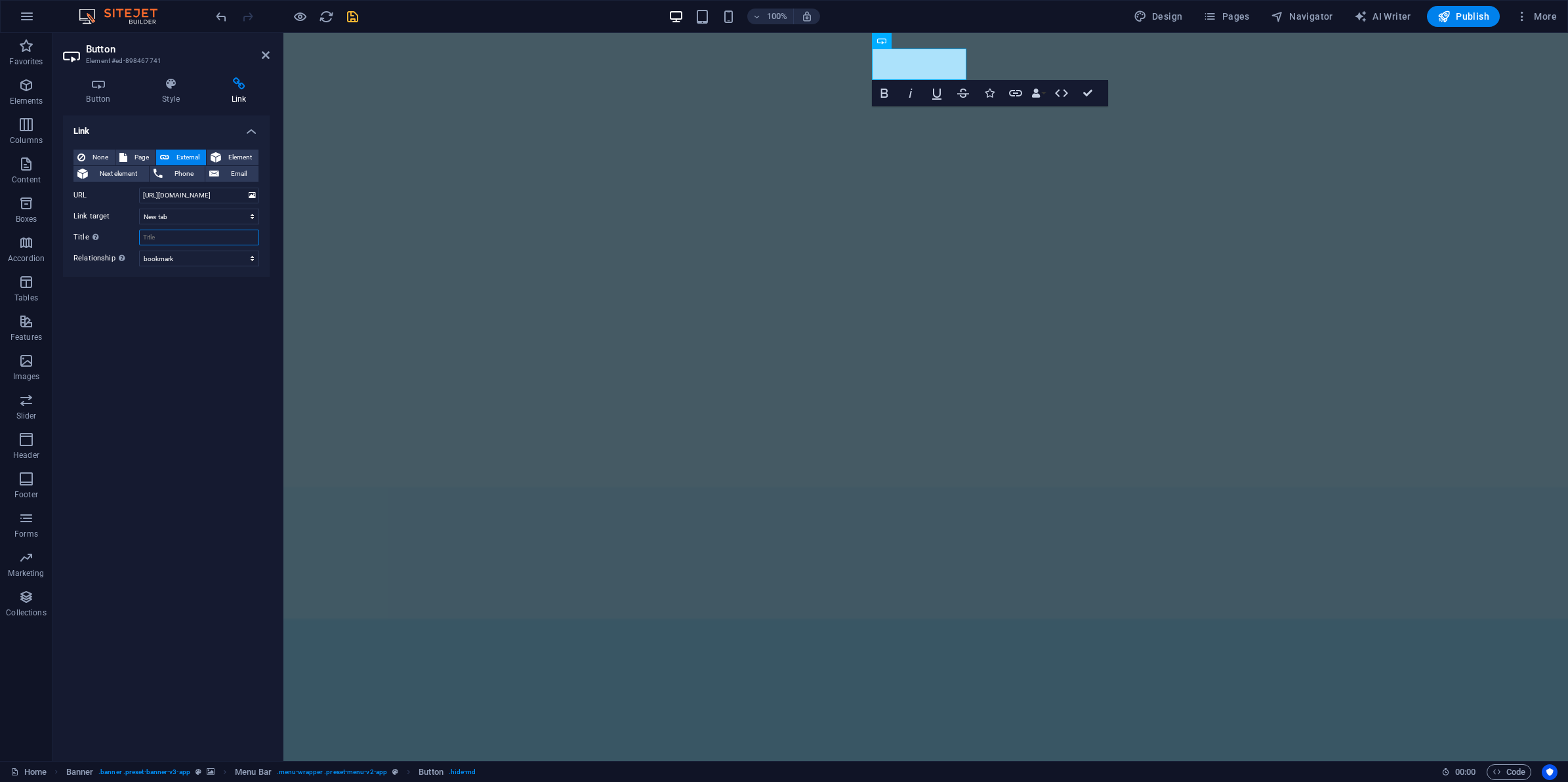
click at [180, 239] on input "Title Additional link description, should not be the same as the link text. The…" at bounding box center [198, 237] width 120 height 16
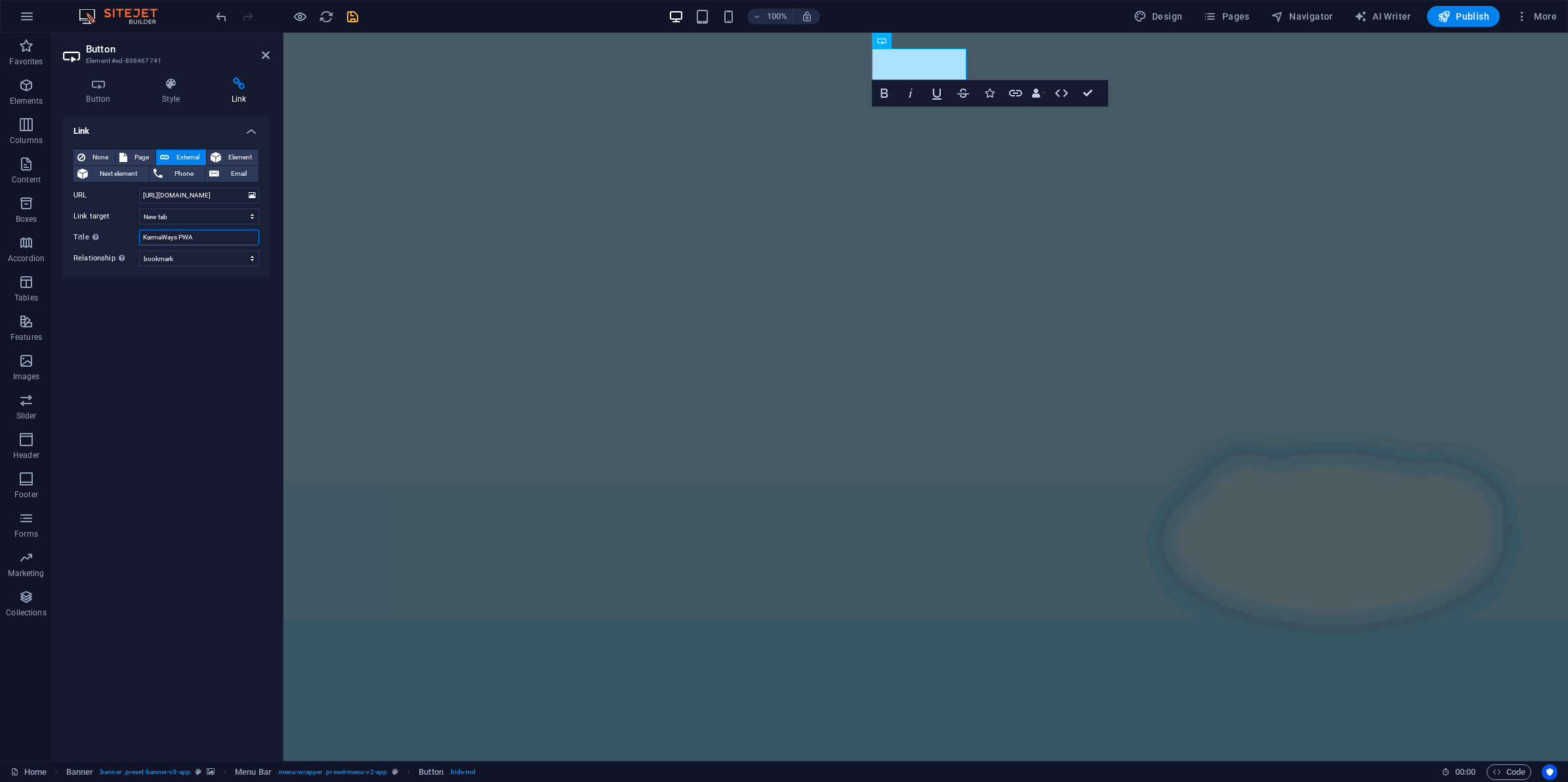
type input "KarmaWays PWA"
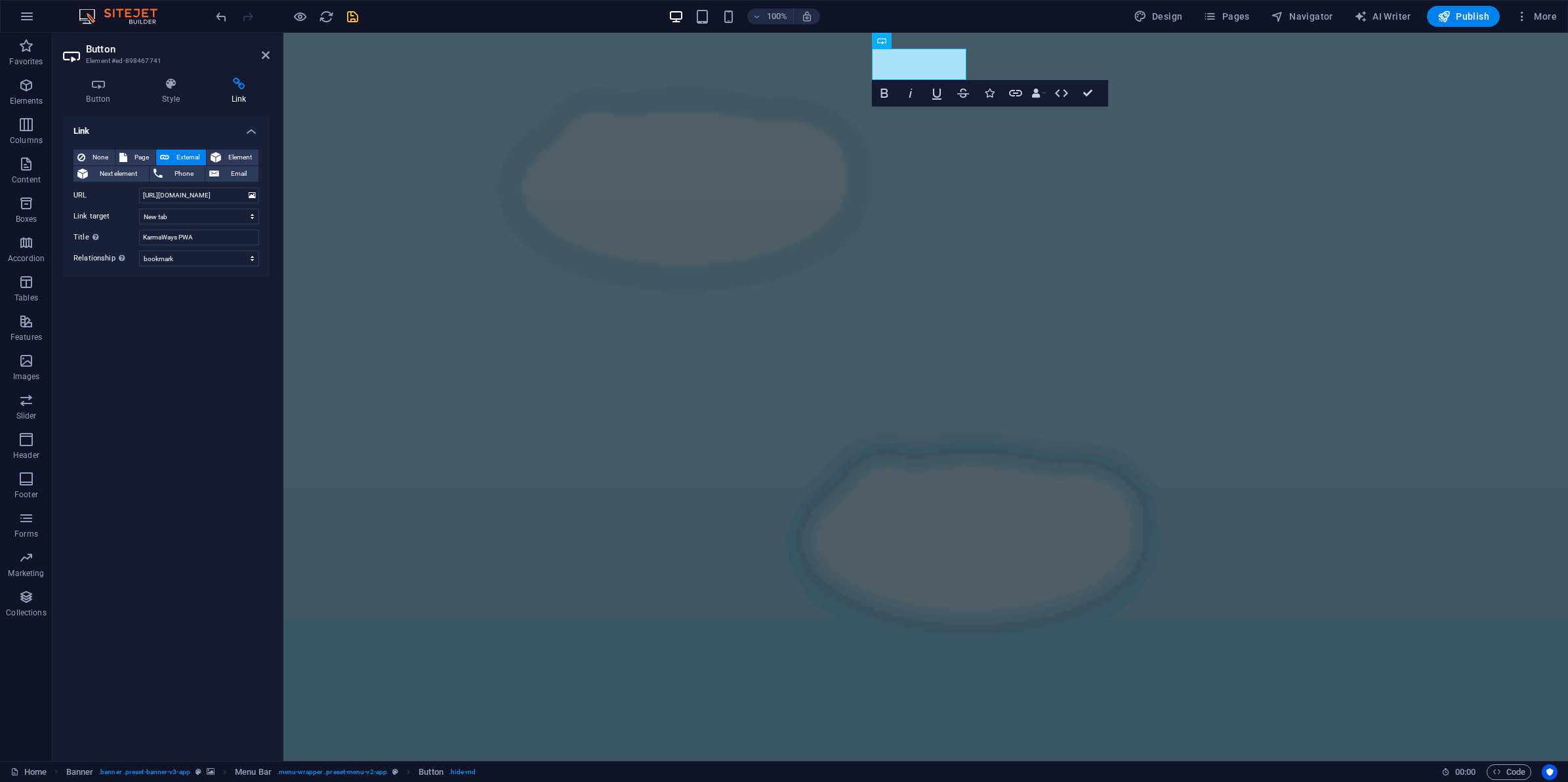
click at [211, 334] on div "Link None Page External Element Next element Phone Email Page Home Features Pri…" at bounding box center [166, 433] width 207 height 635
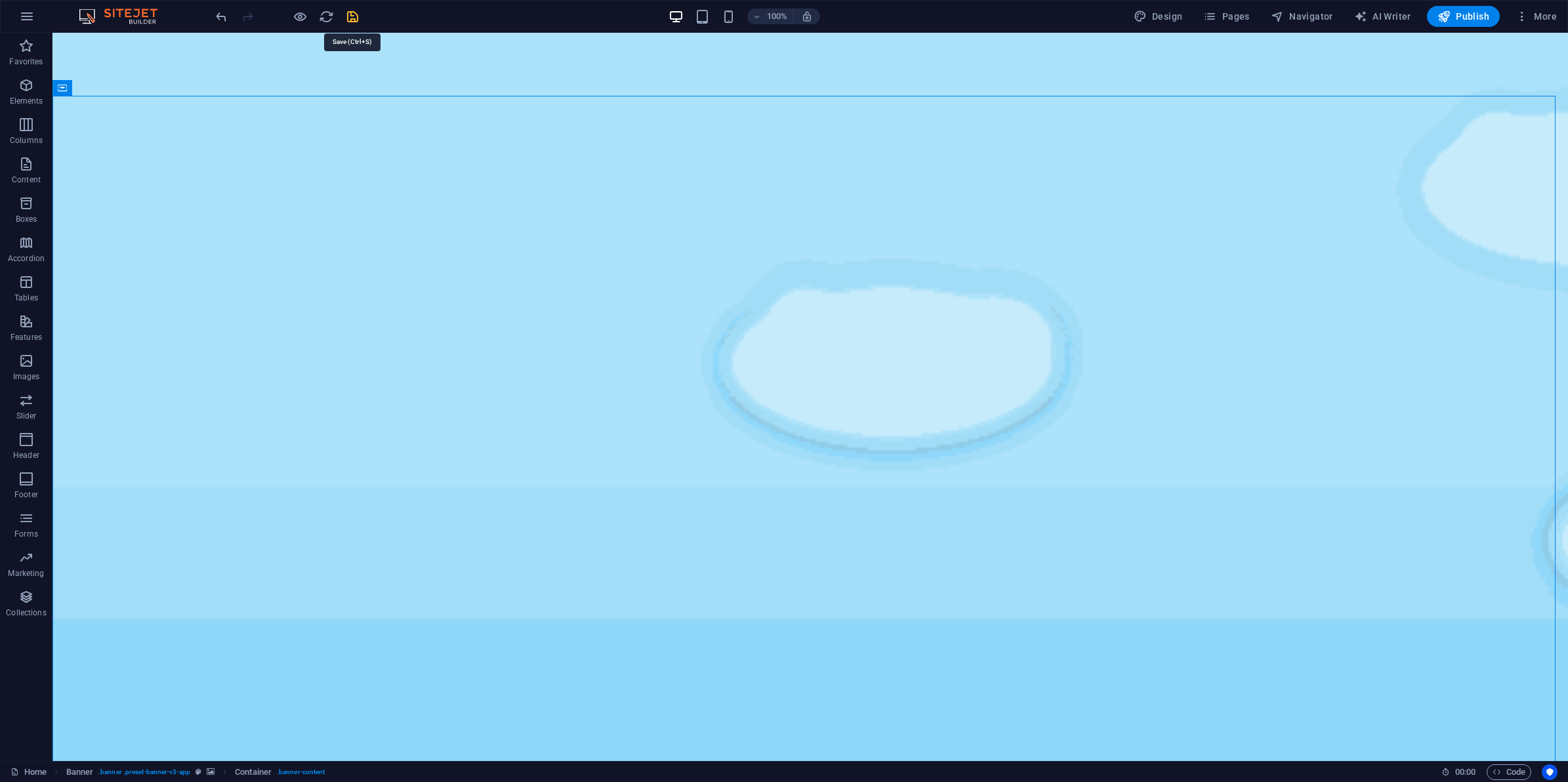
click at [353, 11] on icon "save" at bounding box center [353, 17] width 15 height 15
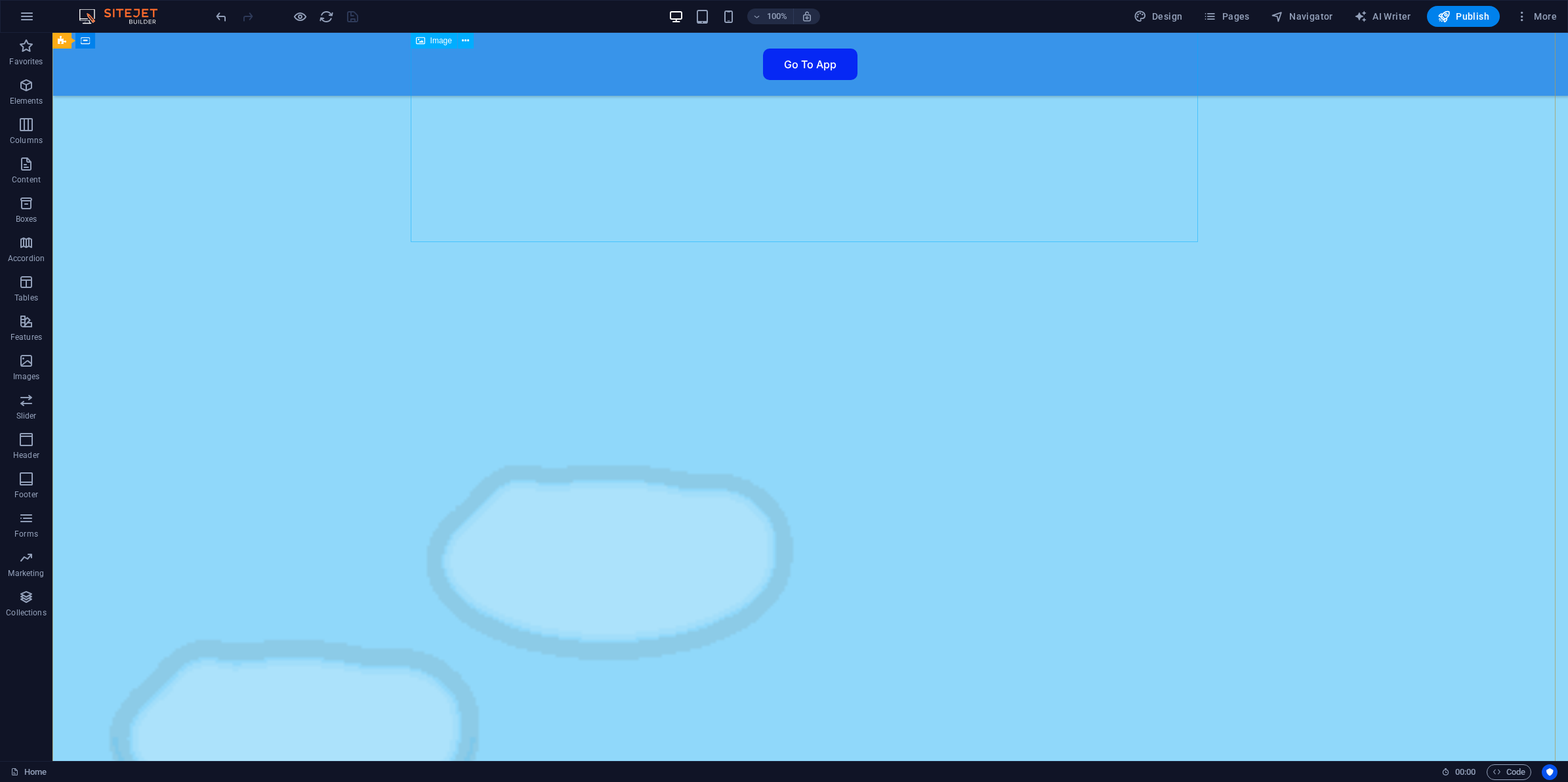
scroll to position [656, 0]
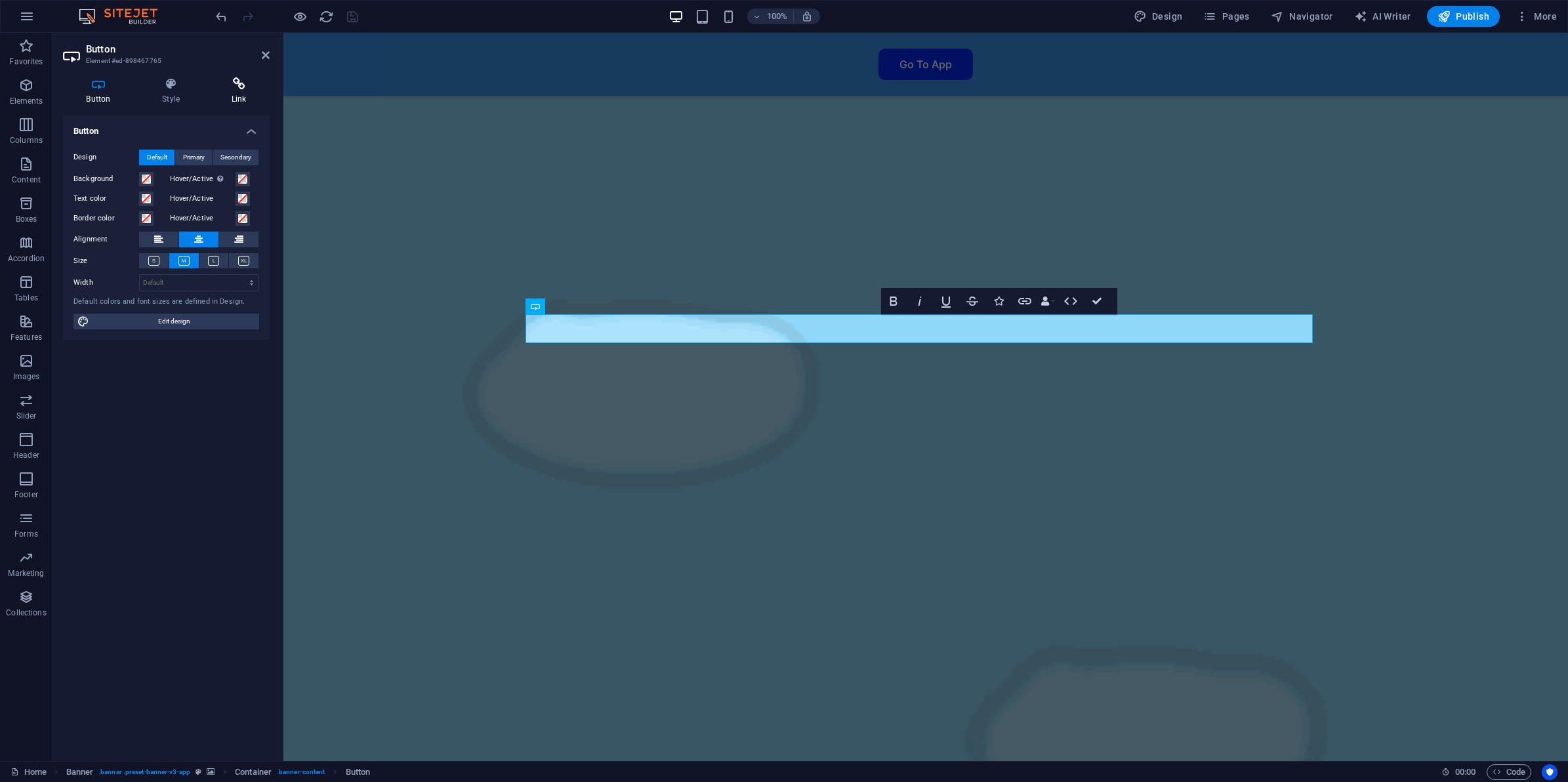
click at [245, 88] on icon at bounding box center [238, 83] width 61 height 13
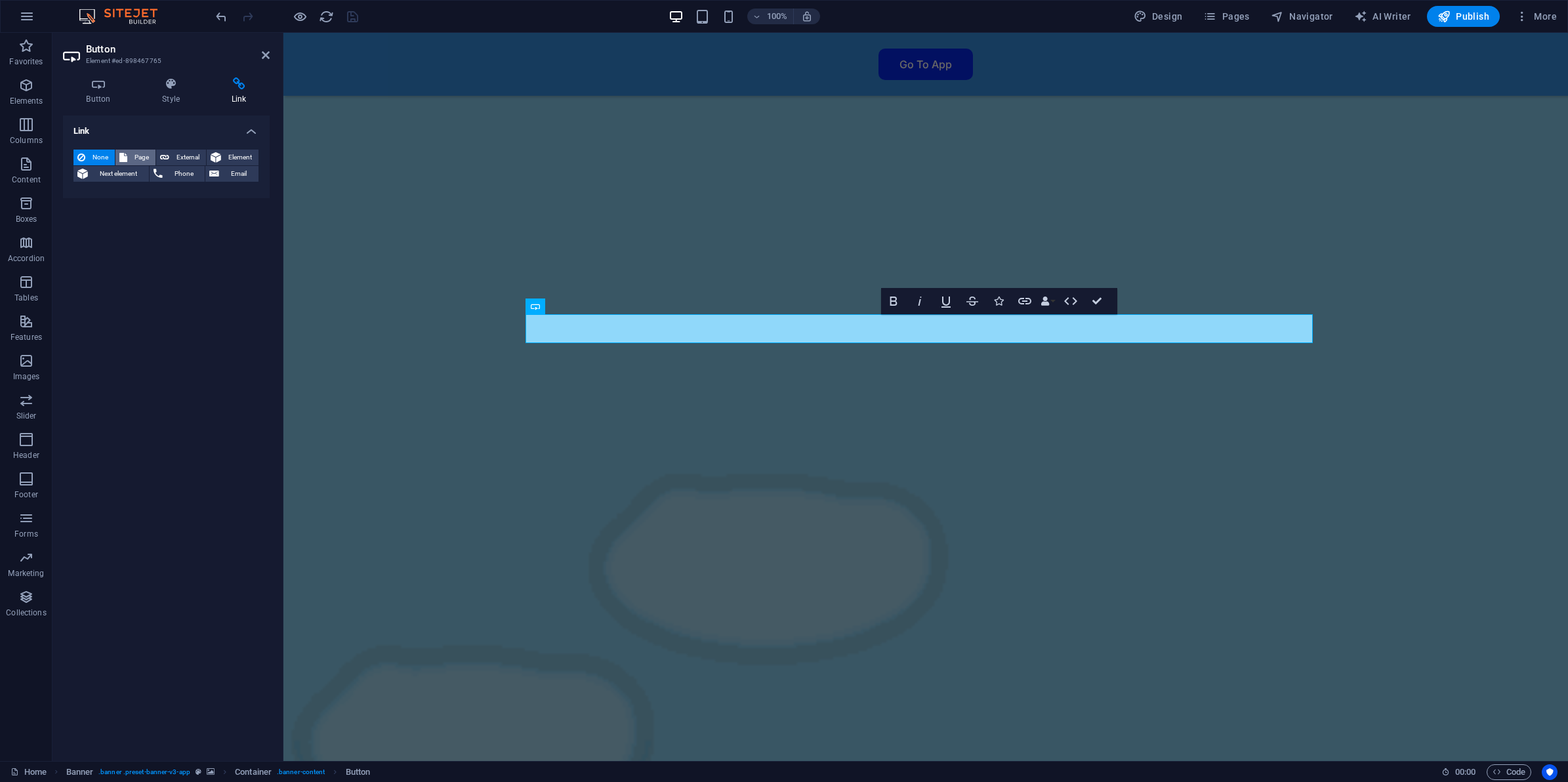
click at [136, 150] on span "Page" at bounding box center [141, 157] width 20 height 16
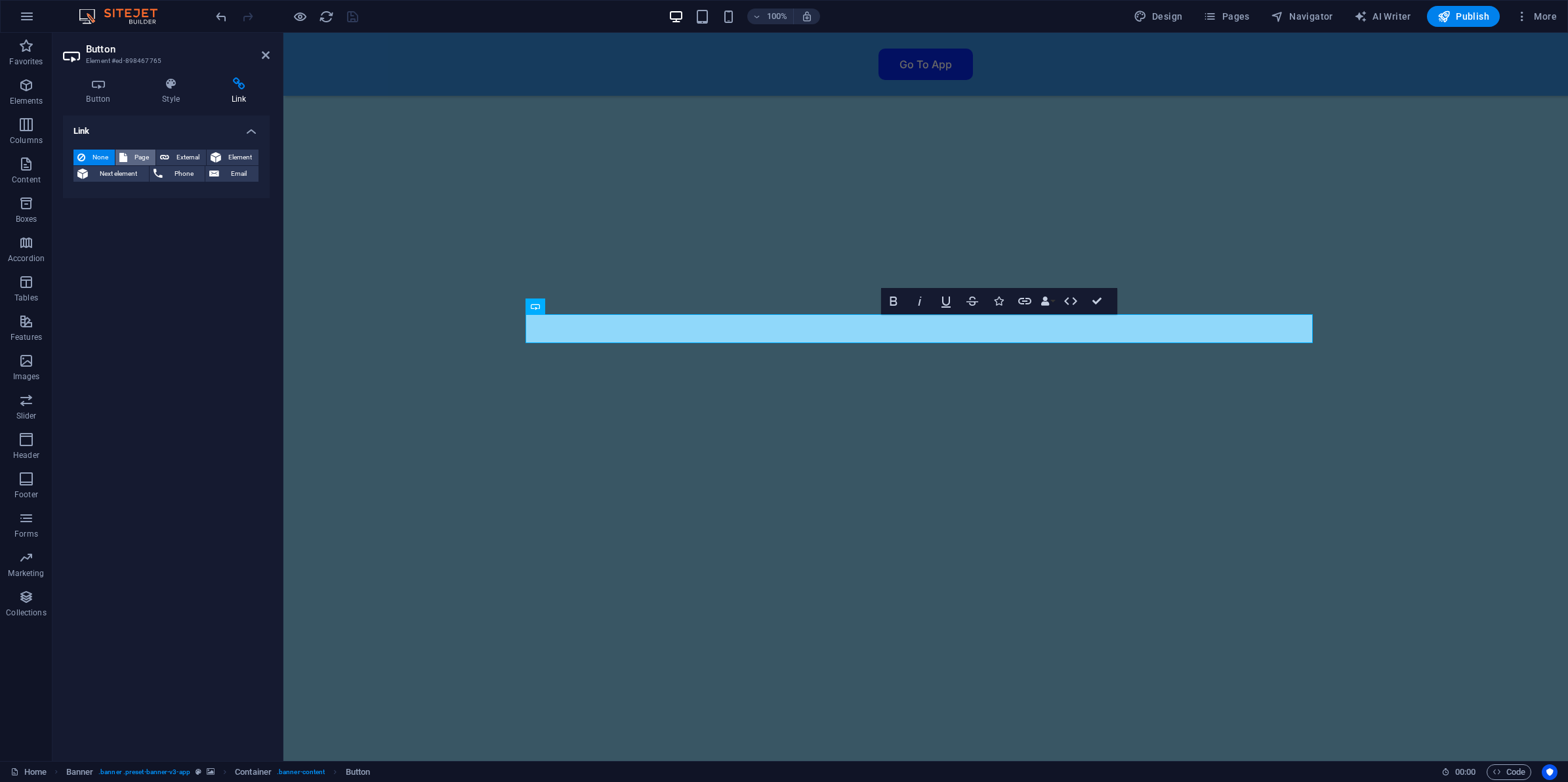
select select
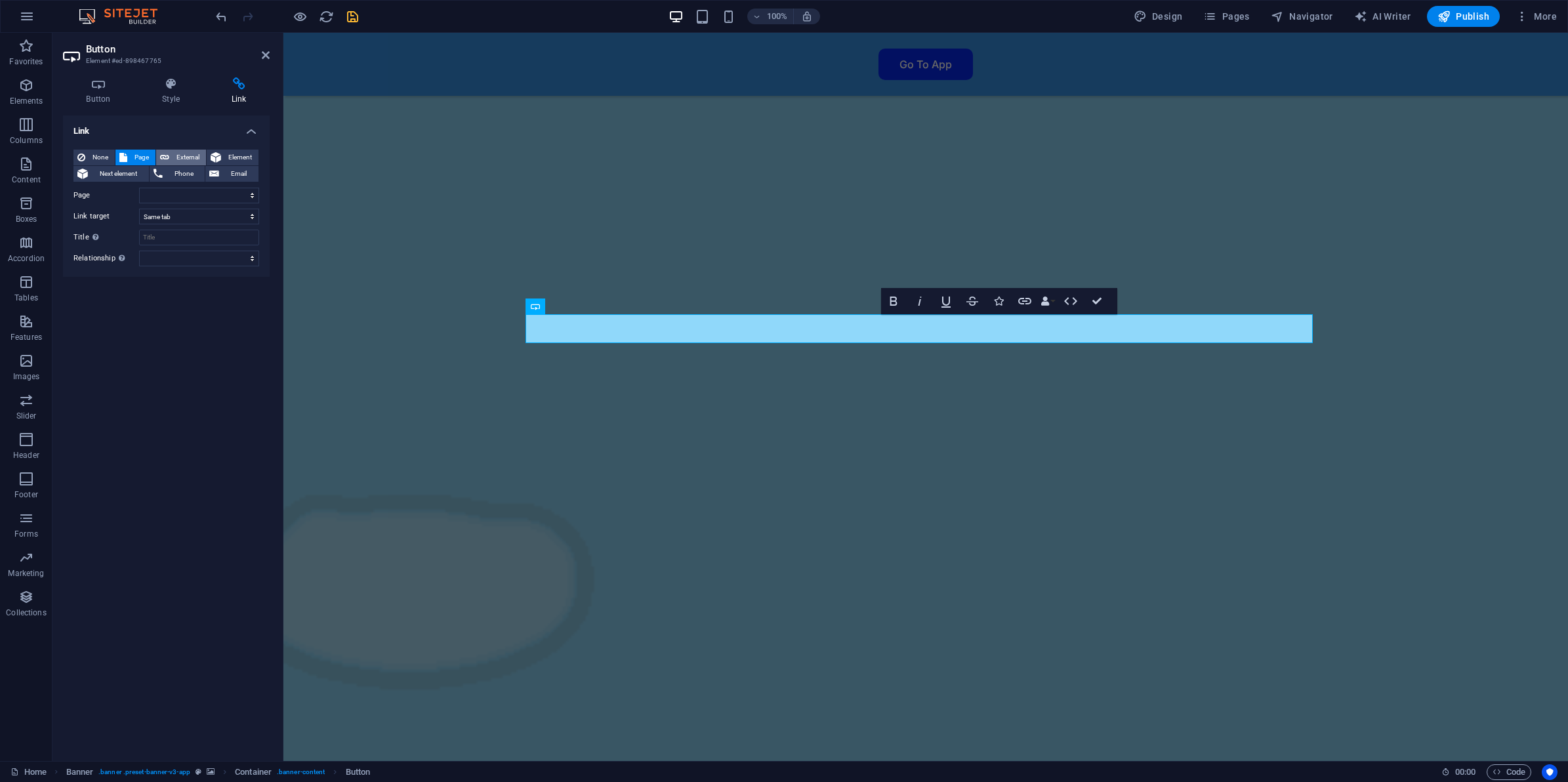
click at [174, 156] on span "External" at bounding box center [188, 157] width 29 height 16
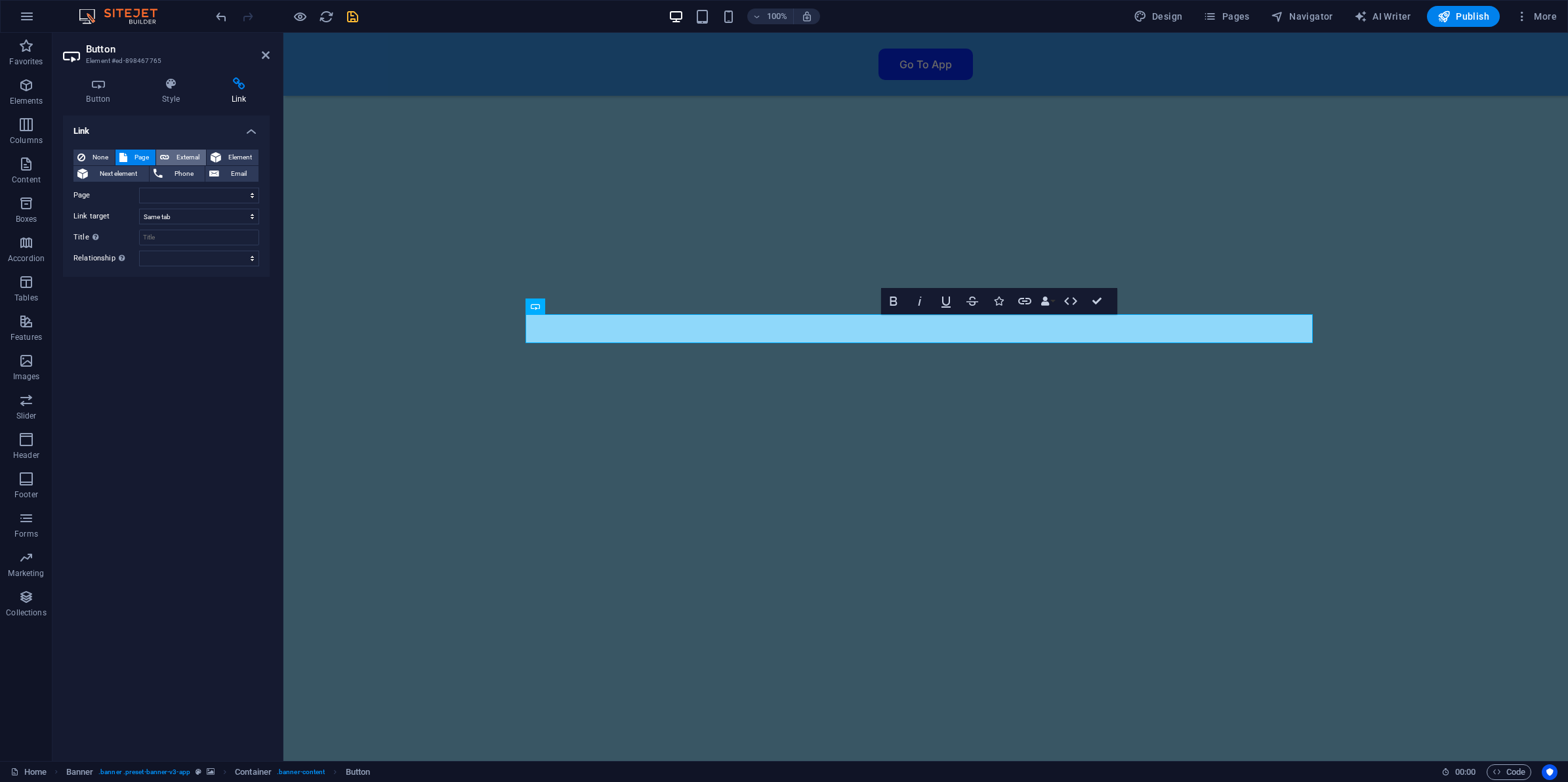
select select "blank"
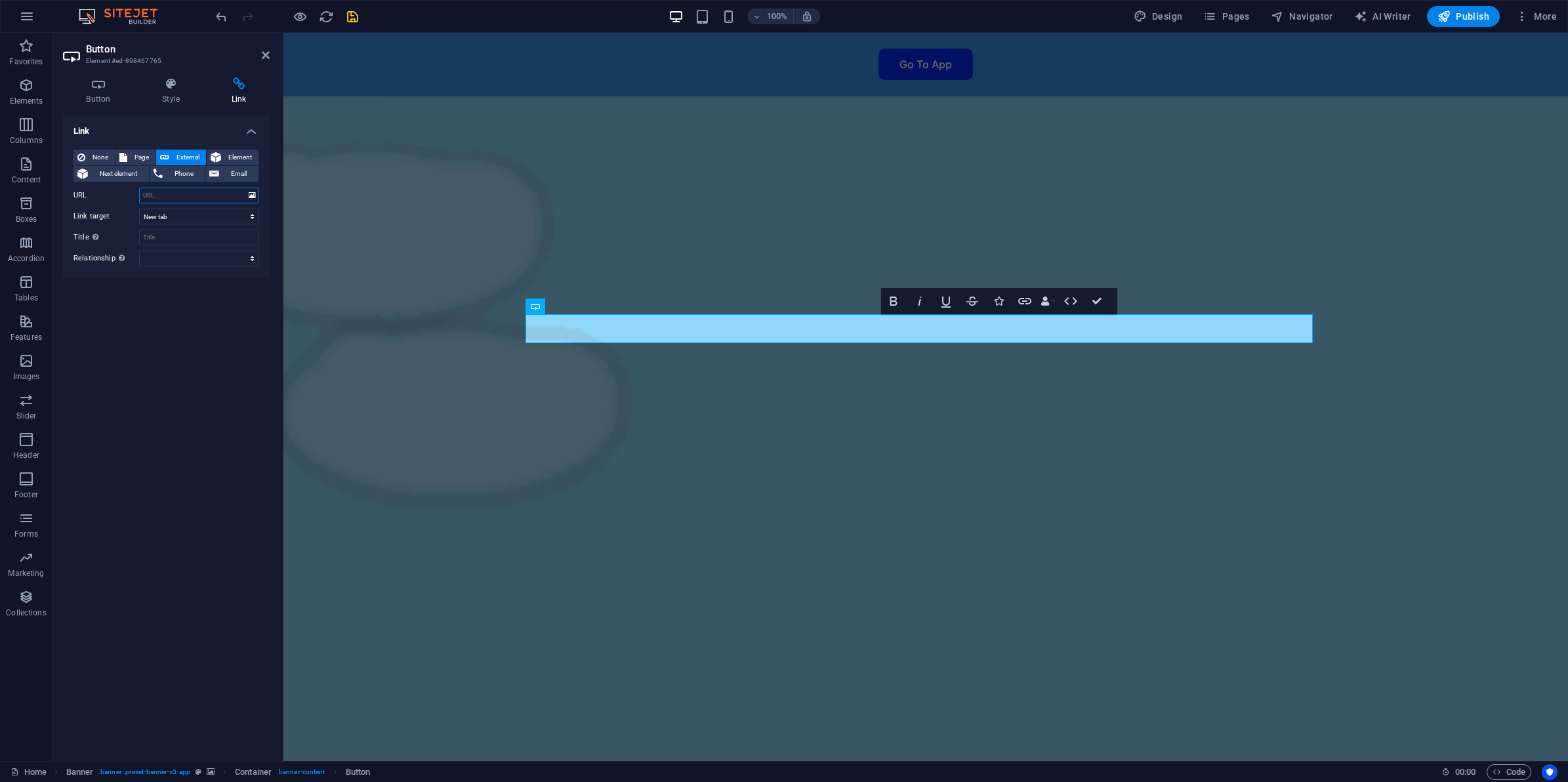
paste input "https://karmaways.replit.app/"
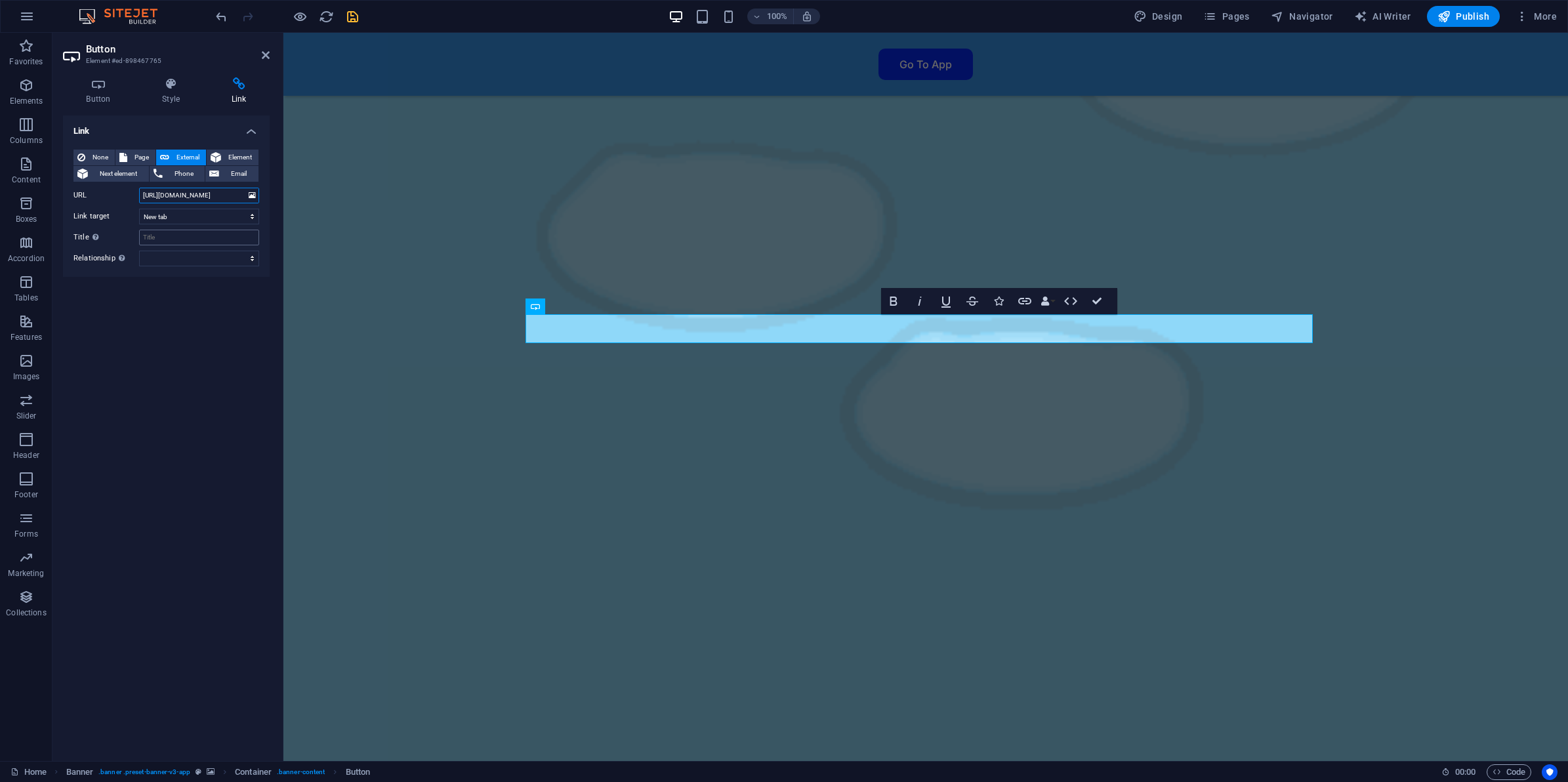
type input "https://karmaways.replit.app/"
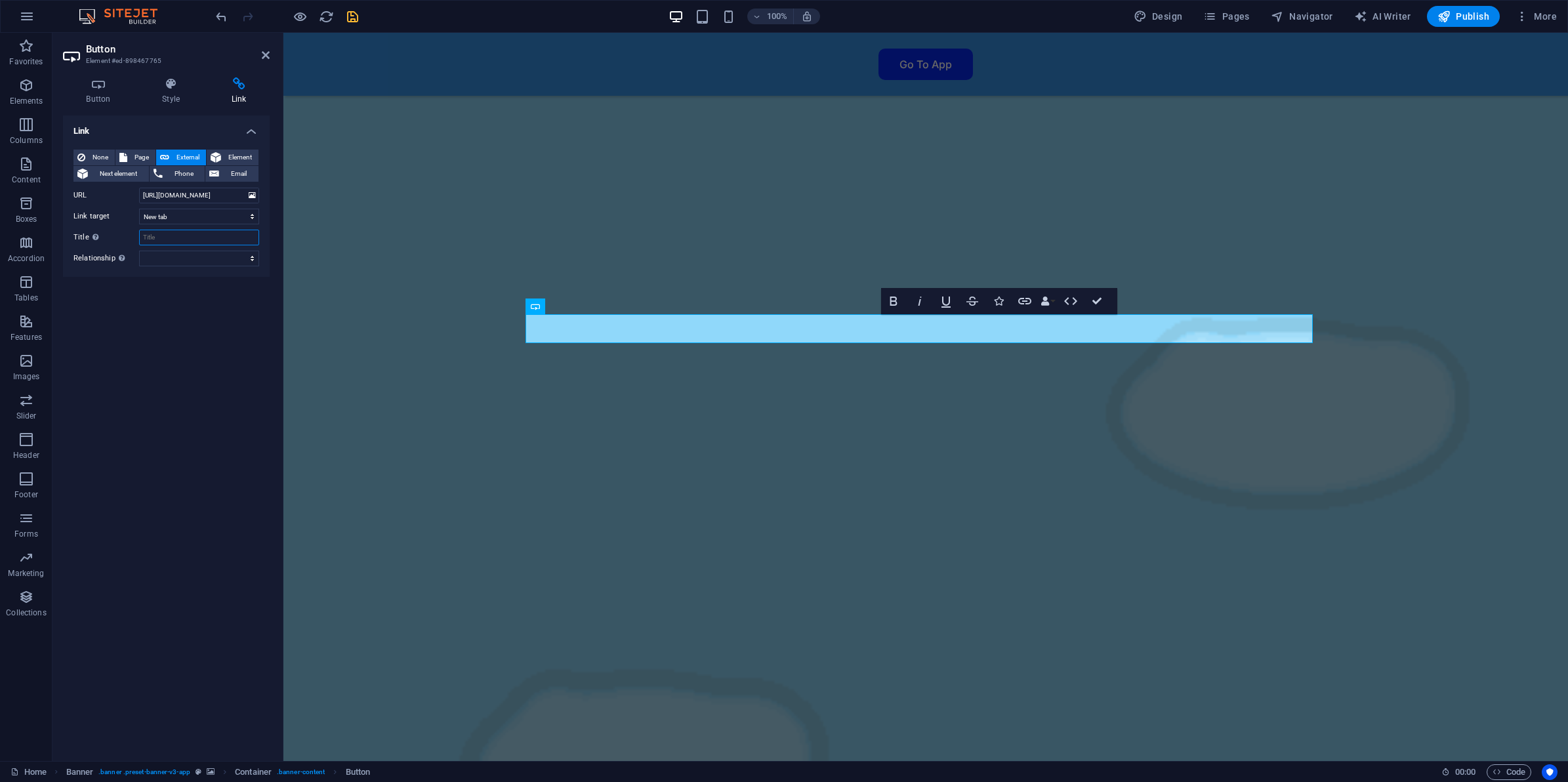
click at [191, 237] on input "Title Additional link description, should not be the same as the link text. The…" at bounding box center [198, 237] width 120 height 16
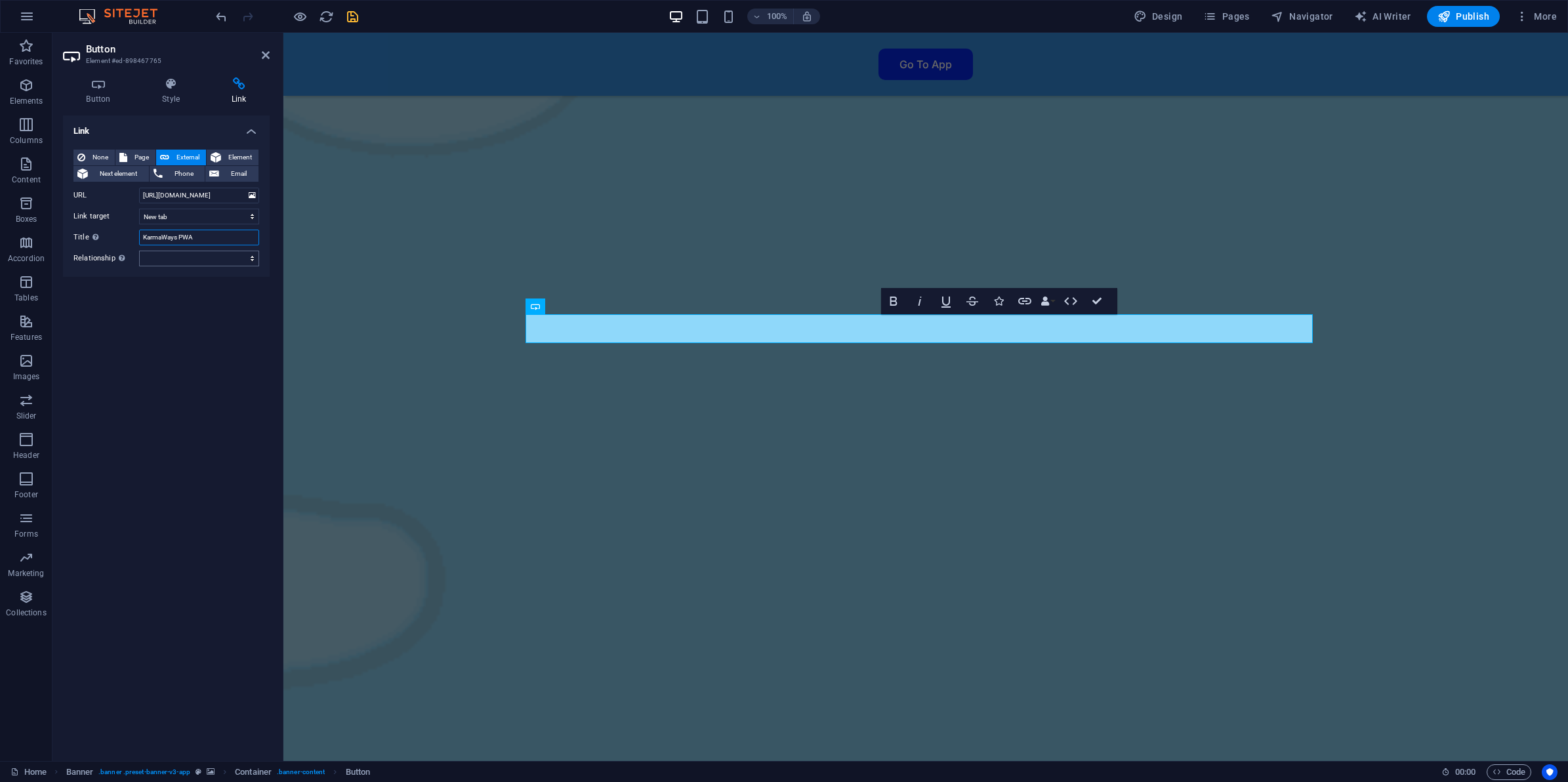
type input "KarmaWays PWA"
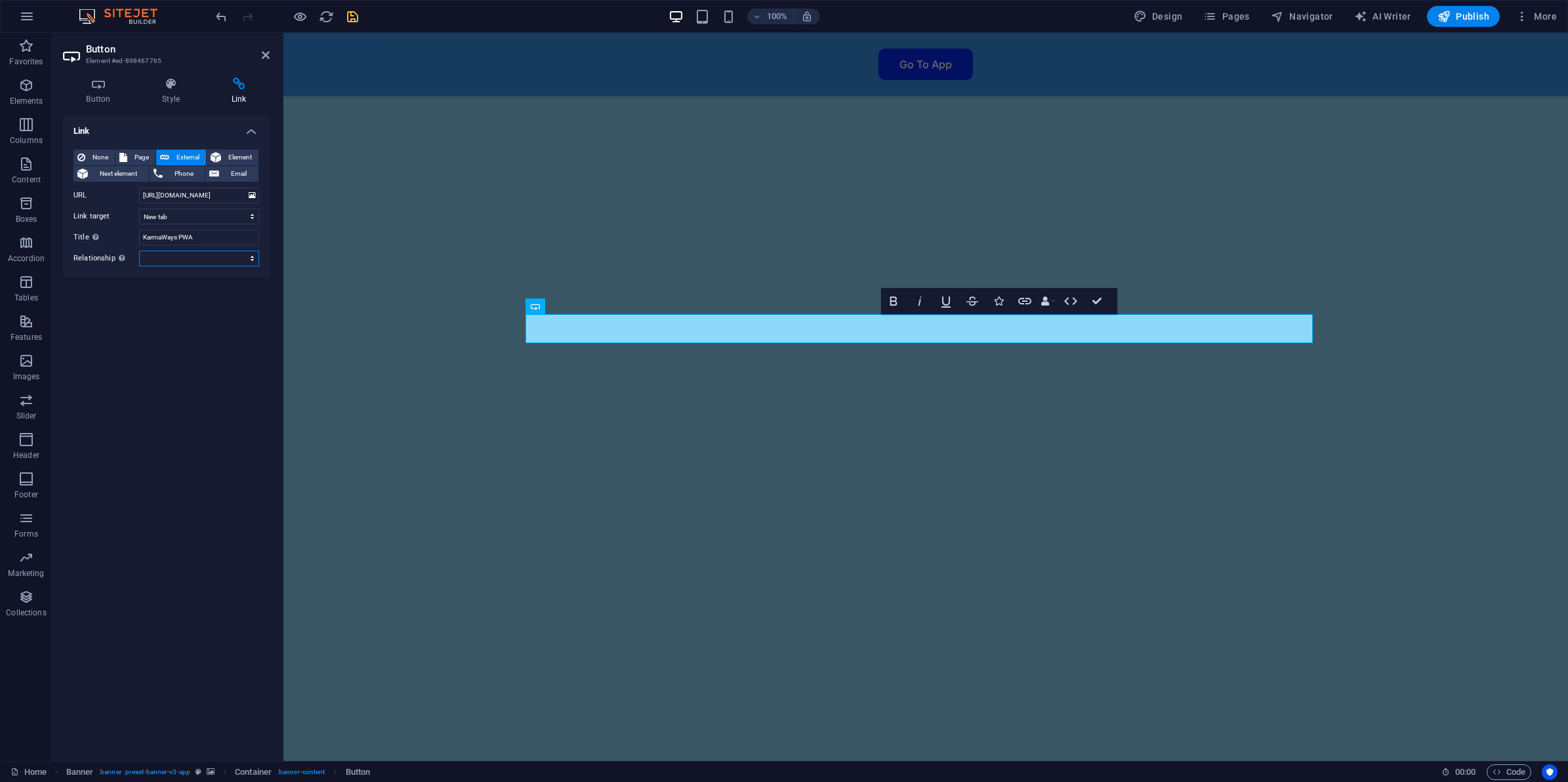
click at [214, 263] on select "alternate author bookmark external help license next nofollow noreferrer noopen…" at bounding box center [198, 259] width 120 height 16
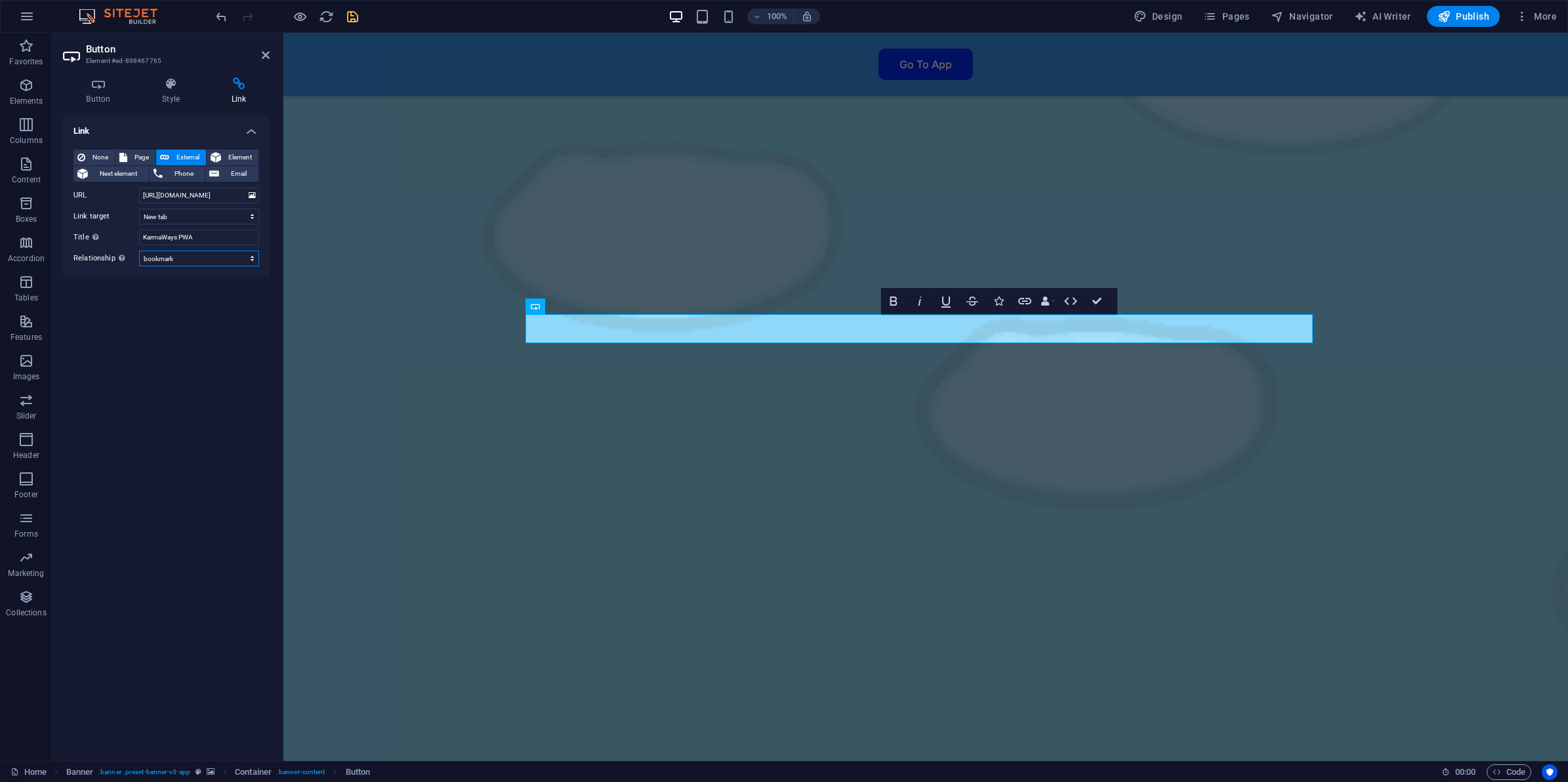
click at [139, 251] on select "alternate author bookmark external help license next nofollow noreferrer noopen…" at bounding box center [198, 259] width 120 height 16
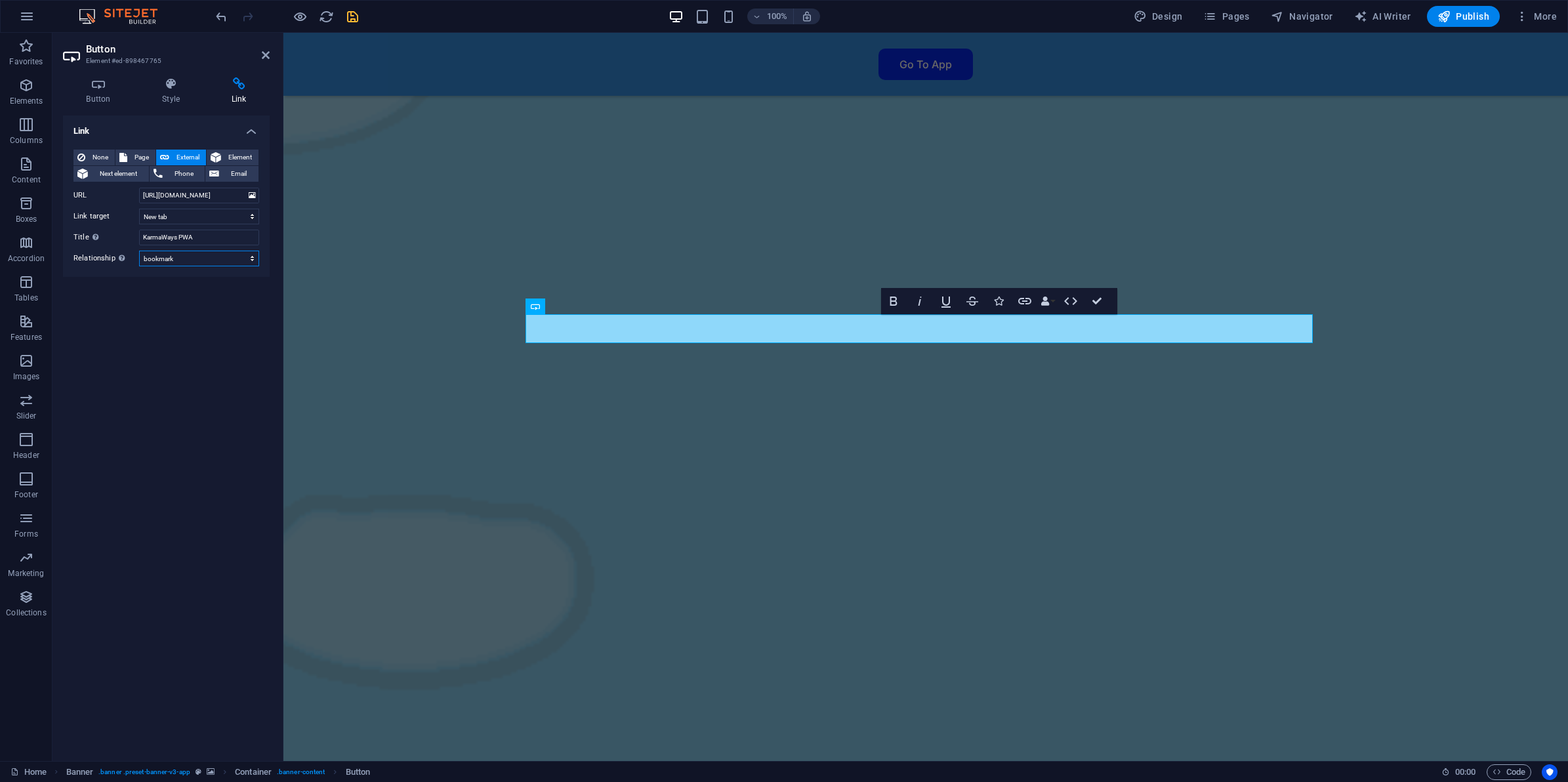
click at [193, 254] on select "alternate author bookmark external help license next nofollow noreferrer noopen…" at bounding box center [198, 259] width 120 height 16
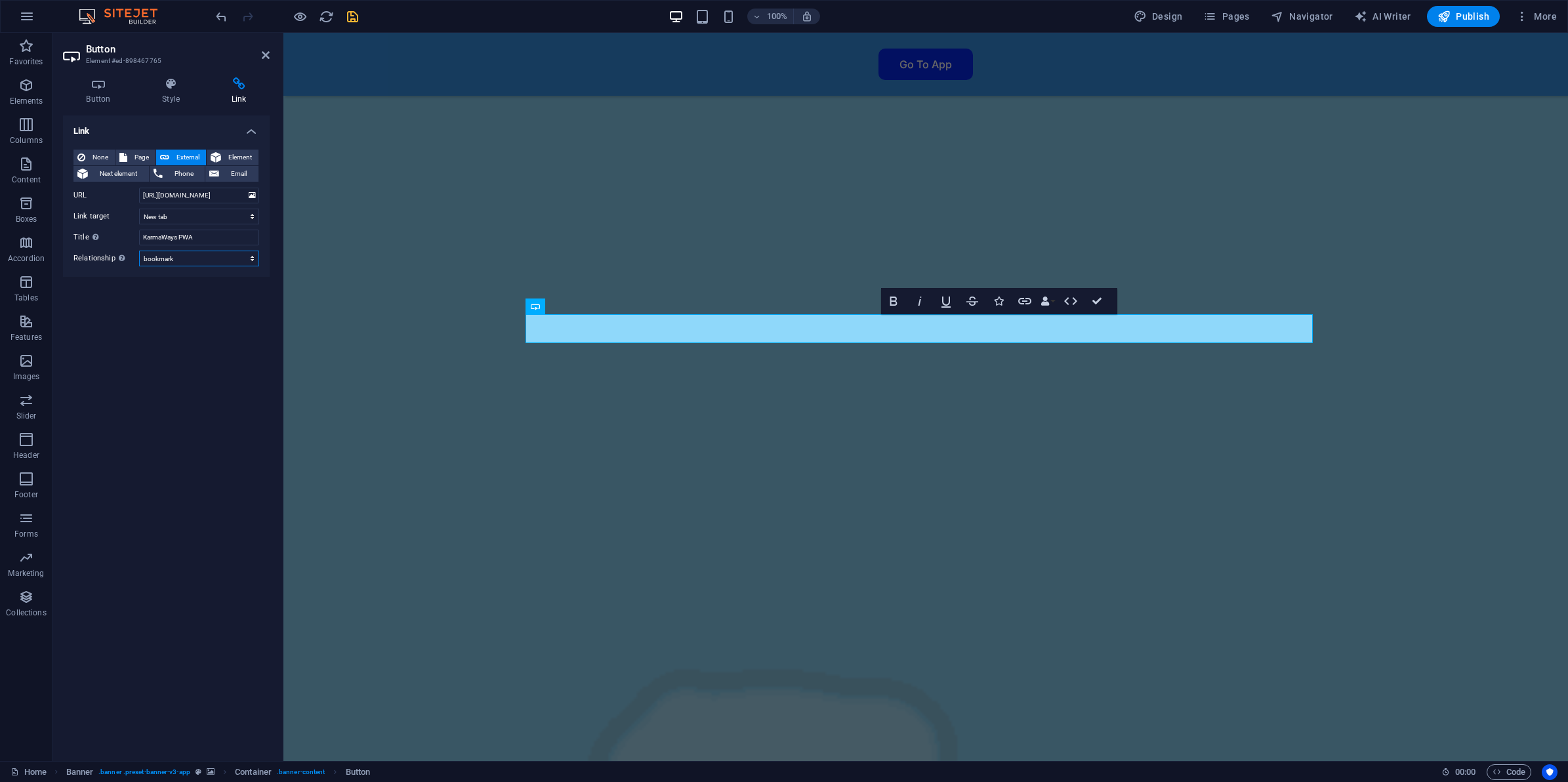
select select "author"
click at [139, 251] on select "alternate author bookmark external help license next nofollow noreferrer noopen…" at bounding box center [198, 259] width 120 height 16
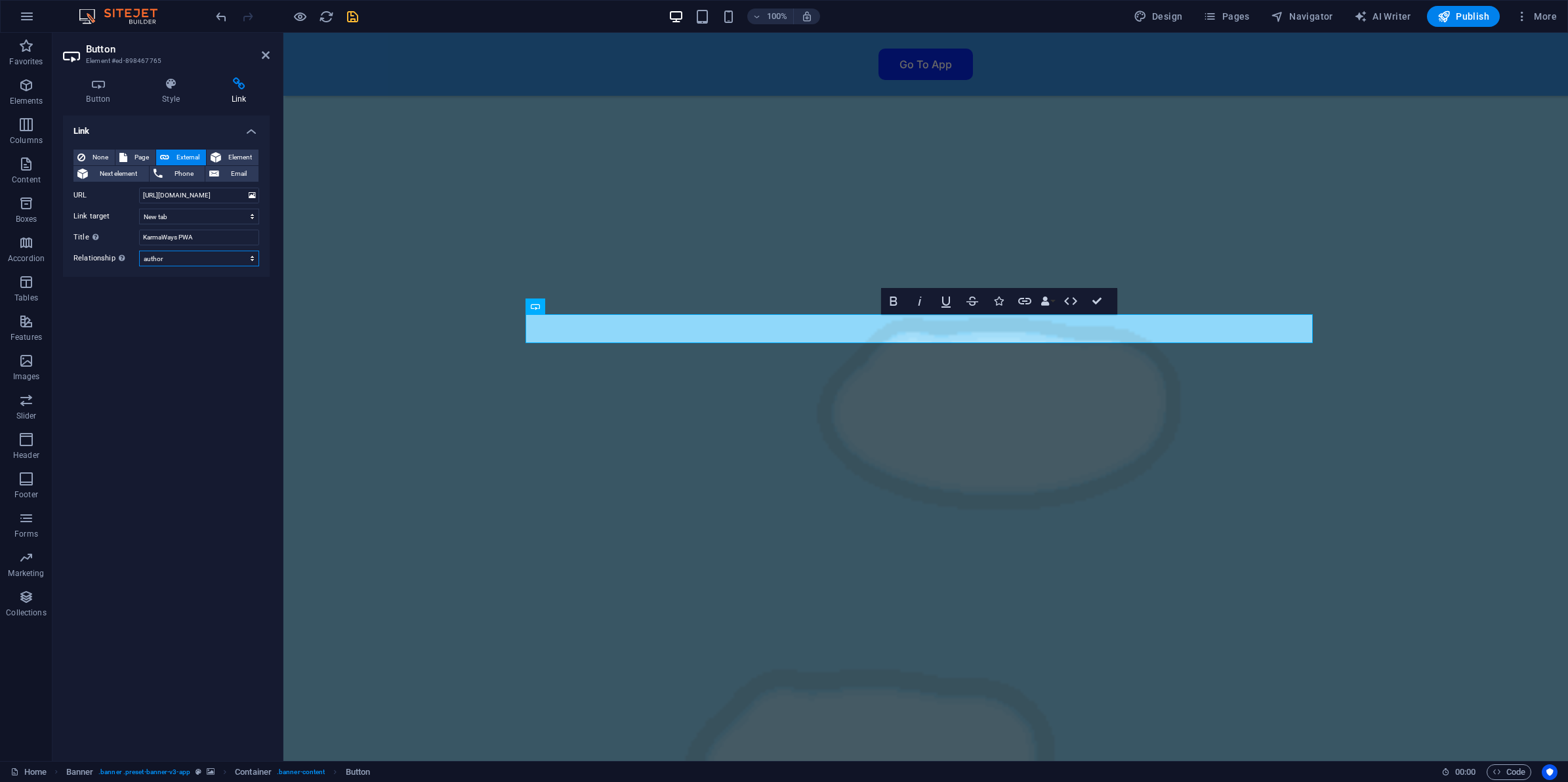
click at [214, 257] on select "alternate author bookmark external help license next nofollow noreferrer noopen…" at bounding box center [198, 259] width 120 height 16
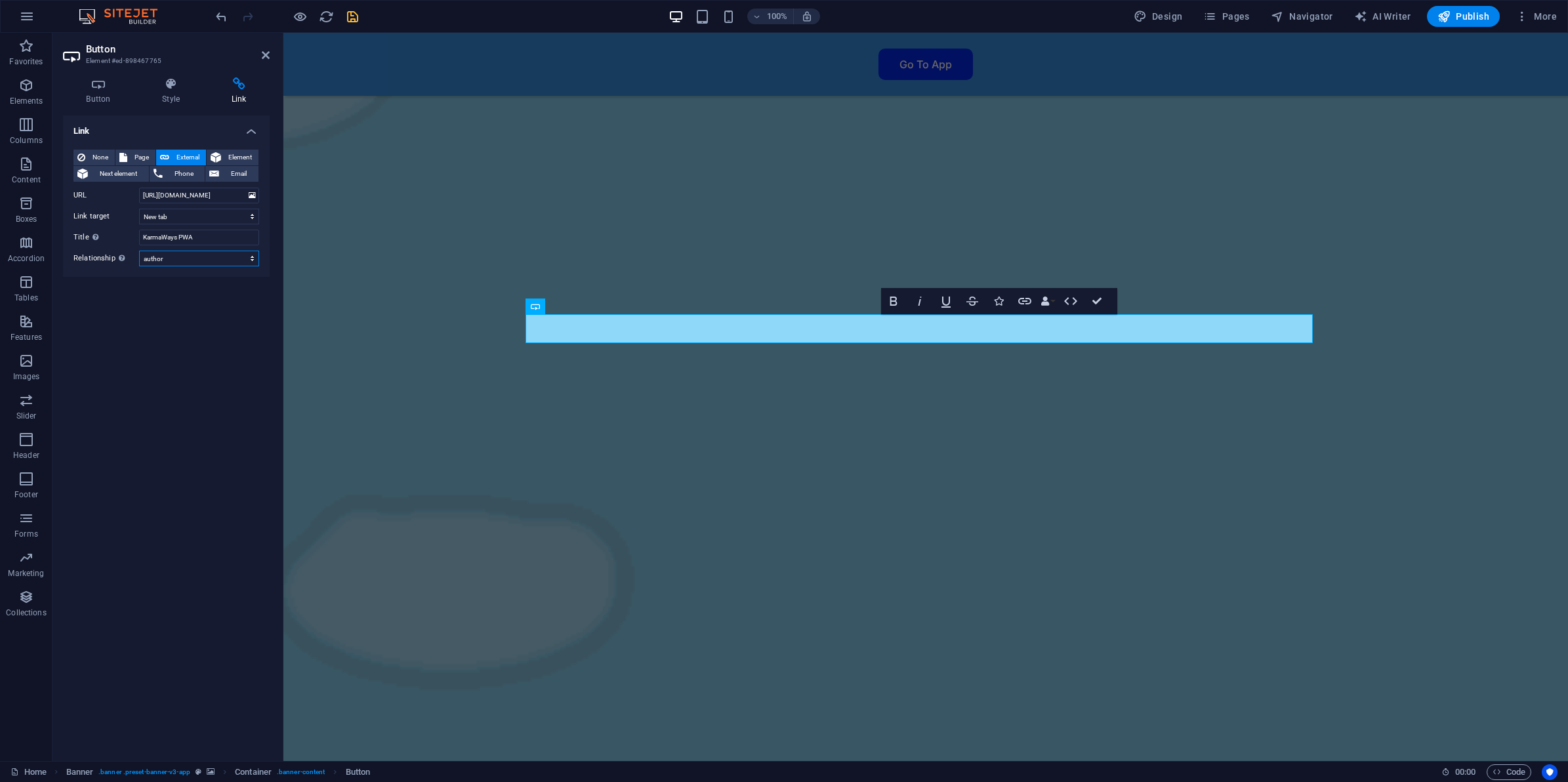
select select
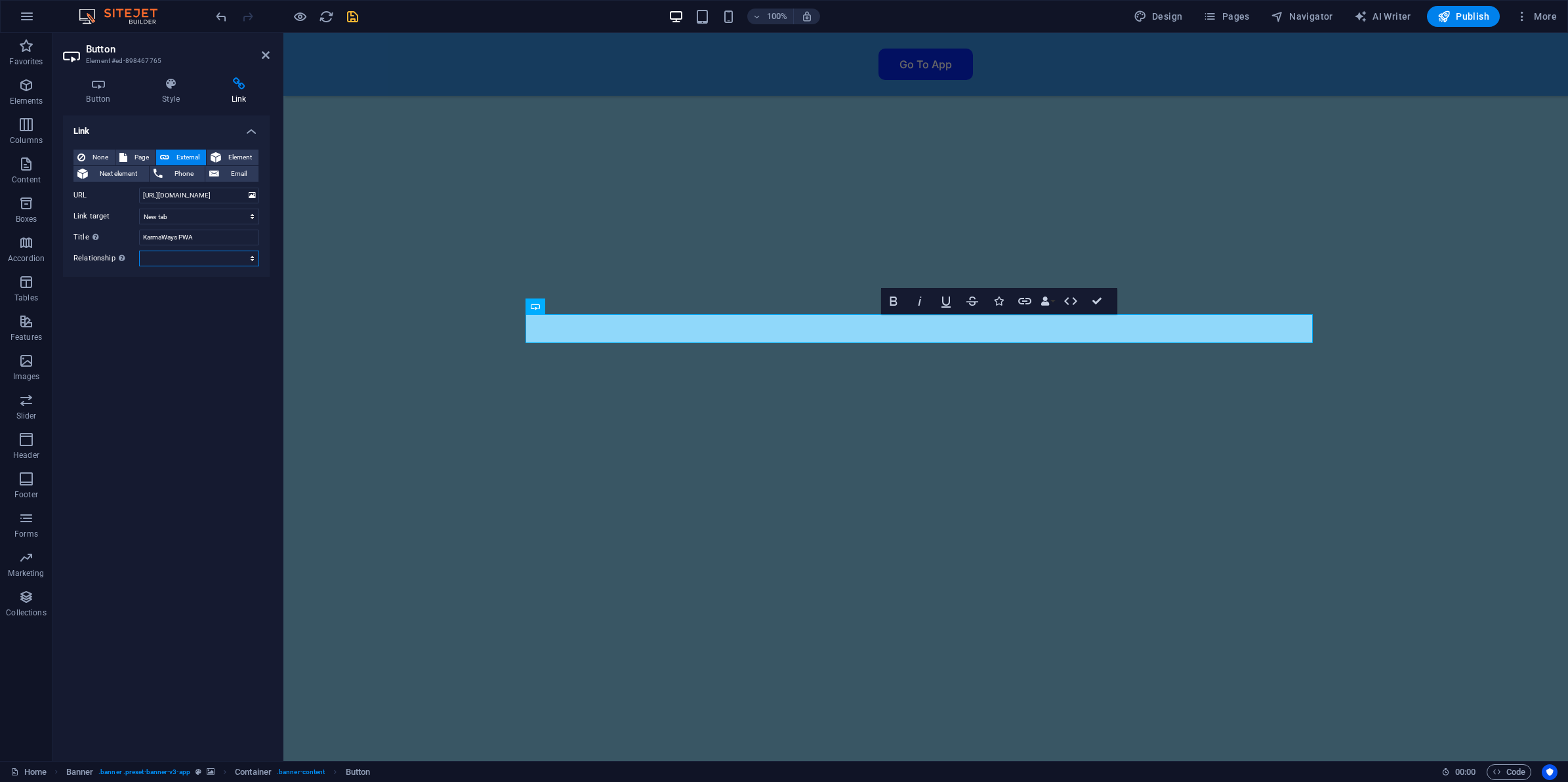
click at [139, 251] on select "alternate author bookmark external help license next nofollow noreferrer noopen…" at bounding box center [198, 259] width 120 height 16
click at [212, 417] on div "Link None Page External Element Next element Phone Email Page Home Features Pri…" at bounding box center [166, 433] width 207 height 635
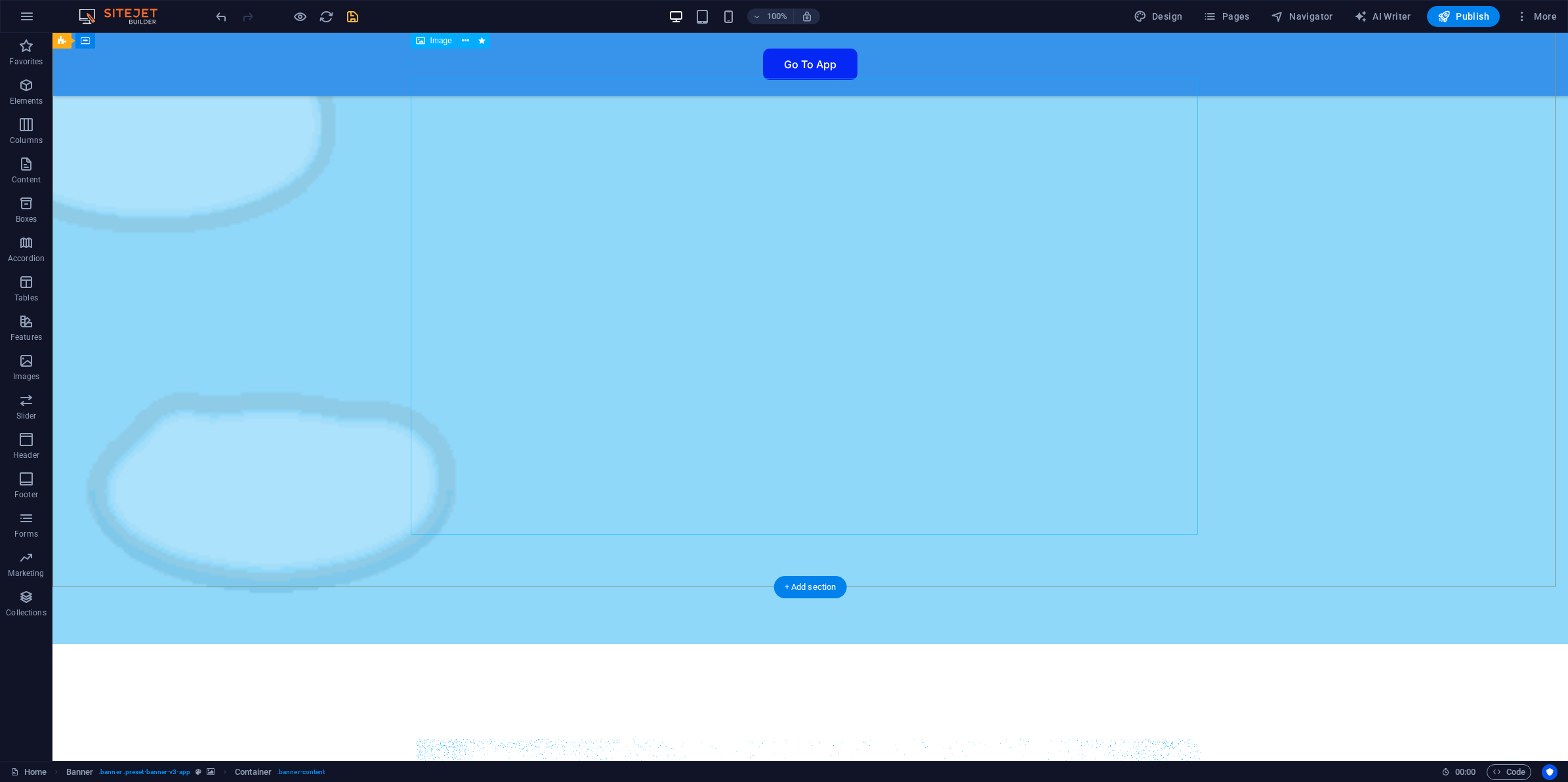
scroll to position [739, 0]
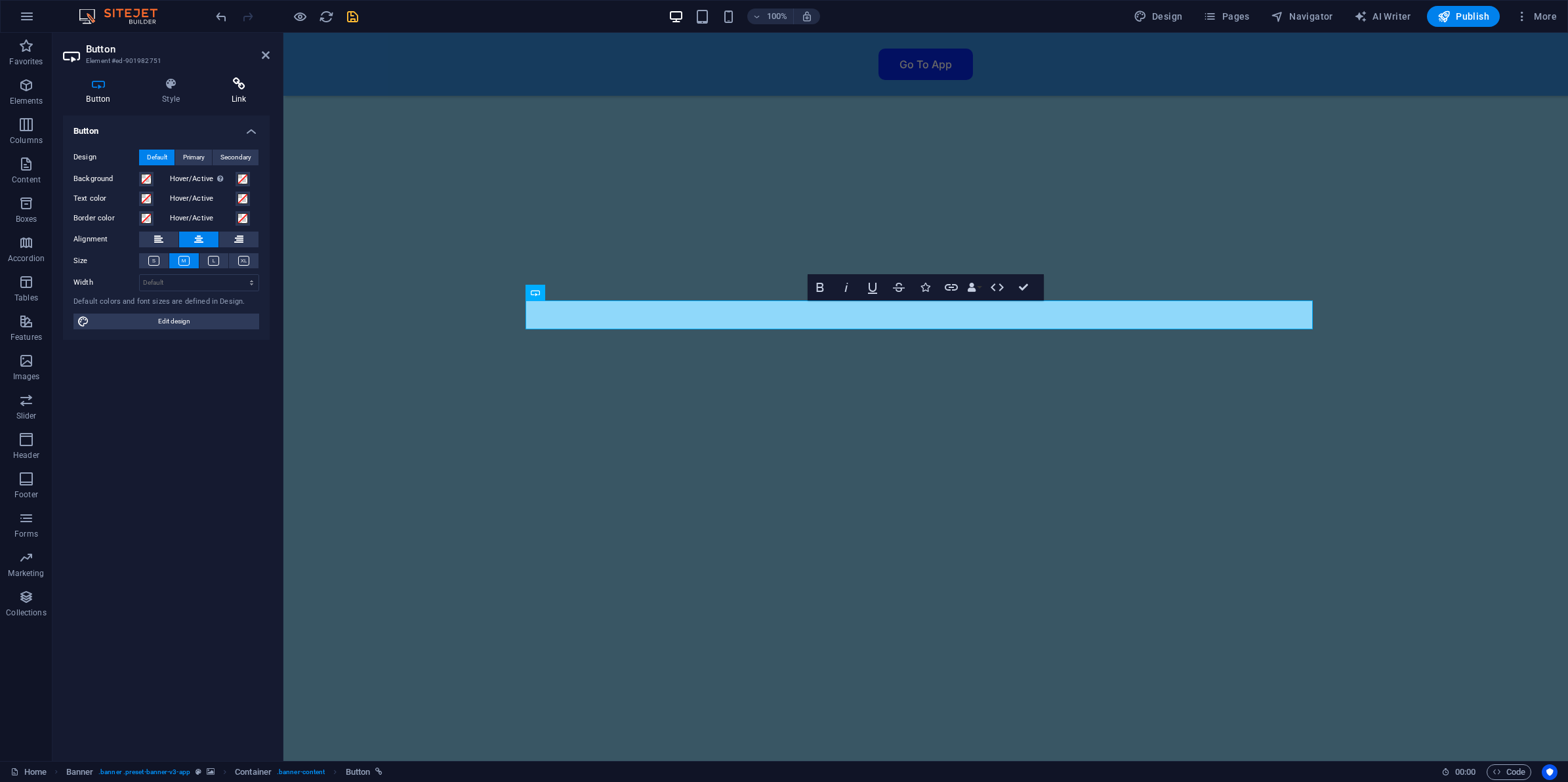
click at [234, 95] on h4 "Link" at bounding box center [238, 91] width 61 height 27
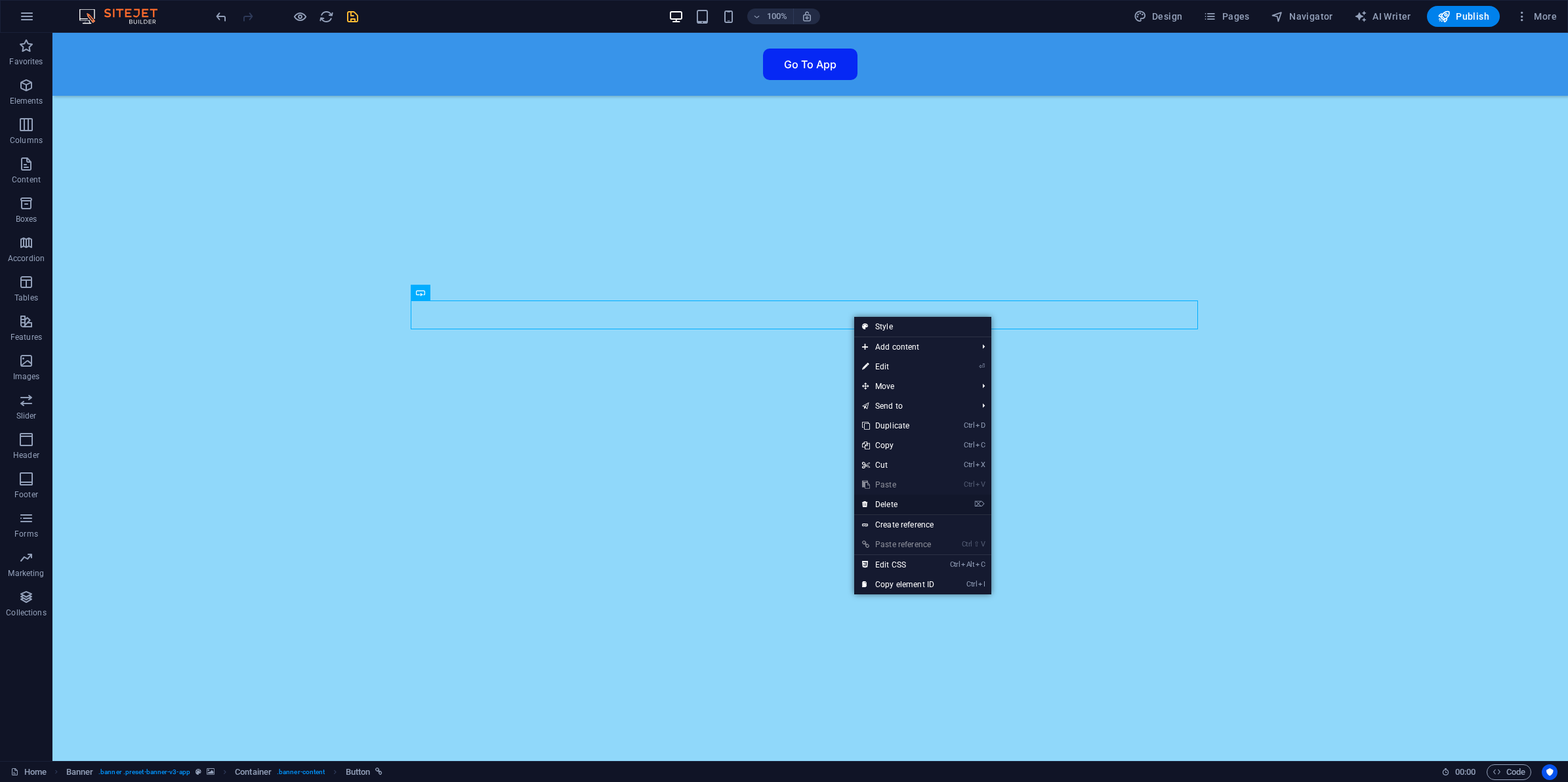
click at [909, 505] on link "⌦ Delete" at bounding box center [898, 504] width 88 height 20
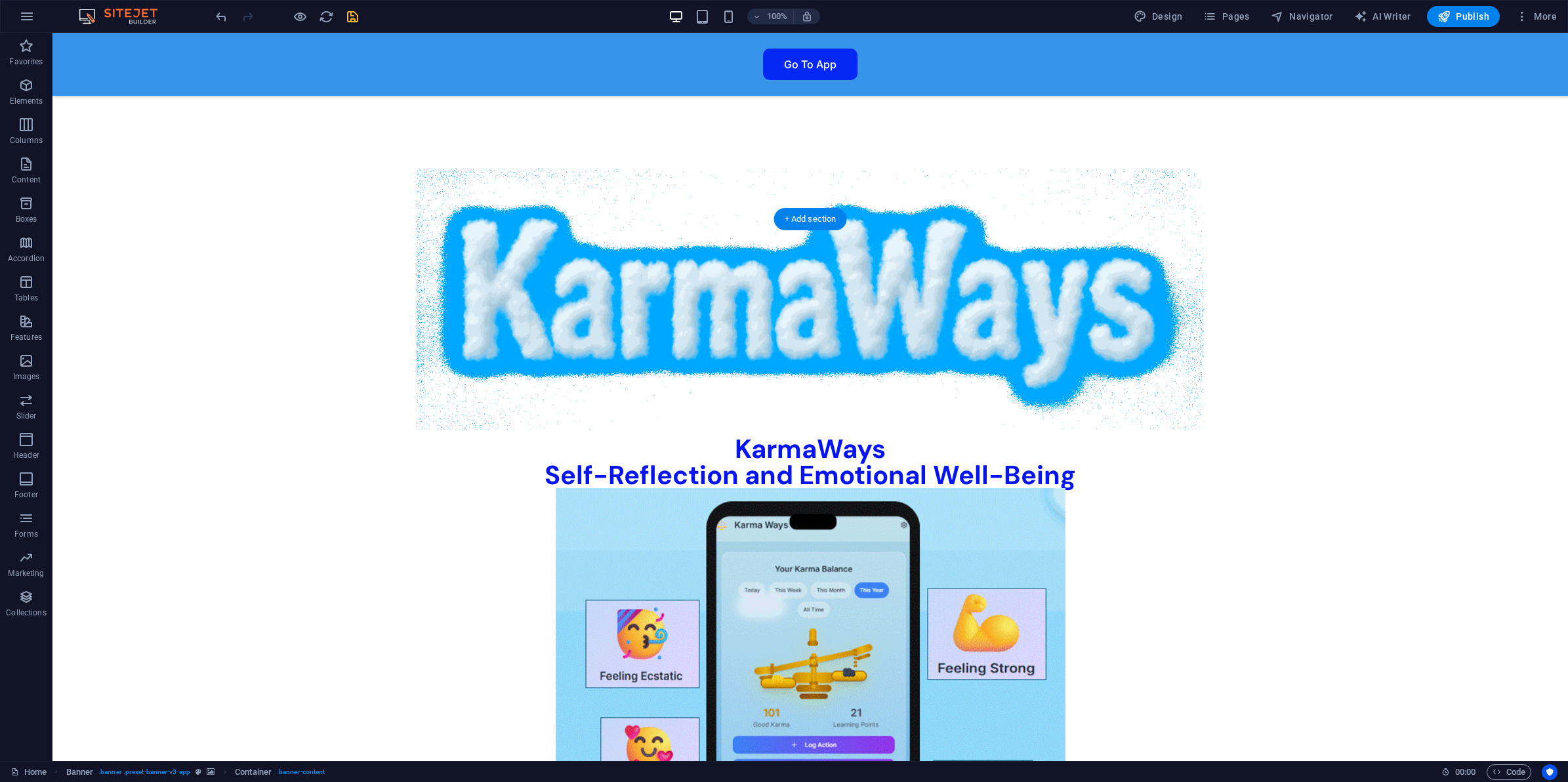
scroll to position [1722, 0]
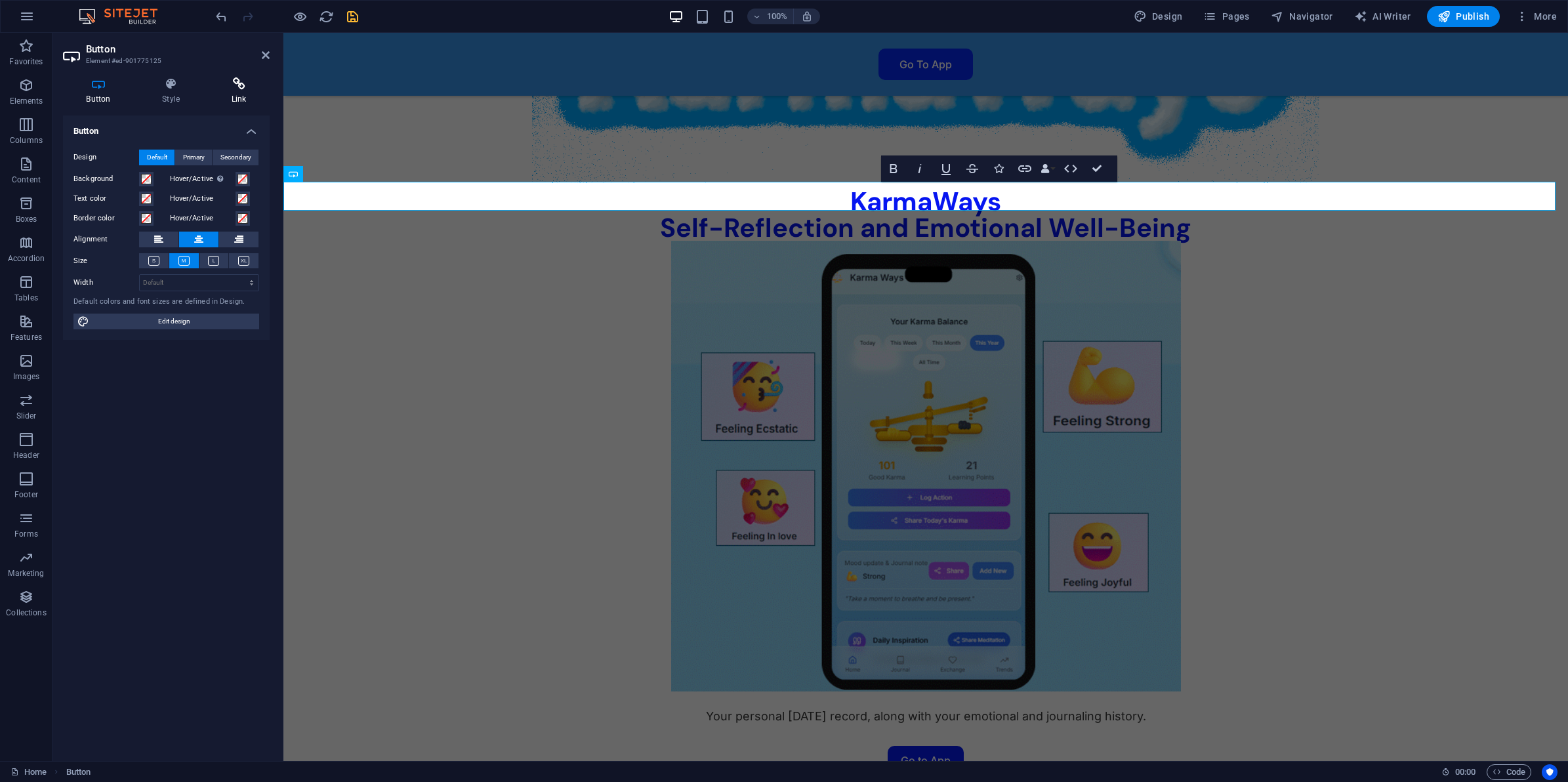
click at [249, 99] on h4 "Link" at bounding box center [238, 91] width 61 height 27
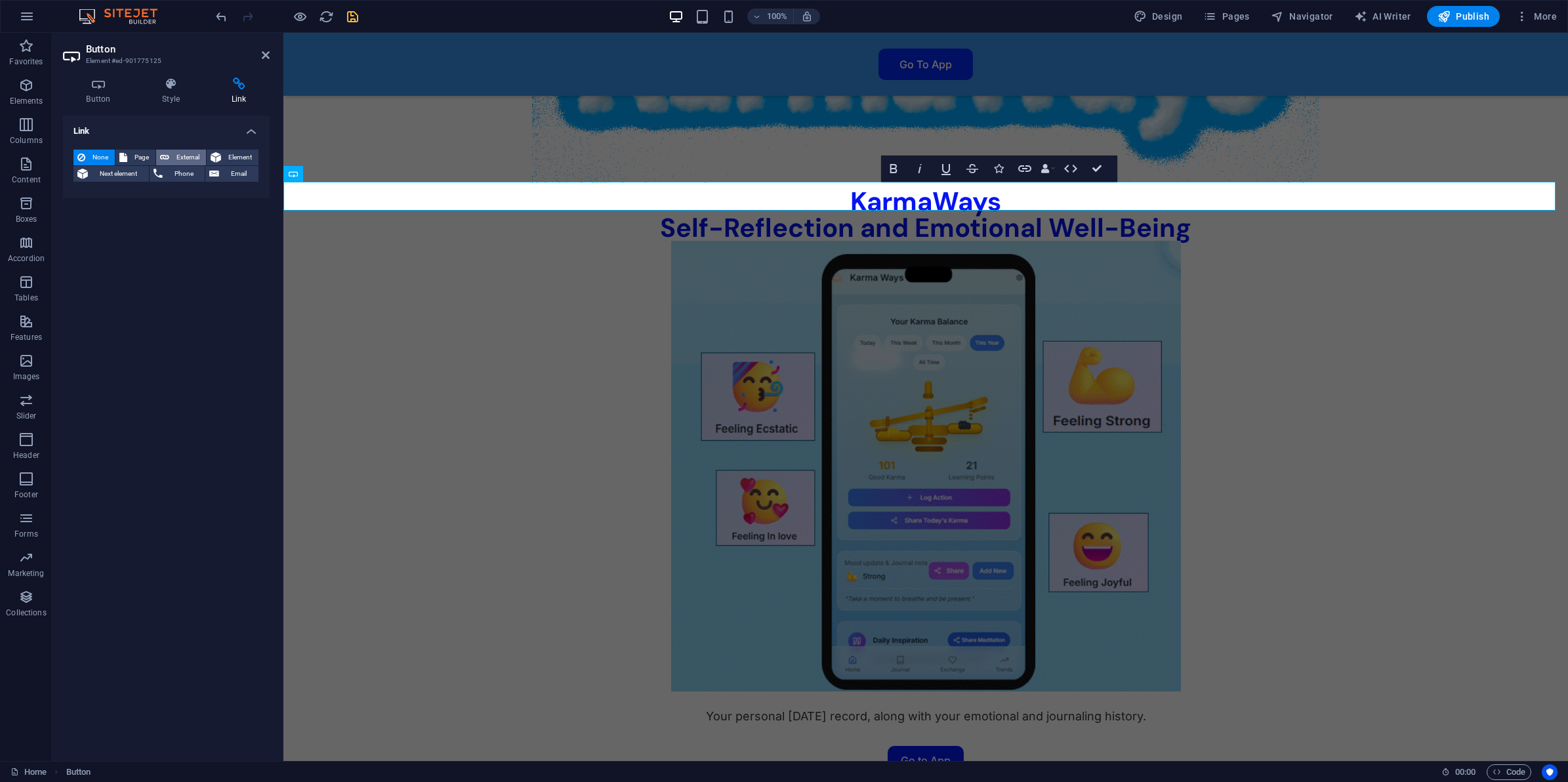
click at [178, 155] on span "External" at bounding box center [188, 157] width 29 height 16
select select "blank"
paste input "https://karmaways.replit.app/"
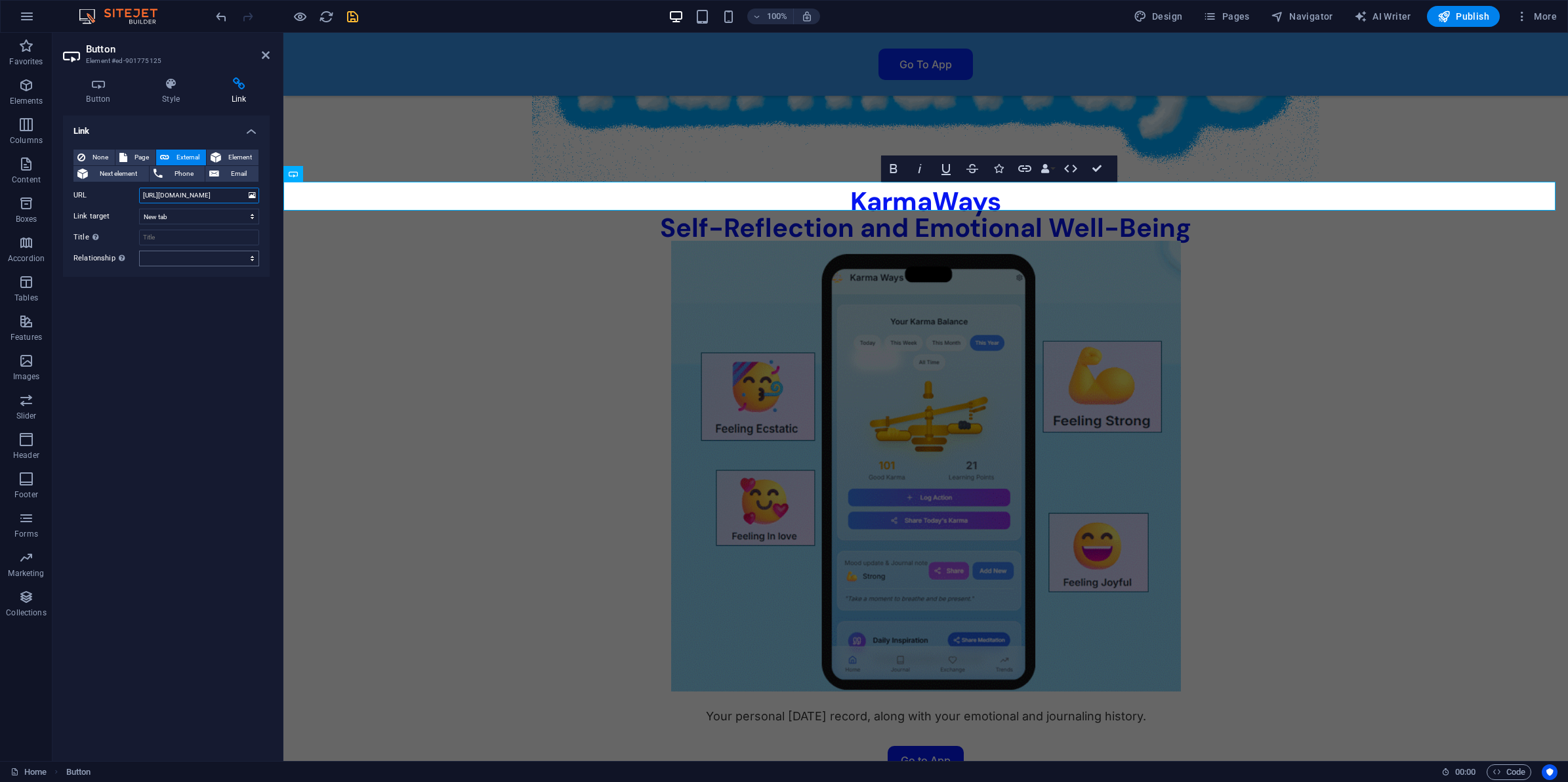
type input "https://karmaways.replit.app/"
click at [173, 257] on select "alternate author bookmark external help license next nofollow noreferrer noopen…" at bounding box center [198, 259] width 120 height 16
click at [173, 240] on input "Title Additional link description, should not be the same as the link text. The…" at bounding box center [198, 237] width 120 height 16
type input "KarmaWays PWA"
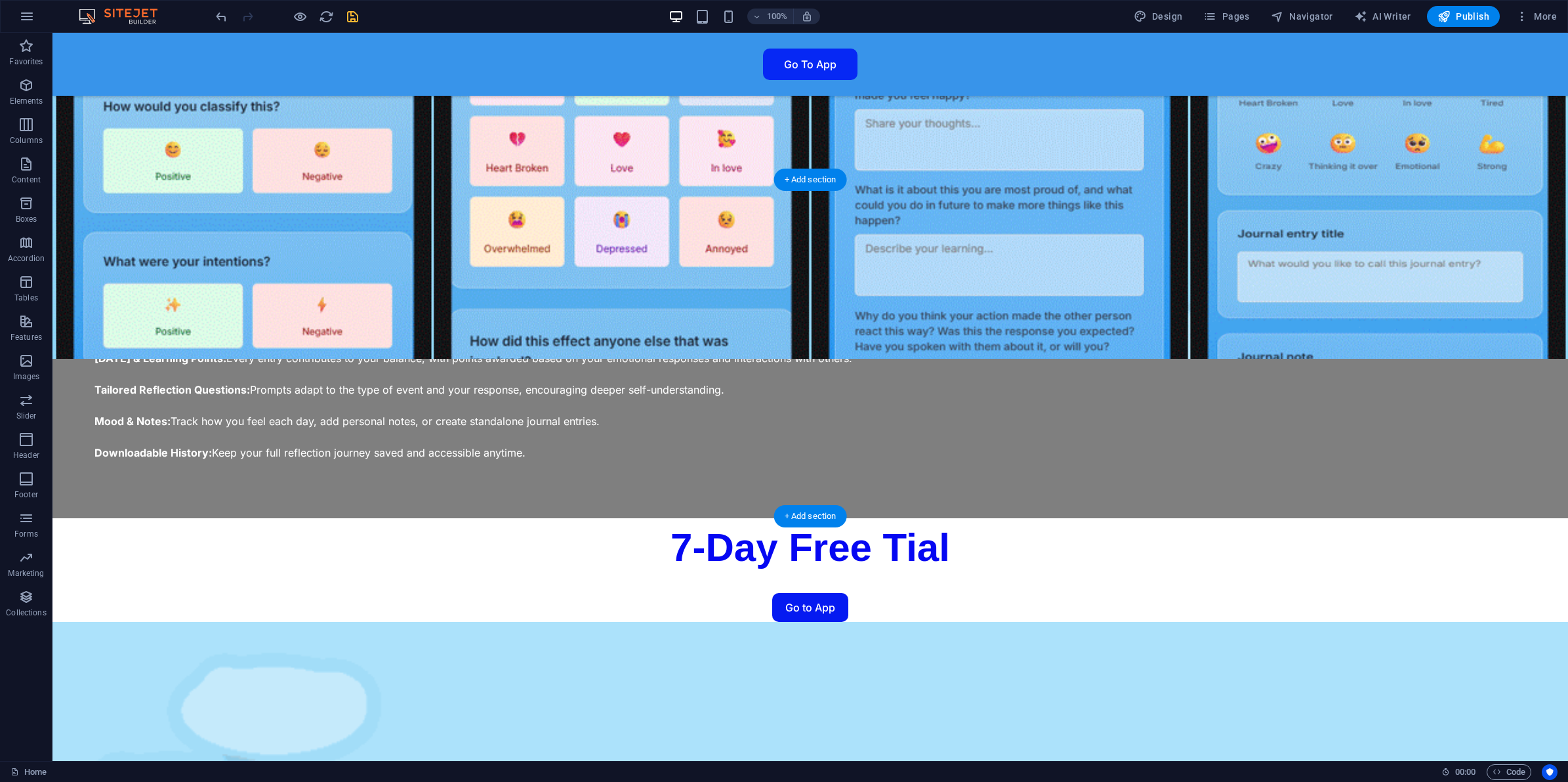
scroll to position [3327, 0]
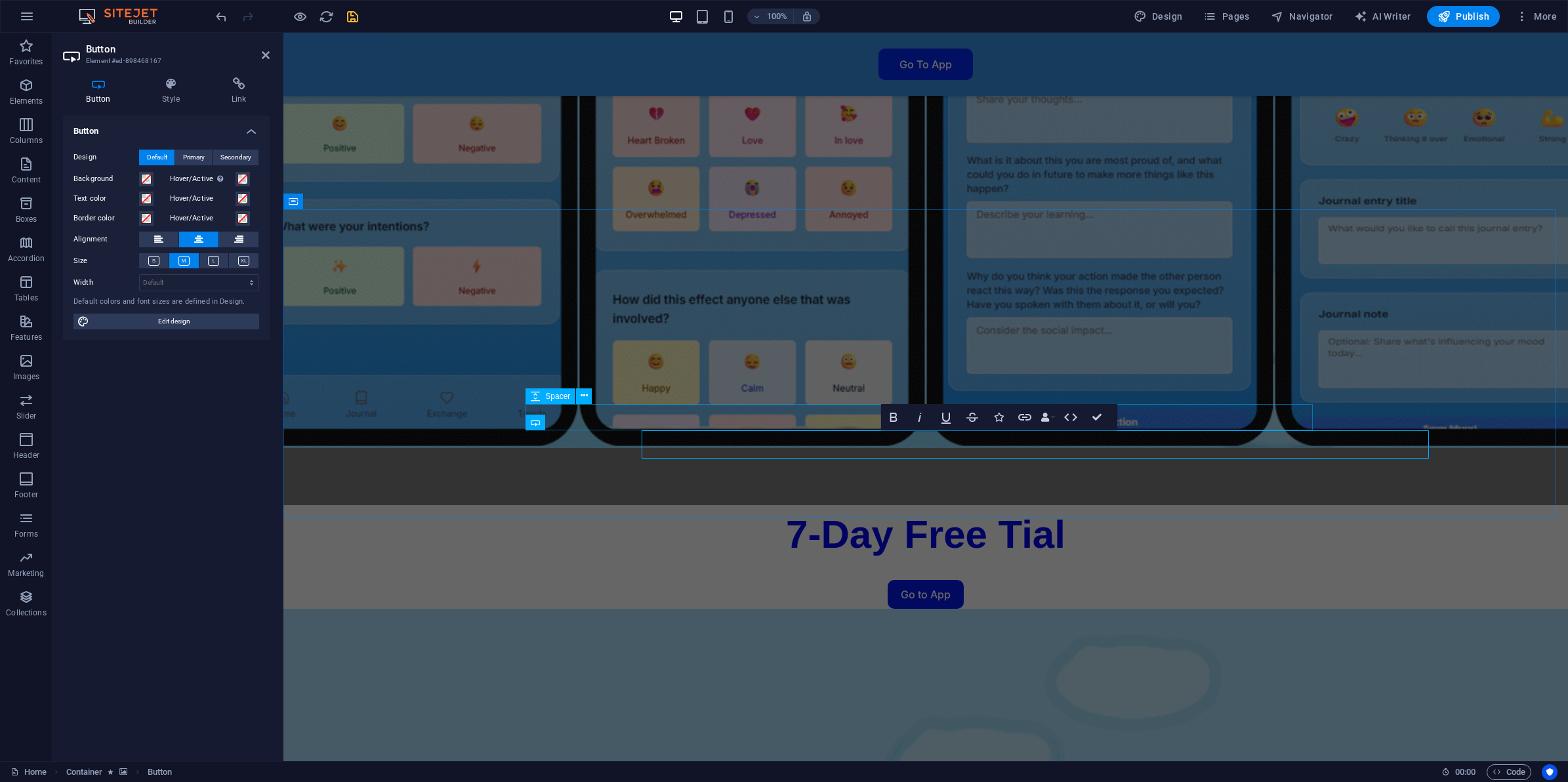
scroll to position [3297, 0]
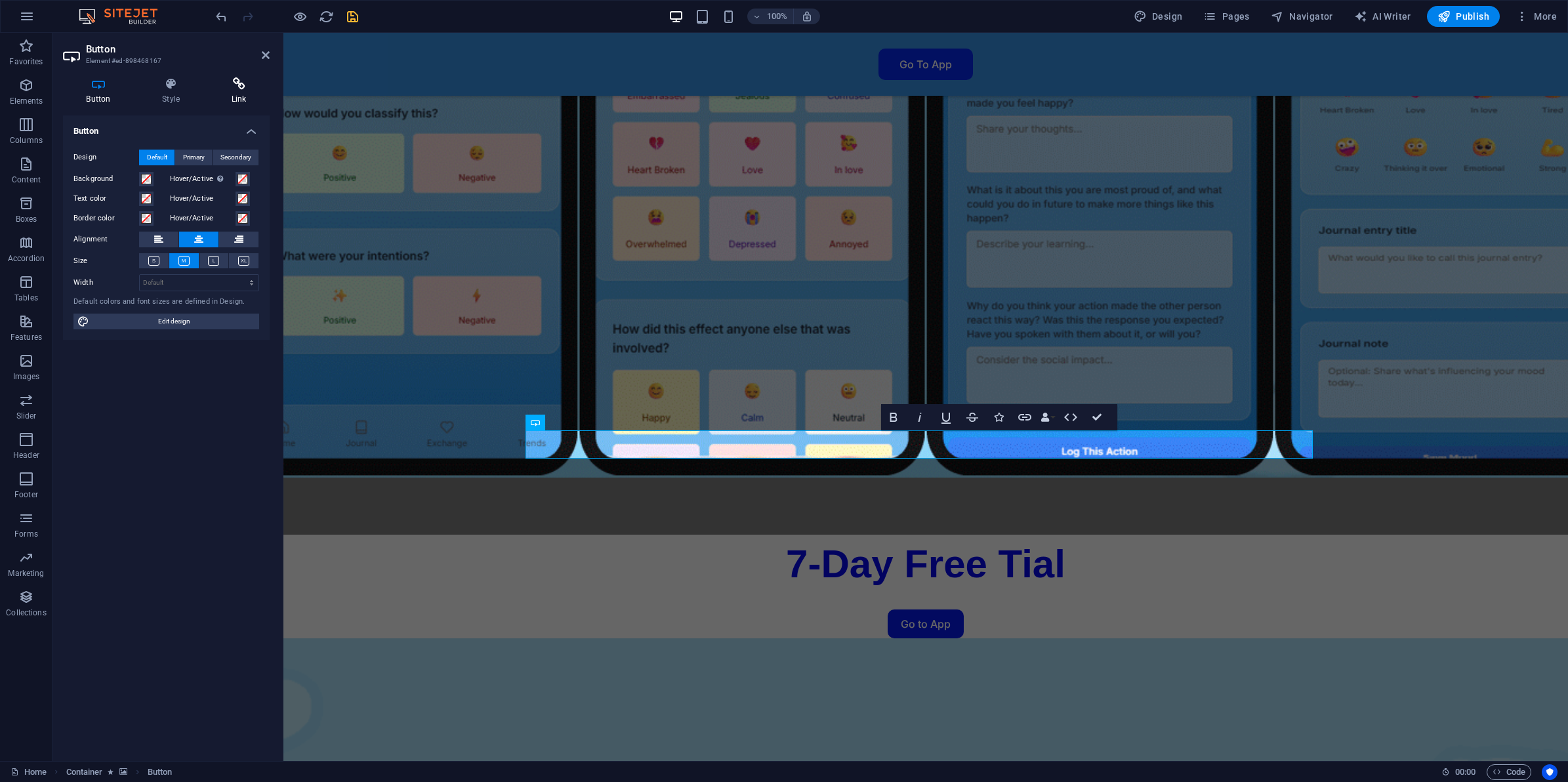
click at [254, 88] on icon at bounding box center [238, 83] width 61 height 13
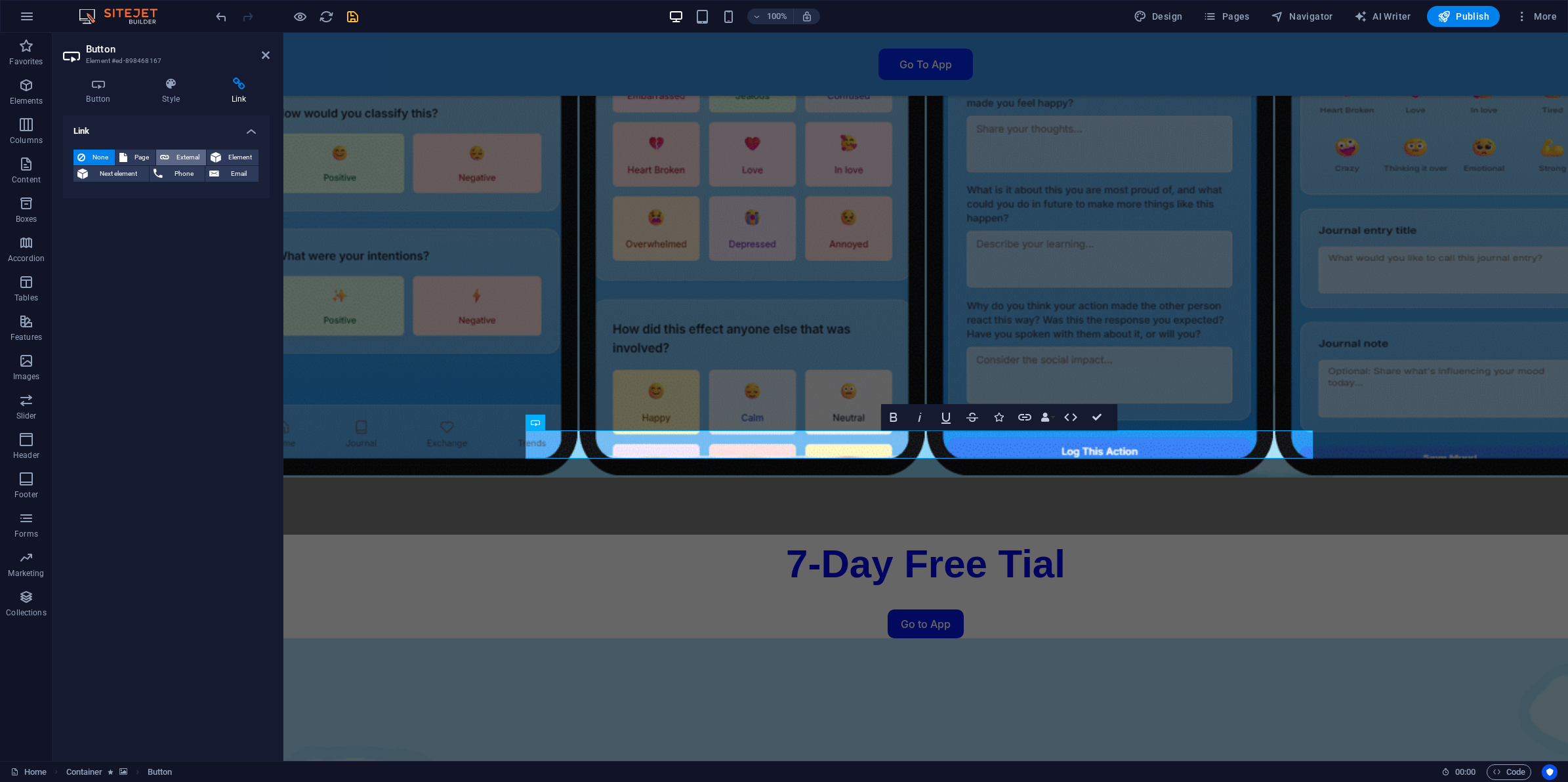
click at [182, 161] on span "External" at bounding box center [188, 157] width 29 height 16
select select "blank"
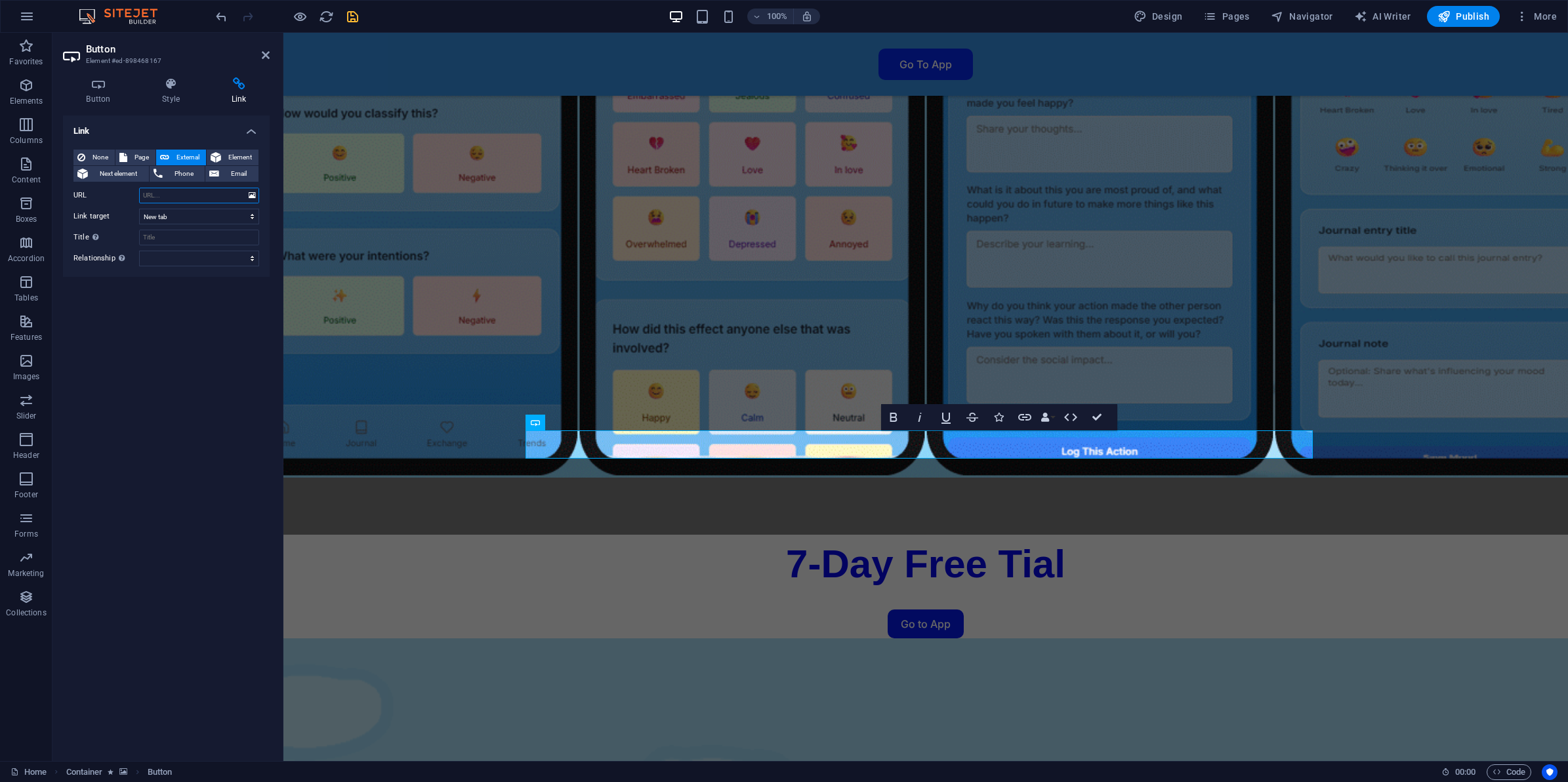
paste input "https://karmaways.replit.app/"
type input "https://karmaways.replit.app/"
click at [162, 254] on select "alternate author bookmark external help license next nofollow noreferrer noopen…" at bounding box center [198, 259] width 120 height 16
click at [168, 240] on input "Title Additional link description, should not be the same as the link text. The…" at bounding box center [198, 237] width 120 height 16
type input "KarmaWays PWA"
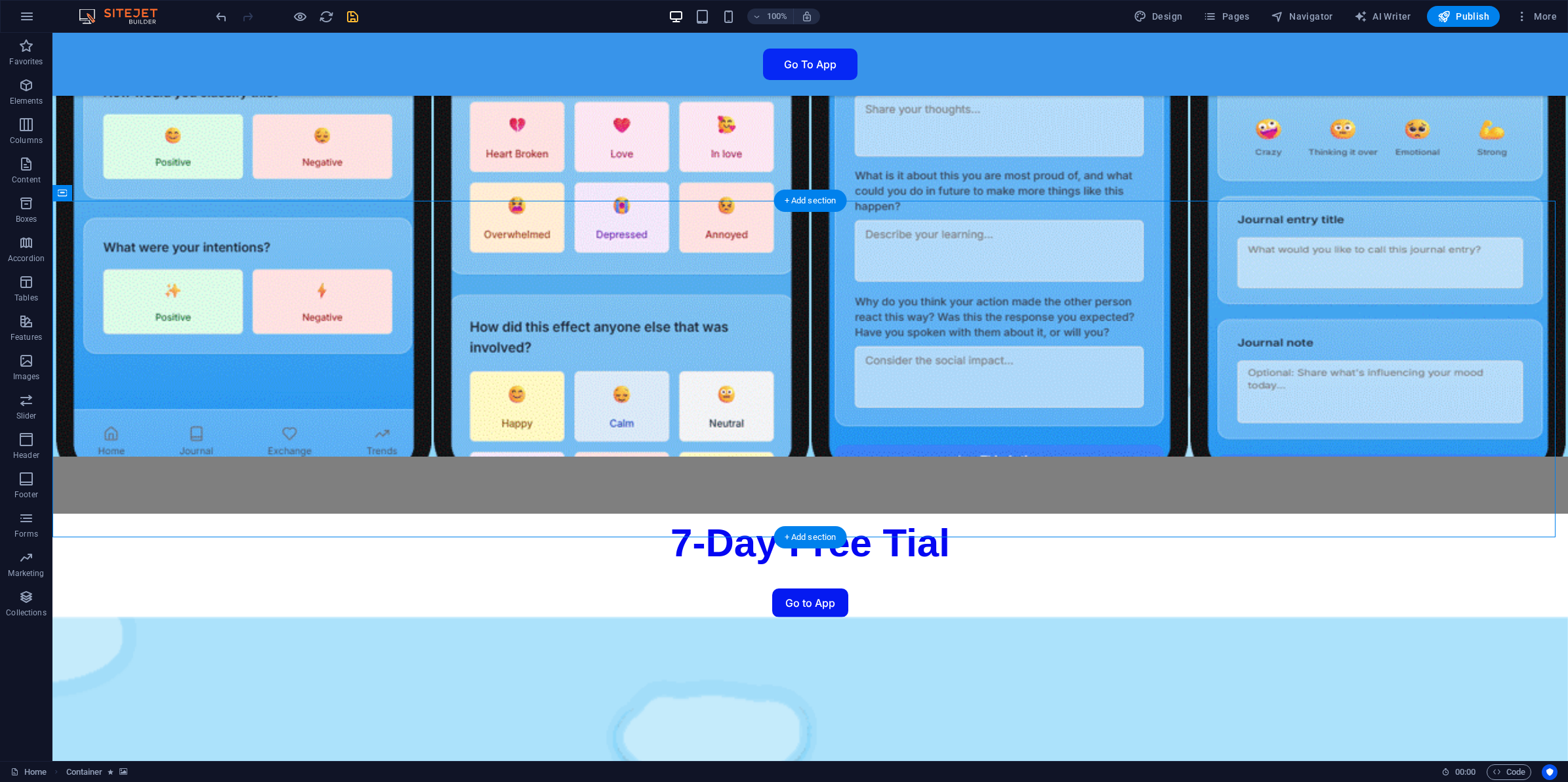
scroll to position [3327, 0]
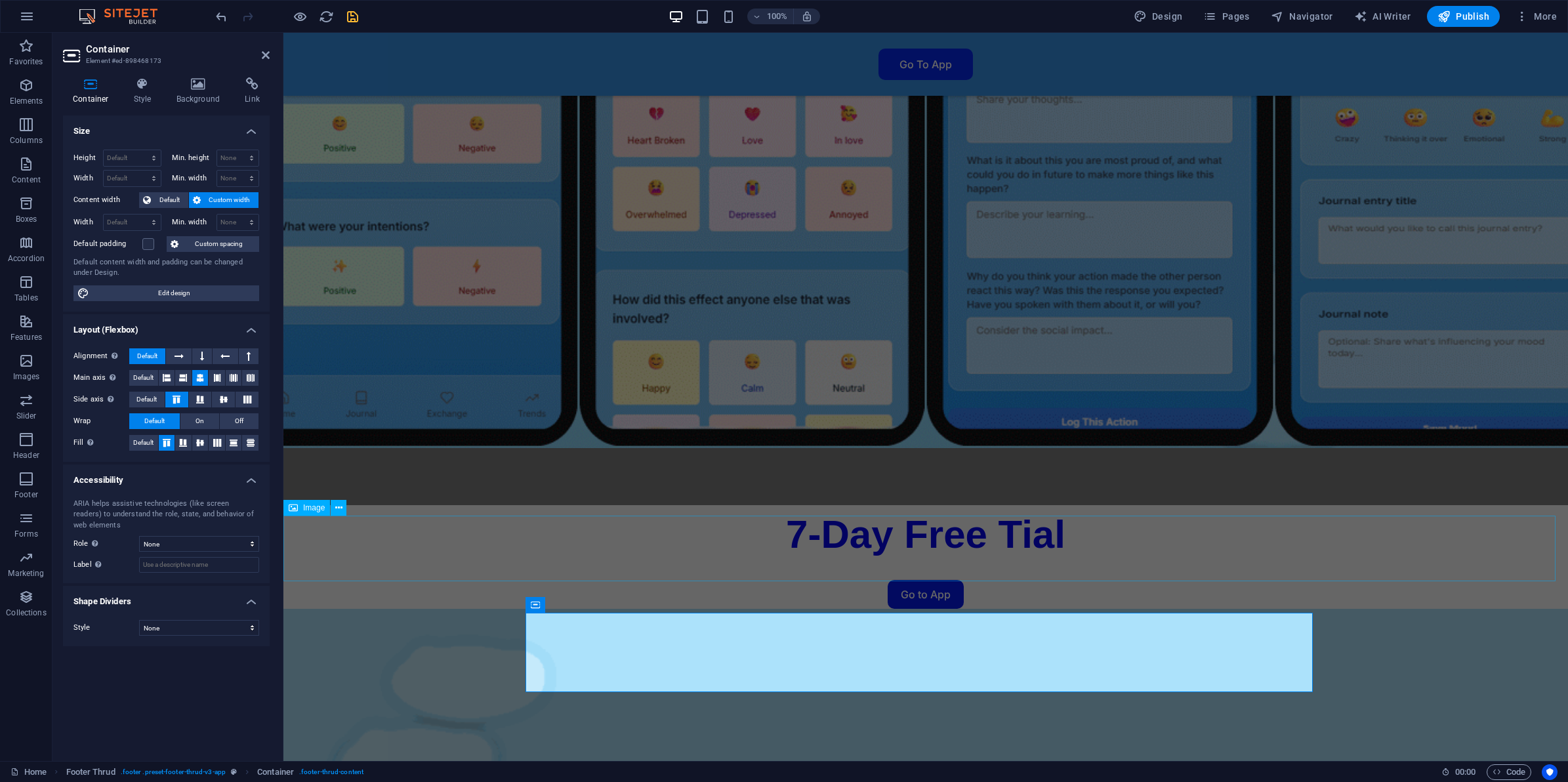
select select "px"
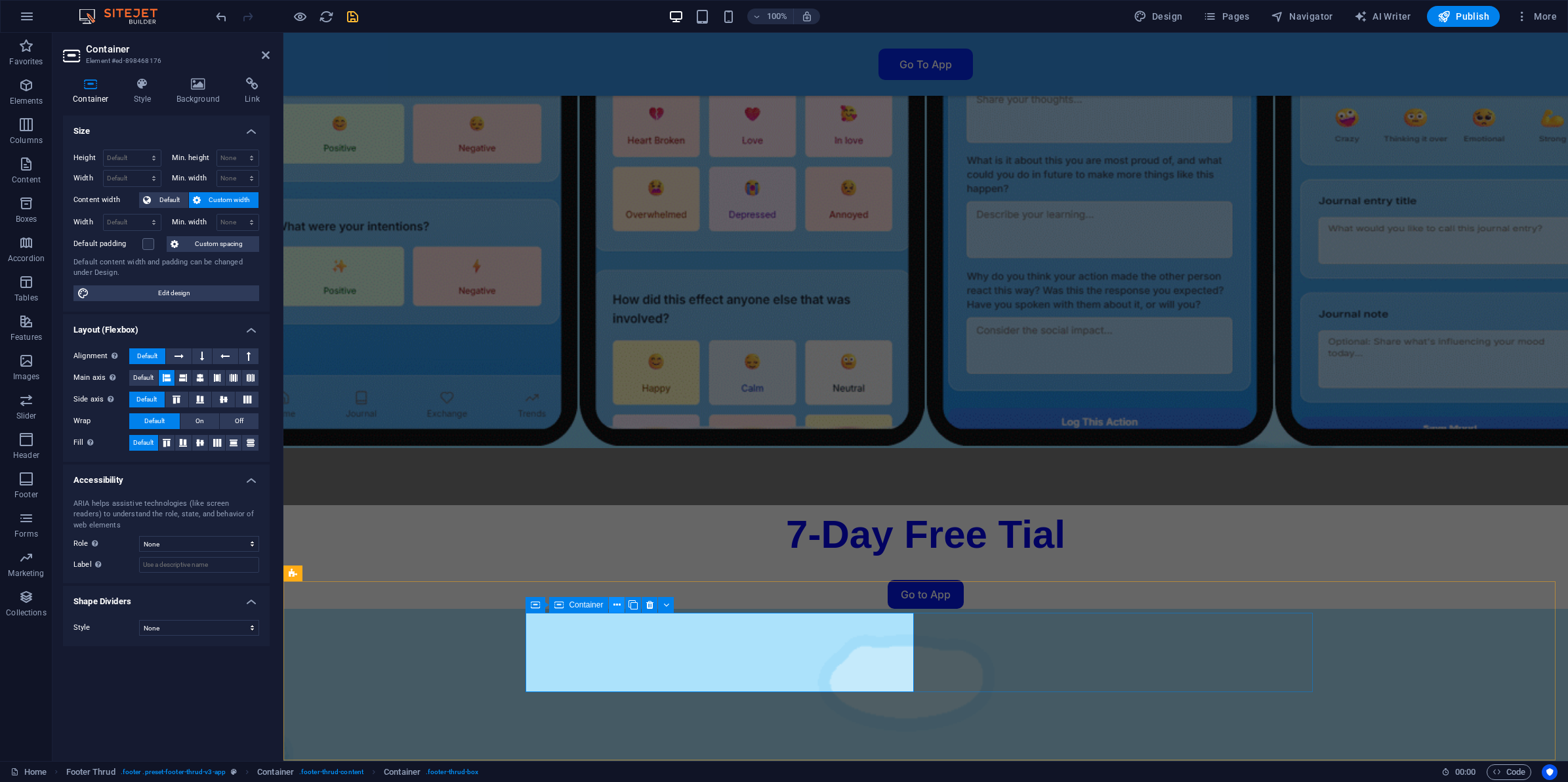
click at [615, 603] on icon at bounding box center [617, 605] width 7 height 14
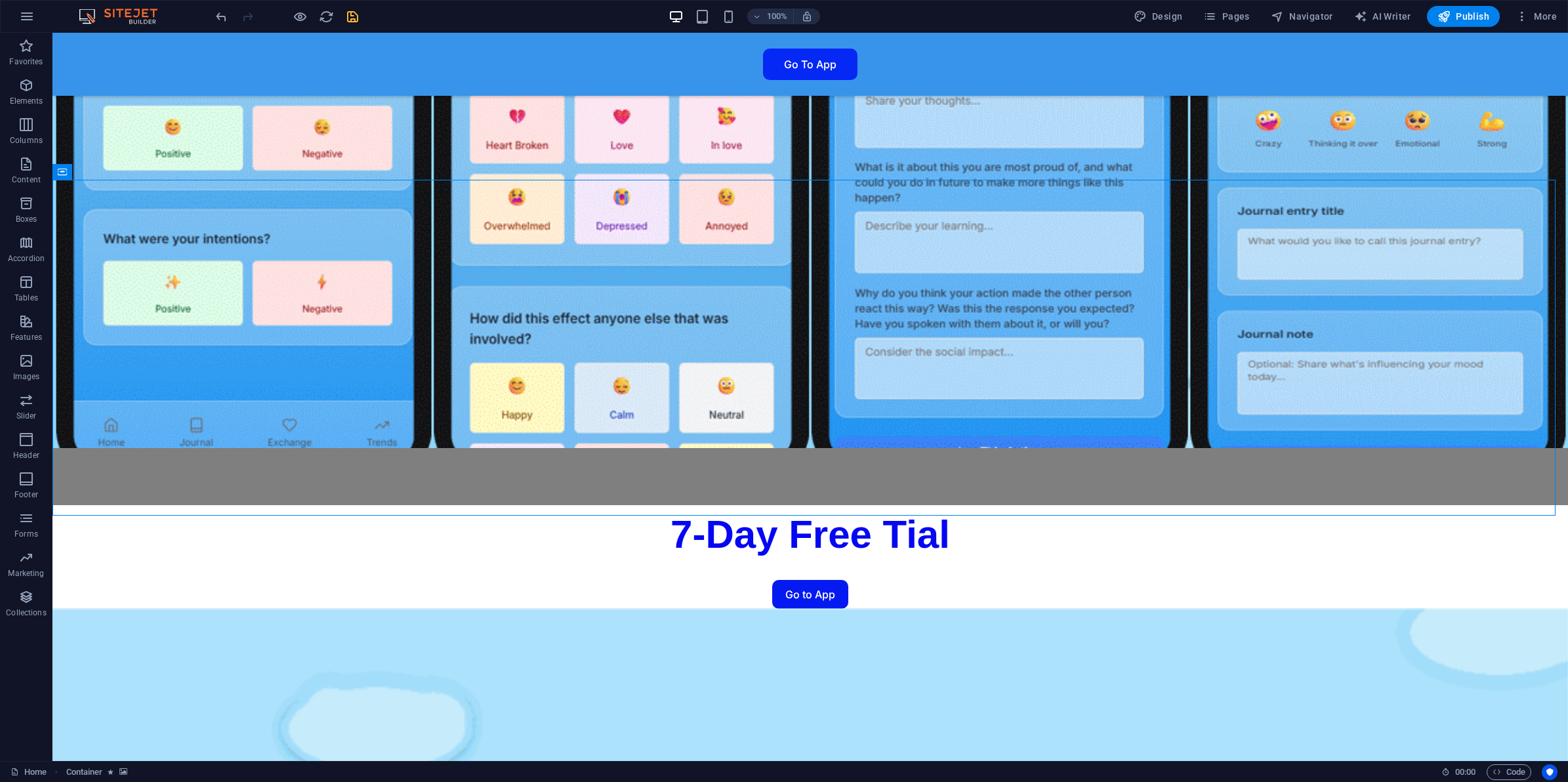
click at [348, 17] on icon "save" at bounding box center [353, 17] width 15 height 15
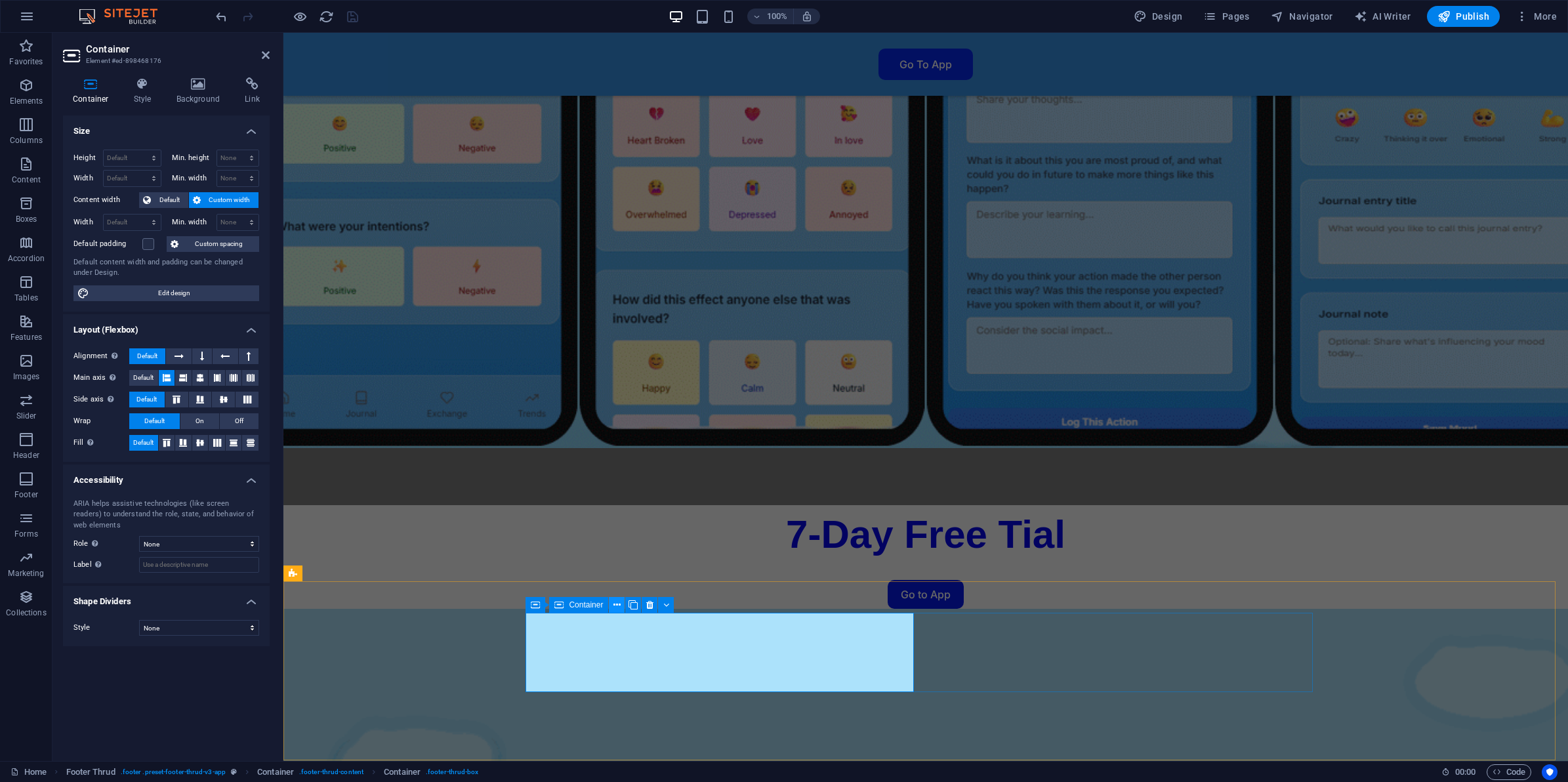
click at [617, 604] on icon at bounding box center [617, 605] width 7 height 14
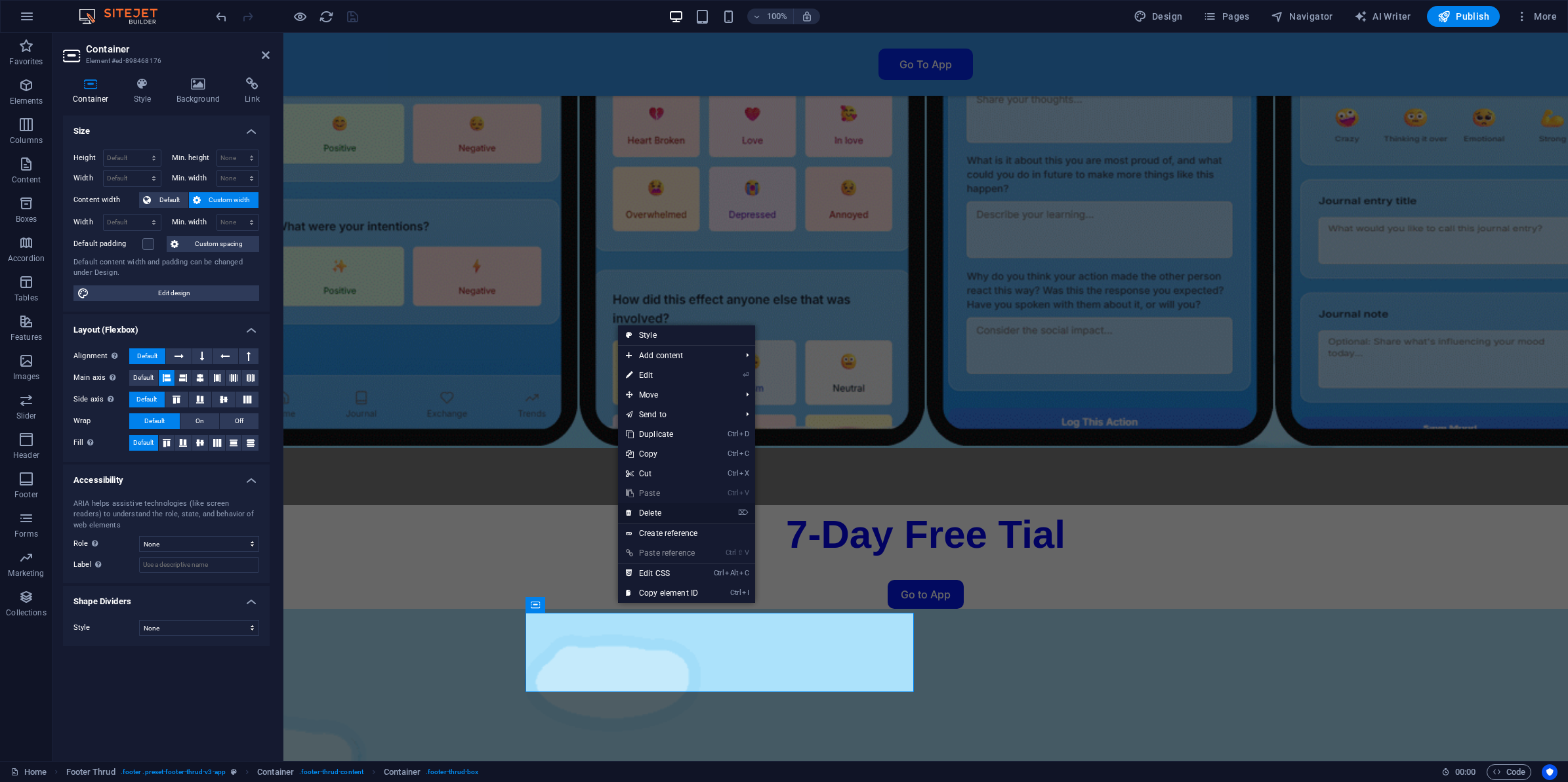
click at [664, 511] on link "⌦ Delete" at bounding box center [661, 512] width 88 height 20
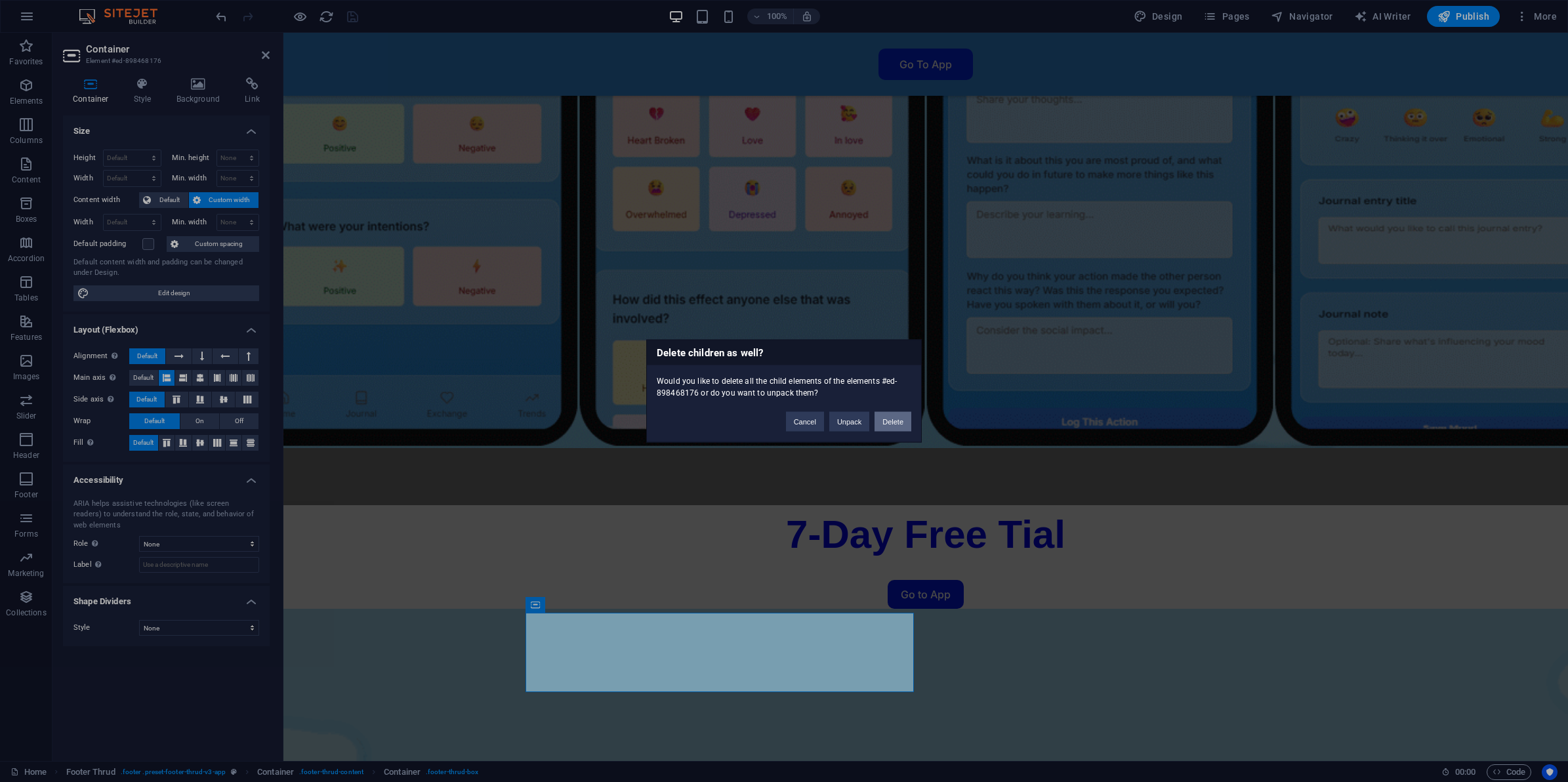
click at [890, 423] on button "Delete" at bounding box center [892, 421] width 37 height 20
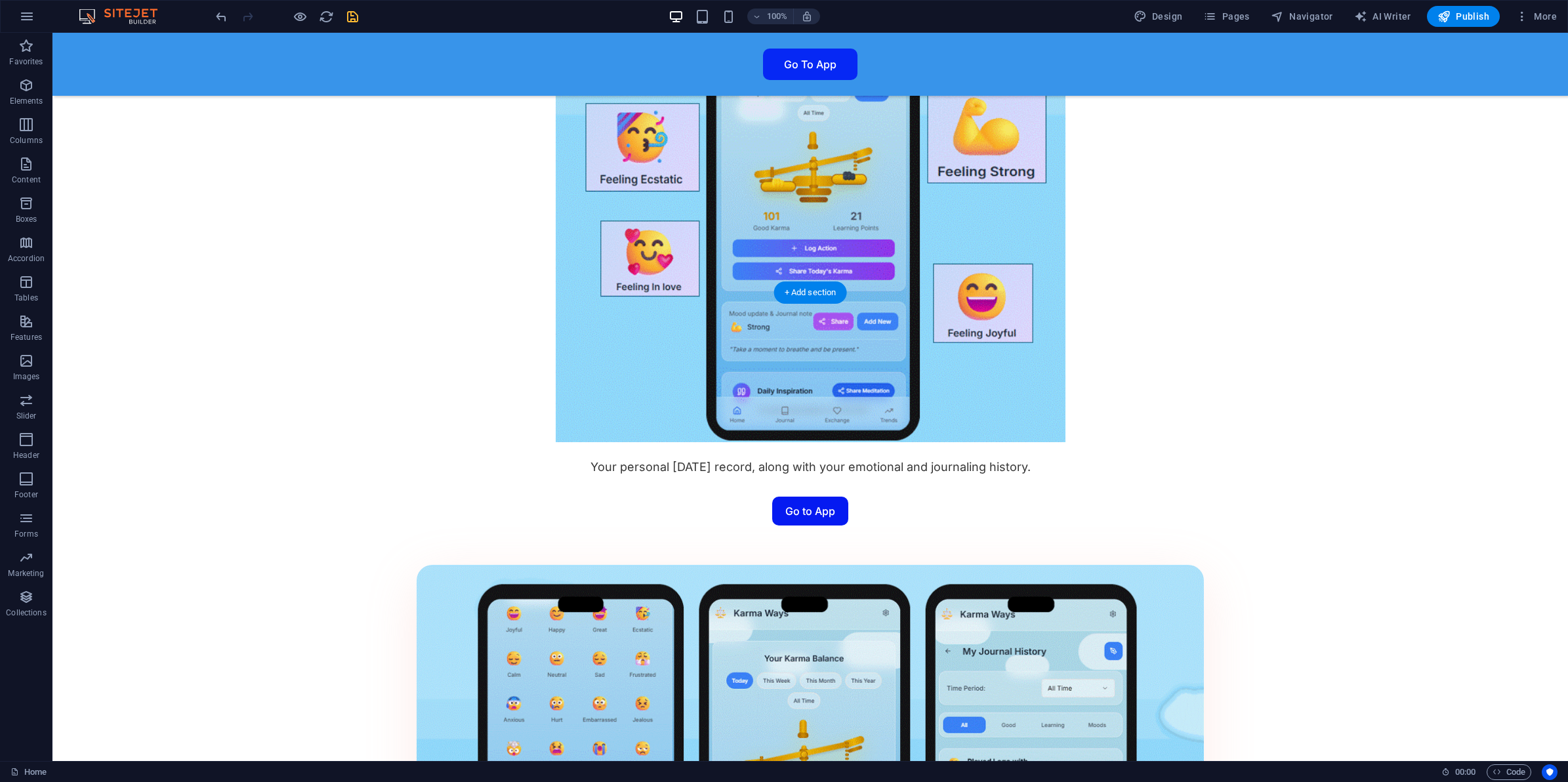
scroll to position [1641, 0]
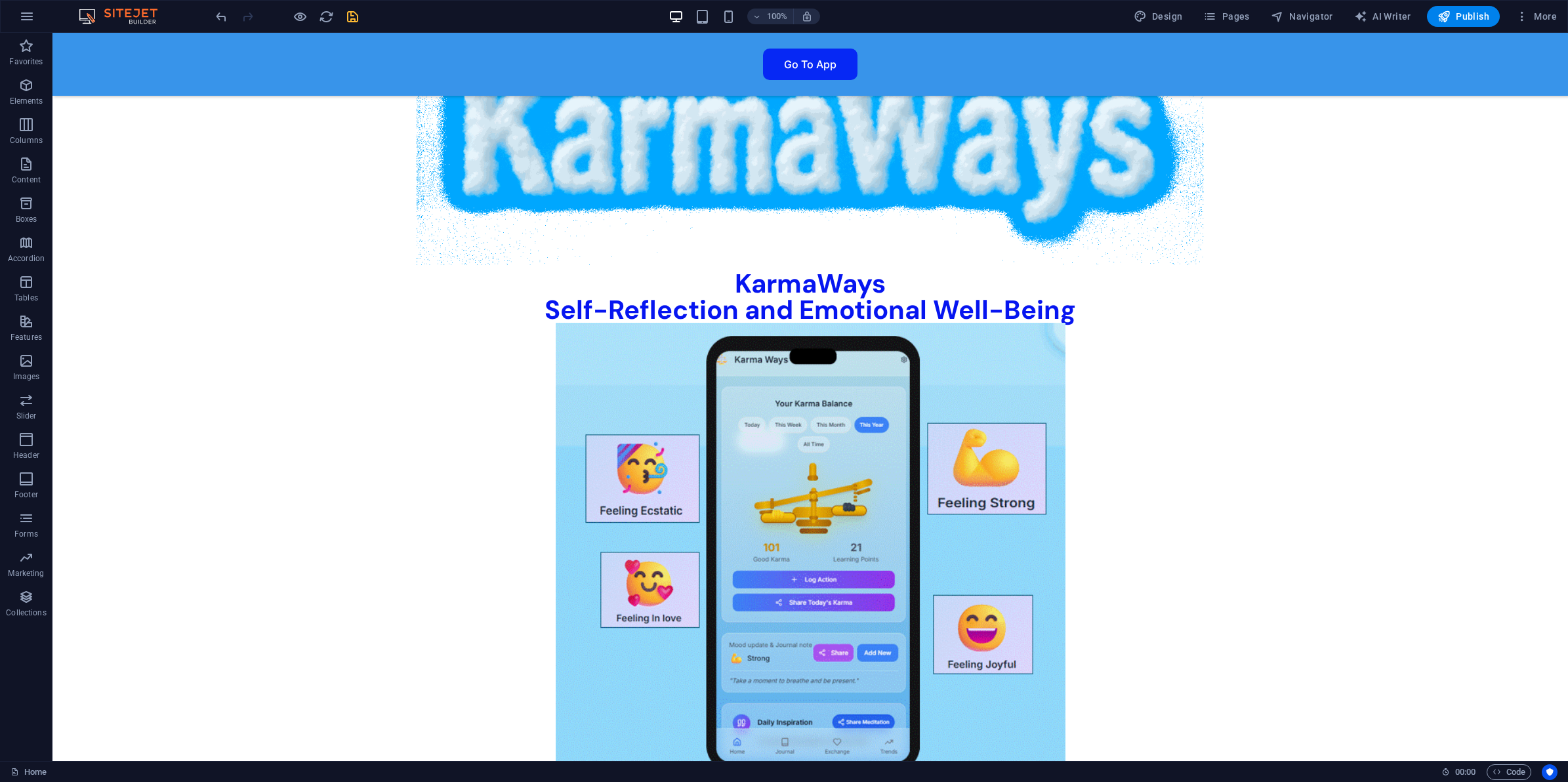
click at [358, 23] on icon "save" at bounding box center [353, 17] width 15 height 15
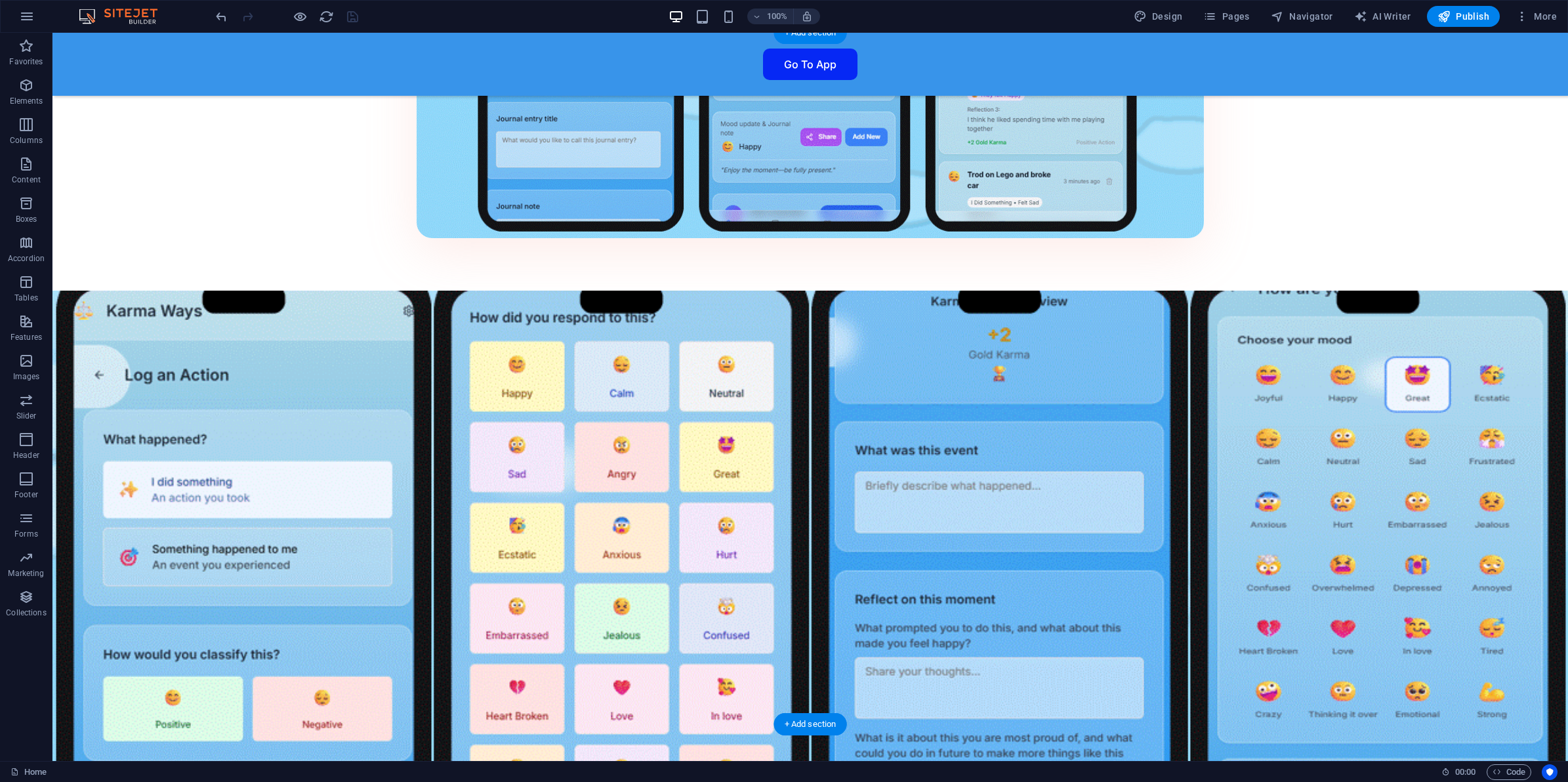
scroll to position [2707, 0]
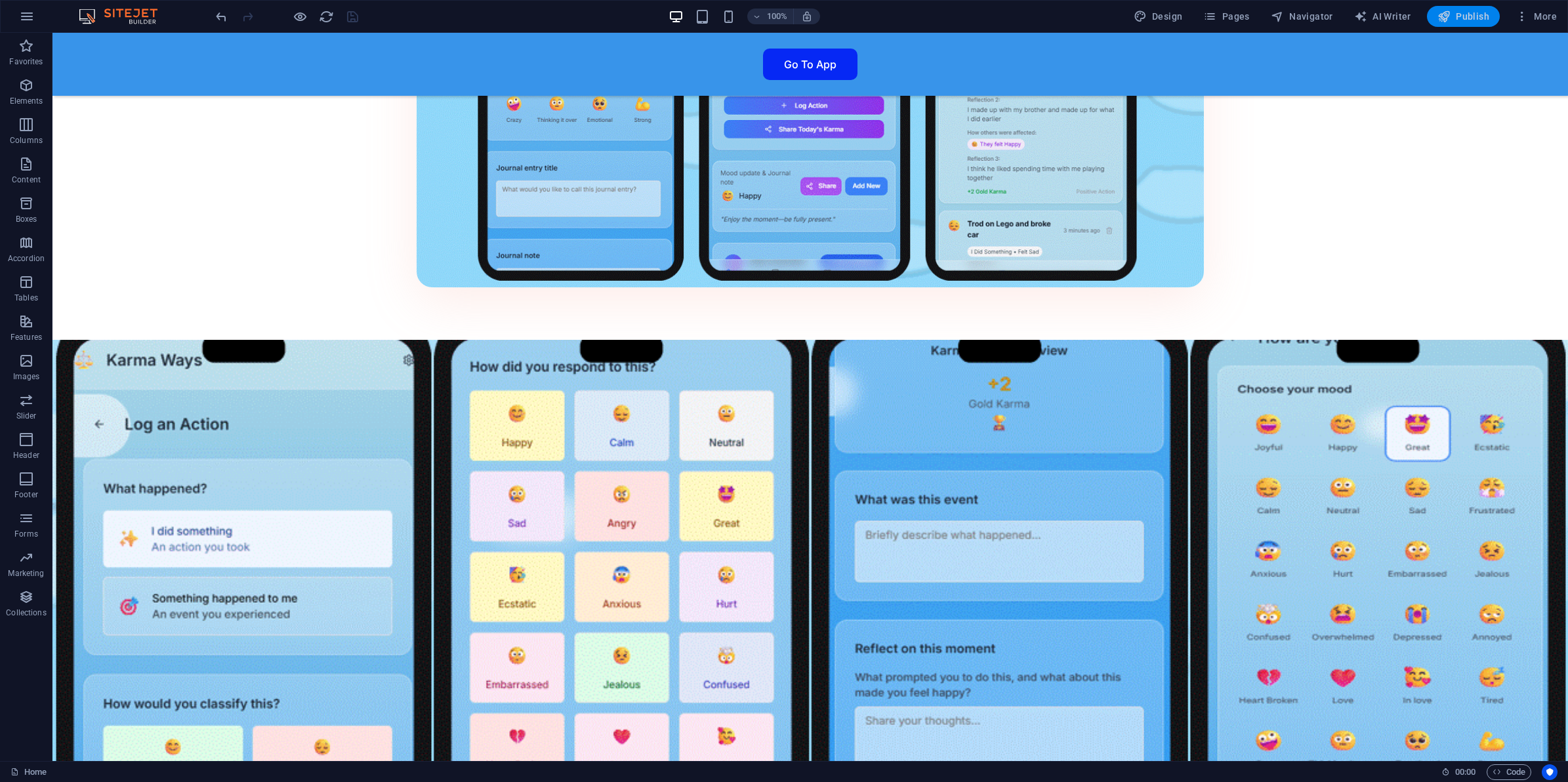
click at [1480, 20] on span "Publish" at bounding box center [1463, 16] width 52 height 13
